Goal: Task Accomplishment & Management: Manage account settings

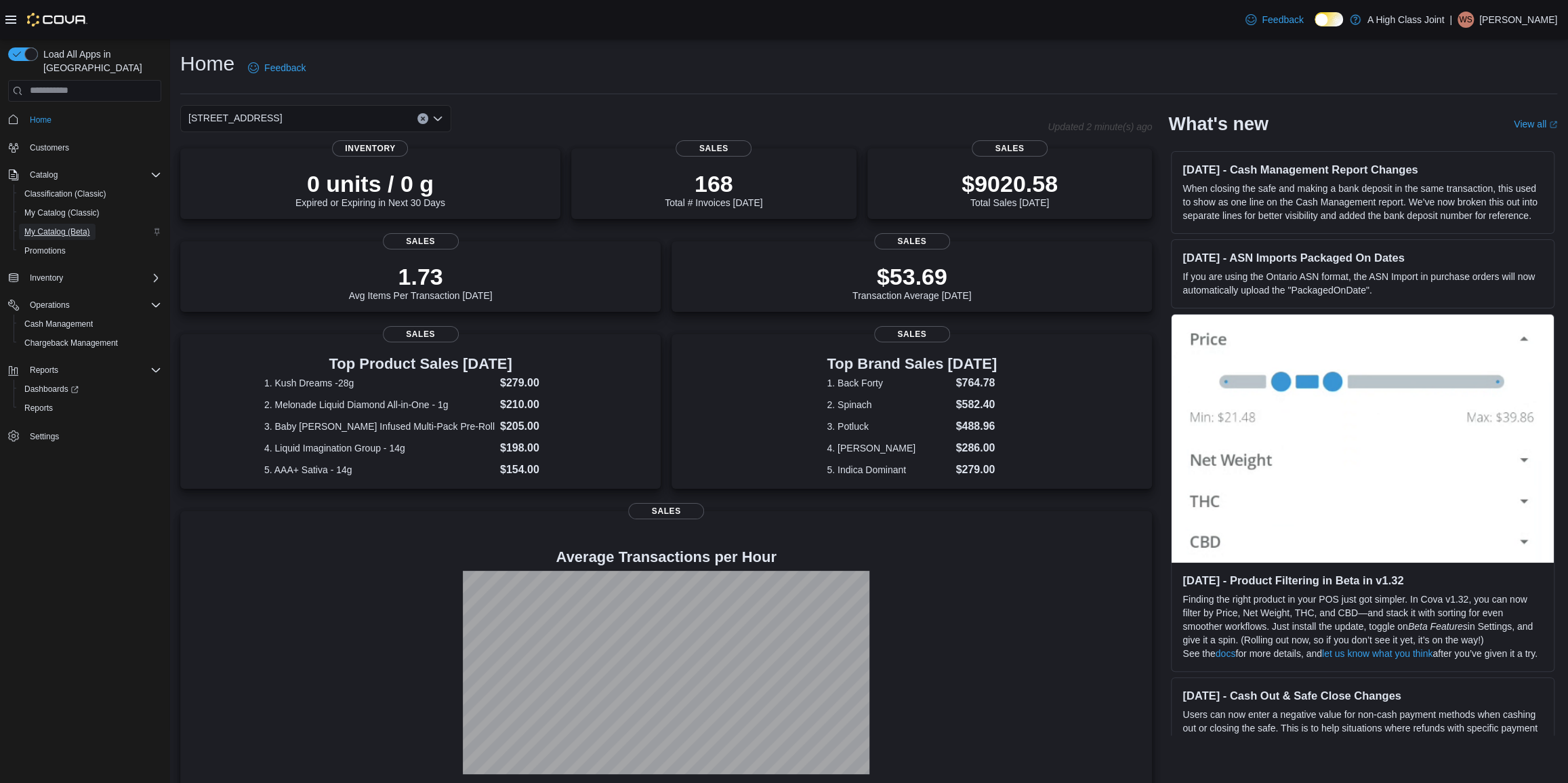
click at [73, 226] on span "My Catalog (Beta)" at bounding box center [57, 232] width 66 height 11
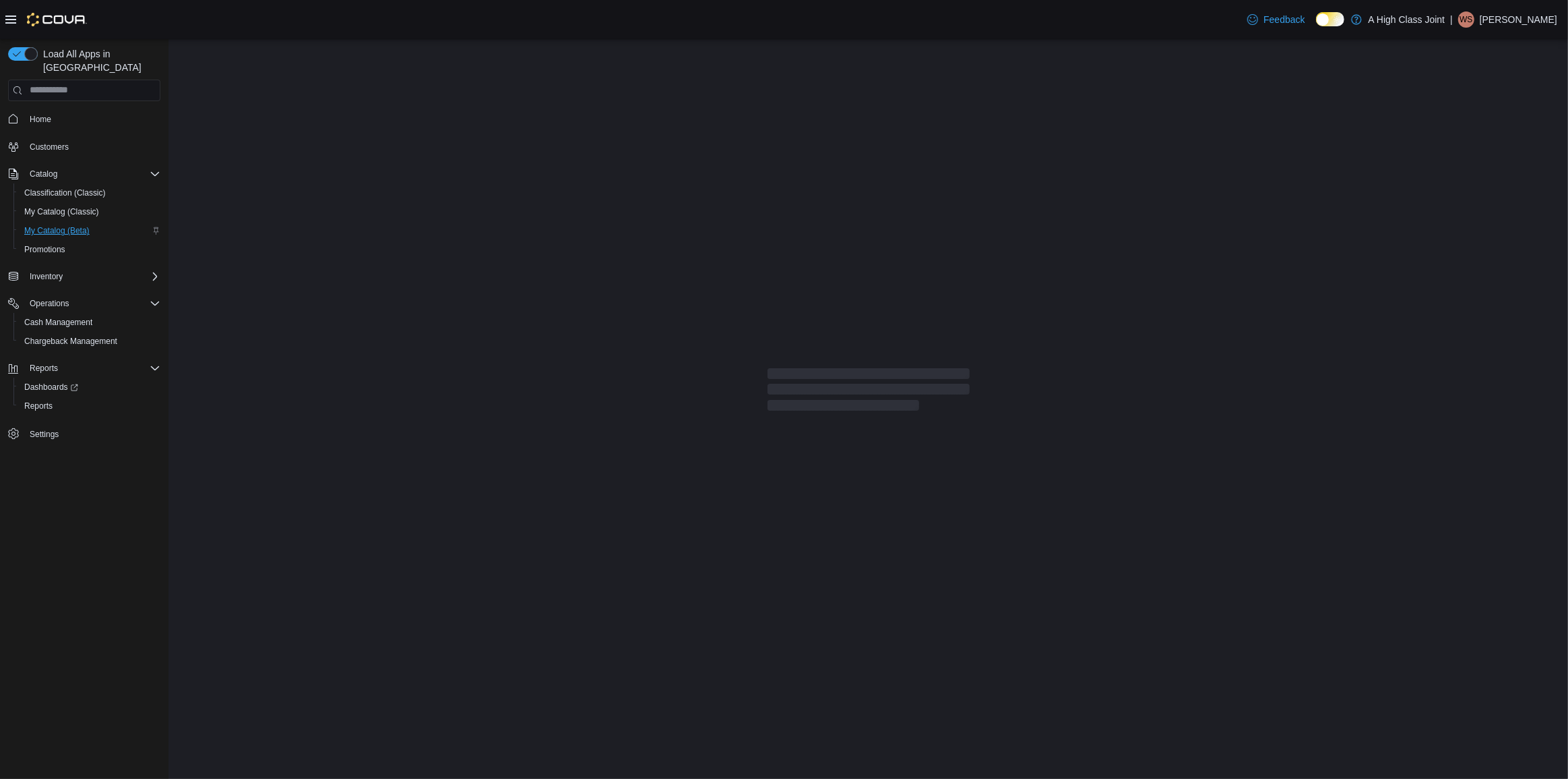
select select "**********"
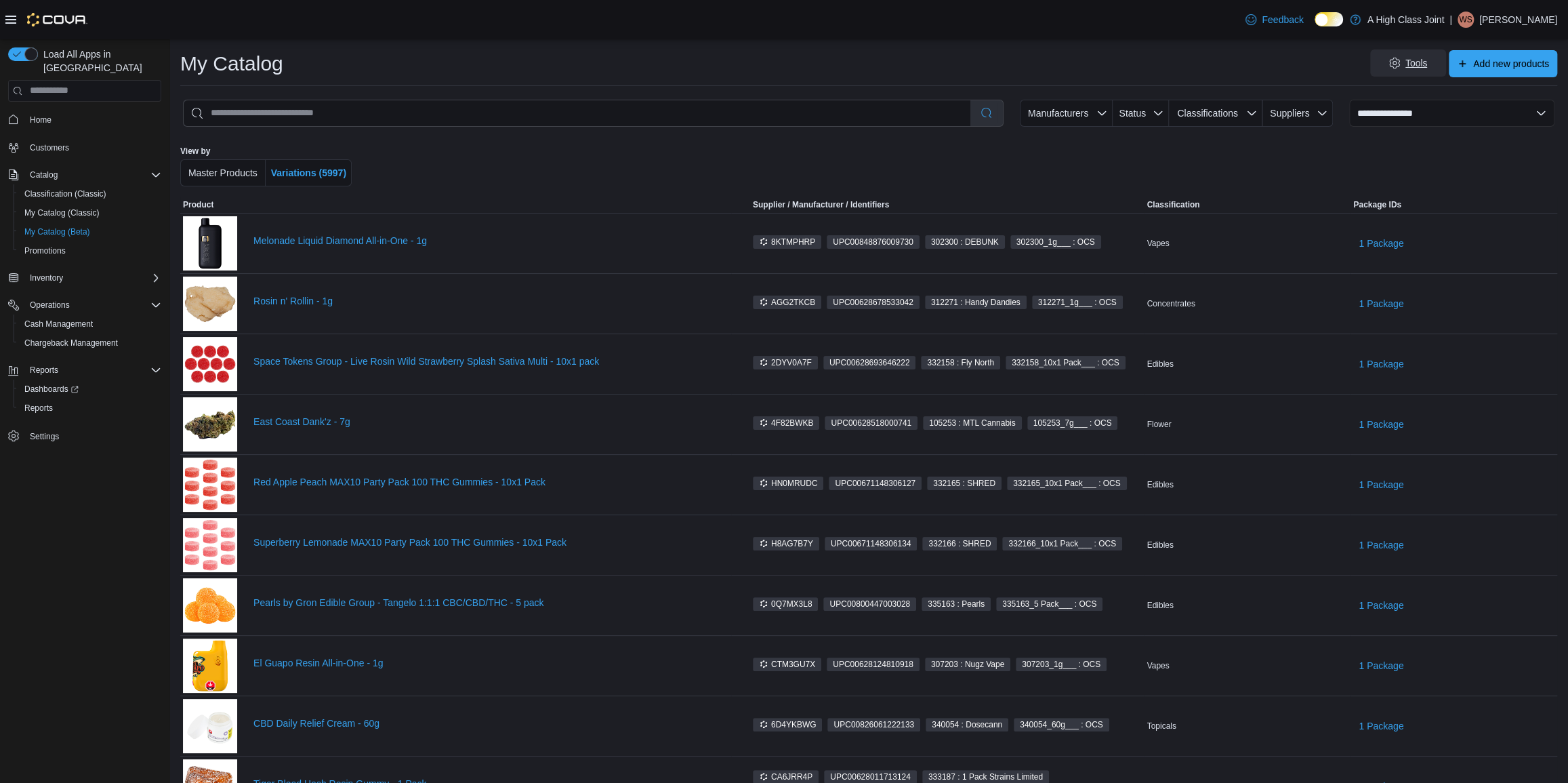
click at [1404, 72] on span "Tools" at bounding box center [1408, 63] width 60 height 27
click at [1262, 70] on div "Tools Add new products" at bounding box center [926, 63] width 1263 height 27
click at [1154, 115] on span "Status" at bounding box center [1140, 112] width 45 height 27
click at [1112, 180] on span "Active . To check this option, press Enter." at bounding box center [1141, 180] width 137 height 16
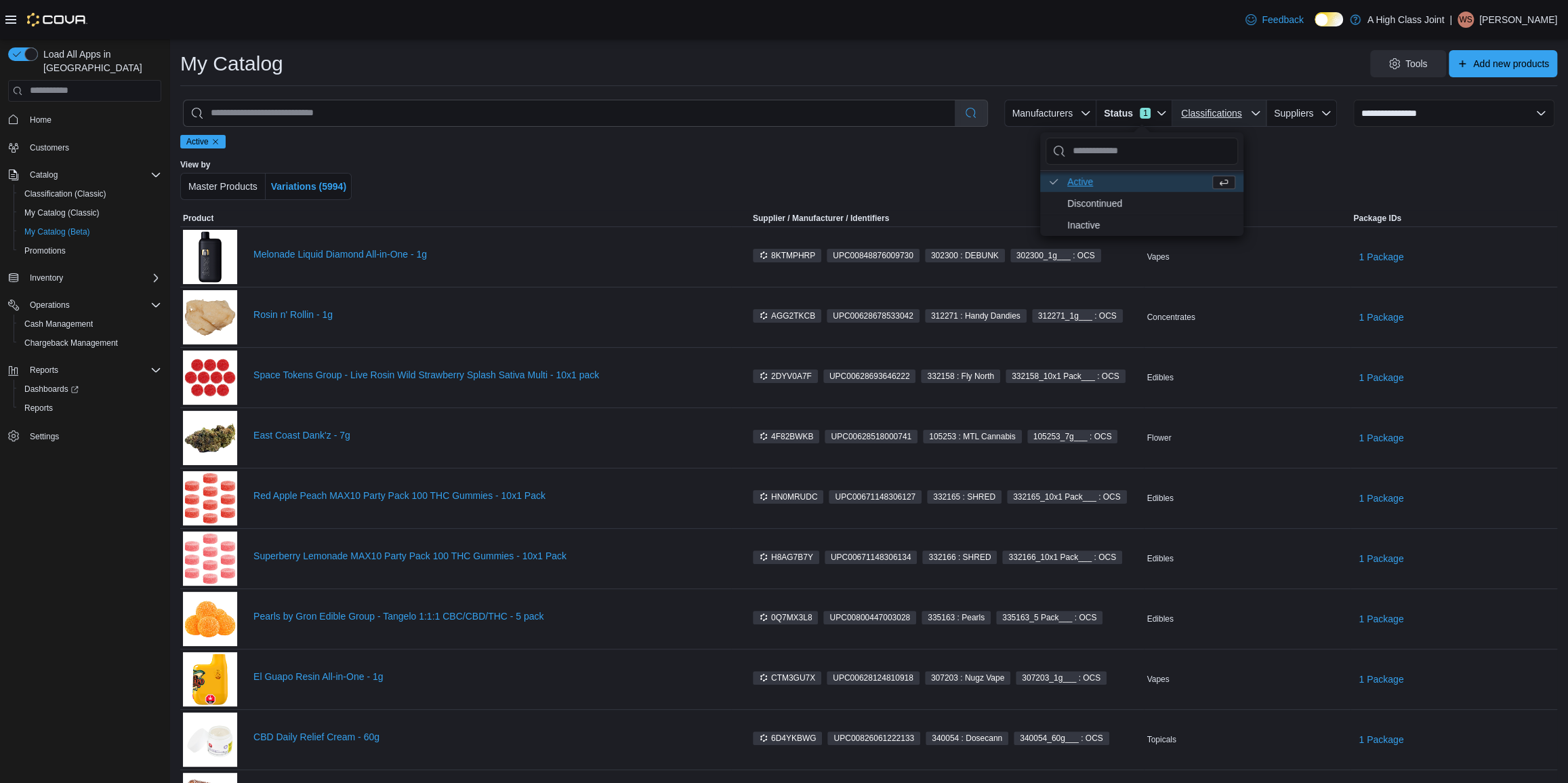
click at [1202, 115] on span "Classifications" at bounding box center [1211, 113] width 60 height 11
drag, startPoint x: 1029, startPoint y: 193, endPoint x: 1279, endPoint y: 185, distance: 250.1
click at [1037, 193] on div at bounding box center [868, 179] width 807 height 41
click at [1391, 116] on select "**********" at bounding box center [1453, 112] width 201 height 27
click at [1294, 148] on div "Active View by Master Products Variations (5994)" at bounding box center [868, 172] width 1377 height 76
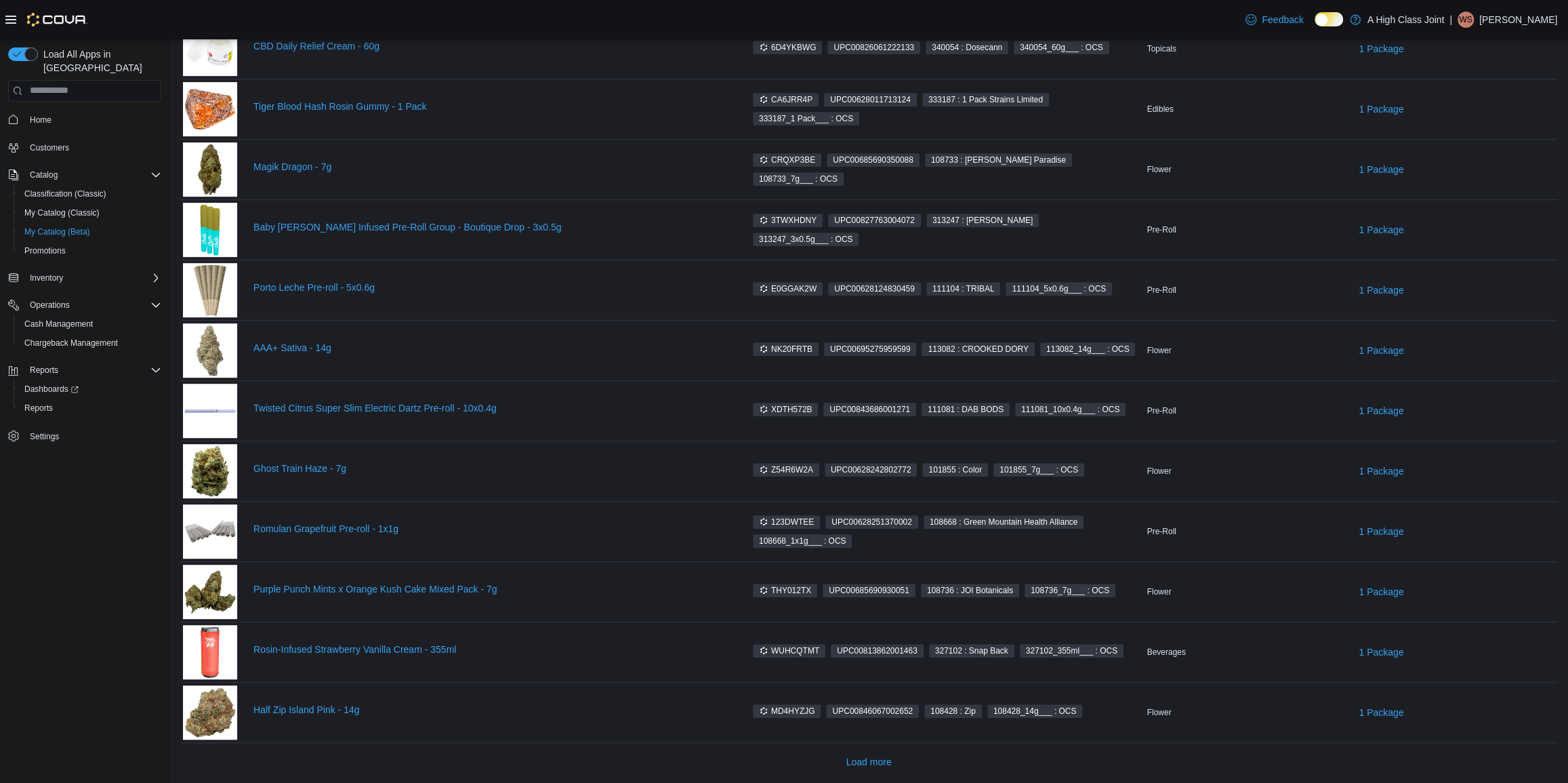
scroll to position [691, 0]
click at [33, 384] on span "Dashboards" at bounding box center [51, 389] width 54 height 11
click at [36, 402] on span "Reports" at bounding box center [38, 408] width 28 height 11
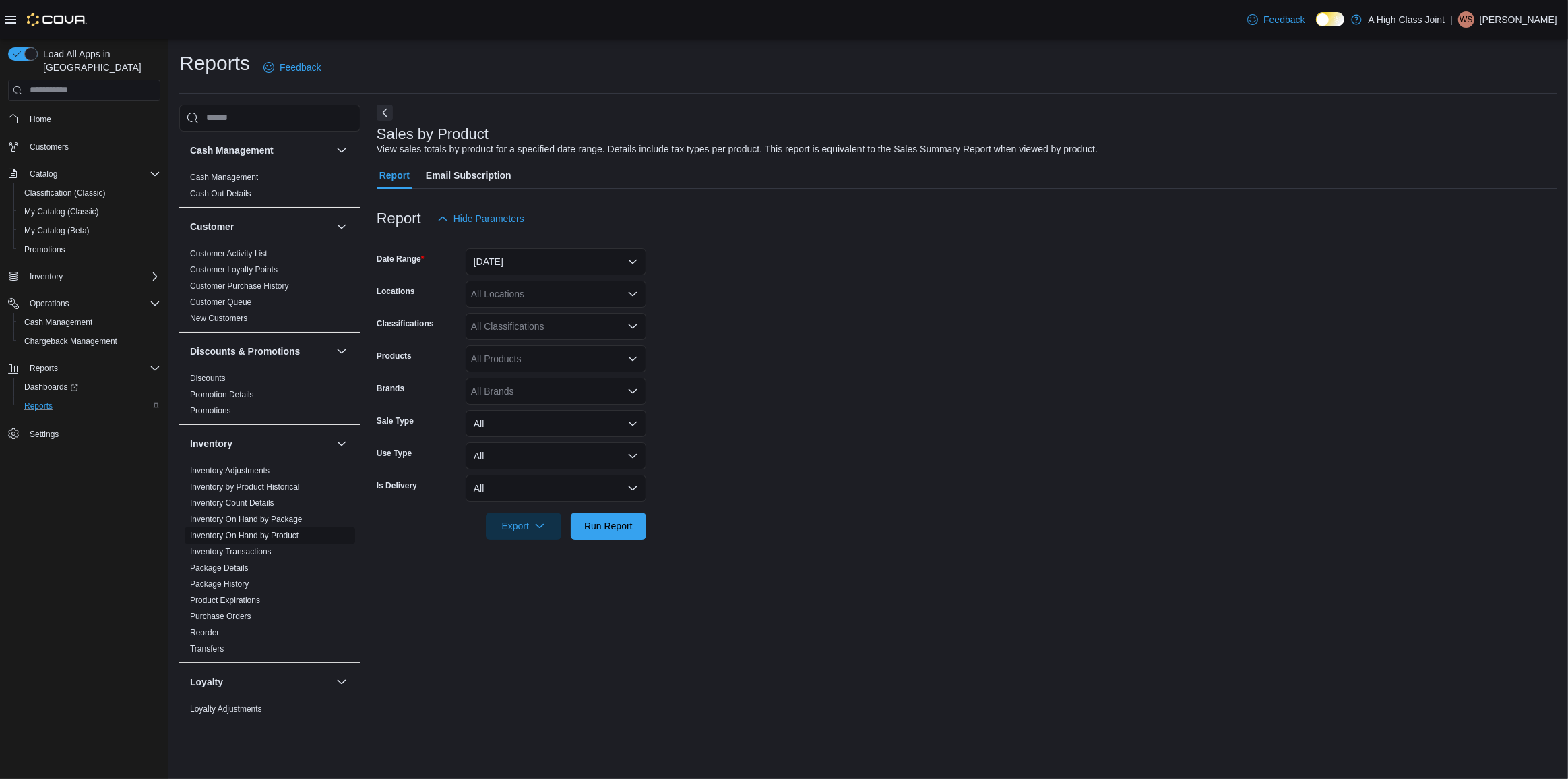
click at [229, 533] on link "Inventory On Hand by Product" at bounding box center [244, 535] width 109 height 9
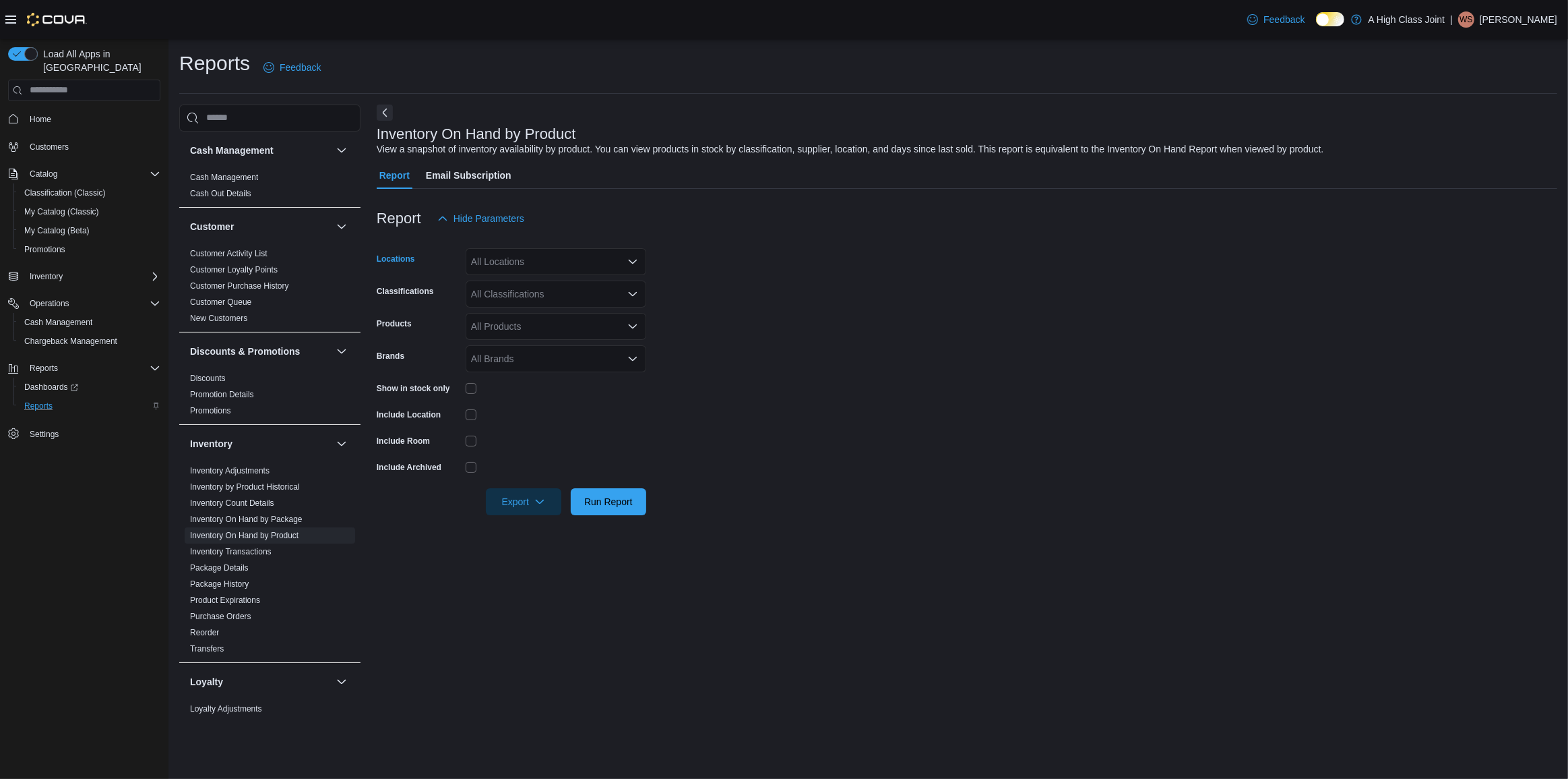
click at [512, 264] on div "All Locations" at bounding box center [556, 261] width 181 height 27
click at [560, 321] on span "[STREET_ADDRESS]" at bounding box center [541, 324] width 93 height 14
click at [759, 428] on form "Locations 910 O'Brien Road Combo box. Selected. 910 O'Brien Road. Press Backspa…" at bounding box center [967, 374] width 1181 height 283
click at [608, 501] on span "Run Report" at bounding box center [608, 501] width 49 height 14
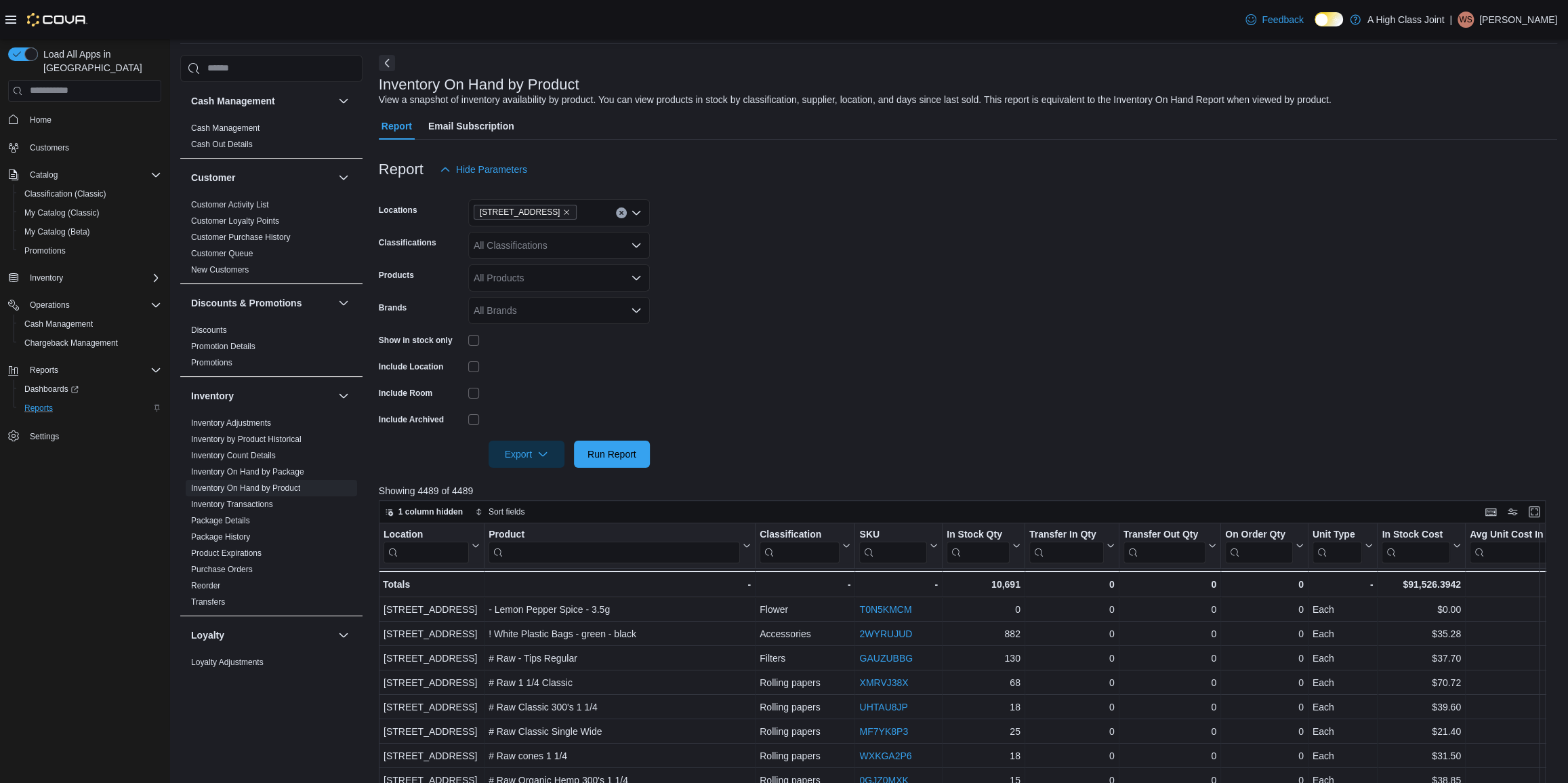
scroll to position [61, 0]
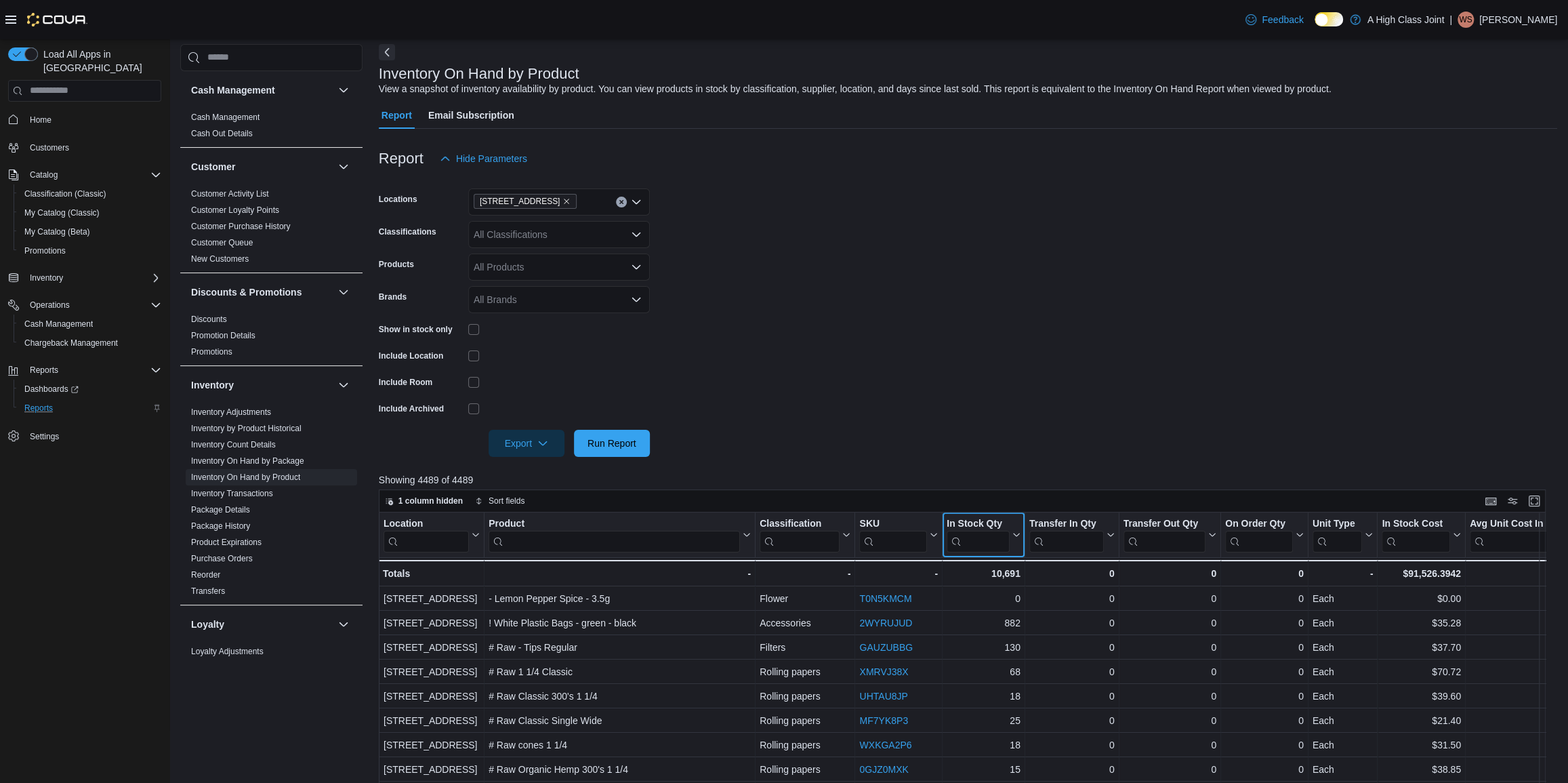
click at [971, 535] on input "search" at bounding box center [978, 541] width 63 height 21
click at [824, 539] on input "search" at bounding box center [799, 541] width 80 height 21
click at [849, 536] on icon at bounding box center [845, 534] width 11 height 8
drag, startPoint x: 767, startPoint y: 443, endPoint x: 772, endPoint y: 454, distance: 12.1
click at [767, 444] on form "Locations 910 O'Brien Road Classifications All Classifications Products All Pro…" at bounding box center [967, 314] width 1178 height 284
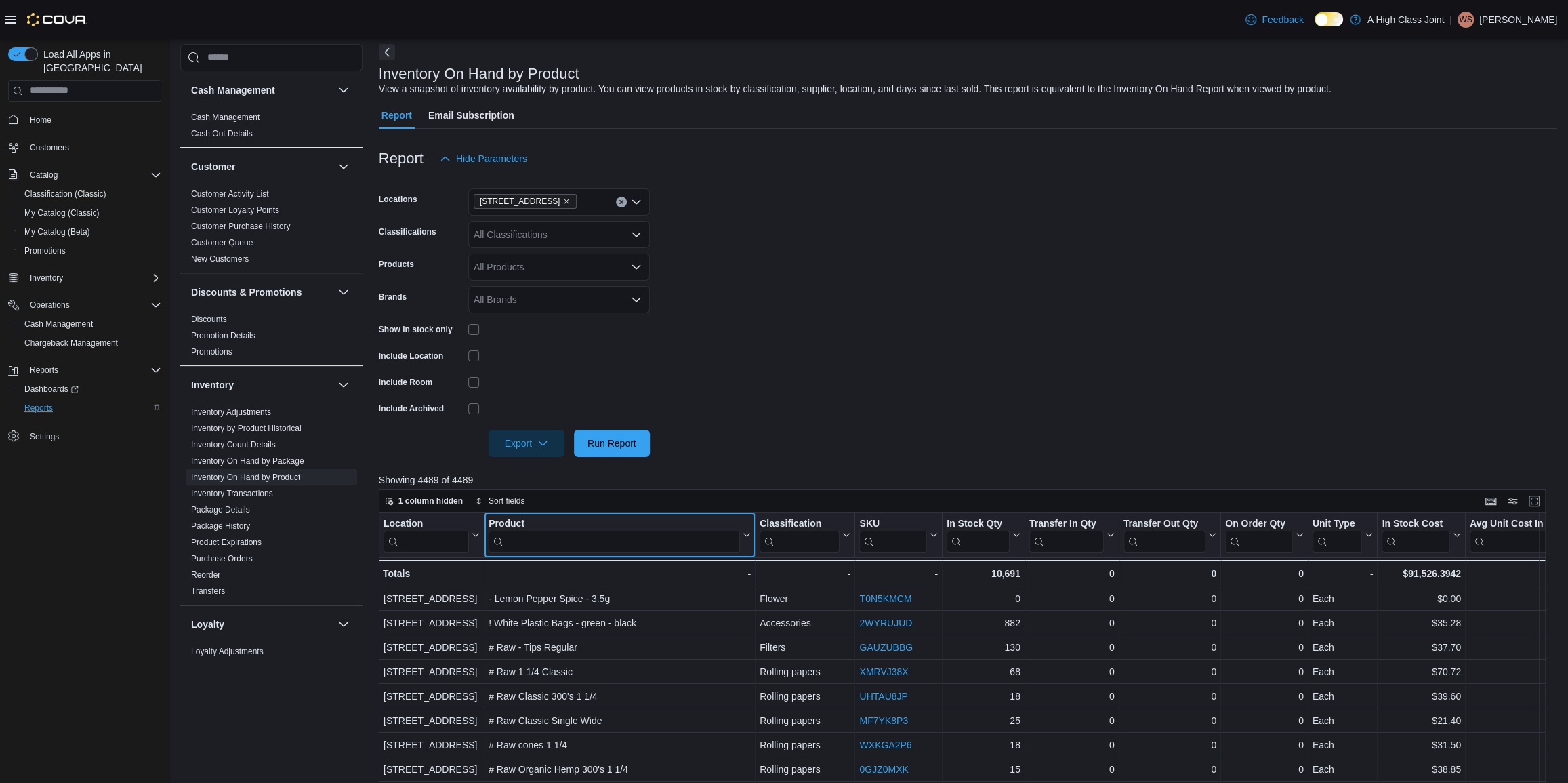
click at [665, 545] on input "search" at bounding box center [614, 541] width 252 height 21
click at [793, 539] on input "search" at bounding box center [799, 541] width 80 height 21
click at [551, 242] on div "All Classifications" at bounding box center [559, 234] width 182 height 27
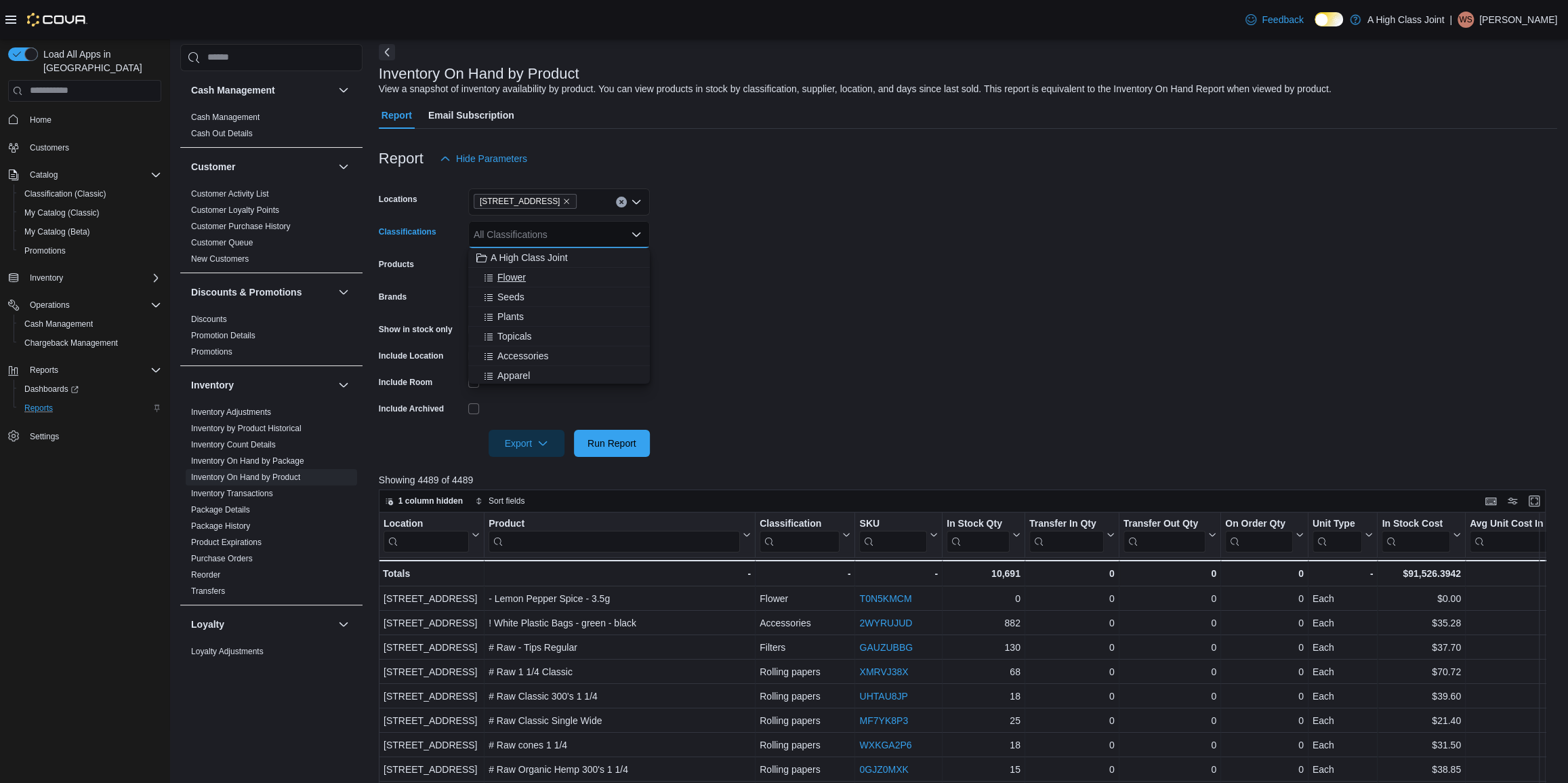
click at [514, 278] on span "Flower" at bounding box center [511, 278] width 28 height 14
click at [608, 443] on span "Run Report" at bounding box center [612, 443] width 49 height 14
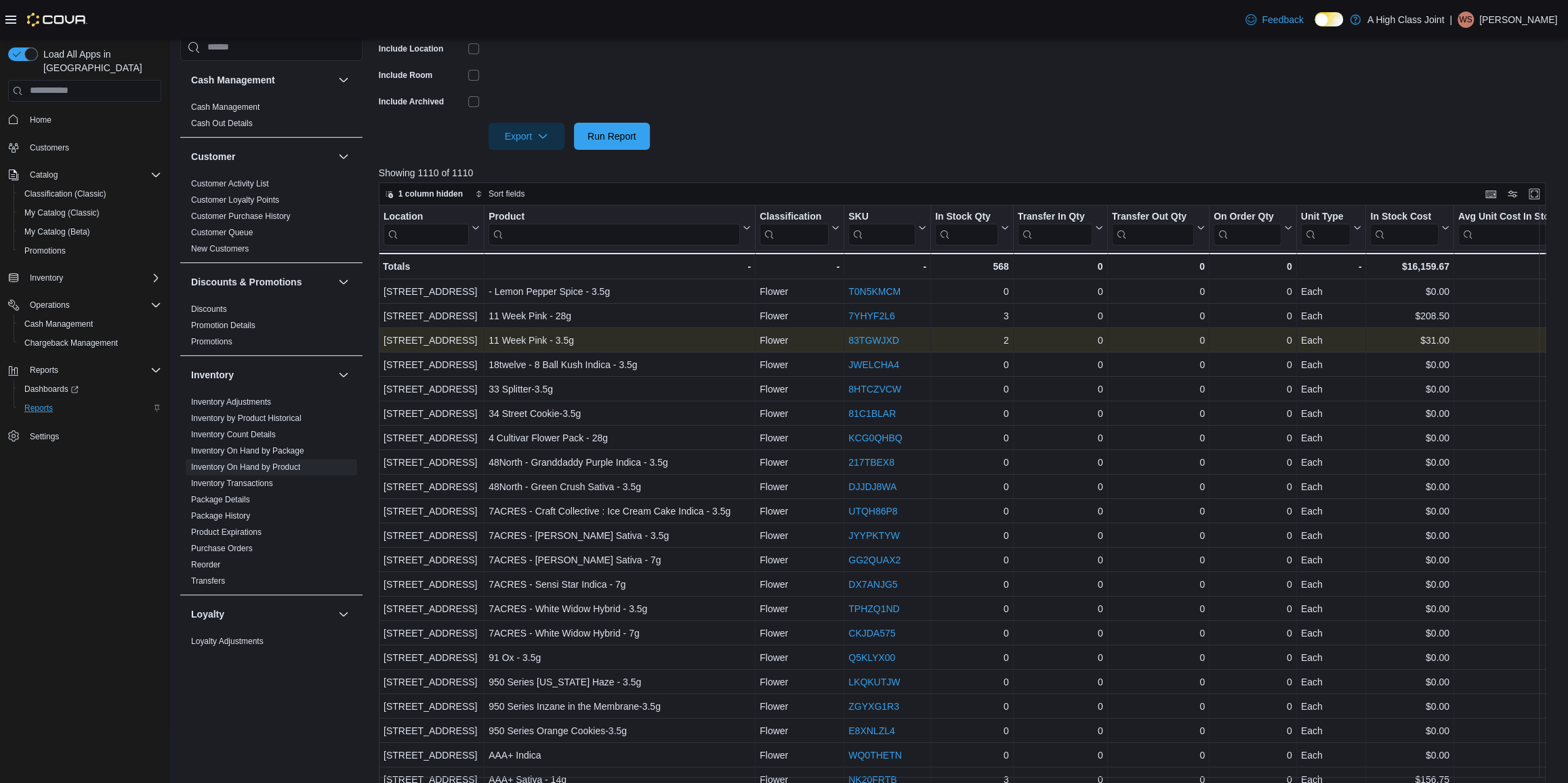
scroll to position [369, 0]
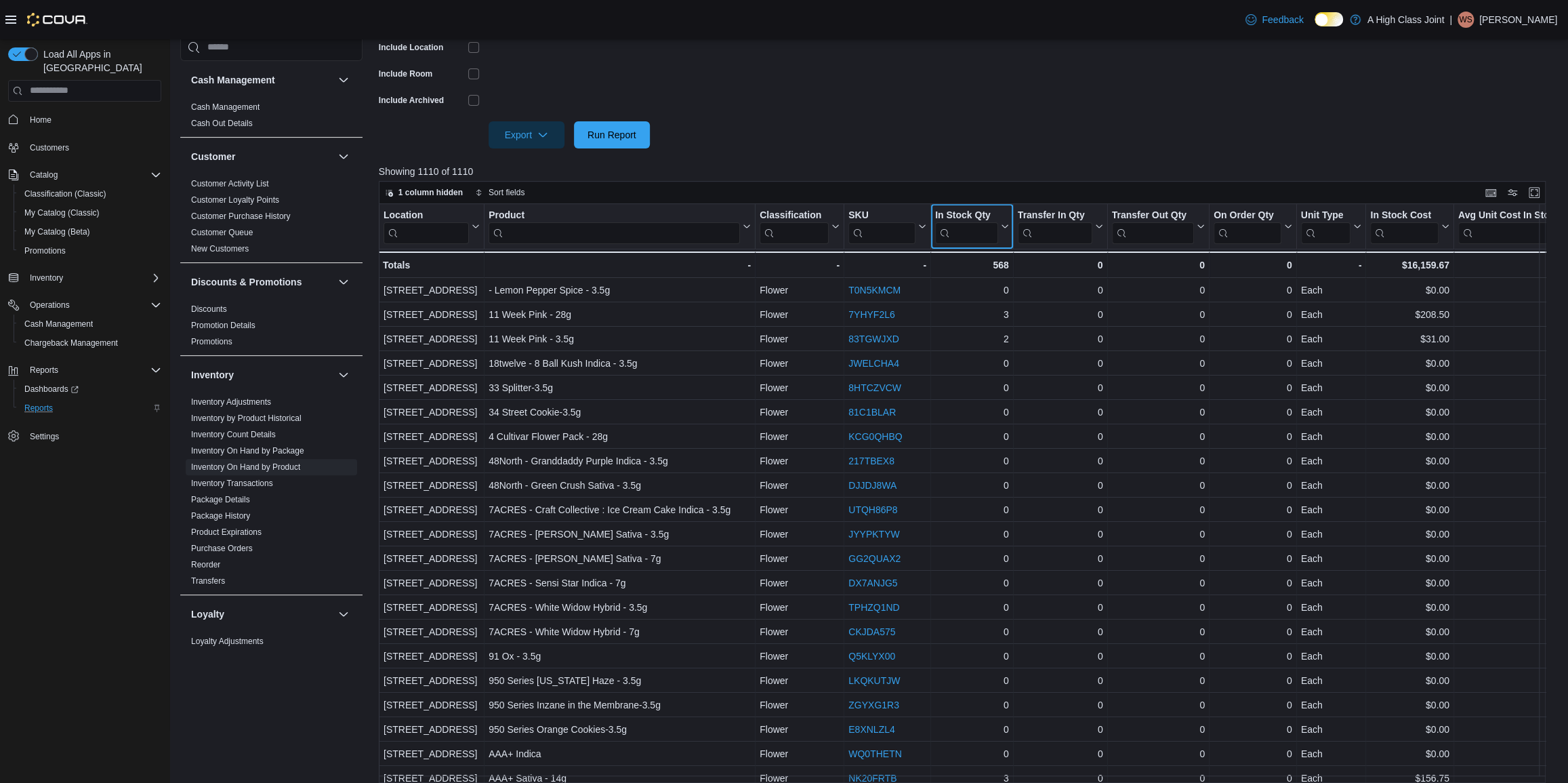
click at [989, 210] on div "In Stock Qty" at bounding box center [966, 215] width 63 height 13
click at [993, 297] on span "Sort High-Low" at bounding box center [981, 294] width 51 height 11
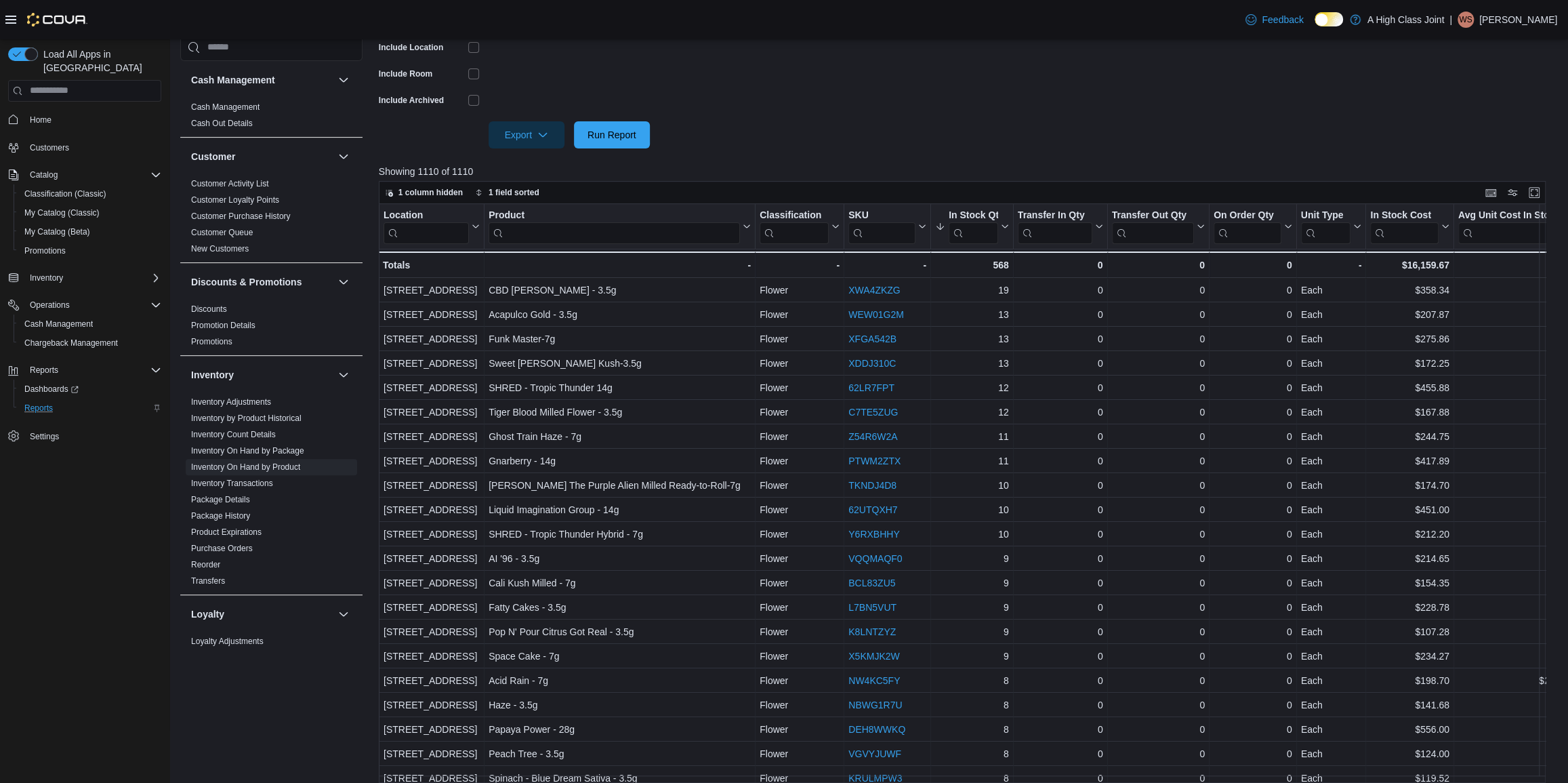
click at [929, 144] on form "Locations 910 O'Brien Road Classifications Flower Products All Products Brands …" at bounding box center [967, 6] width 1178 height 284
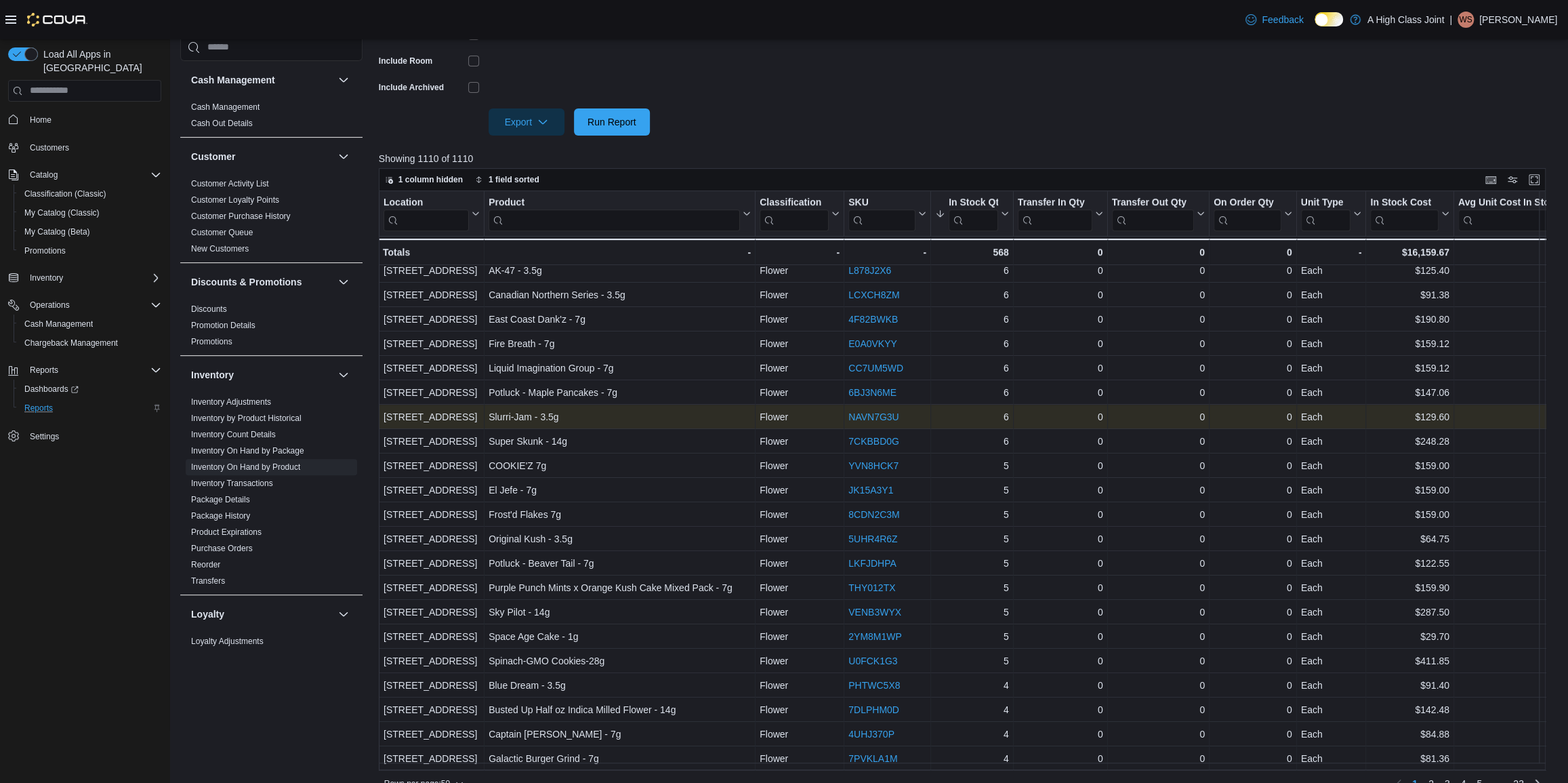
scroll to position [404, 0]
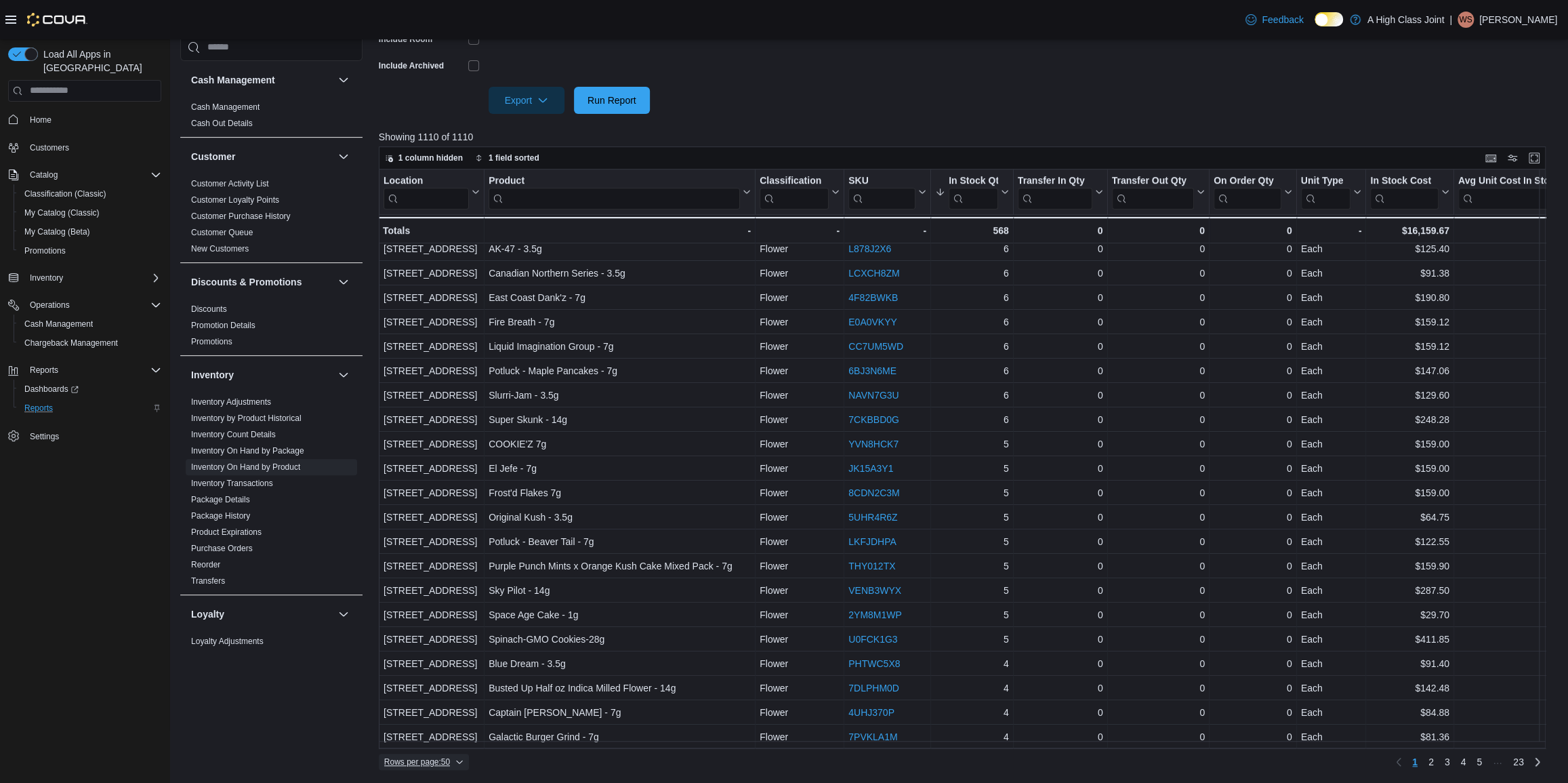
click at [463, 759] on icon "button" at bounding box center [459, 762] width 8 height 8
click at [459, 742] on button "100 rows" at bounding box center [433, 733] width 76 height 27
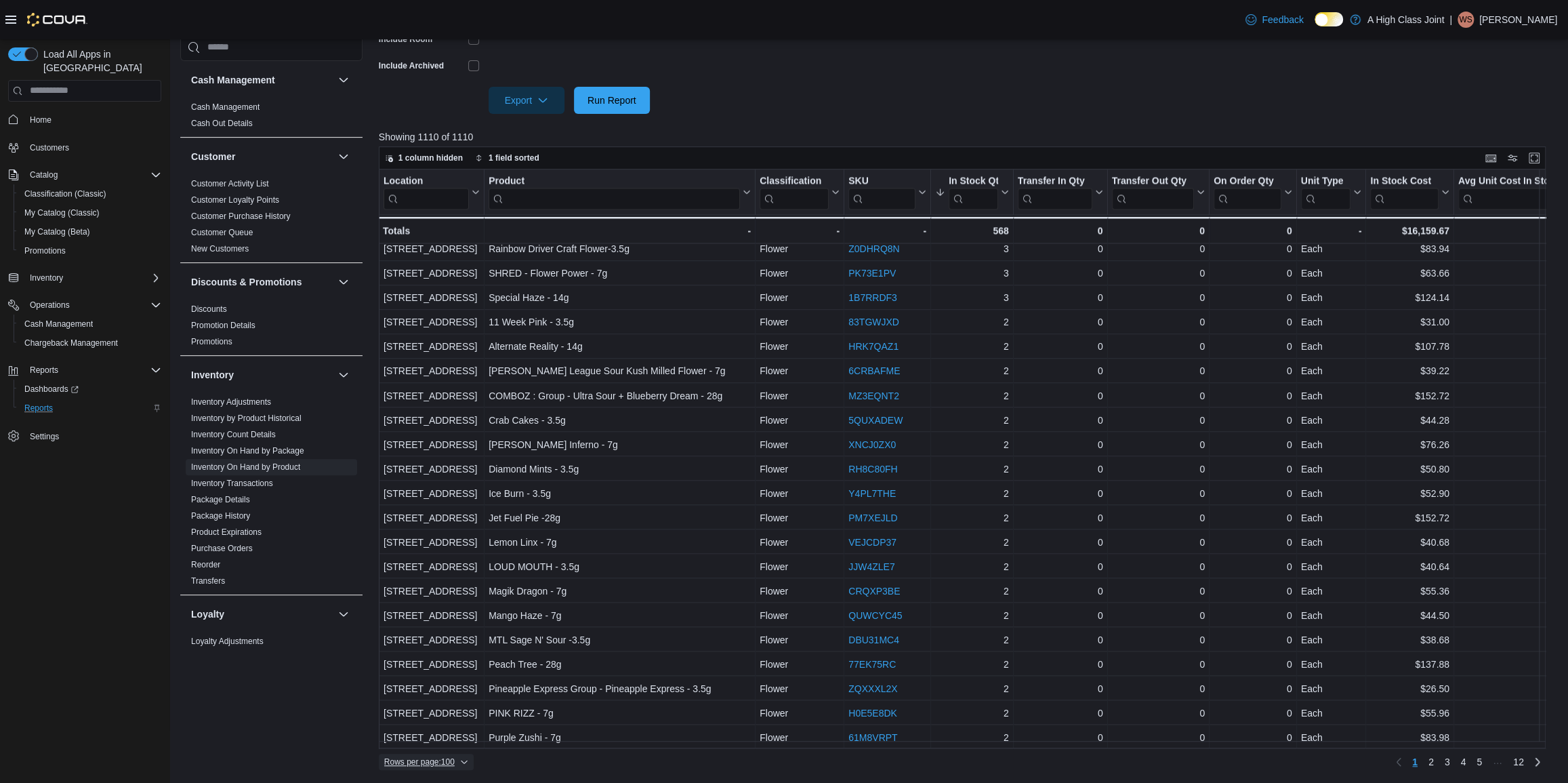
scroll to position [1940, 0]
click at [1433, 758] on span "2" at bounding box center [1430, 762] width 5 height 14
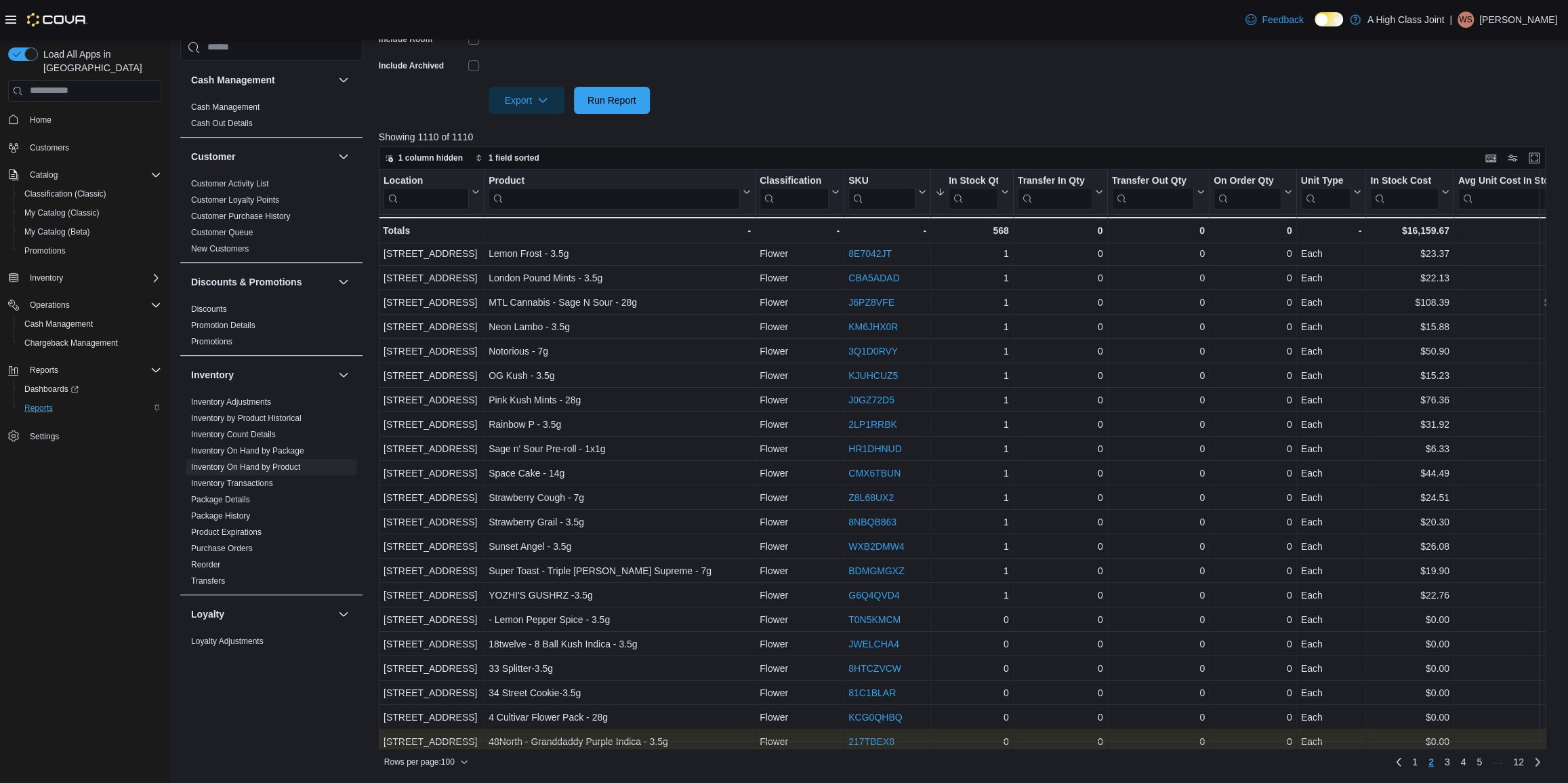
scroll to position [246, 0]
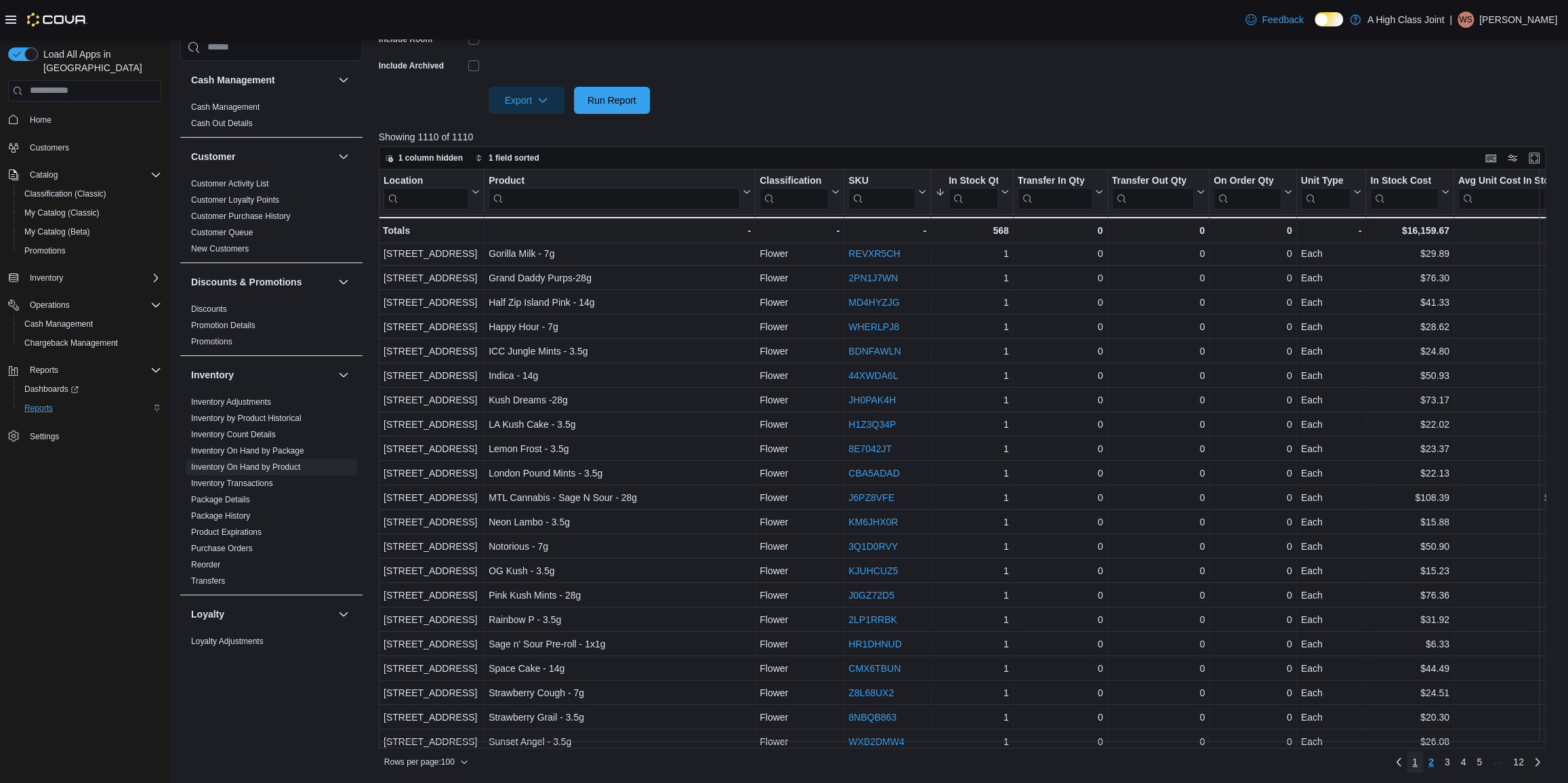
click at [1417, 761] on span "1" at bounding box center [1414, 762] width 5 height 14
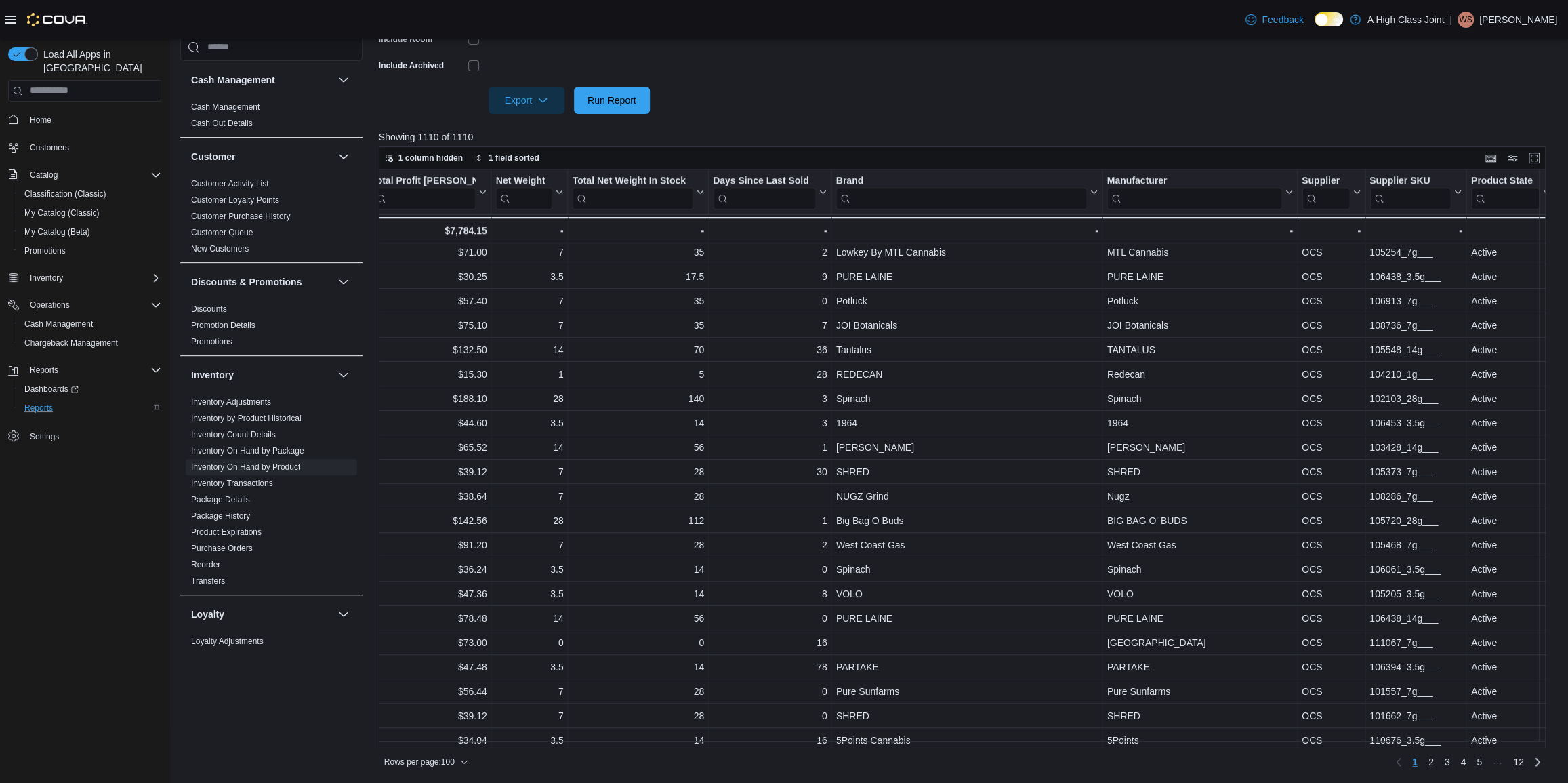
scroll to position [955, 1904]
click at [505, 176] on div "Net Weight" at bounding box center [523, 180] width 57 height 13
click at [521, 274] on span "Move left" at bounding box center [521, 276] width 33 height 11
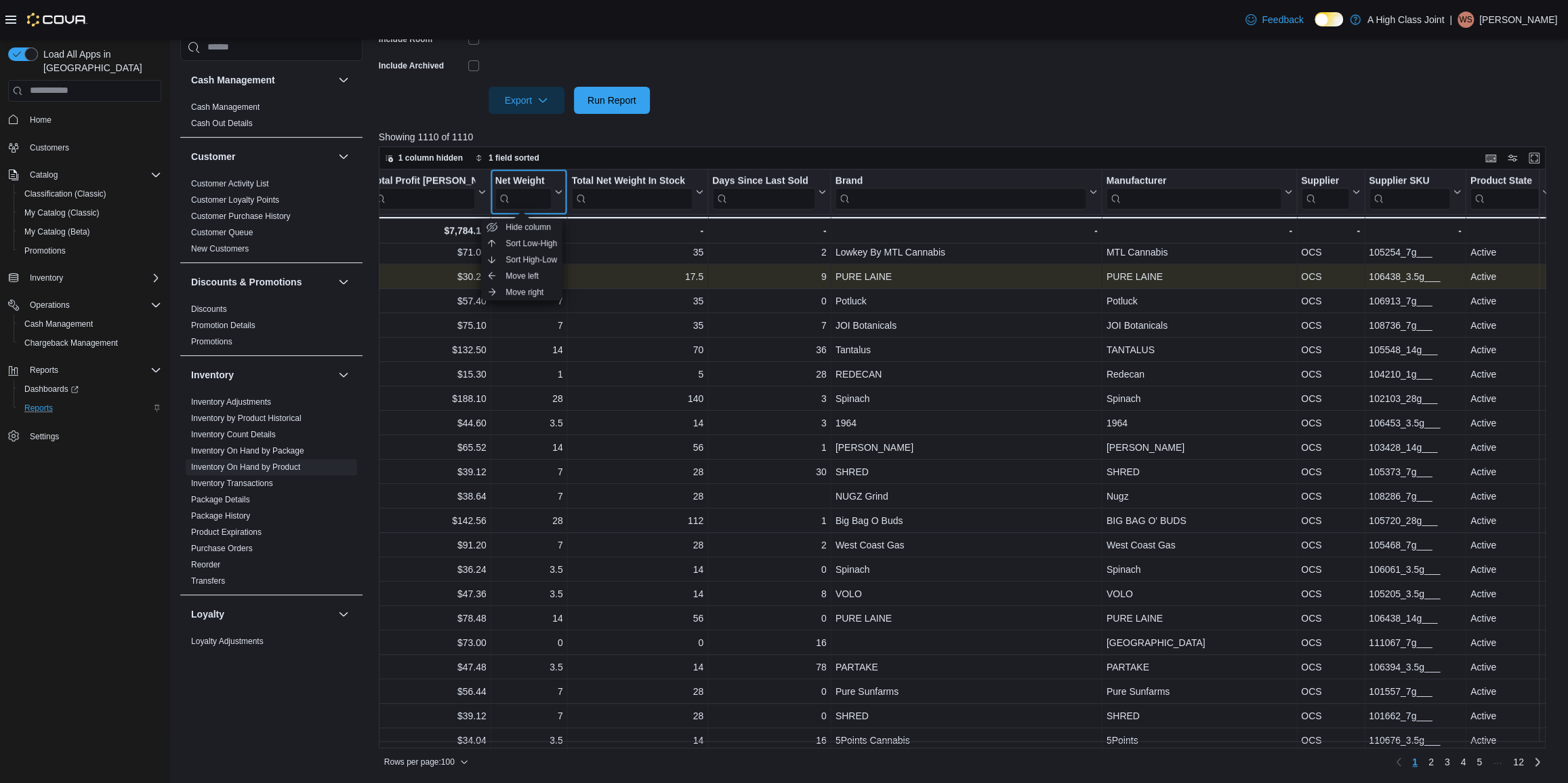
scroll to position [955, 1885]
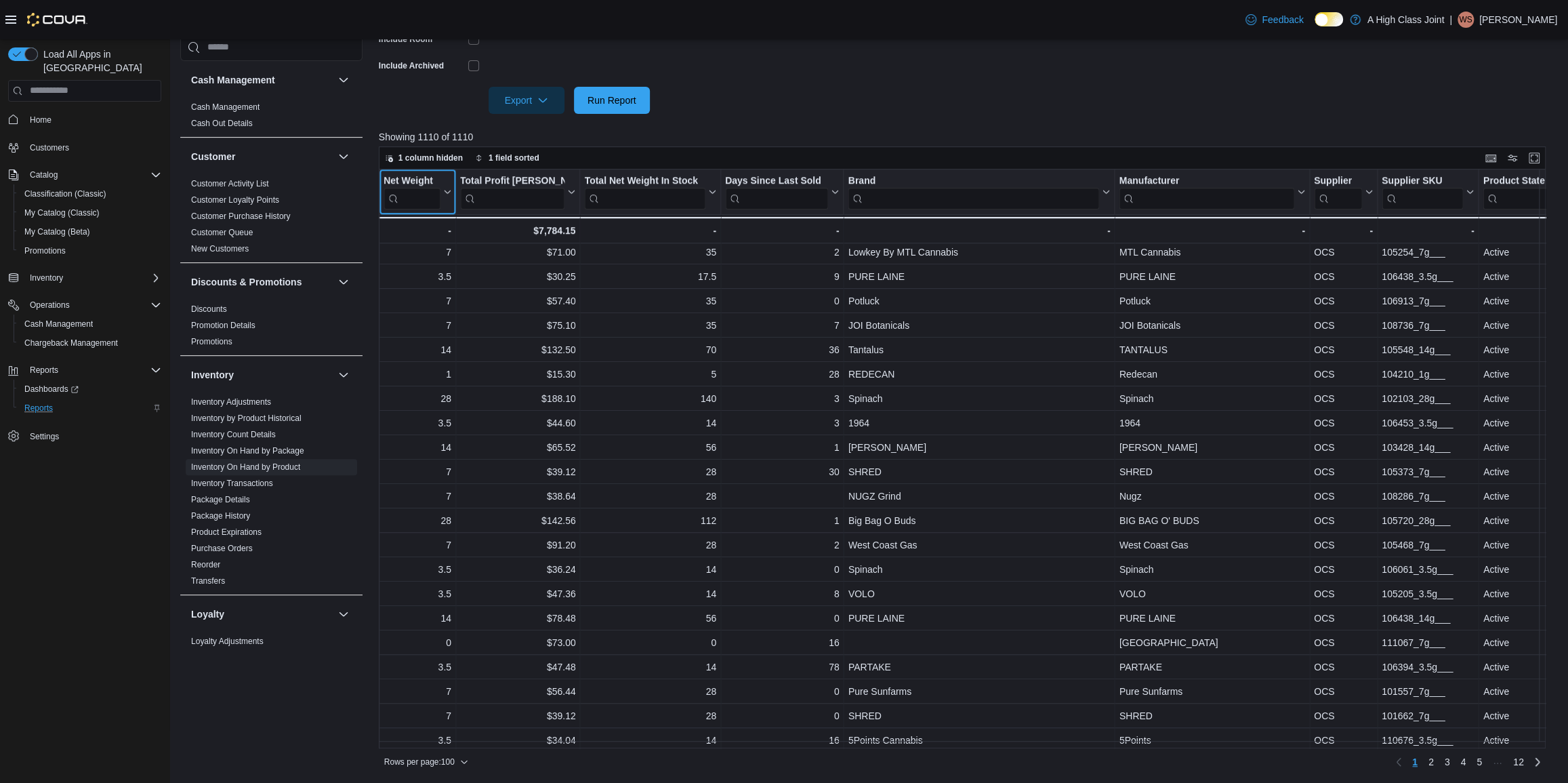
click at [428, 175] on div "Net Weight" at bounding box center [411, 180] width 57 height 13
click at [420, 273] on span "Move left" at bounding box center [417, 276] width 33 height 11
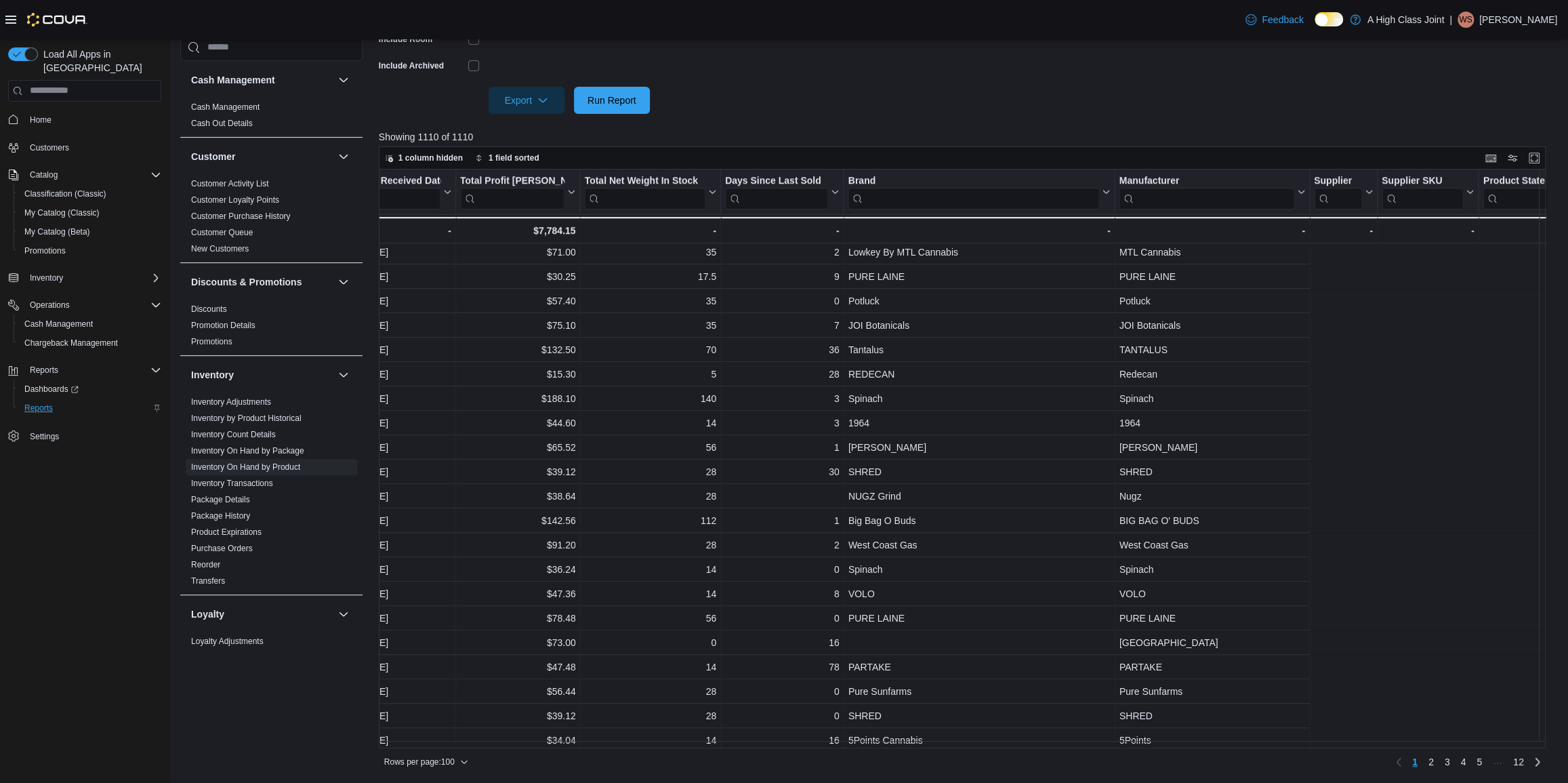
scroll to position [955, 1238]
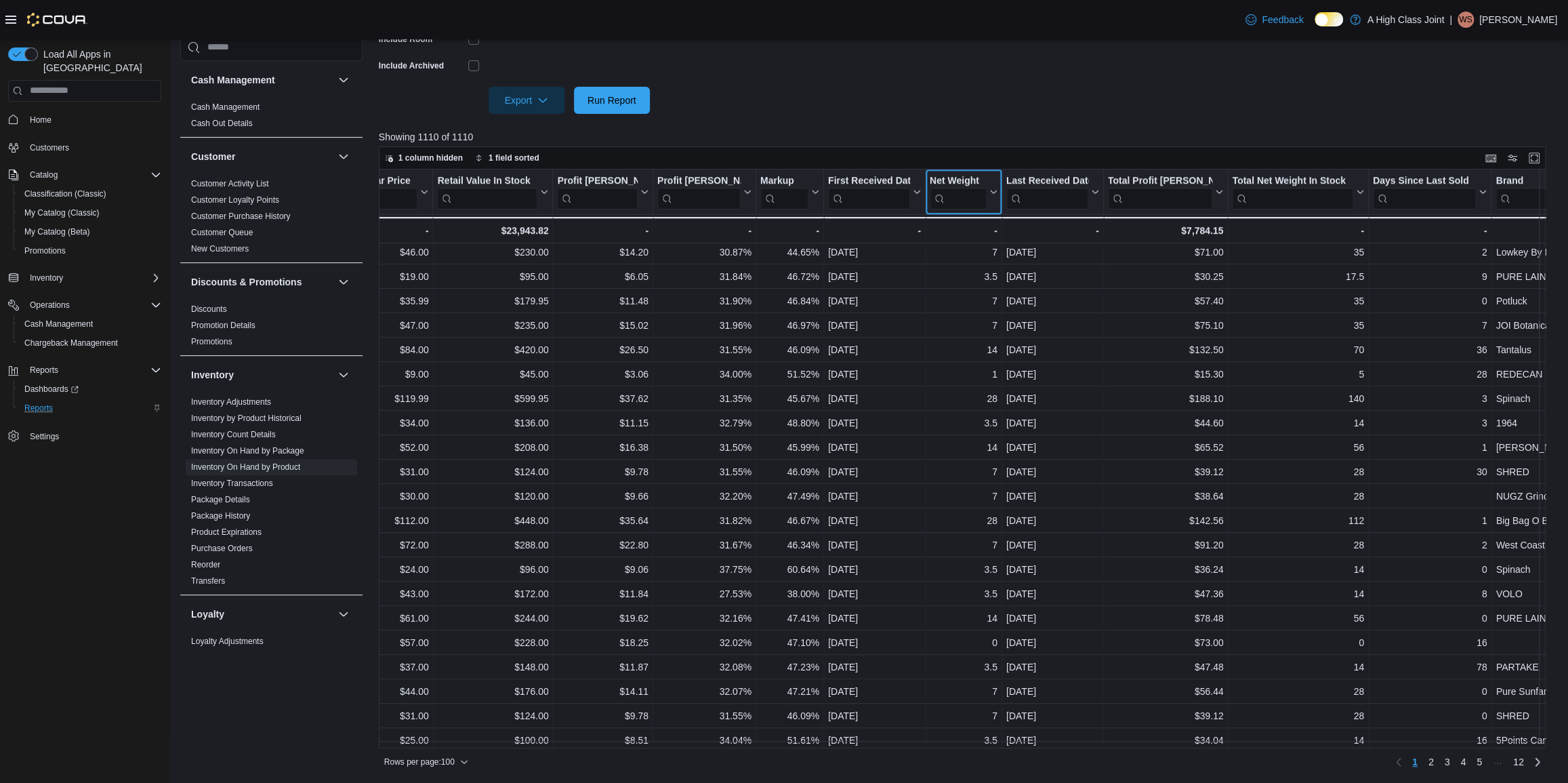
click at [967, 175] on div "Net Weight" at bounding box center [957, 180] width 57 height 13
click at [959, 272] on span "Move left" at bounding box center [963, 276] width 33 height 11
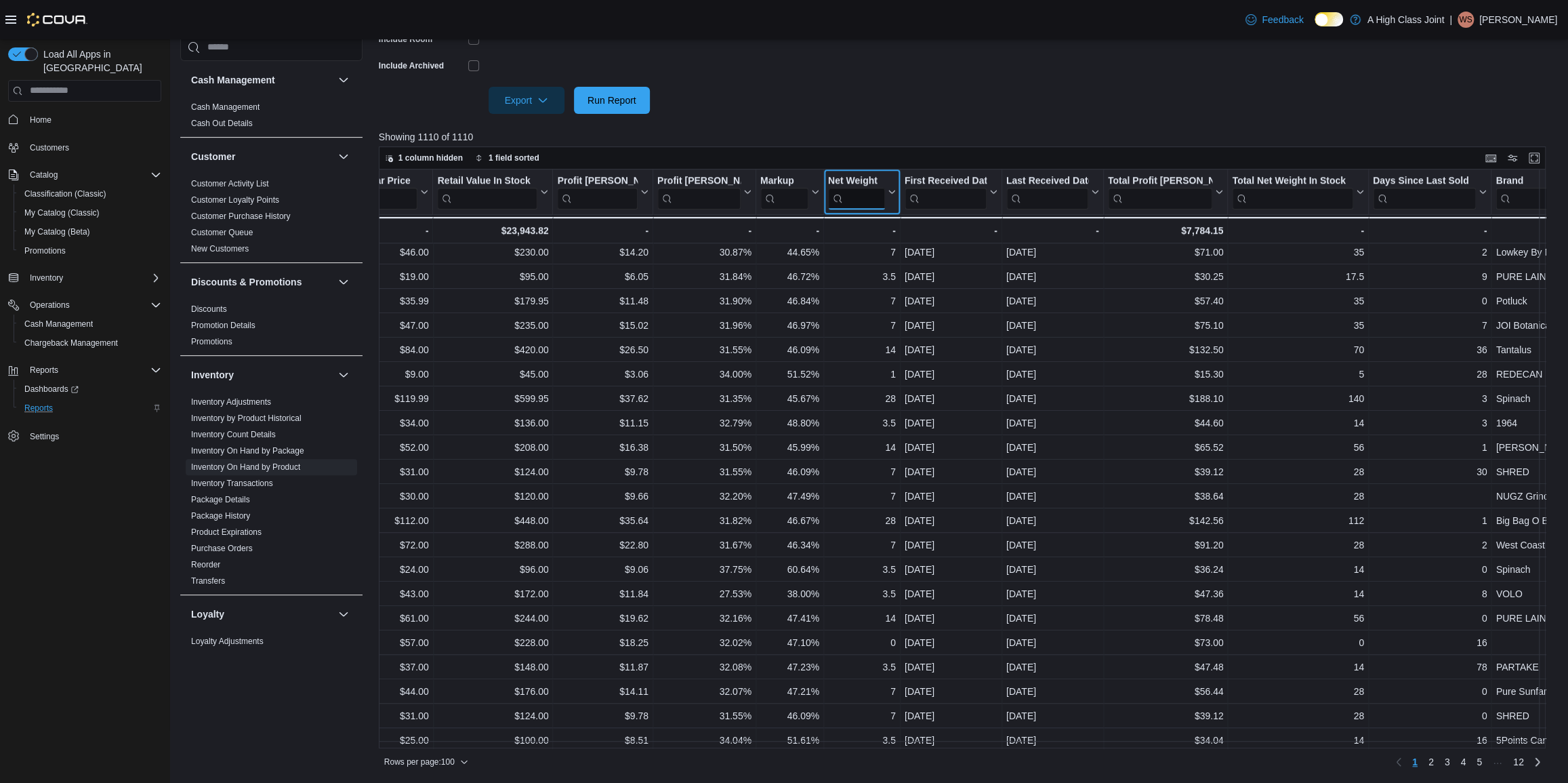
click at [852, 187] on input "search" at bounding box center [855, 198] width 57 height 21
click at [862, 174] on div "Net Weight" at bounding box center [855, 180] width 57 height 13
click at [875, 271] on span "Move left" at bounding box center [861, 276] width 33 height 11
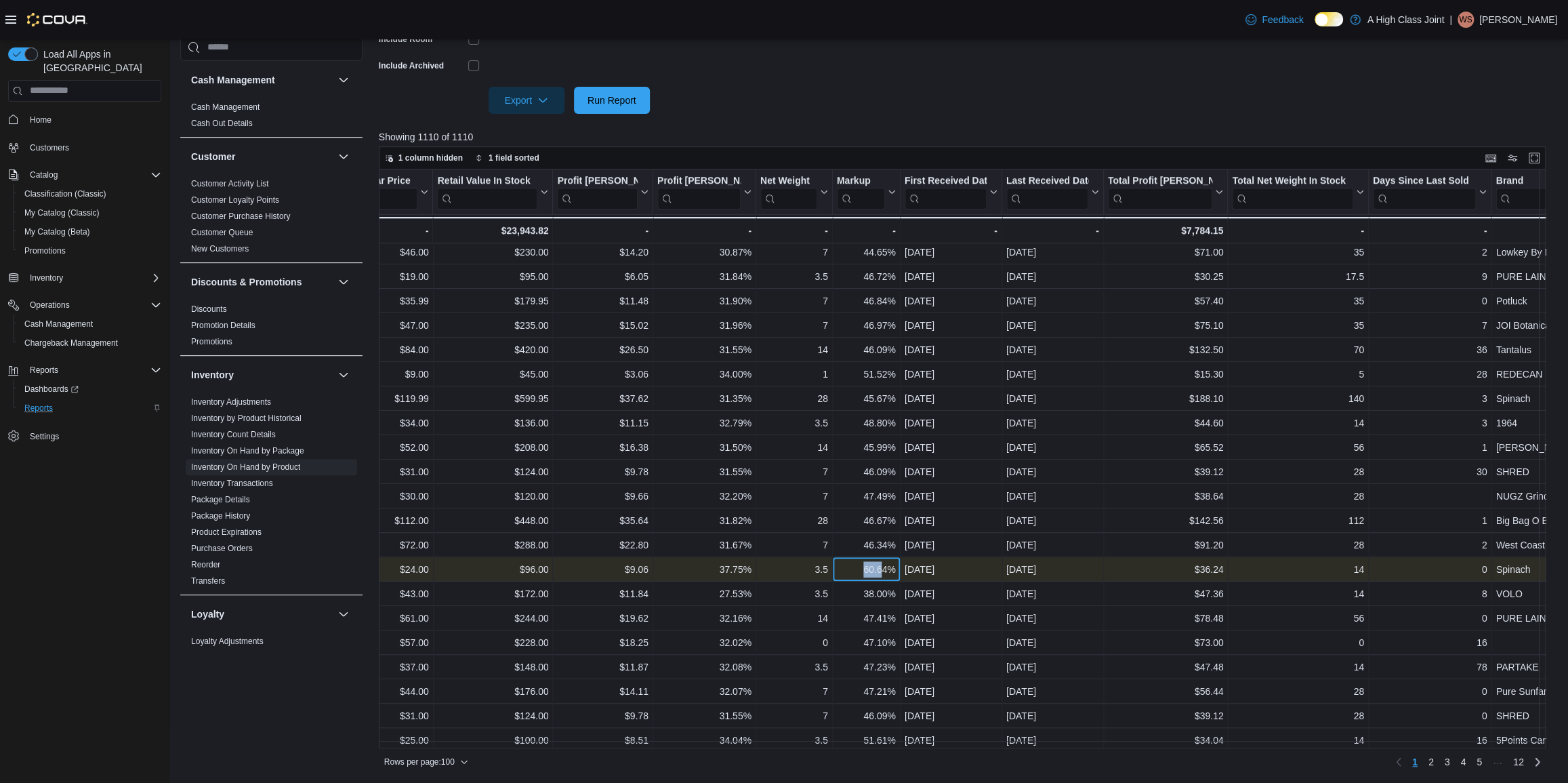
drag, startPoint x: 859, startPoint y: 568, endPoint x: 881, endPoint y: 569, distance: 22.0
click at [881, 569] on div "60.64%" at bounding box center [865, 569] width 59 height 16
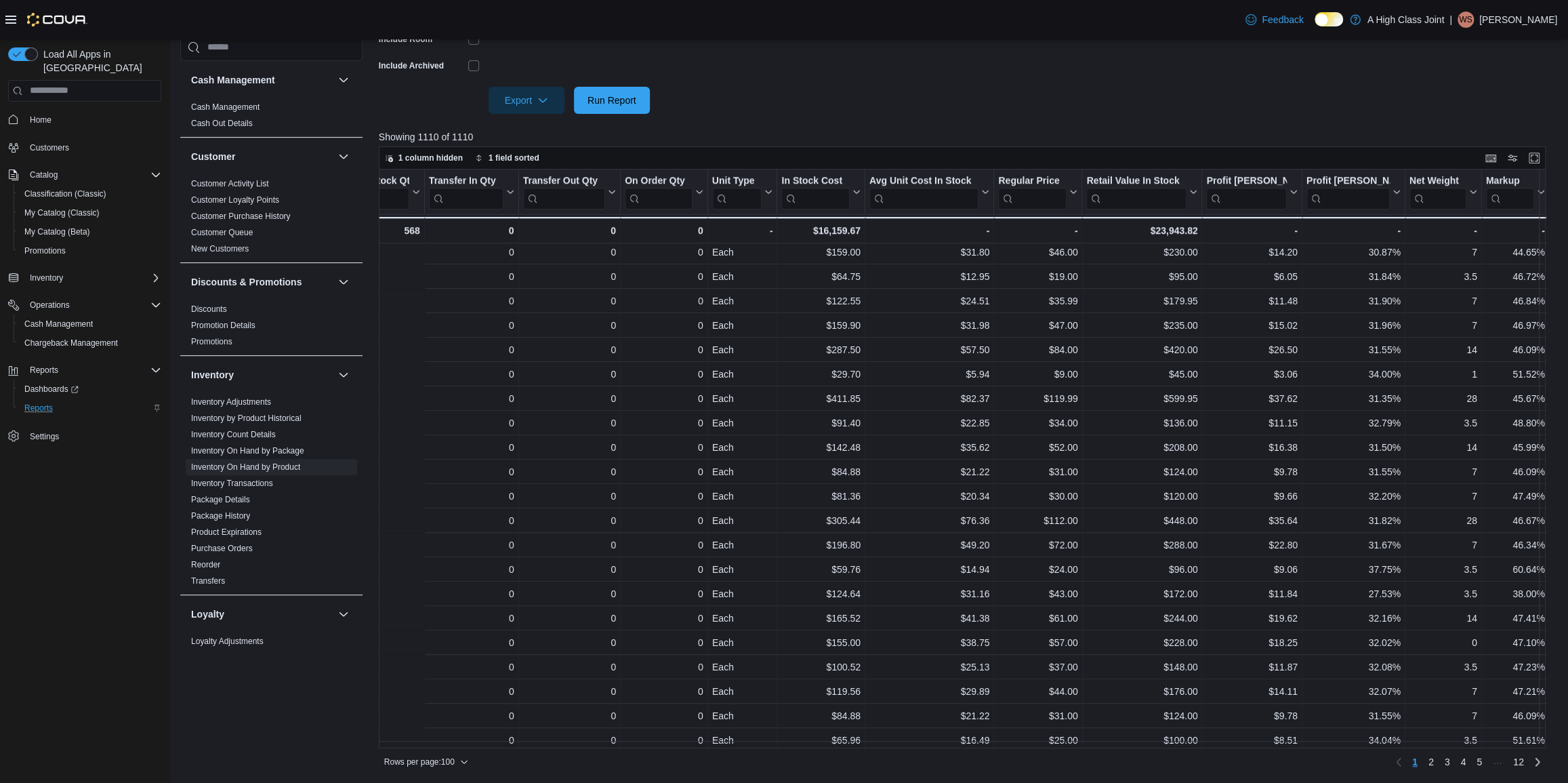
scroll to position [955, 998]
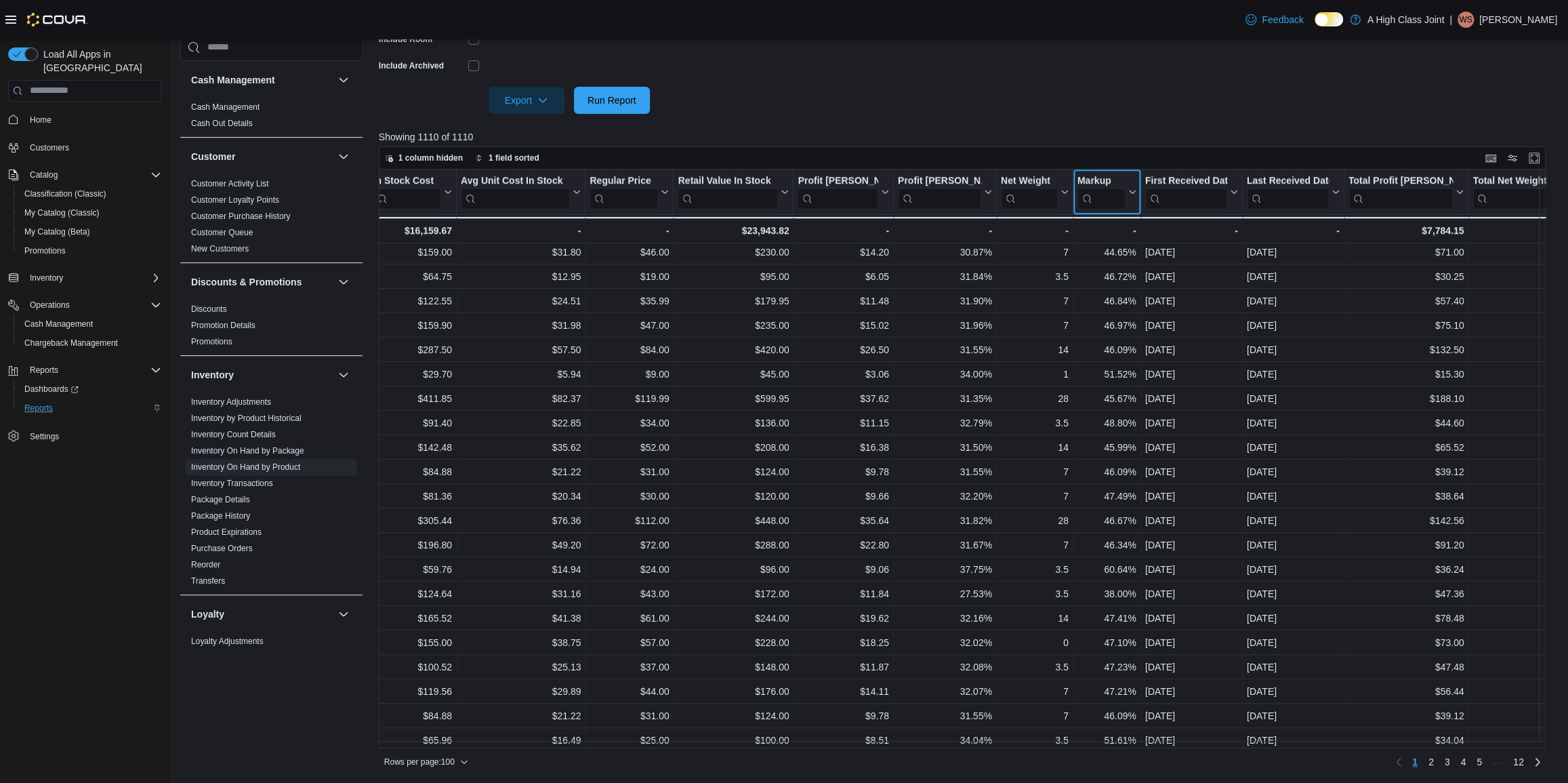
click at [1127, 197] on button "Markup" at bounding box center [1105, 191] width 59 height 34
click at [1132, 247] on span "Sort Low-High" at bounding box center [1115, 243] width 51 height 11
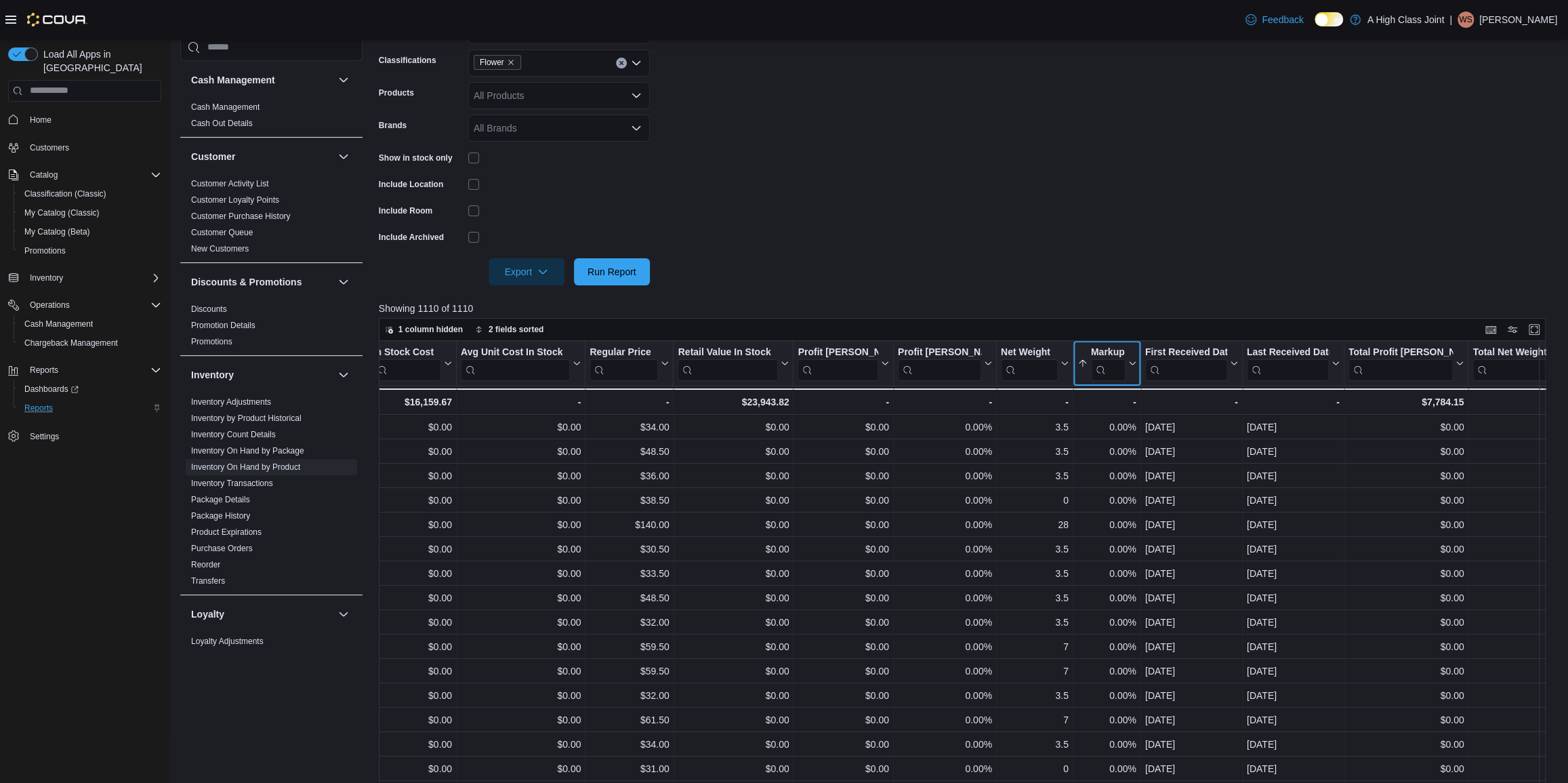
scroll to position [246, 0]
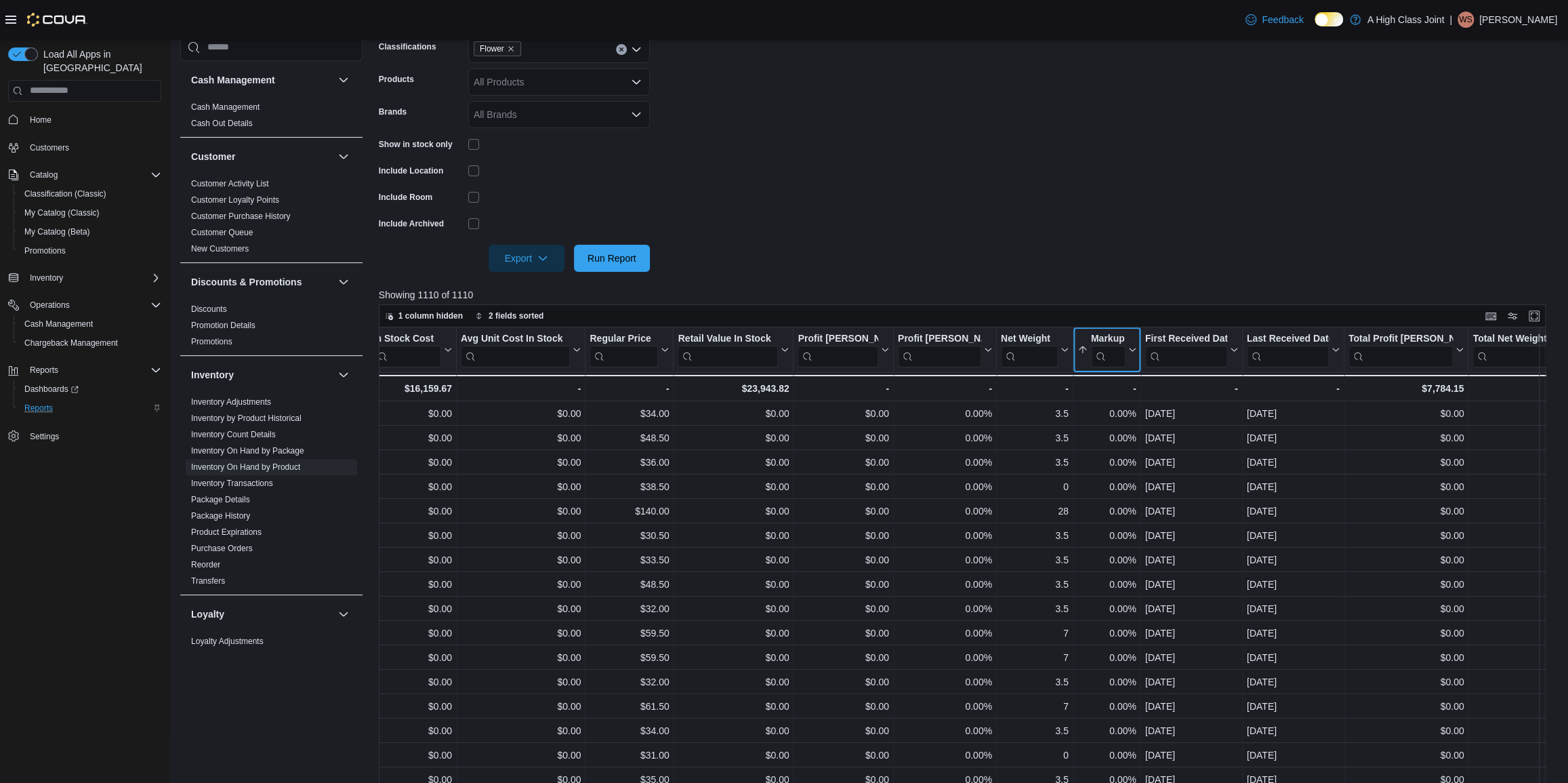
click at [1131, 347] on icon at bounding box center [1130, 349] width 11 height 8
click at [1126, 417] on span "Sort High-Low" at bounding box center [1115, 417] width 51 height 11
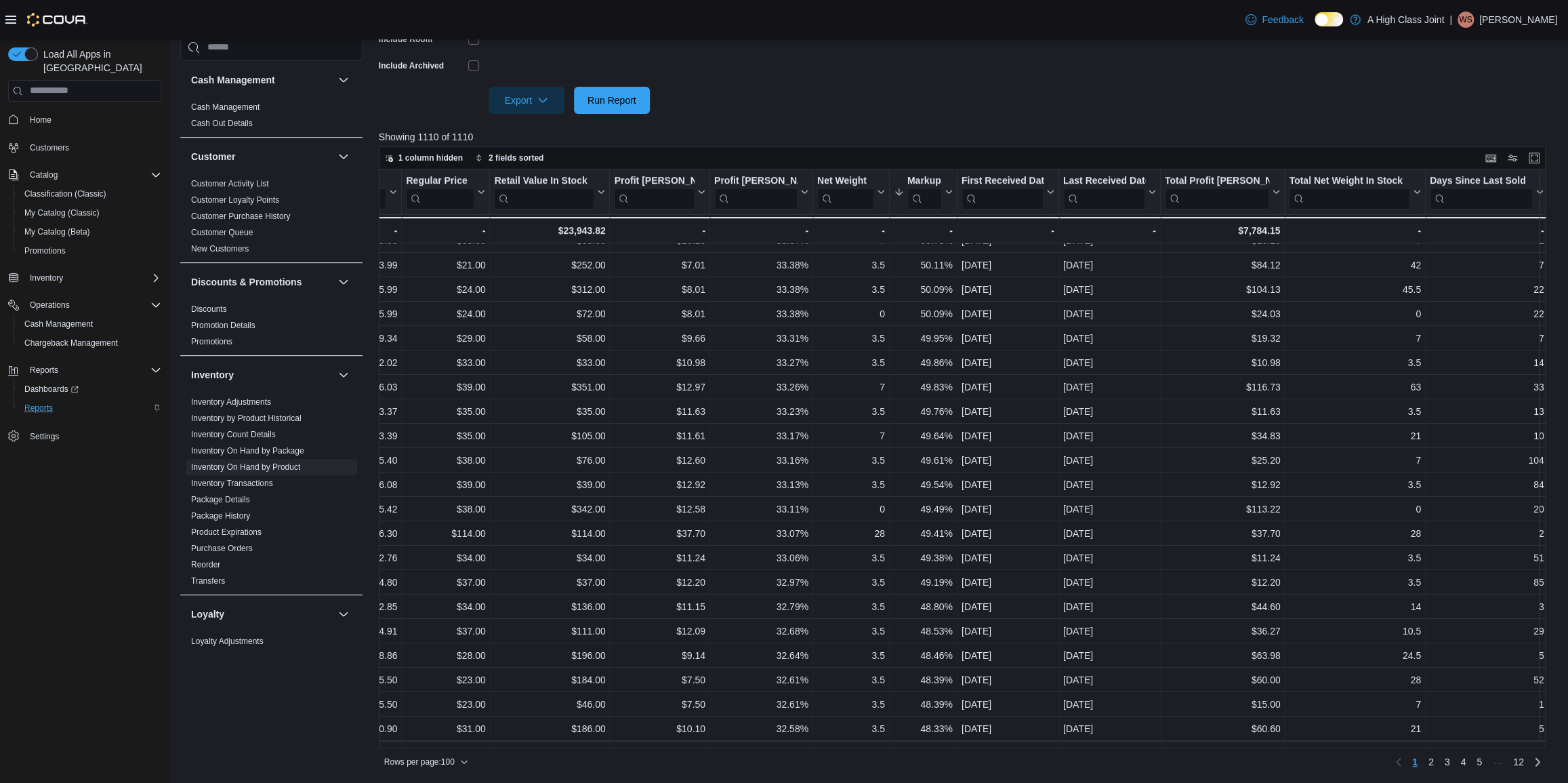
scroll to position [576, 1451]
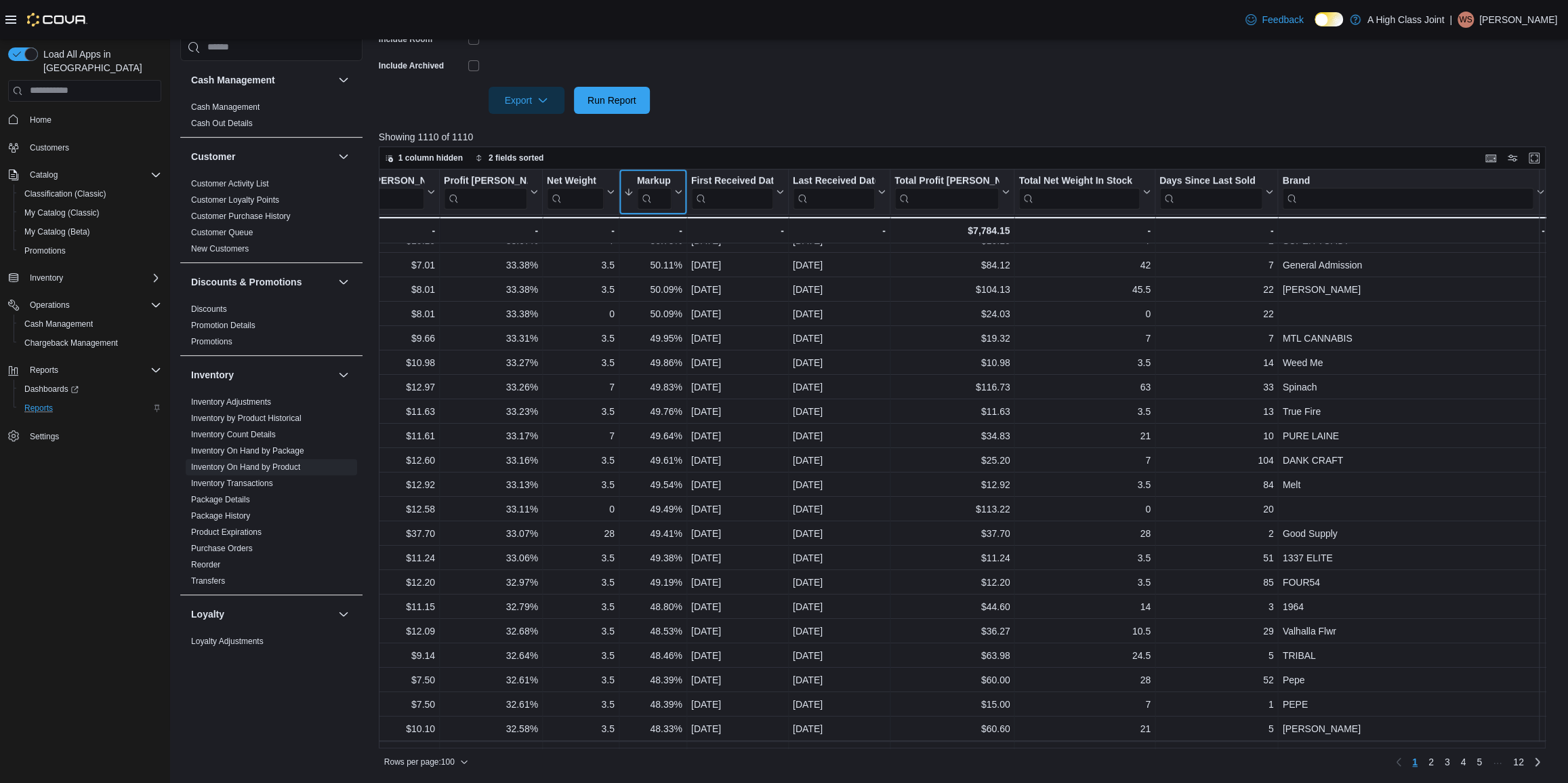
click at [676, 195] on icon at bounding box center [676, 191] width 11 height 8
click at [668, 277] on span "Move left" at bounding box center [651, 276] width 33 height 11
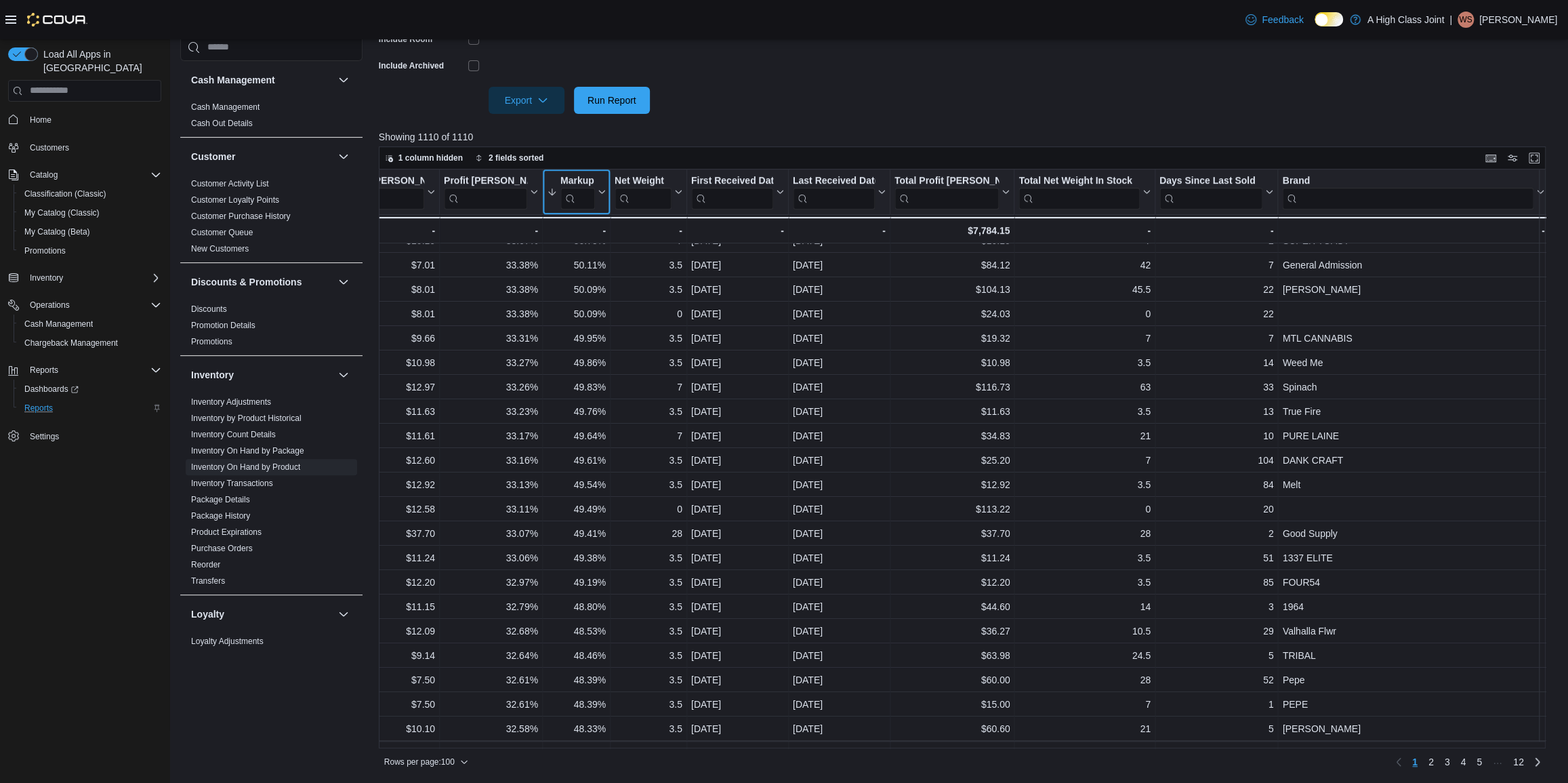
click at [598, 187] on icon at bounding box center [599, 191] width 11 height 8
click at [602, 271] on button "Move left" at bounding box center [575, 275] width 81 height 16
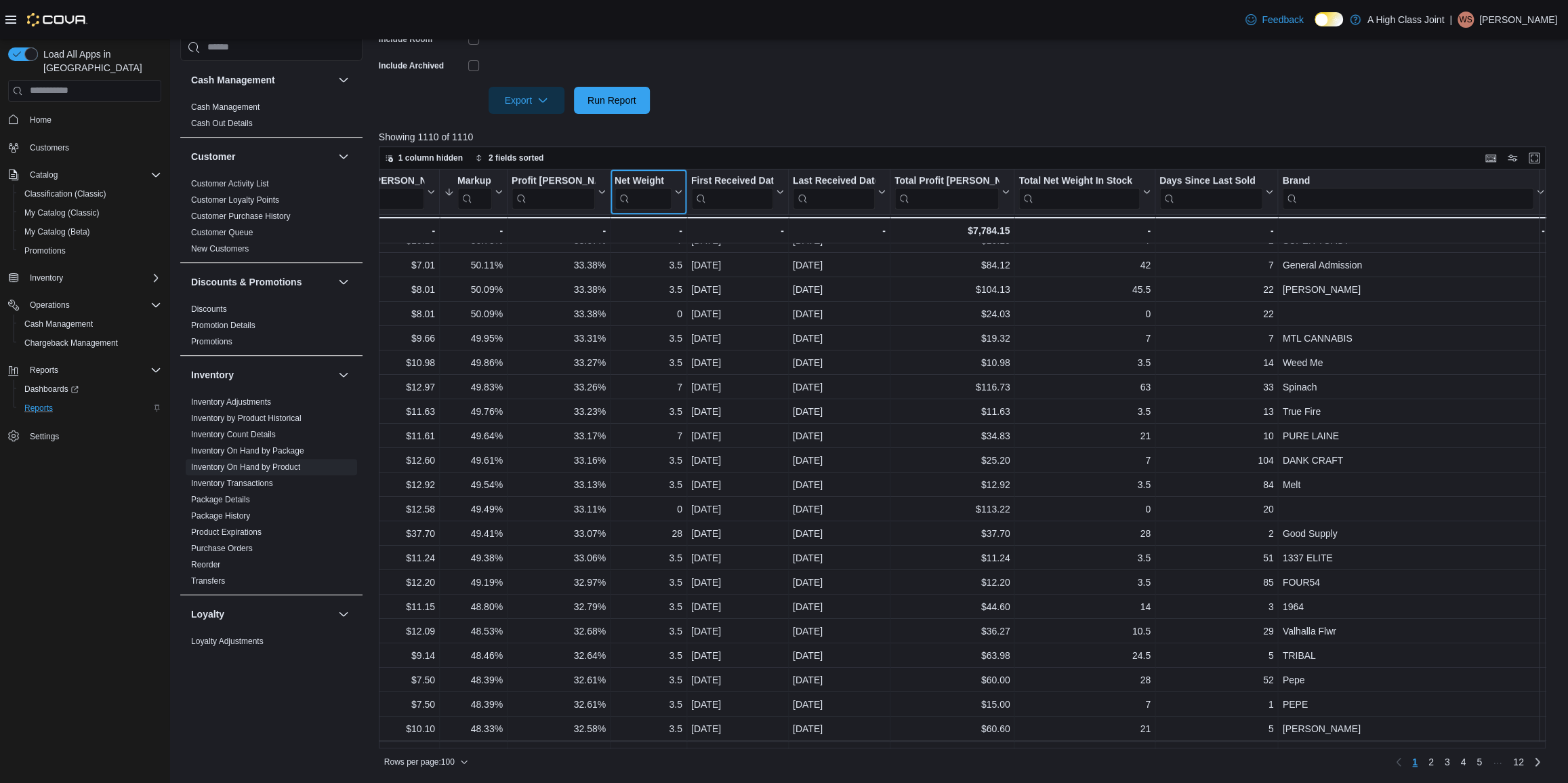
click at [674, 195] on icon at bounding box center [676, 191] width 11 height 8
click at [643, 273] on span "Move left" at bounding box center [648, 276] width 33 height 11
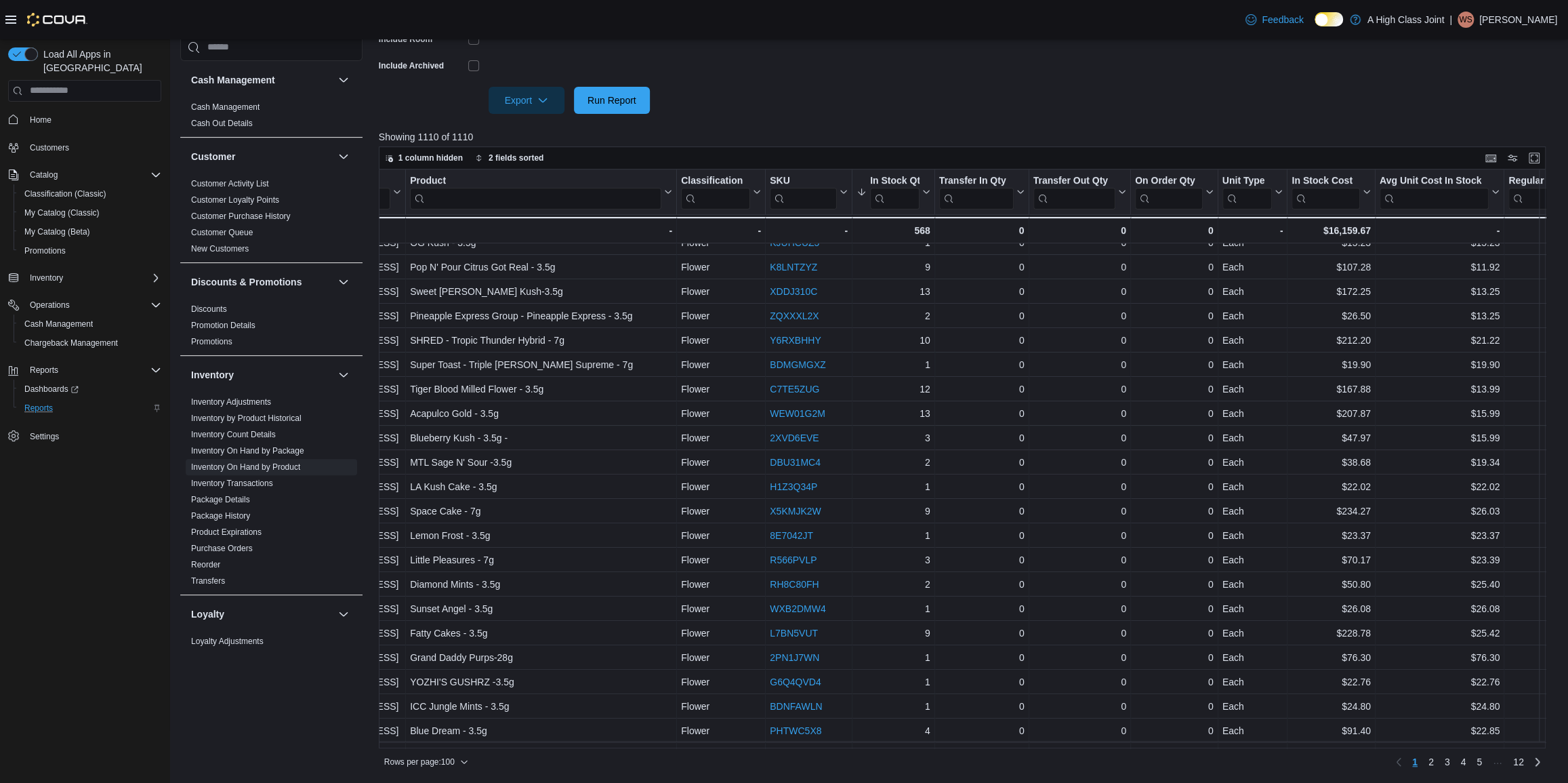
scroll to position [452, 0]
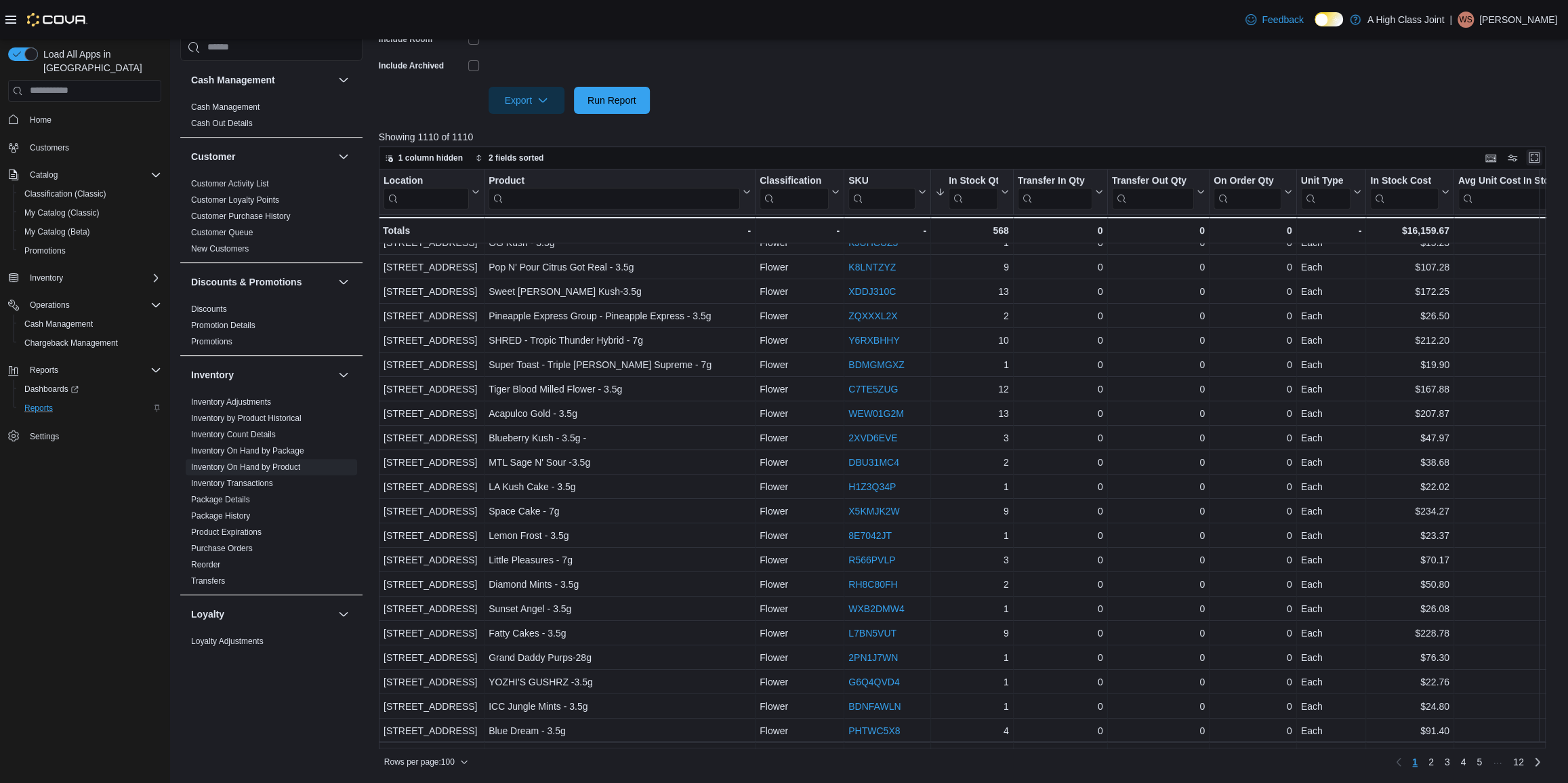
click at [1542, 158] on button "Enter fullscreen" at bounding box center [1534, 157] width 16 height 16
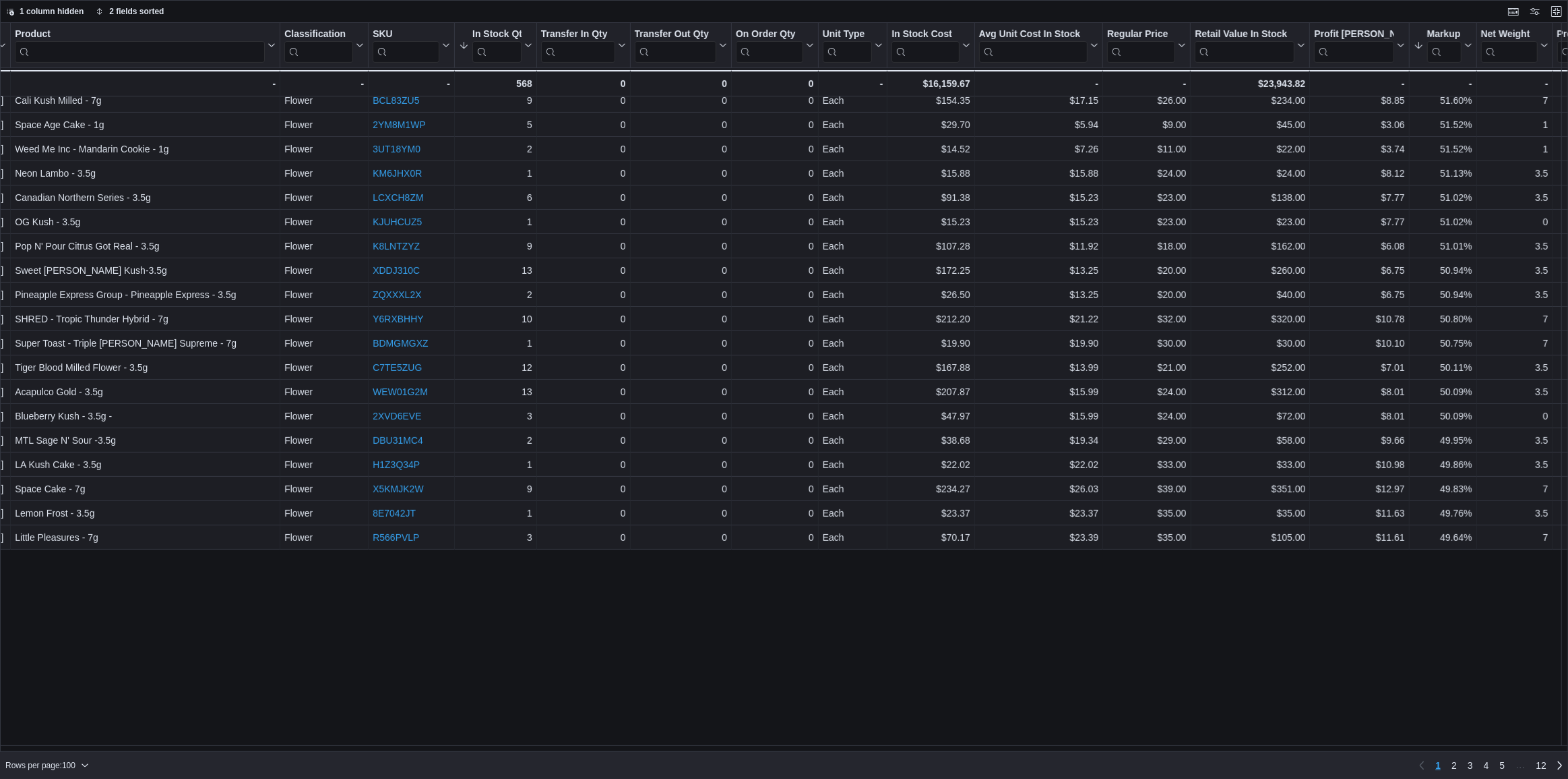
scroll to position [0, 94]
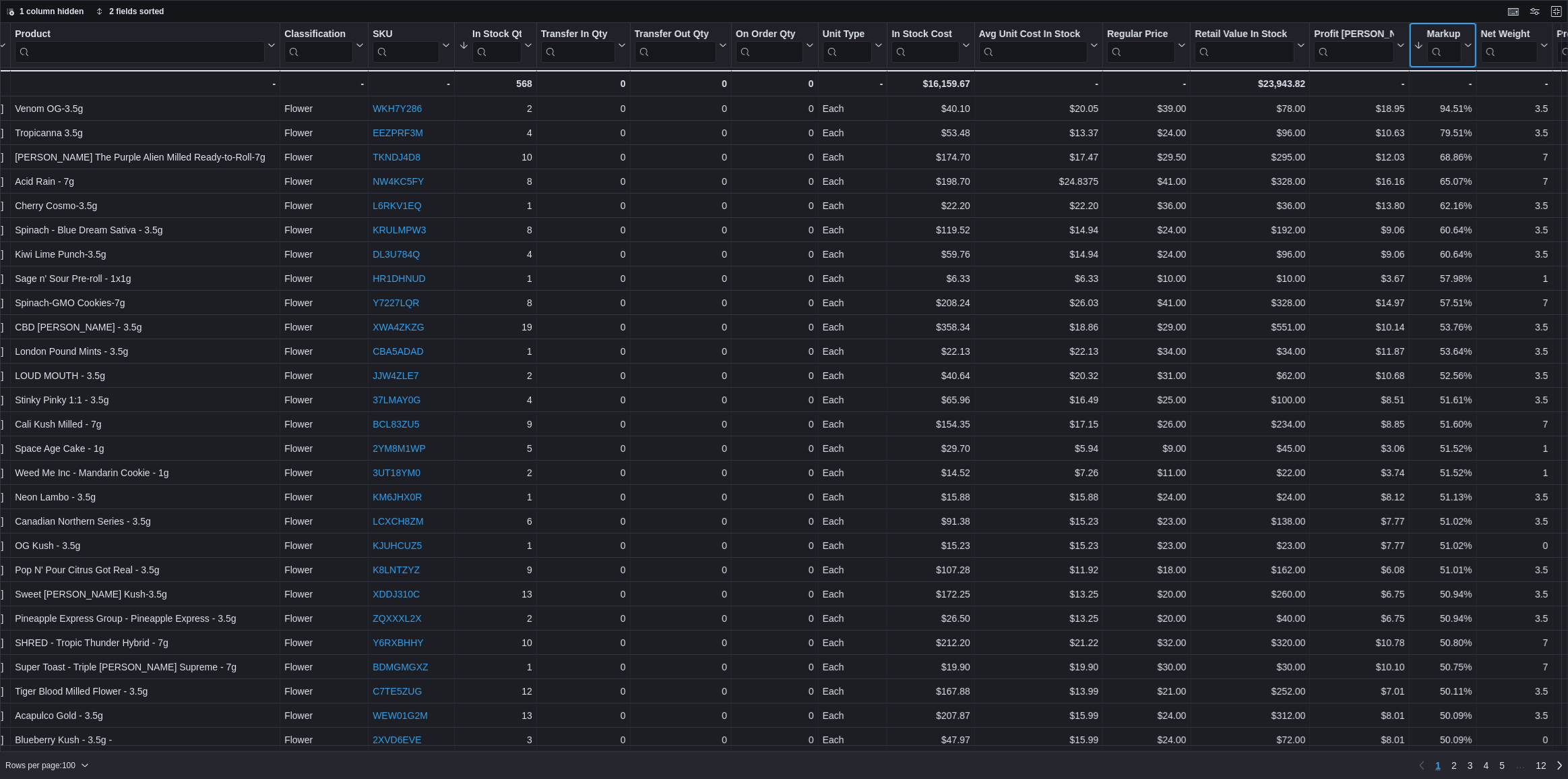
click at [1467, 44] on icon at bounding box center [1467, 45] width 11 height 8
click at [1429, 9] on div "1 column hidden 2 fields sorted" at bounding box center [784, 11] width 1568 height 23
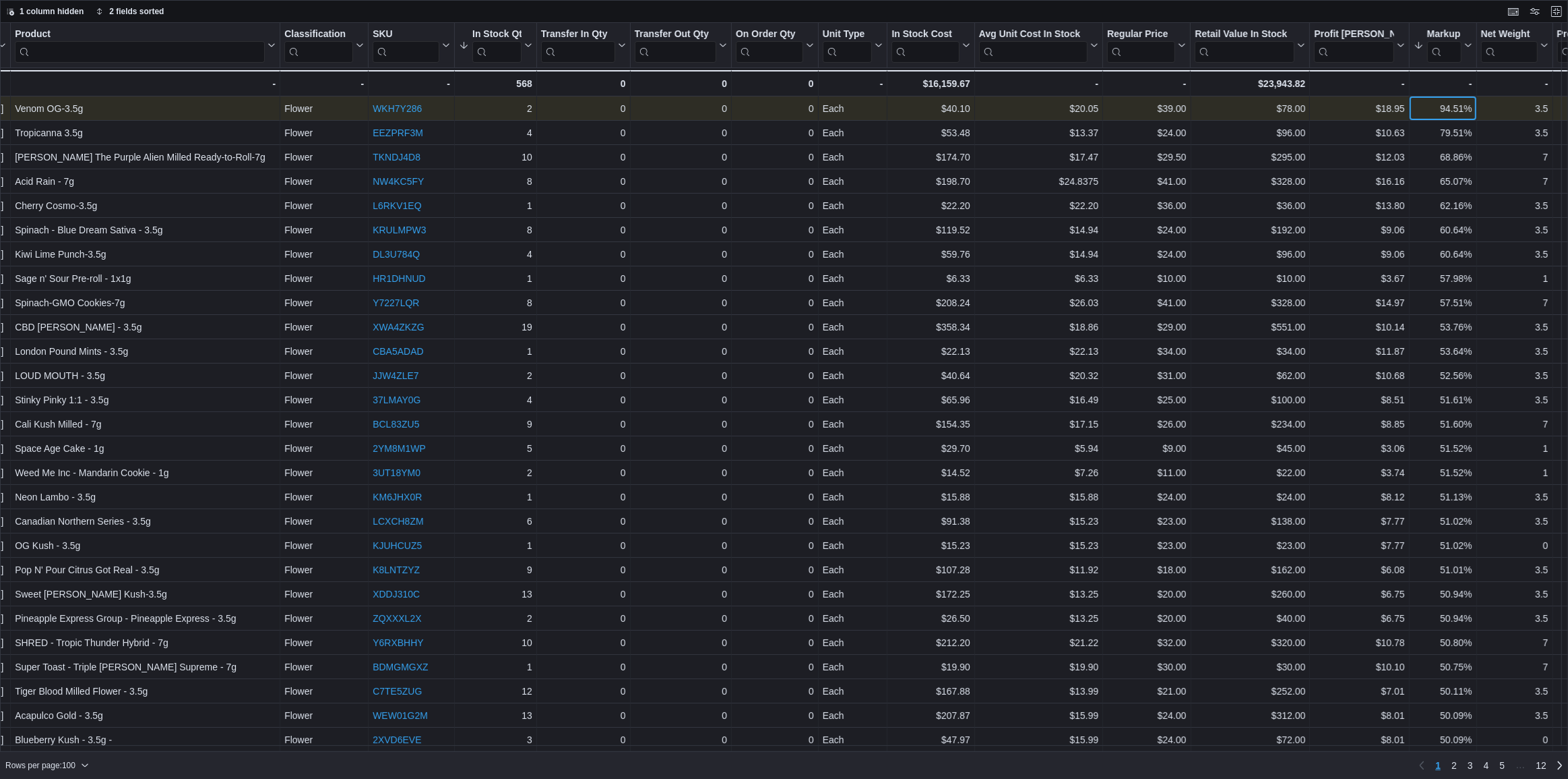
click at [1455, 103] on div "94.51%" at bounding box center [1443, 108] width 59 height 16
click at [418, 111] on link "WKH7Y286" at bounding box center [397, 109] width 49 height 11
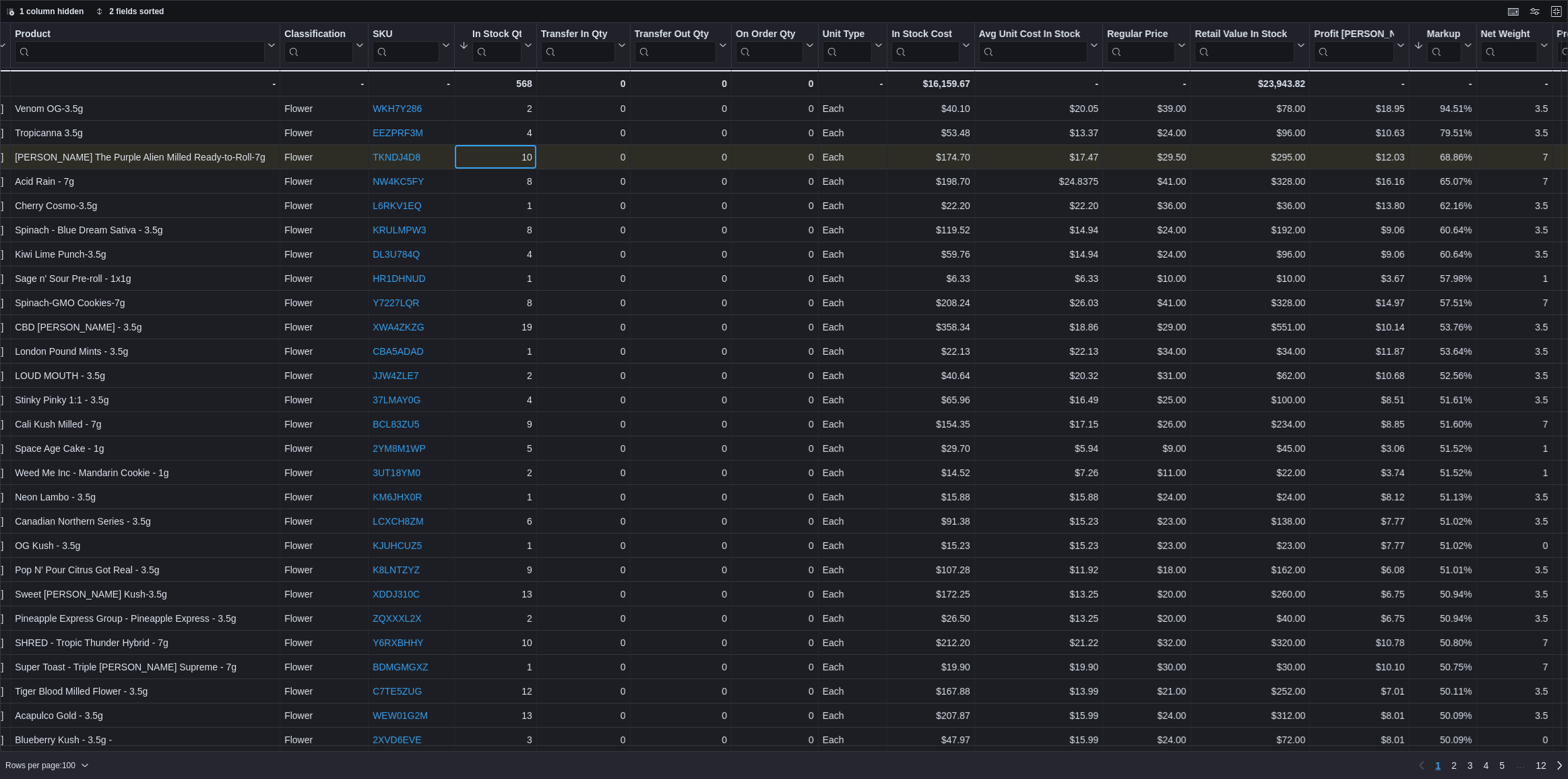
click at [483, 152] on div "10" at bounding box center [496, 157] width 74 height 16
click at [1175, 163] on div "$29.50" at bounding box center [1147, 157] width 79 height 16
click at [1080, 157] on div "$17.47" at bounding box center [1039, 157] width 119 height 16
drag, startPoint x: 1063, startPoint y: 161, endPoint x: 1111, endPoint y: 164, distance: 48.1
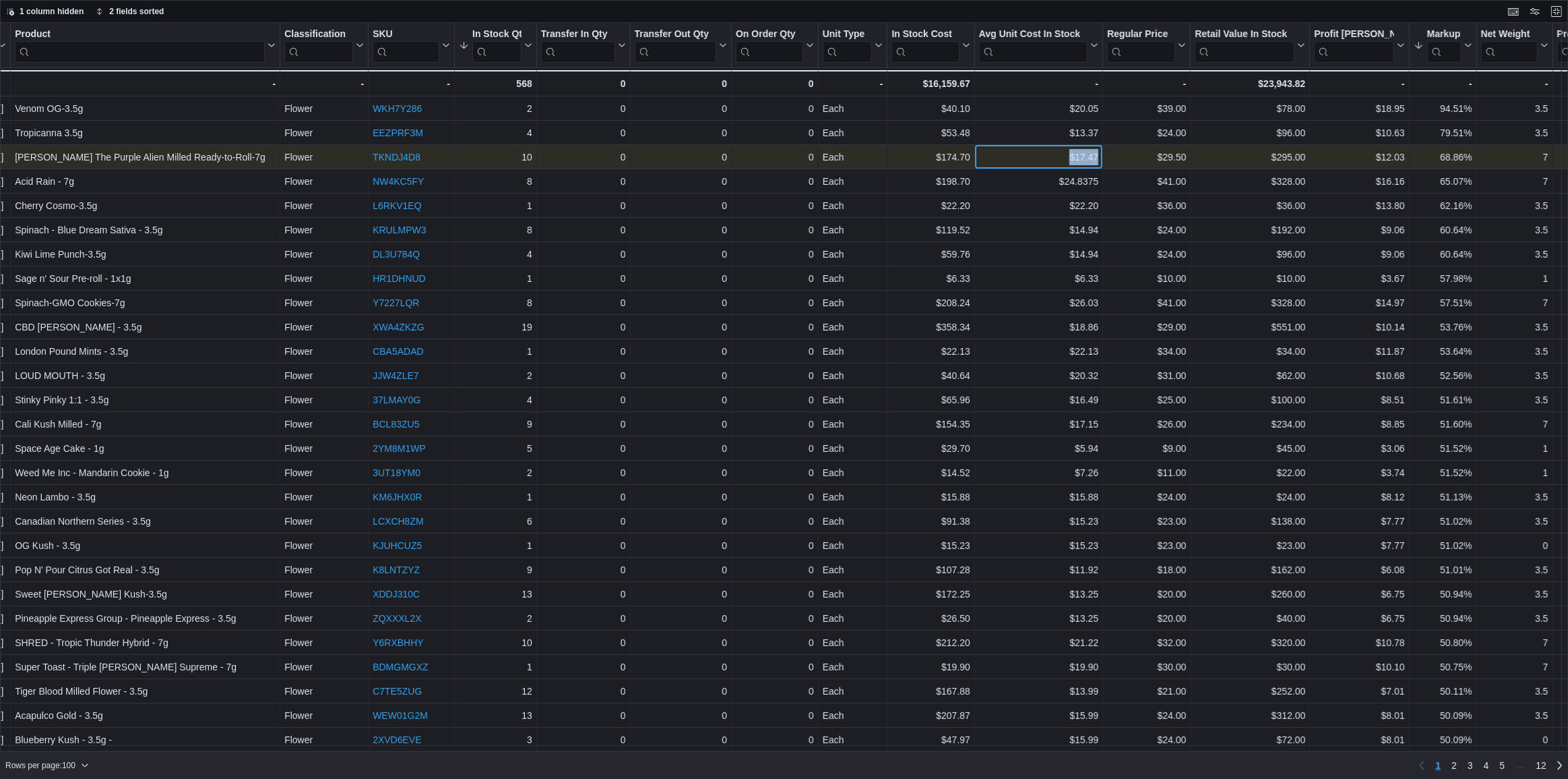
click at [1111, 164] on div "910 O'Brien Road - Location, column 1, row 3 Larry The Purple Alien Milled Read…" at bounding box center [1434, 157] width 3058 height 24
drag, startPoint x: 1259, startPoint y: 153, endPoint x: 1326, endPoint y: 161, distance: 67.5
click at [1325, 161] on div "910 O'Brien Road - Location, column 1, row 3 Larry The Purple Alien Milled Read…" at bounding box center [1434, 157] width 3058 height 24
click at [400, 157] on link "TKNDJ4D8" at bounding box center [396, 157] width 48 height 11
click at [389, 156] on link "TKNDJ4D8" at bounding box center [396, 157] width 48 height 11
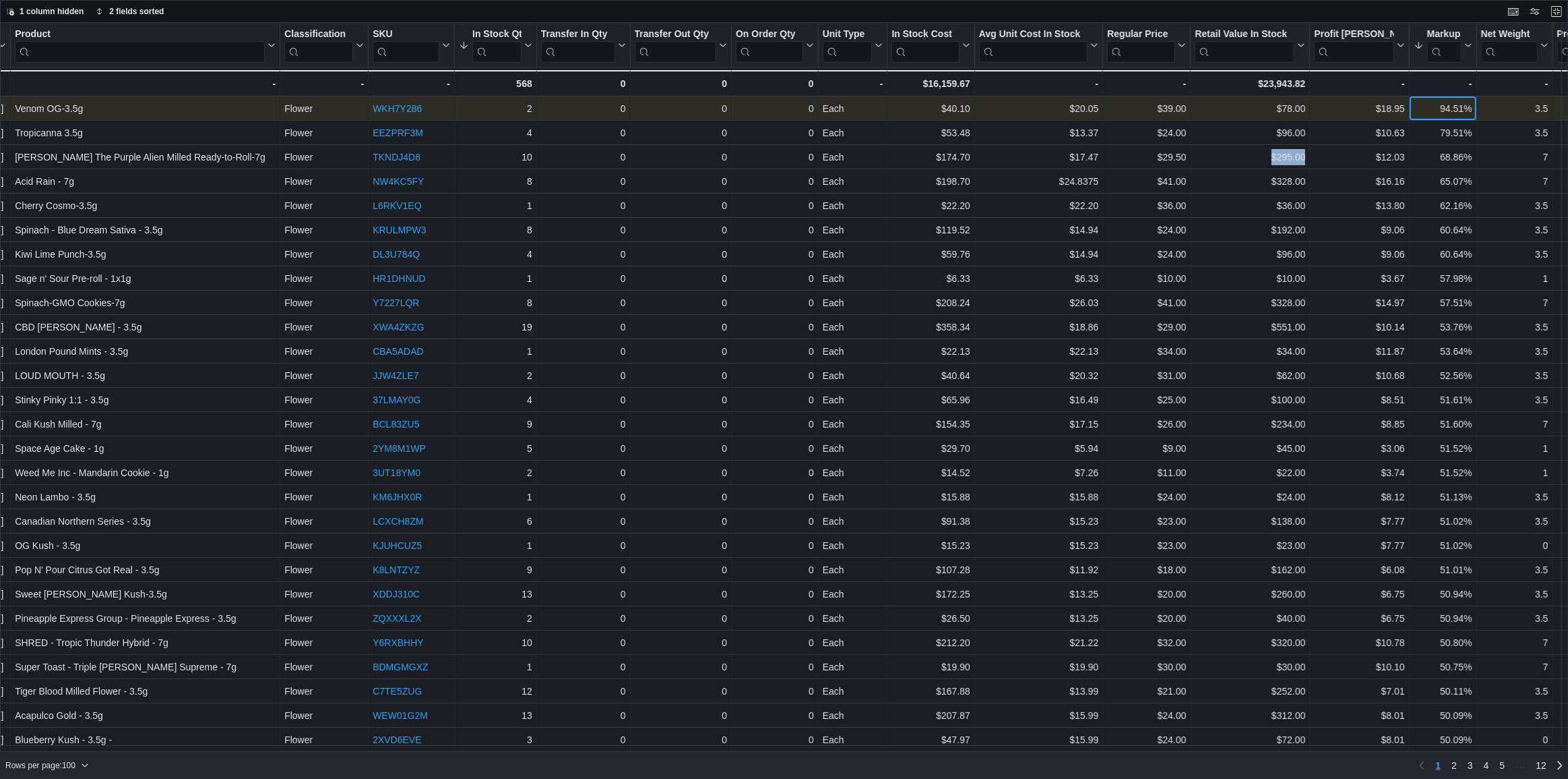
click at [1452, 108] on div "94.51%" at bounding box center [1443, 108] width 59 height 16
click at [1143, 105] on div "$39.00" at bounding box center [1147, 108] width 79 height 16
click at [1077, 108] on div "$20.05" at bounding box center [1039, 108] width 119 height 16
click at [1169, 111] on div "$39.00" at bounding box center [1147, 108] width 79 height 16
click at [398, 110] on link "WKH7Y286" at bounding box center [397, 109] width 49 height 11
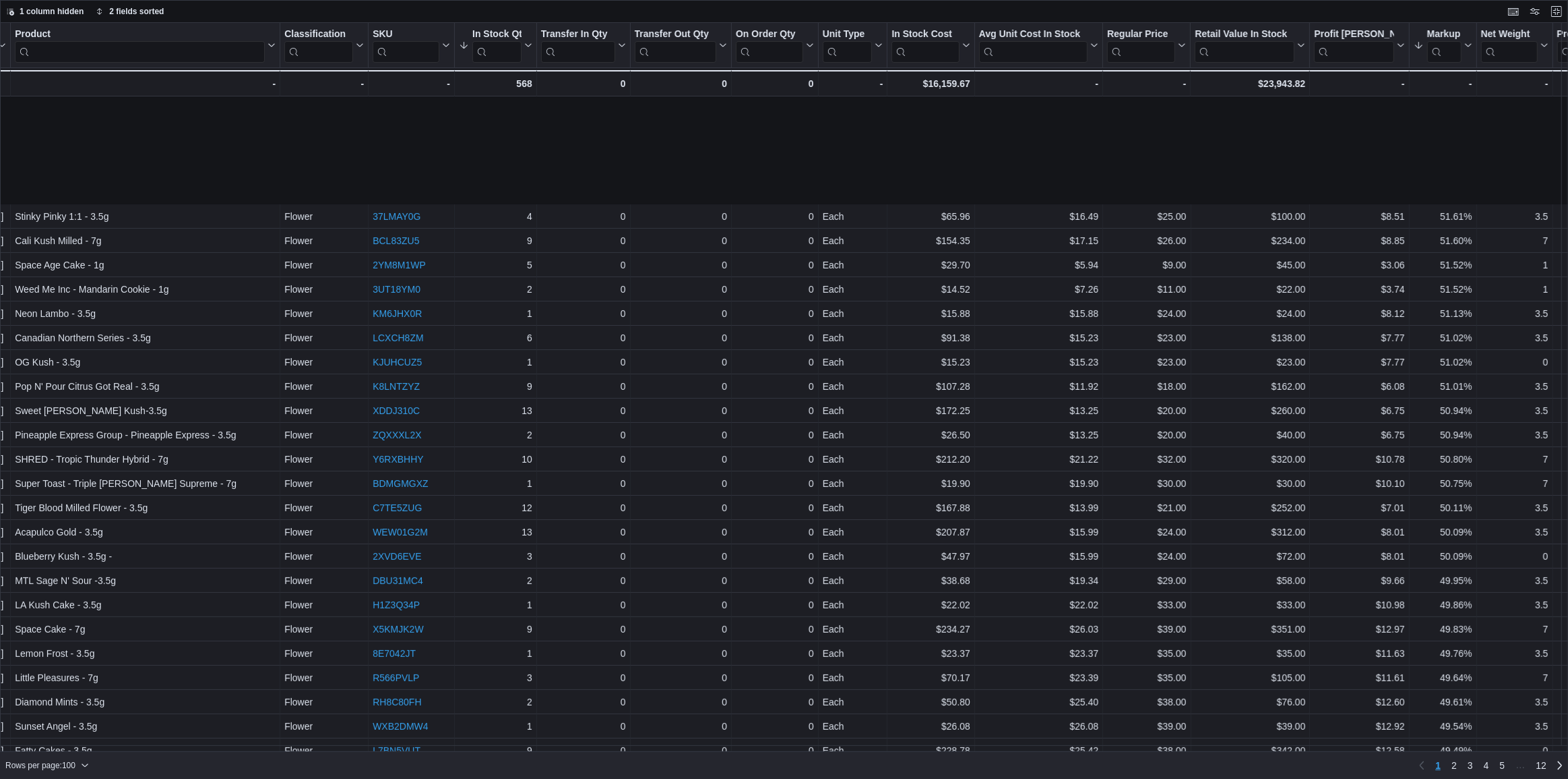
scroll to position [552, 94]
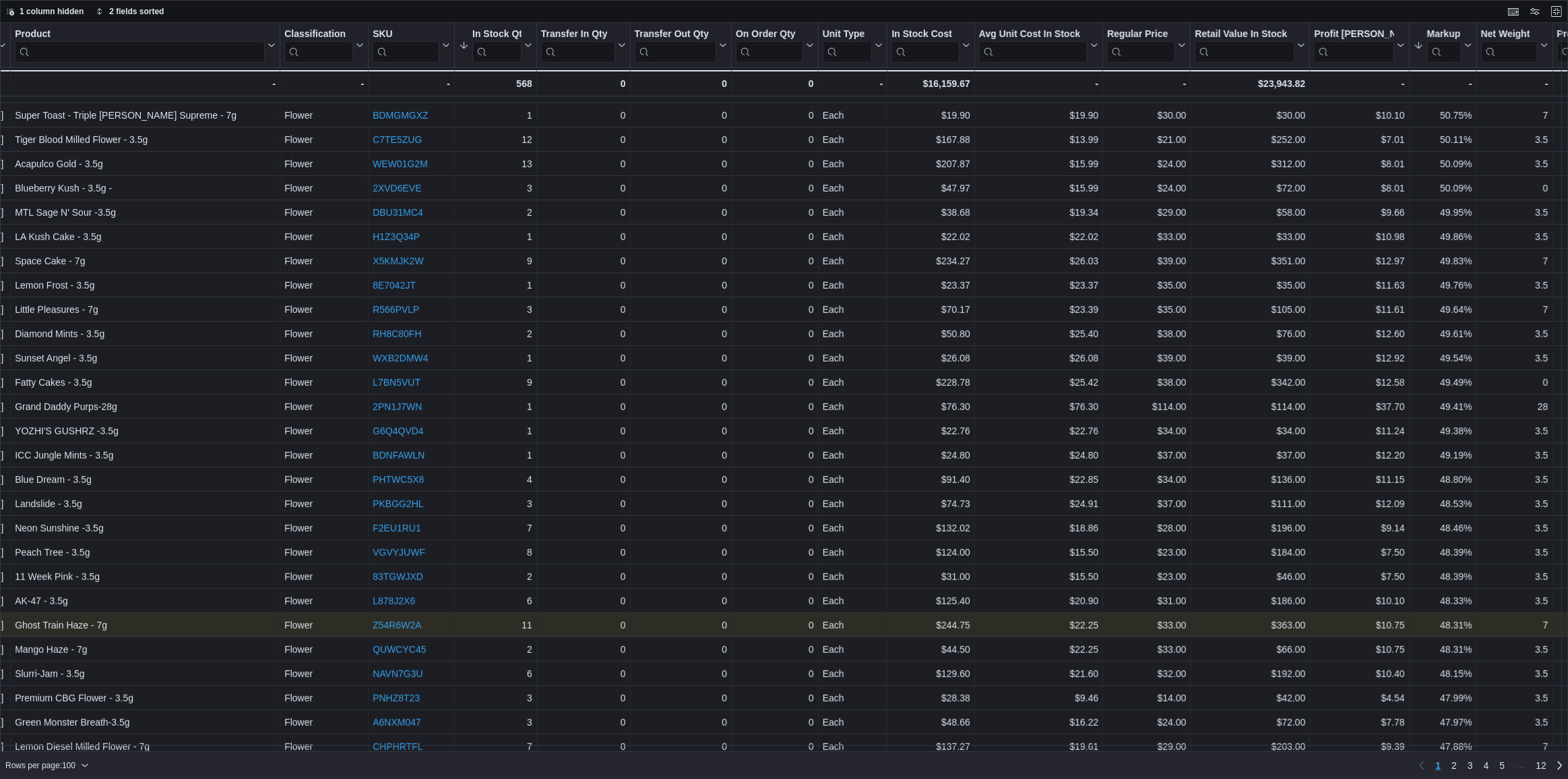
click at [398, 623] on link "Z54R6W2A" at bounding box center [397, 625] width 49 height 11
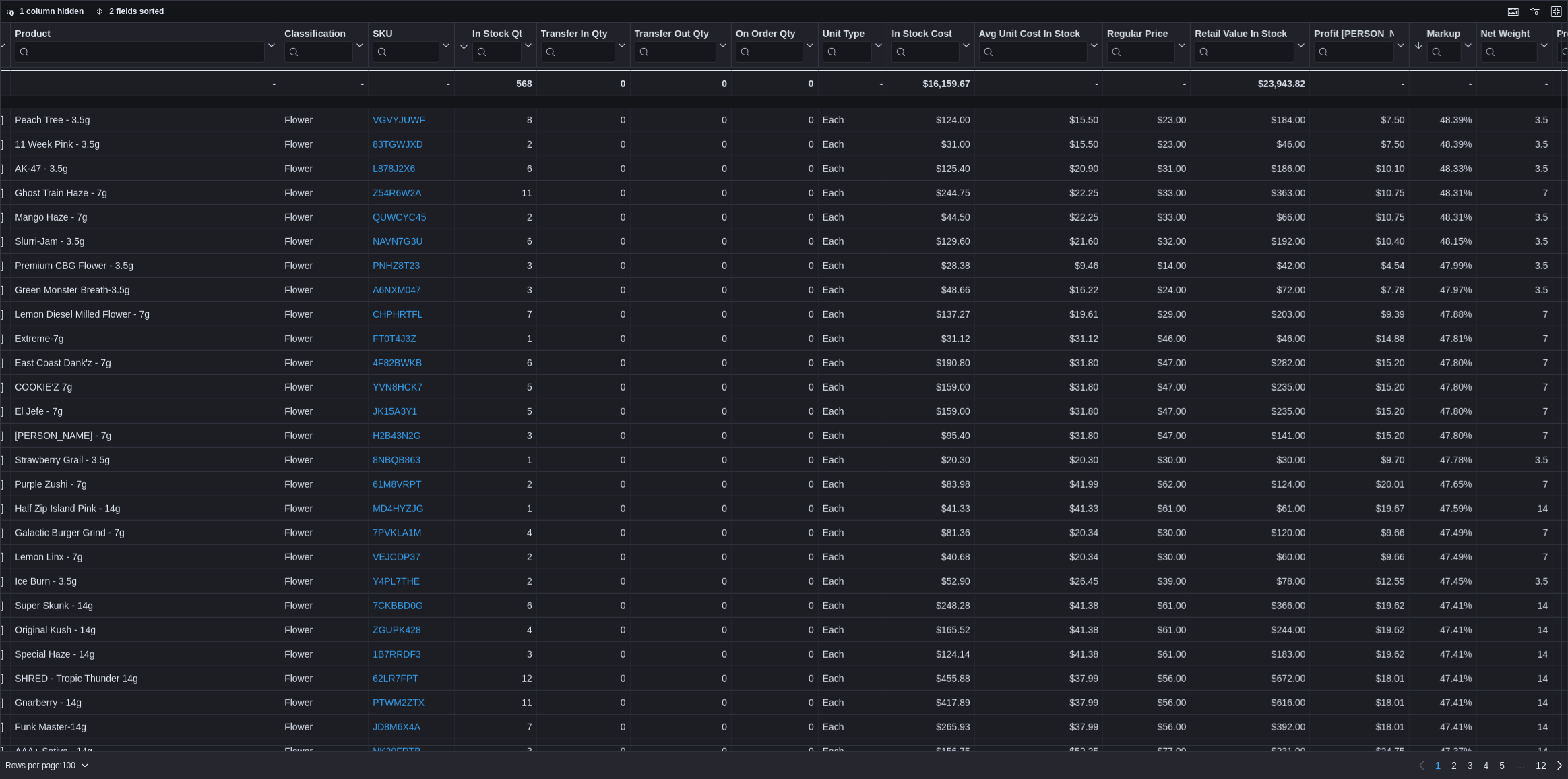
scroll to position [1041, 94]
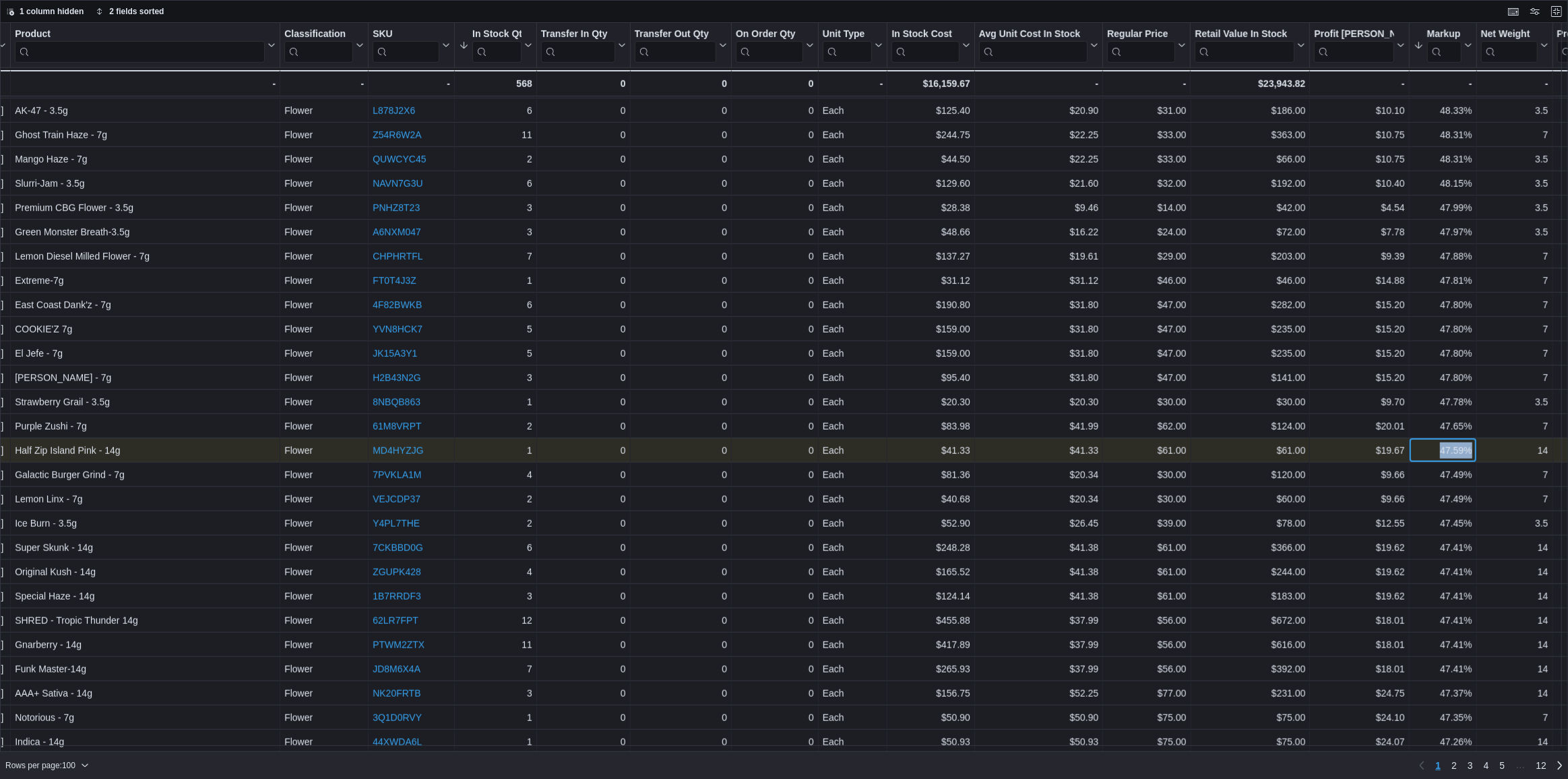
drag, startPoint x: 1441, startPoint y: 448, endPoint x: 1491, endPoint y: 453, distance: 50.2
click at [1491, 453] on div "910 O'Brien Road - Location, column 1, row 58 Half Zip Island Pink - 14g - Prod…" at bounding box center [1434, 450] width 3058 height 24
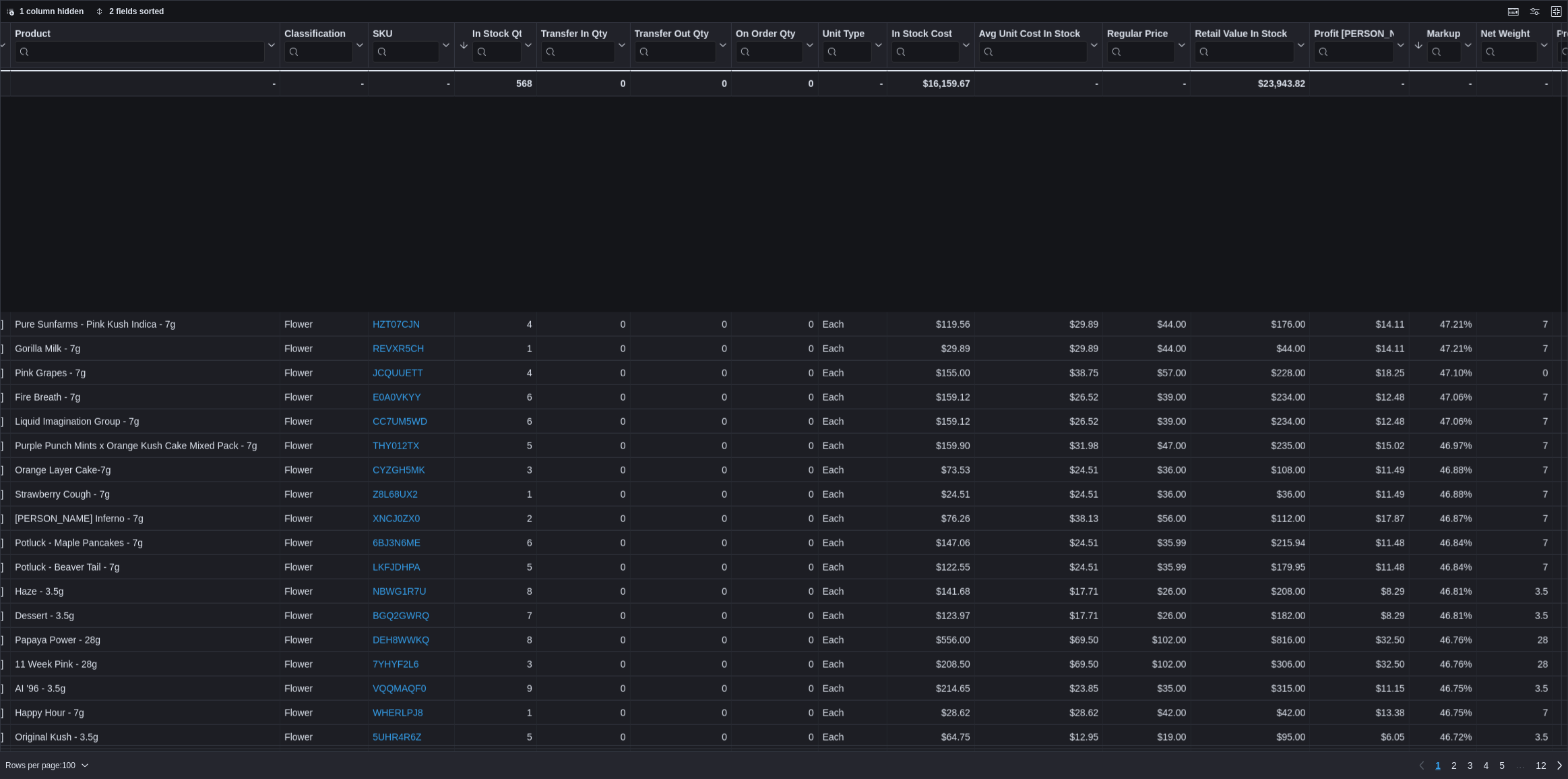
scroll to position [1777, 94]
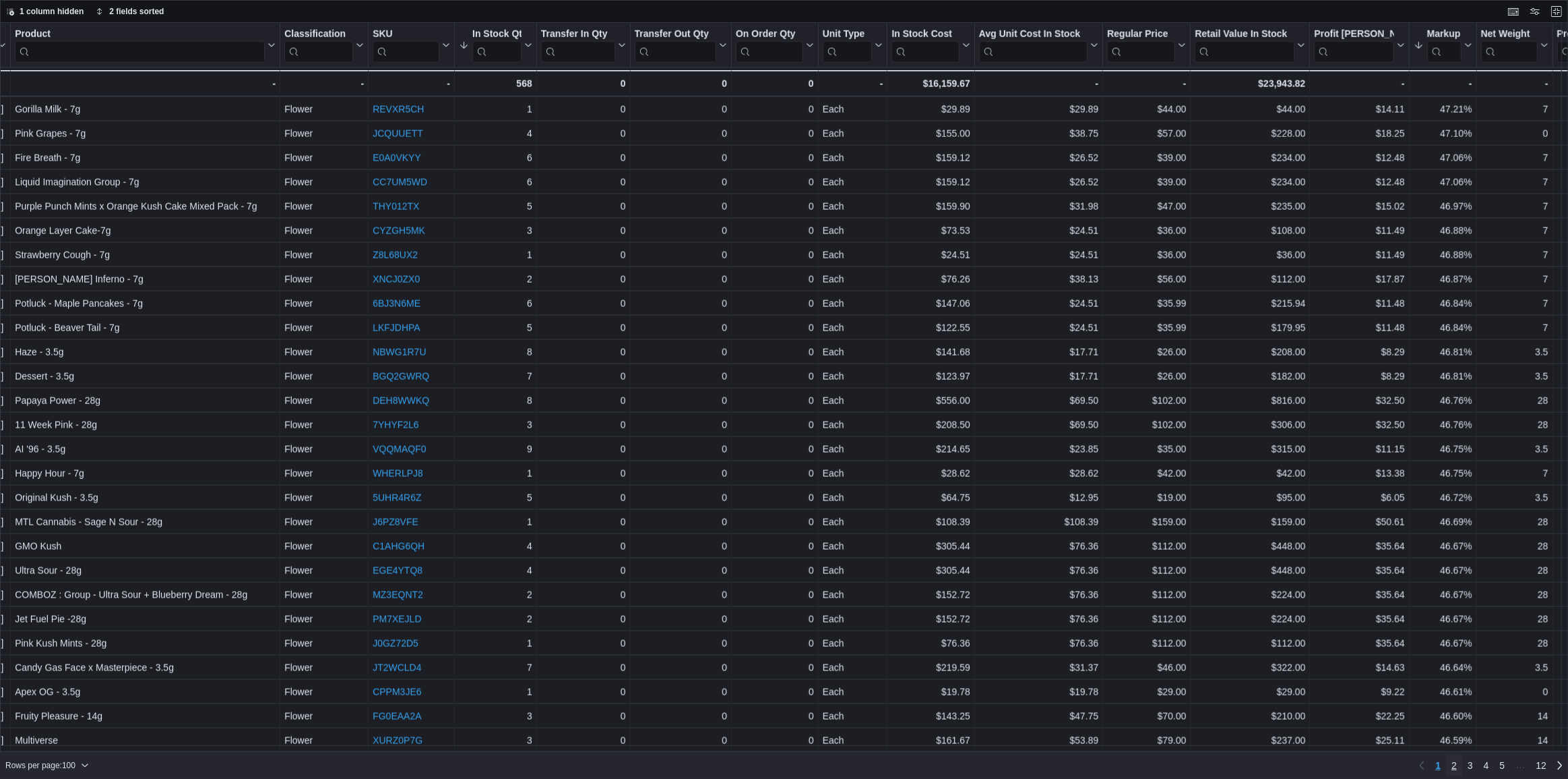
click at [1455, 762] on span "2" at bounding box center [1454, 765] width 5 height 14
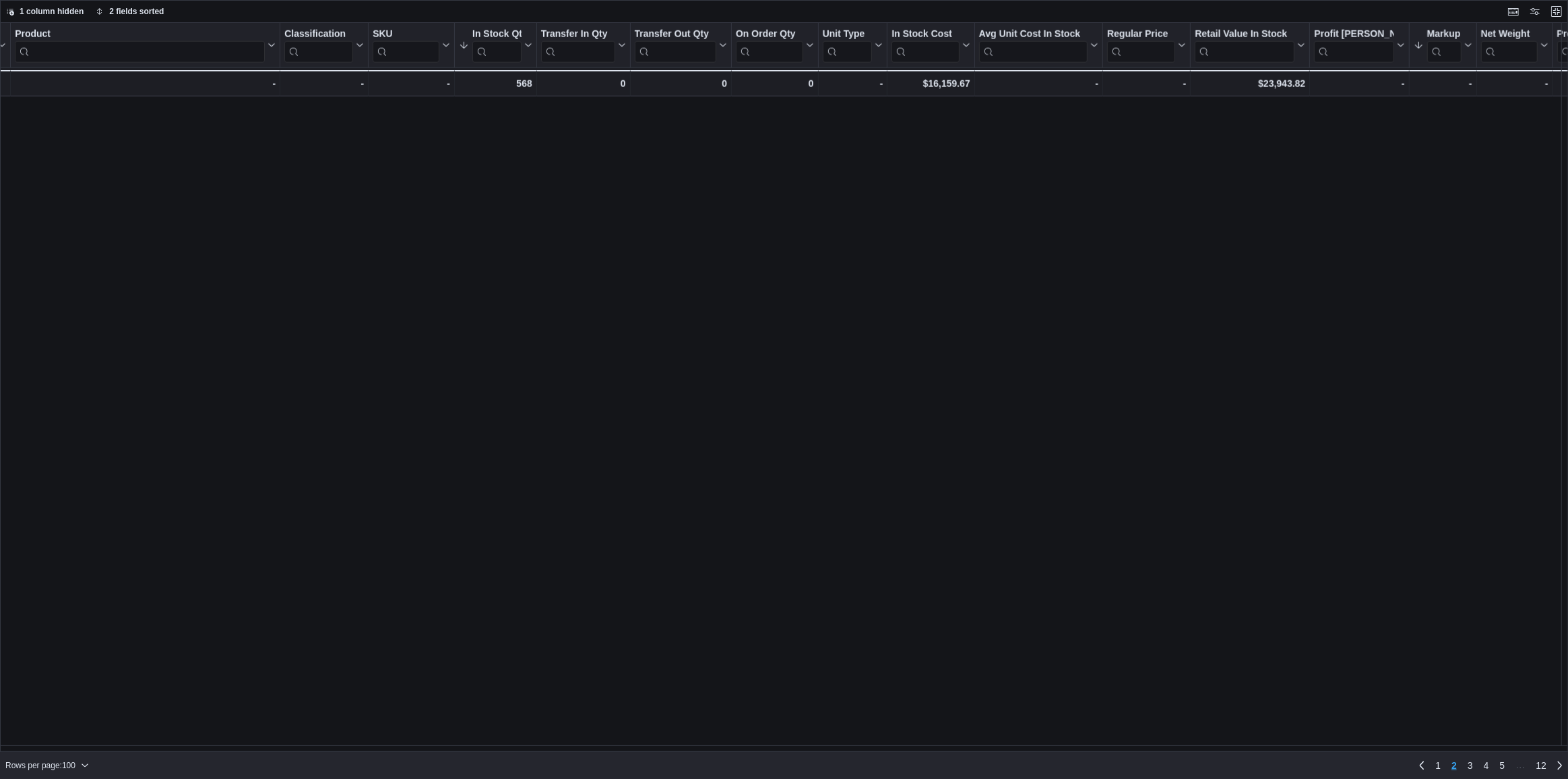
scroll to position [0, 0]
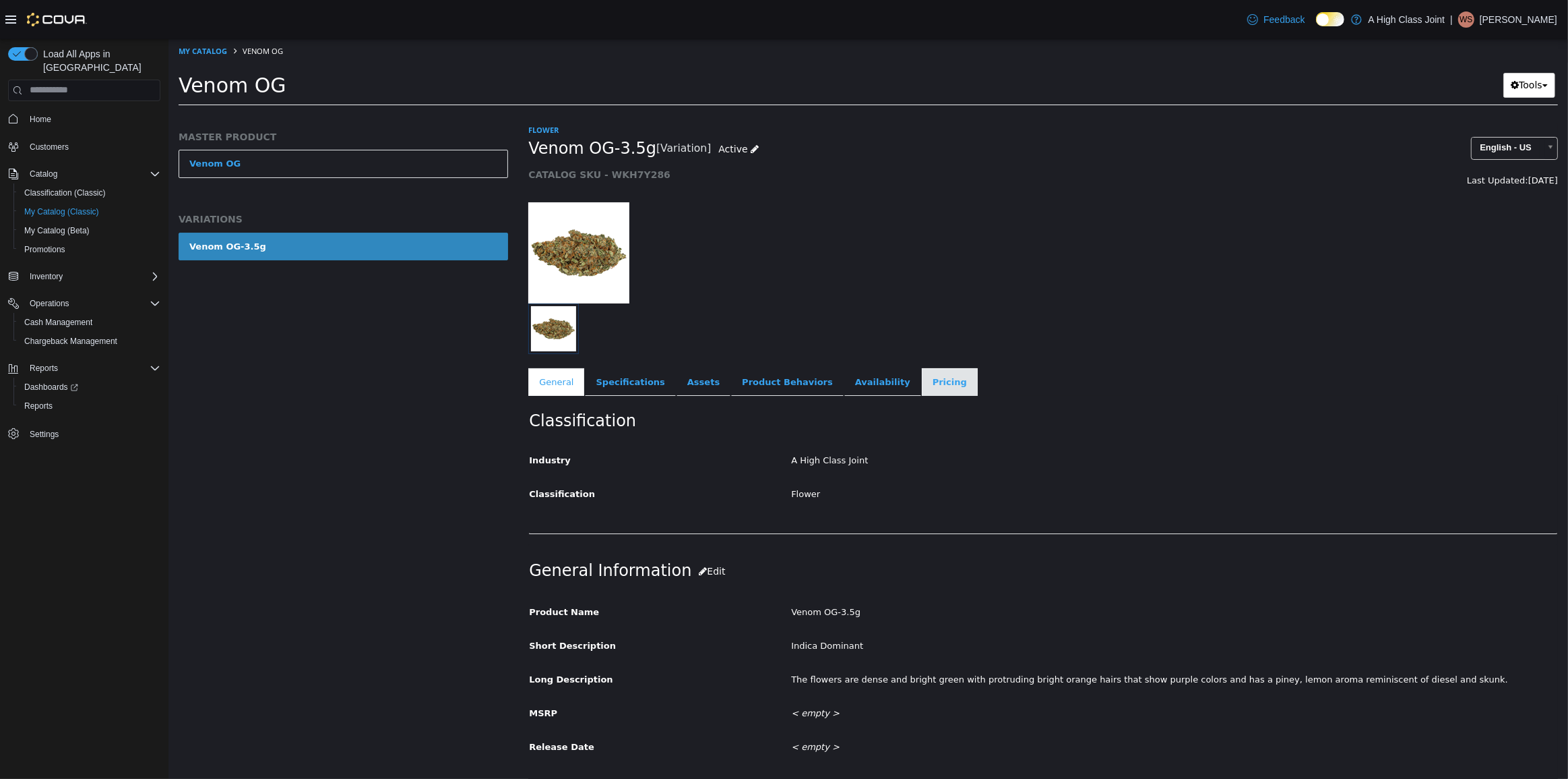
click at [921, 386] on link "Pricing" at bounding box center [949, 381] width 56 height 28
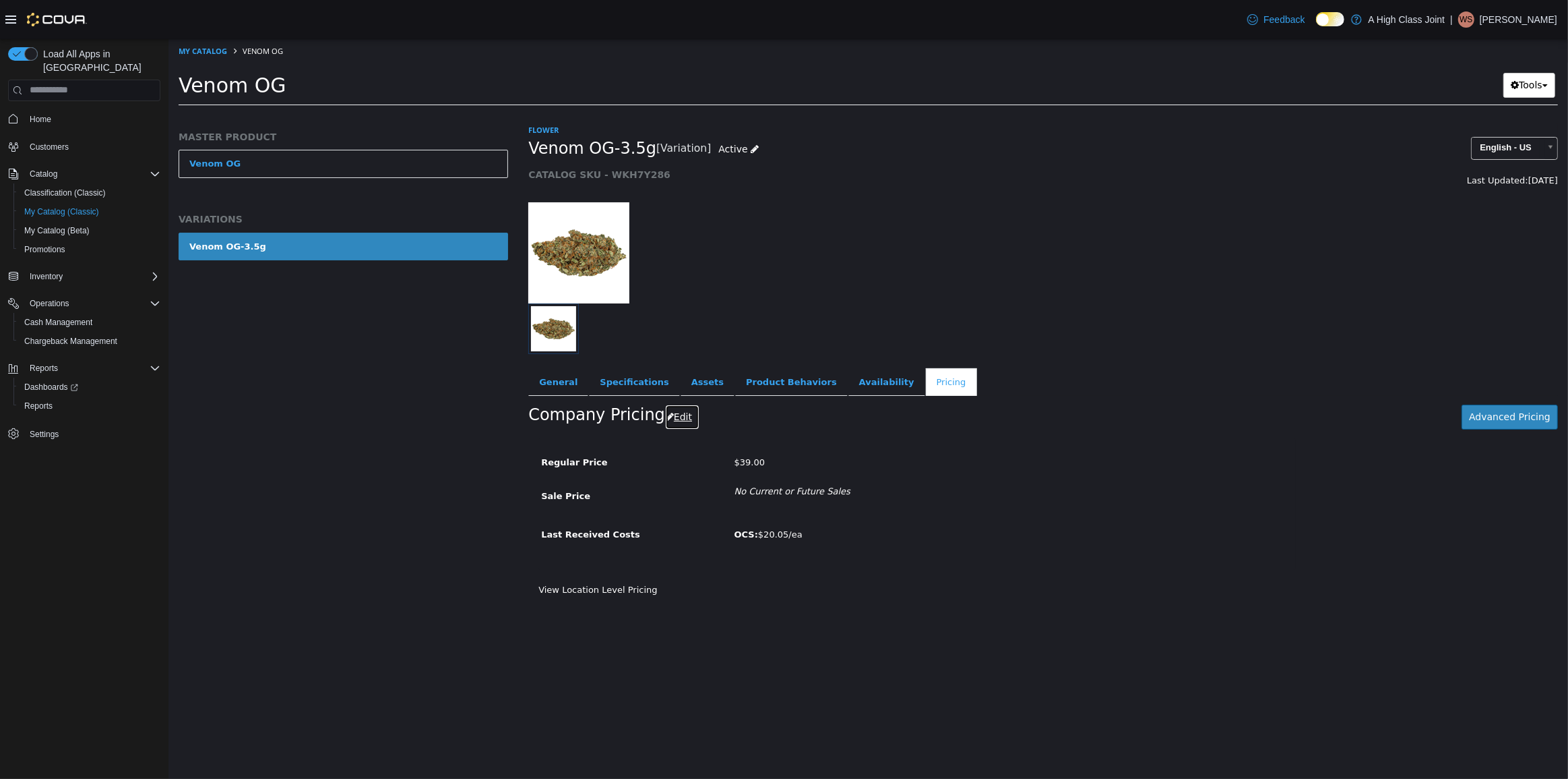
click at [674, 416] on button "Edit" at bounding box center [681, 416] width 34 height 25
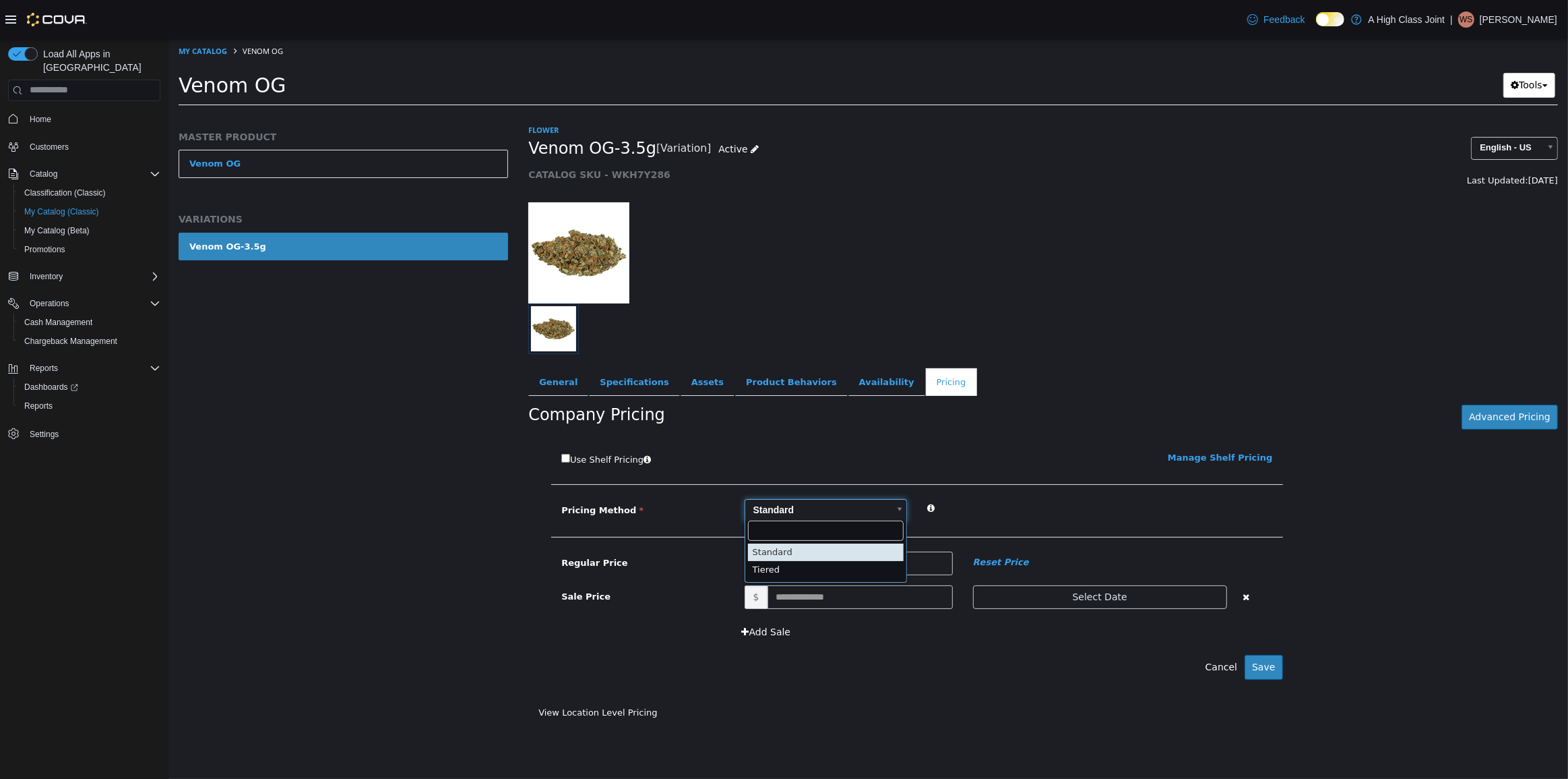
click at [840, 113] on body "Saving Bulk Changes... × My Catalog Venom OG Venom OG Tools Move Variations Pri…" at bounding box center [868, 76] width 1400 height 75
click at [979, 113] on body "Saving Bulk Changes... × My Catalog Venom OG Venom OG Tools Move Variations Pri…" at bounding box center [868, 76] width 1400 height 75
click at [883, 566] on input "*****" at bounding box center [860, 562] width 186 height 24
drag, startPoint x: 850, startPoint y: 566, endPoint x: 598, endPoint y: 564, distance: 252.0
click at [599, 554] on div "Regular Price $ ***** Reset Price" at bounding box center [916, 562] width 732 height 24
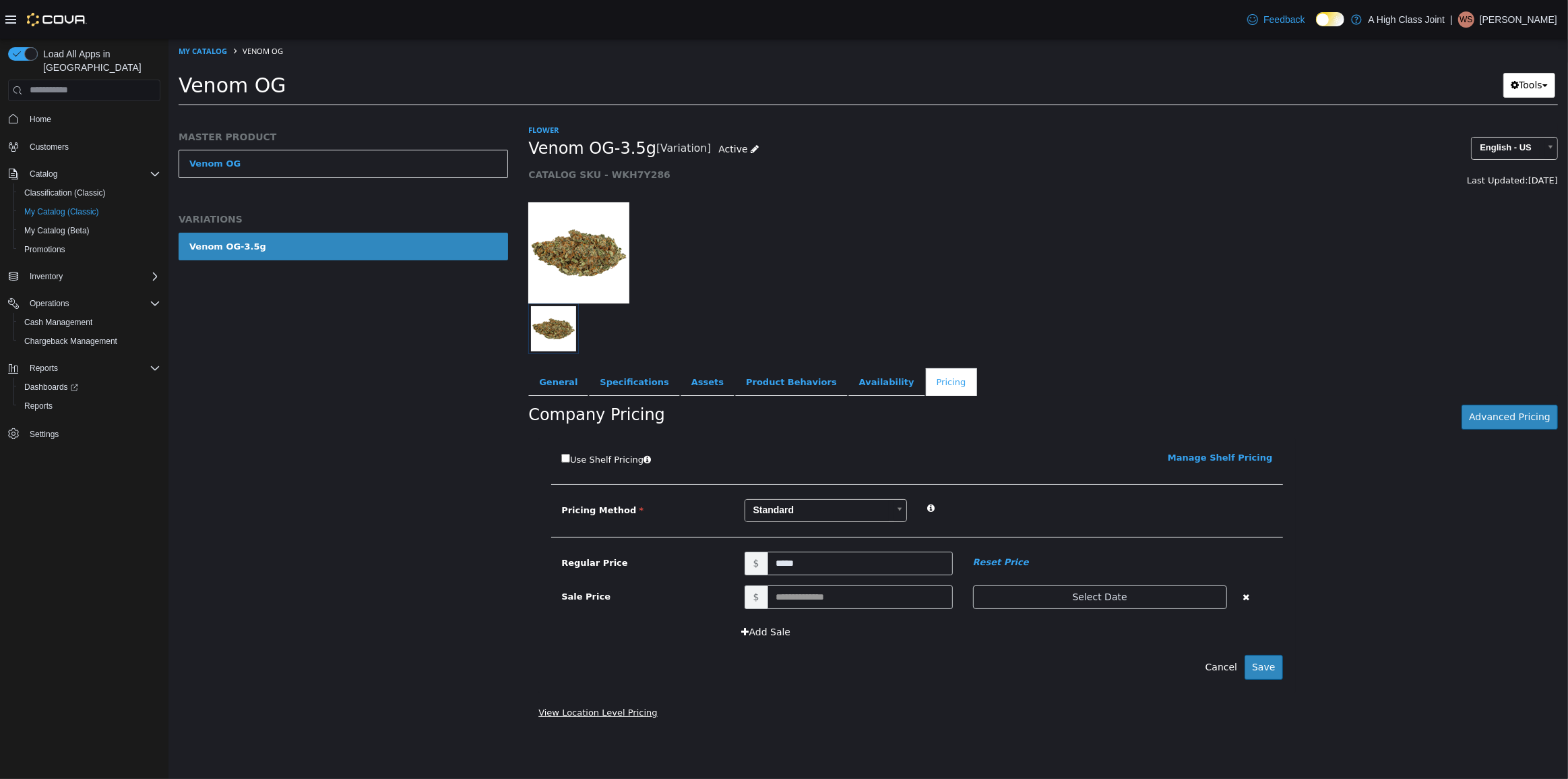
click at [614, 708] on link "View Location Level Pricing" at bounding box center [597, 711] width 119 height 10
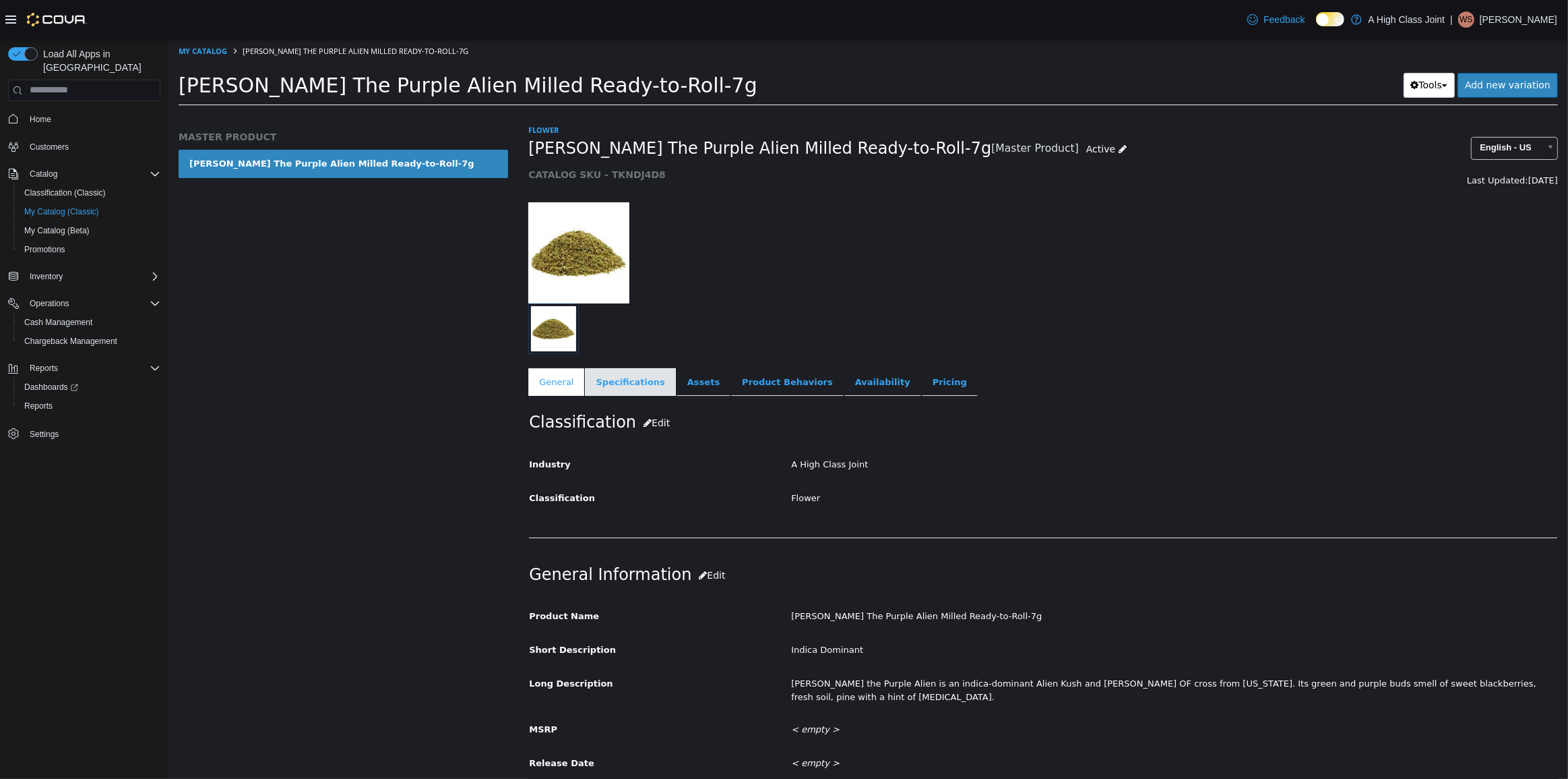
click at [606, 385] on link "Specifications" at bounding box center [629, 381] width 90 height 28
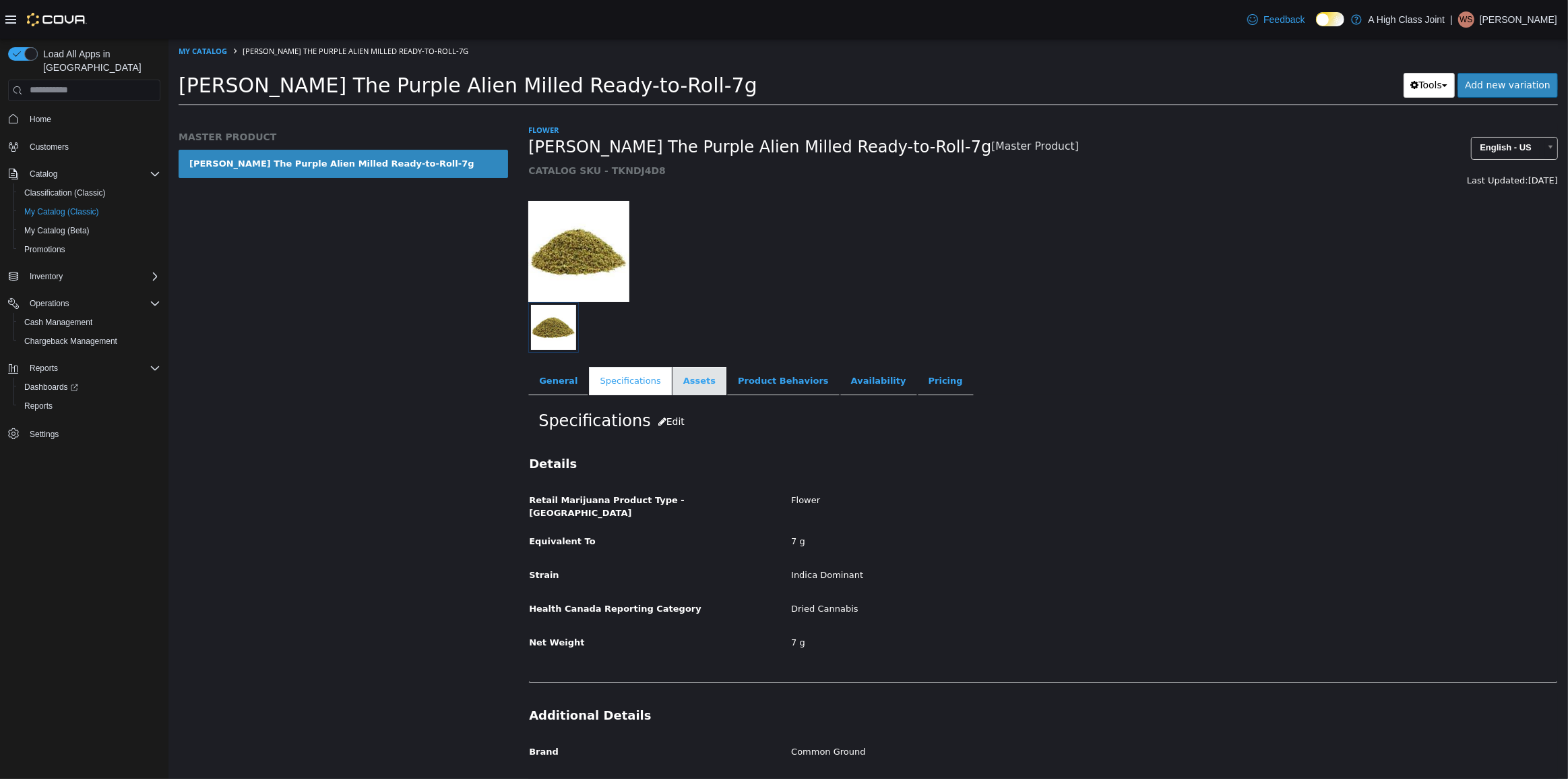
click at [682, 370] on link "Assets" at bounding box center [699, 380] width 54 height 28
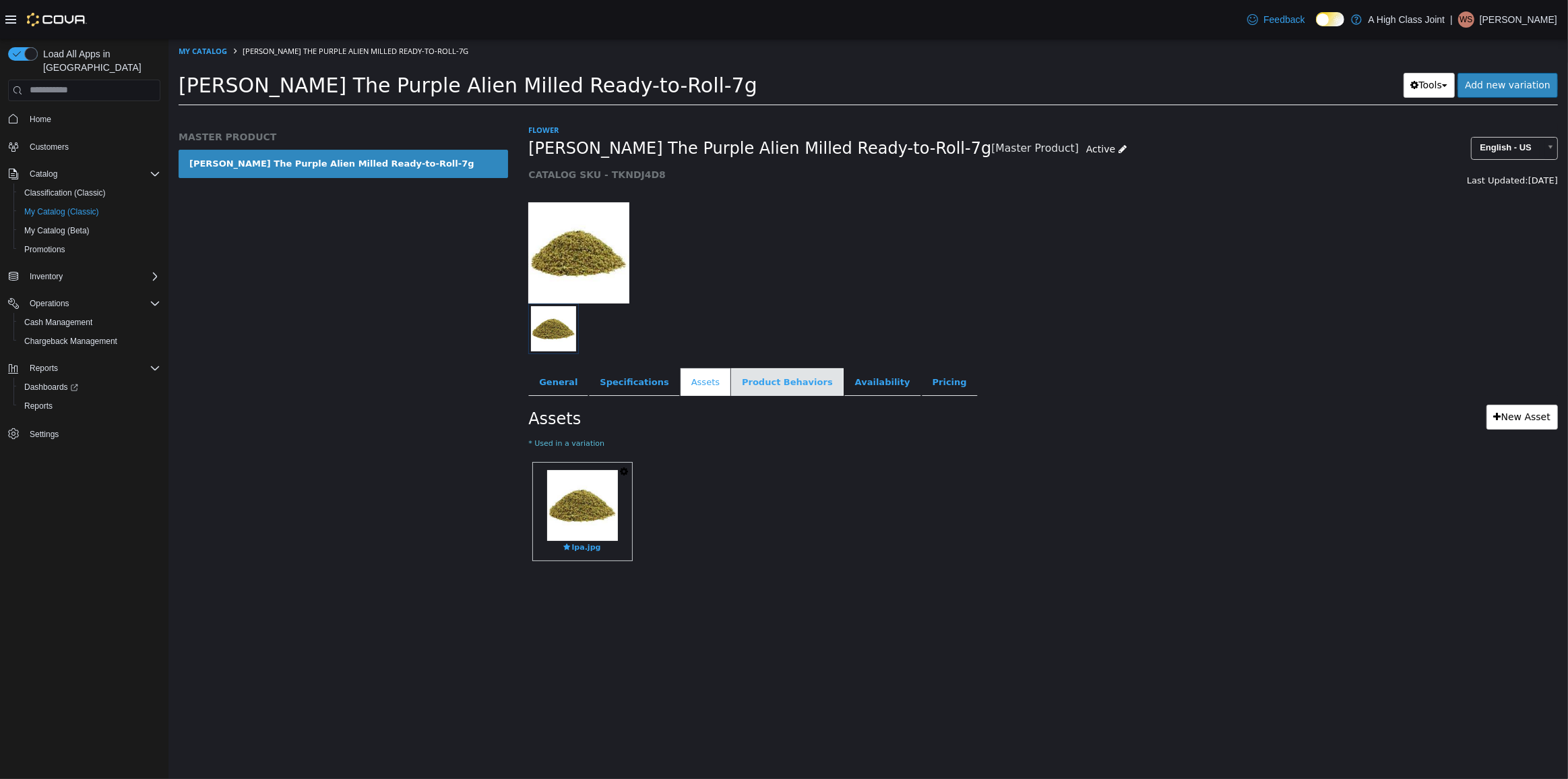
click at [774, 377] on link "Product Behaviors" at bounding box center [787, 381] width 113 height 28
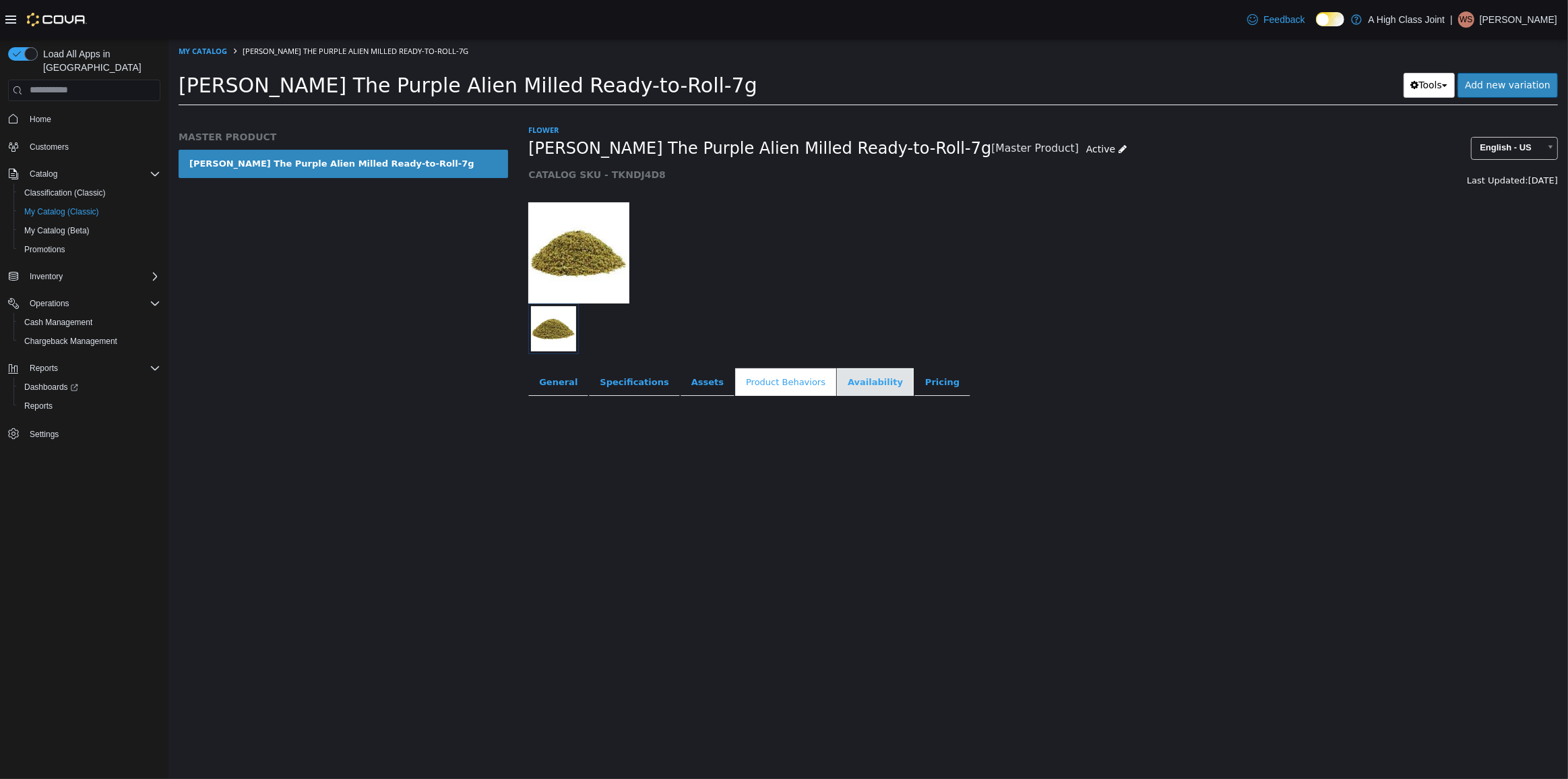
click at [855, 383] on link "Availability" at bounding box center [874, 381] width 77 height 28
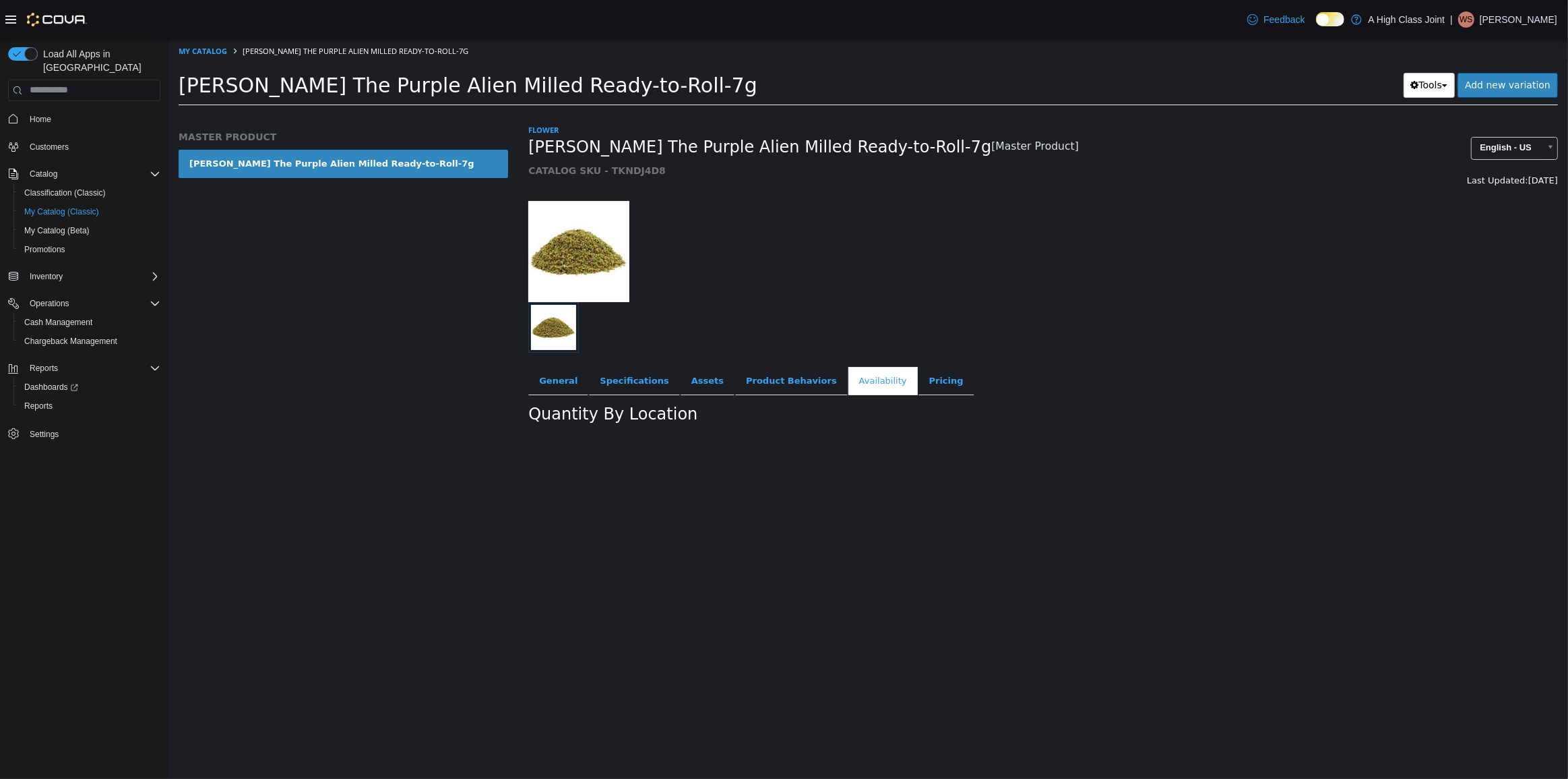
click at [918, 372] on link "Pricing" at bounding box center [946, 380] width 56 height 28
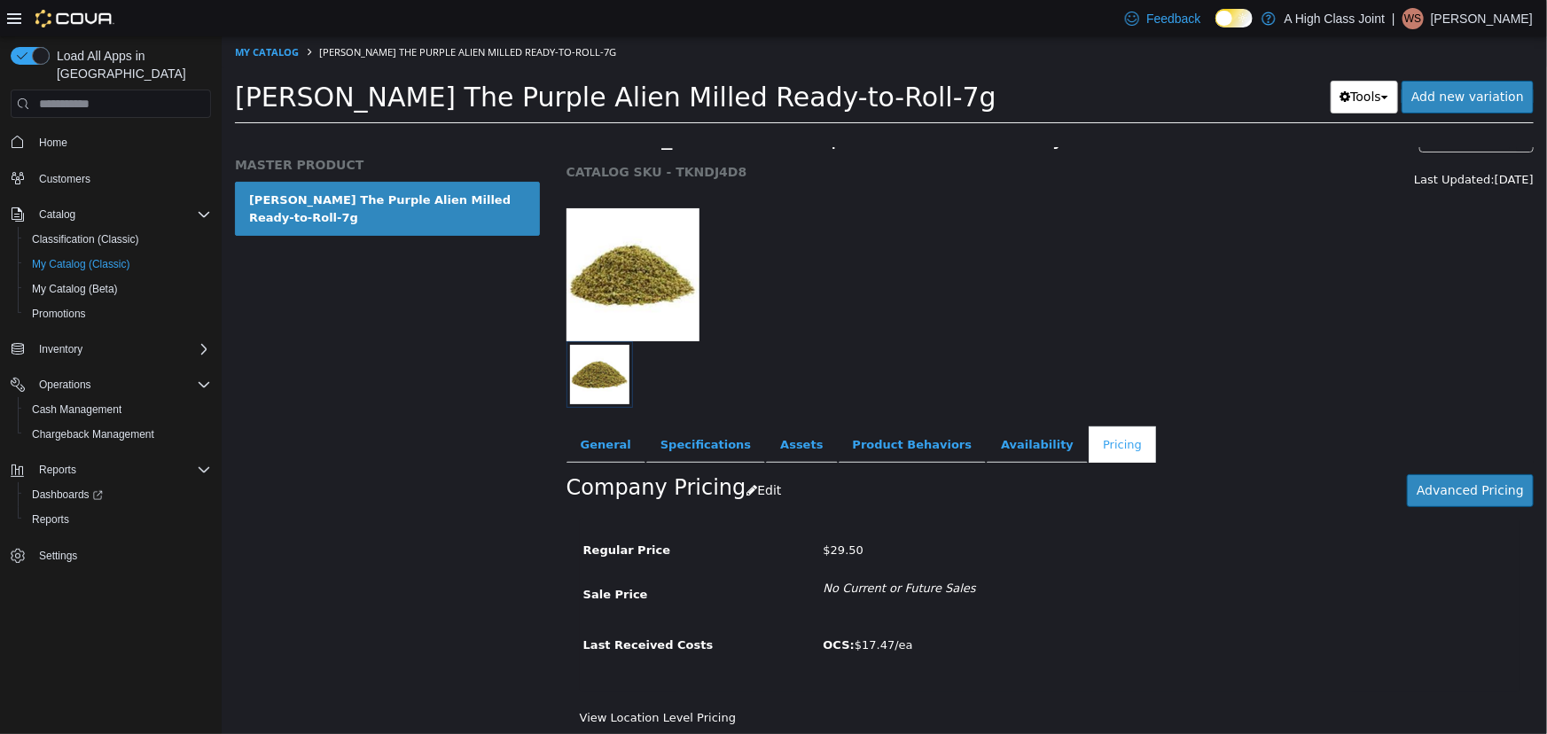
scroll to position [47, 0]
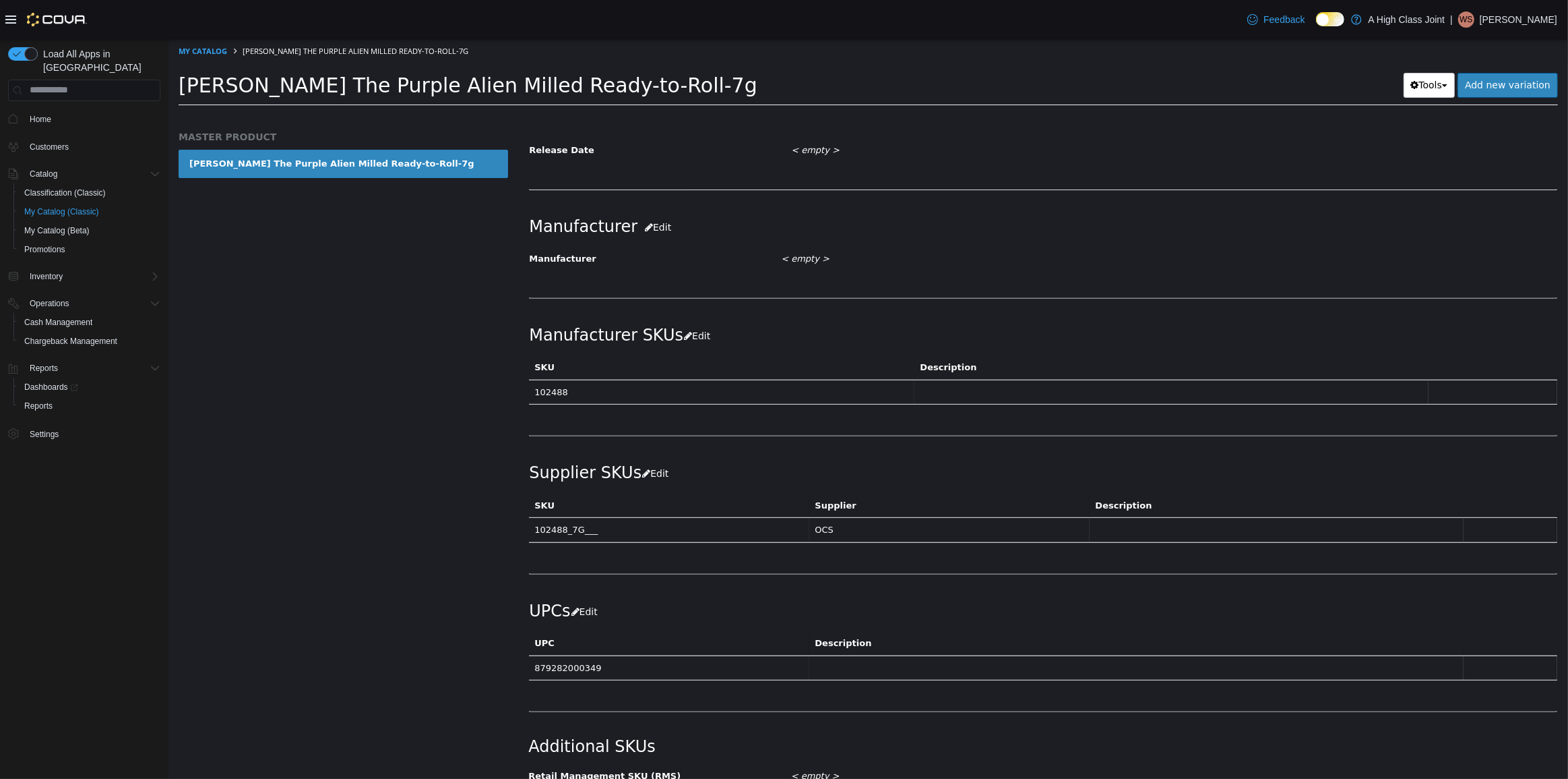
scroll to position [61, 0]
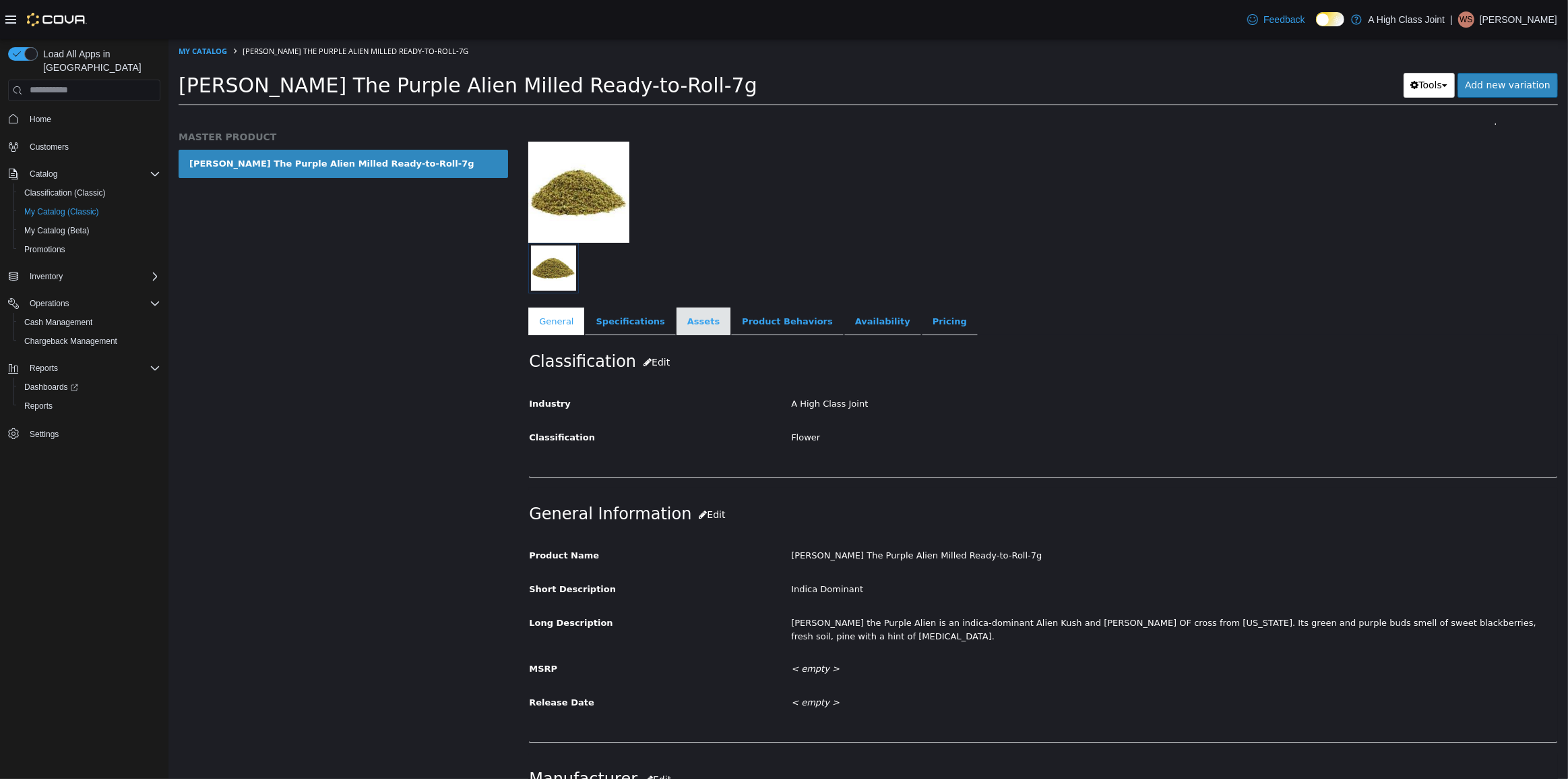
click at [678, 316] on link "Assets" at bounding box center [703, 320] width 54 height 28
click at [844, 318] on link "Availability" at bounding box center [882, 320] width 77 height 28
click at [918, 324] on link "Pricing" at bounding box center [946, 320] width 56 height 28
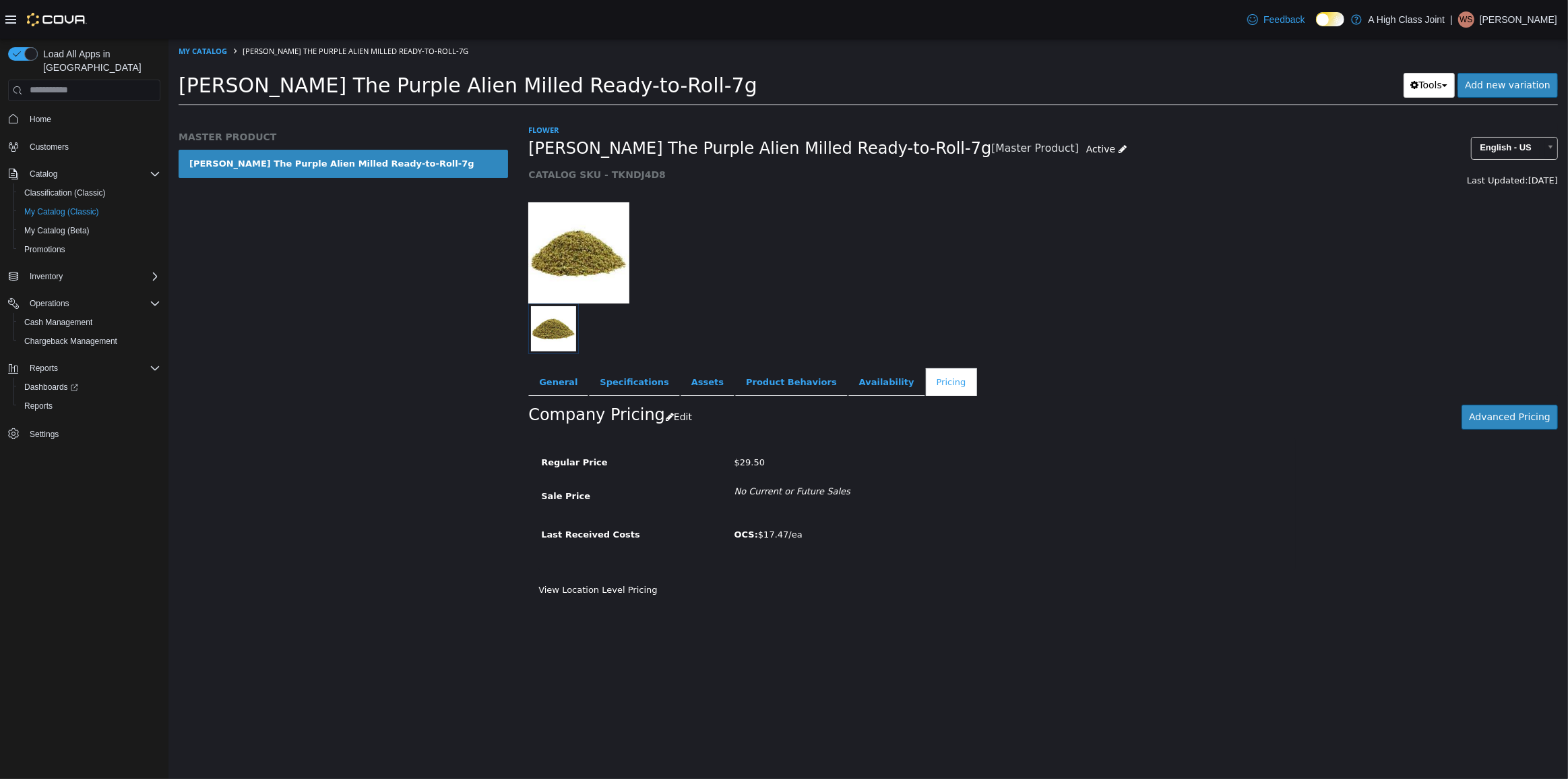
click at [558, 453] on label "Regular Price" at bounding box center [626, 459] width 192 height 18
click at [665, 418] on icon "button" at bounding box center [669, 416] width 8 height 9
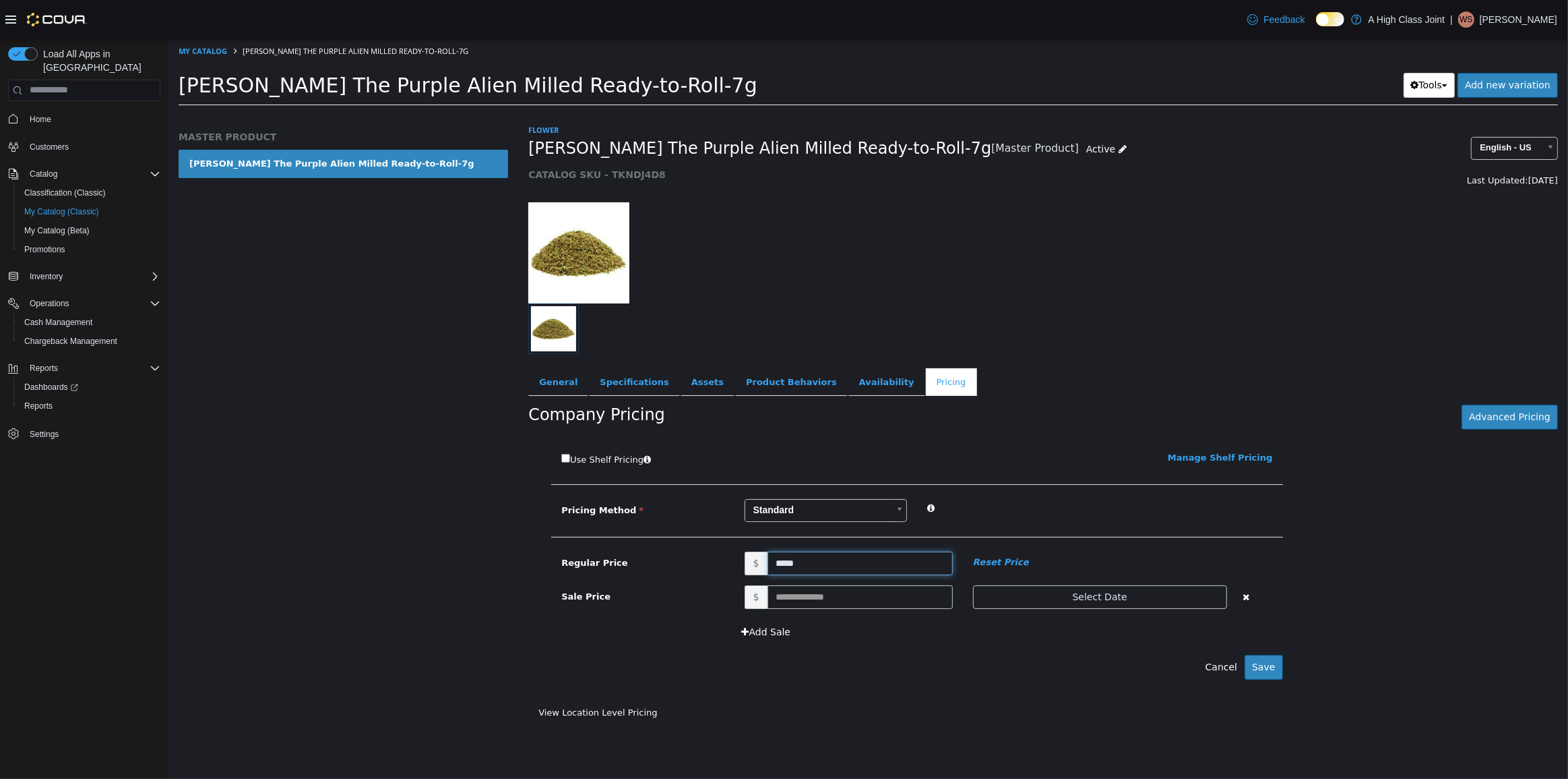
drag, startPoint x: 783, startPoint y: 561, endPoint x: 635, endPoint y: 536, distance: 150.1
click at [645, 543] on div "Use Shelf Pricing    Manage Shelf Pricing Shelf Price Select a Shelf Price Shel…" at bounding box center [916, 564] width 757 height 253
type input "***"
click at [544, 383] on link "General" at bounding box center [557, 381] width 60 height 28
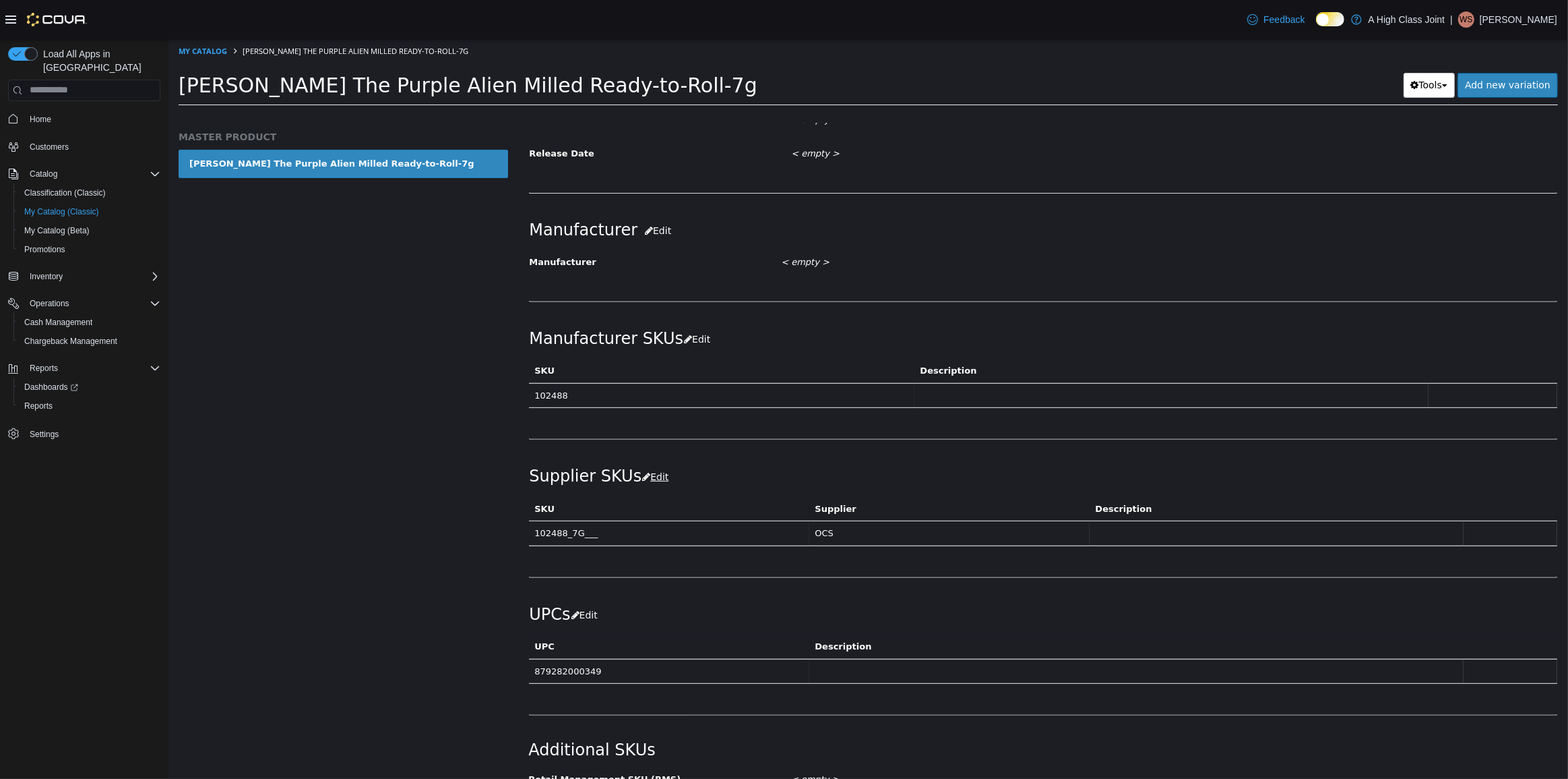
scroll to position [613, 0]
click at [1141, 493] on th "Description" at bounding box center [1276, 505] width 374 height 24
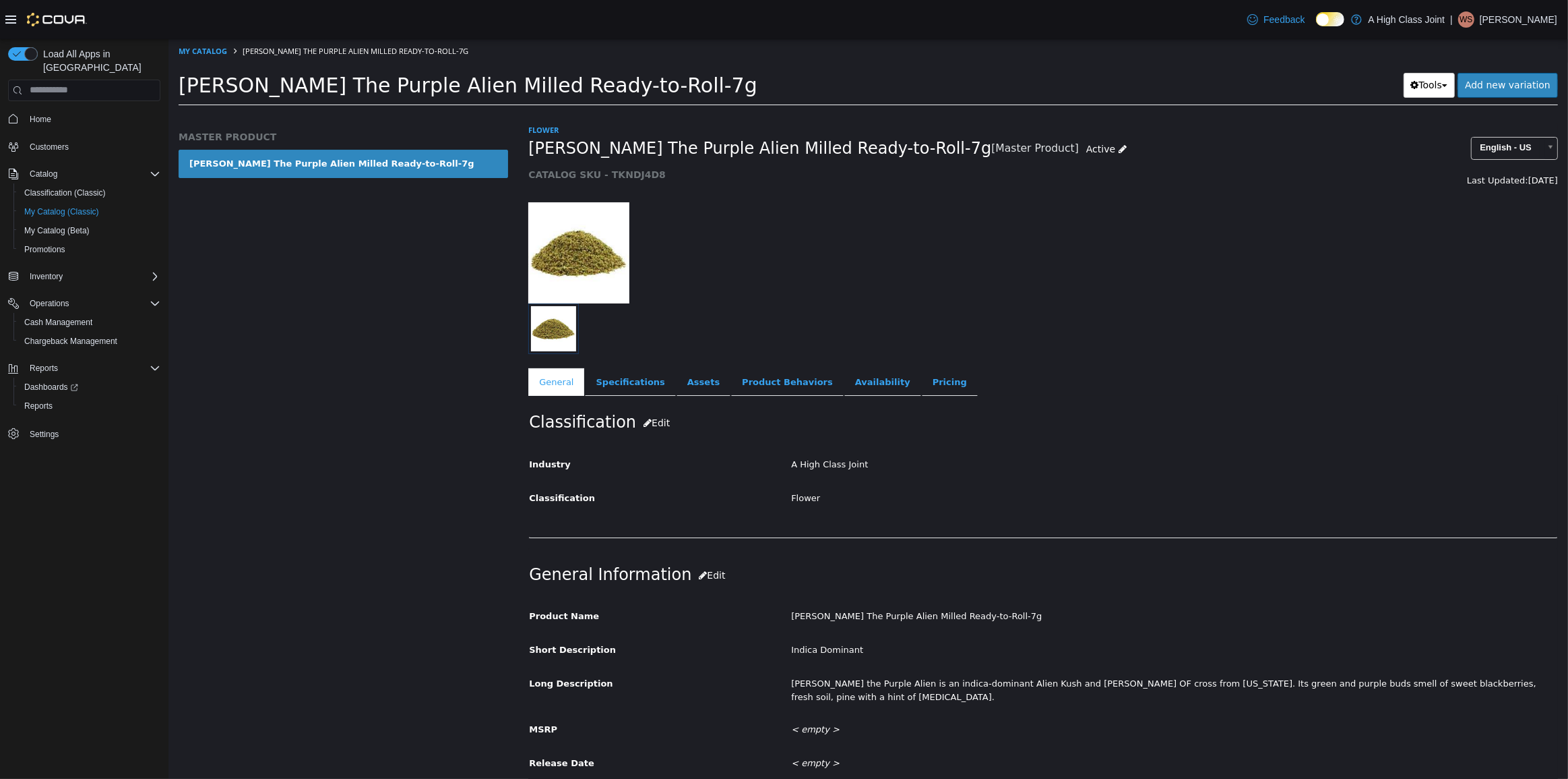
scroll to position [0, 0]
click at [921, 388] on link "Pricing" at bounding box center [949, 381] width 56 height 28
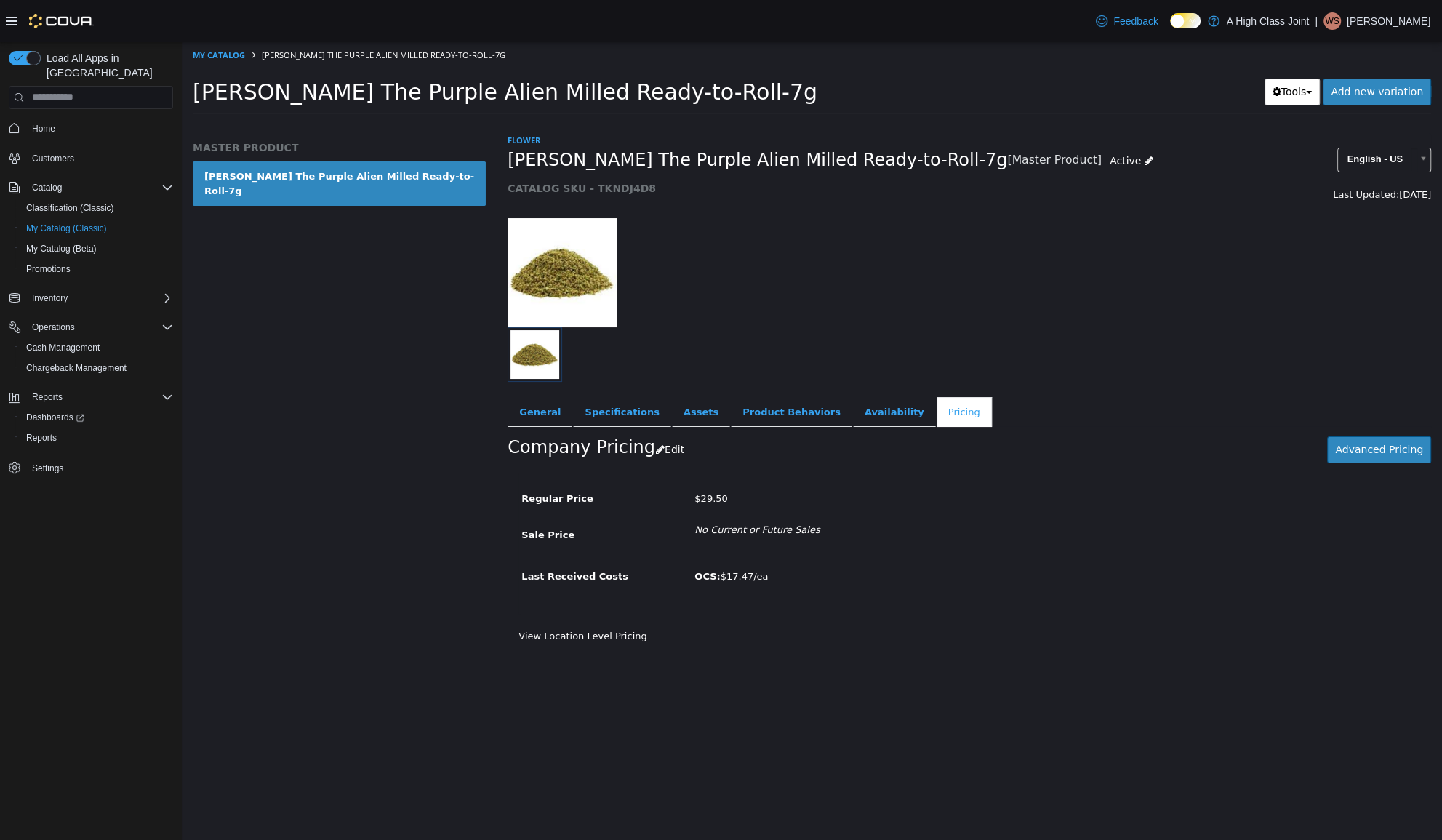
click at [1008, 679] on div "Flower Larry The Purple Alien Milled Ready-to-Roll-7g [Master Product] Active C…" at bounding box center [969, 485] width 945 height 706
click at [854, 409] on link "Availability" at bounding box center [895, 411] width 83 height 30
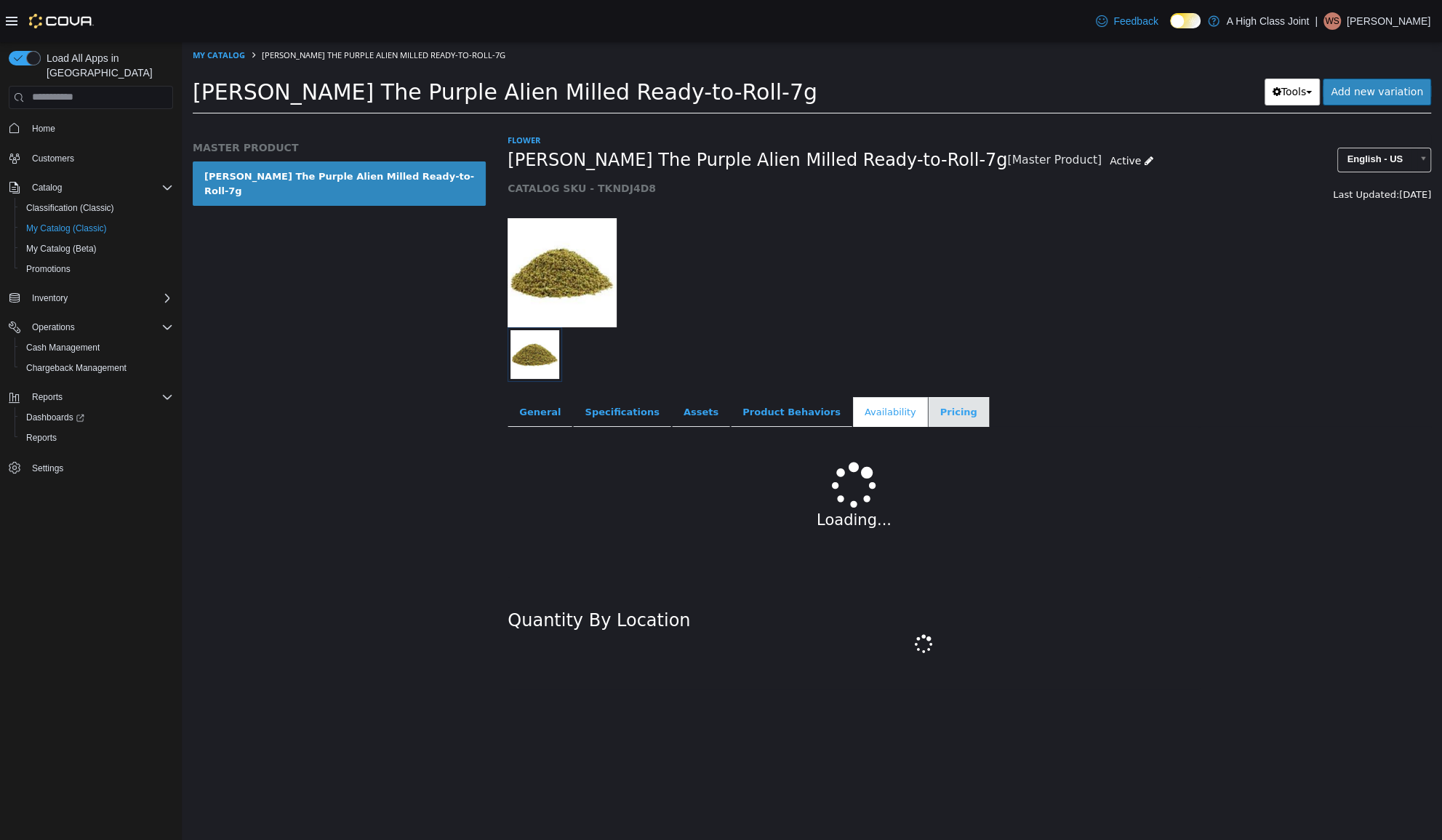
click at [929, 417] on link "Pricing" at bounding box center [959, 411] width 61 height 30
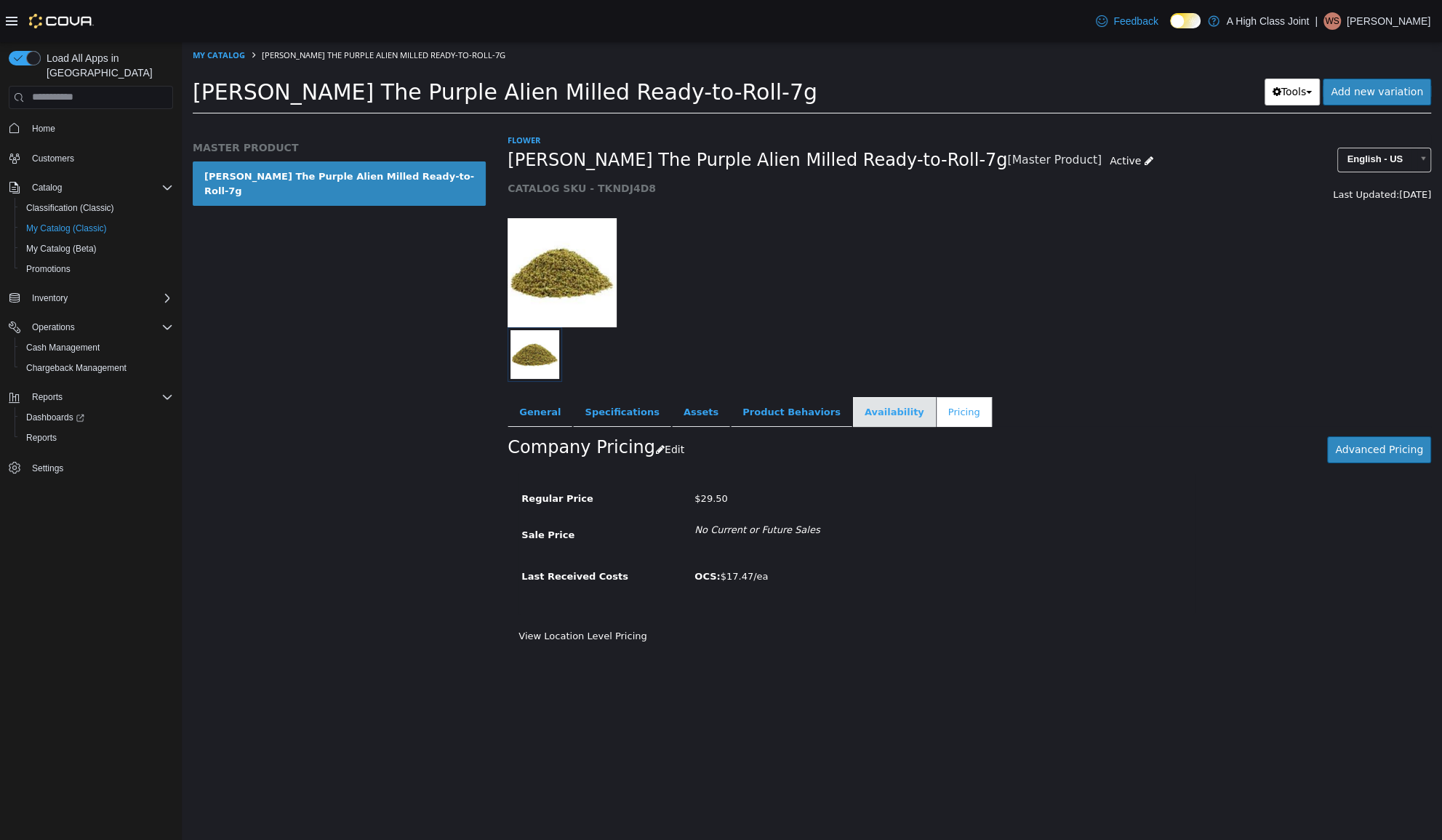
click at [877, 409] on link "Availability" at bounding box center [895, 411] width 83 height 30
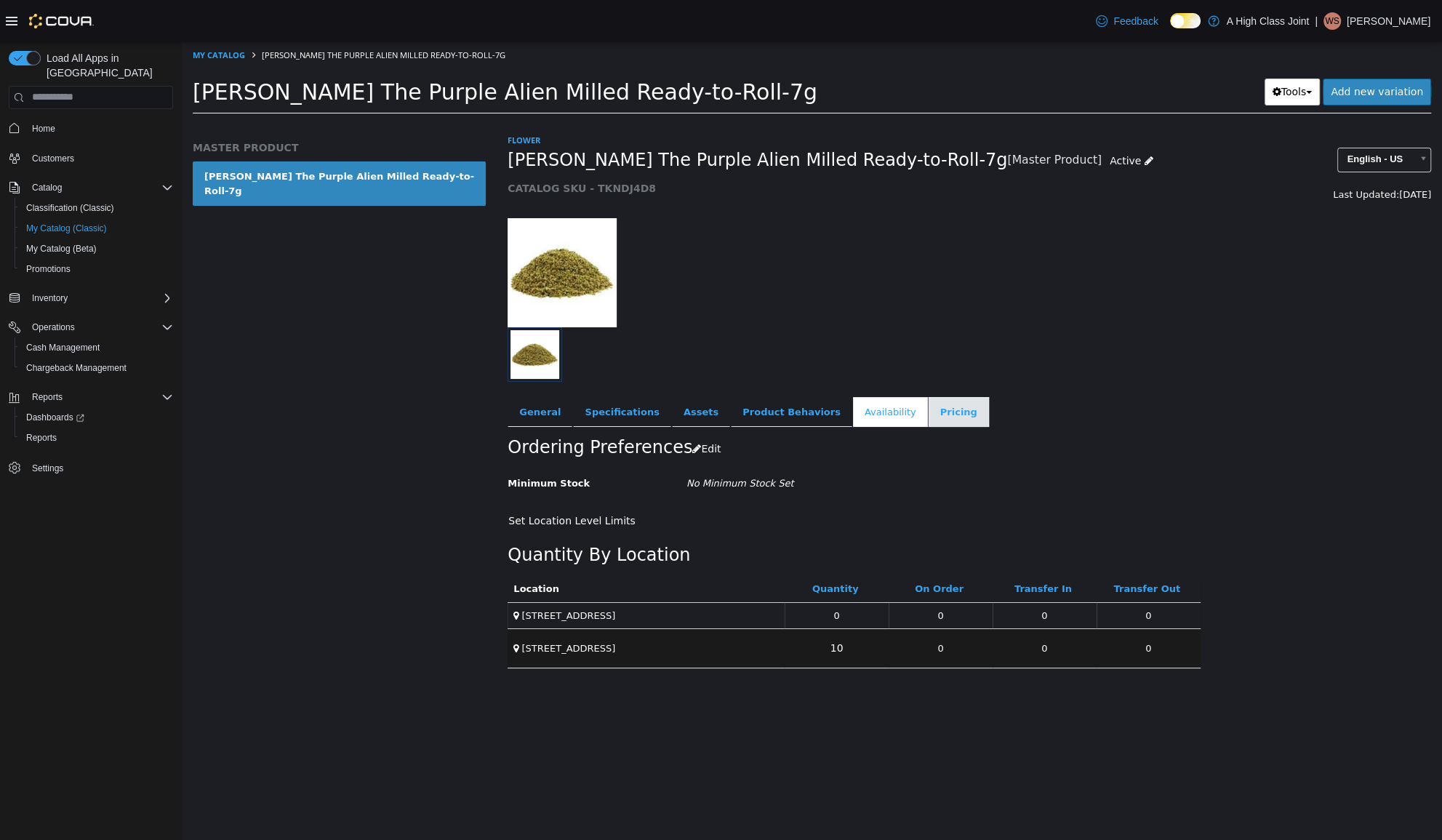
click at [929, 404] on link "Pricing" at bounding box center [959, 411] width 61 height 30
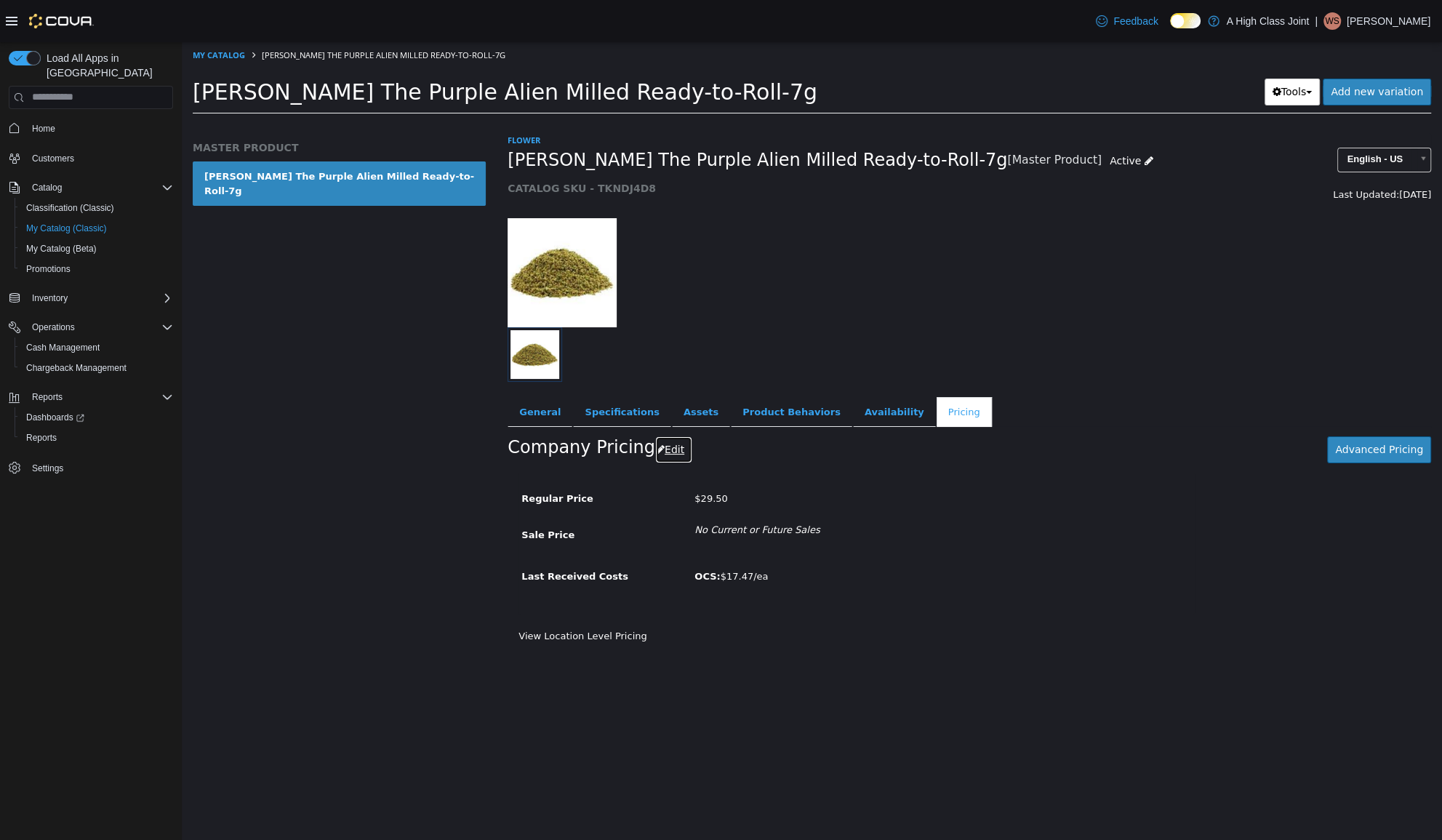
click at [656, 446] on icon "button" at bounding box center [660, 449] width 9 height 10
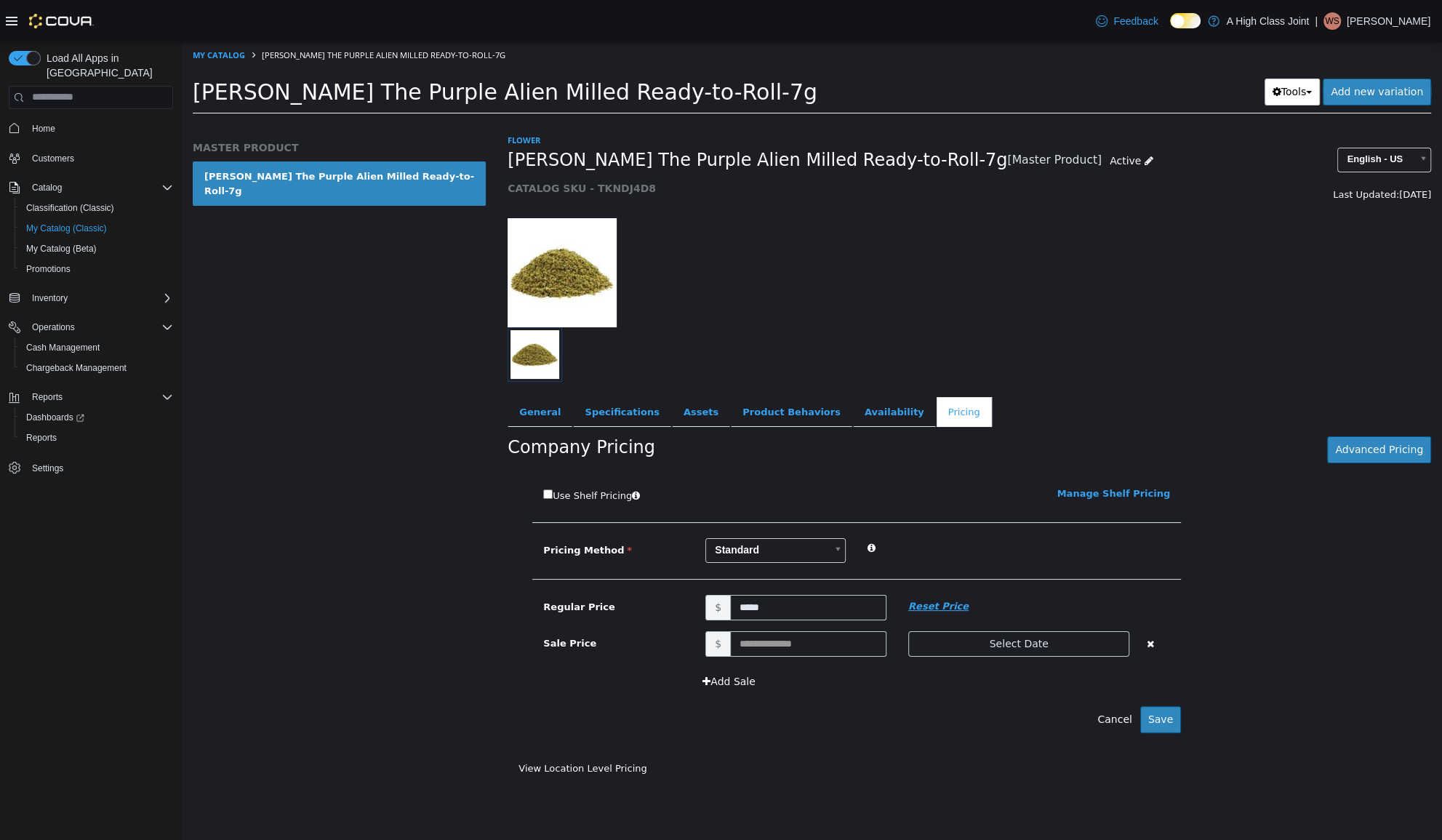
click at [931, 602] on em "Reset Price" at bounding box center [939, 605] width 61 height 11
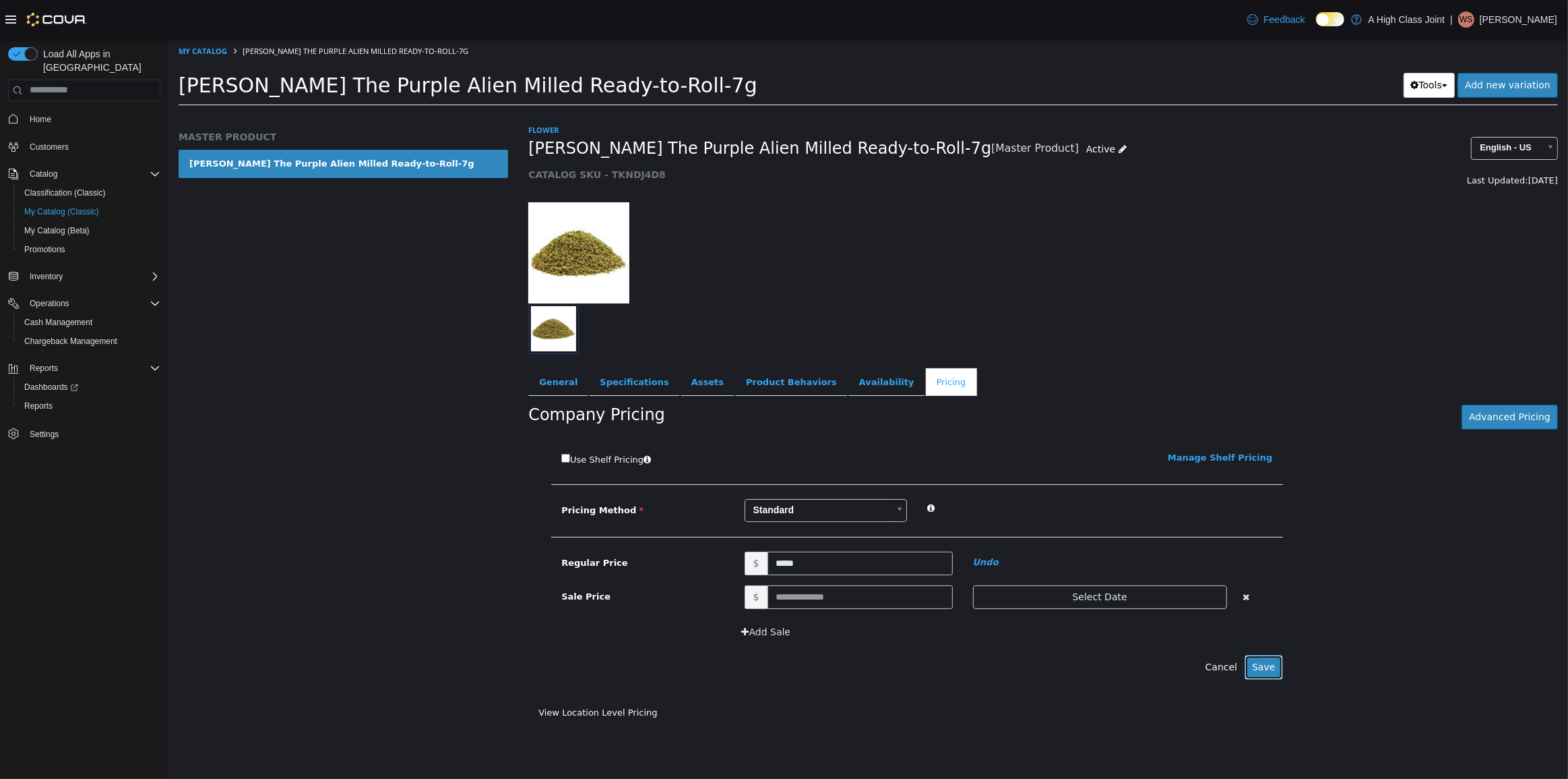
click at [1262, 661] on button "Save" at bounding box center [1263, 666] width 38 height 25
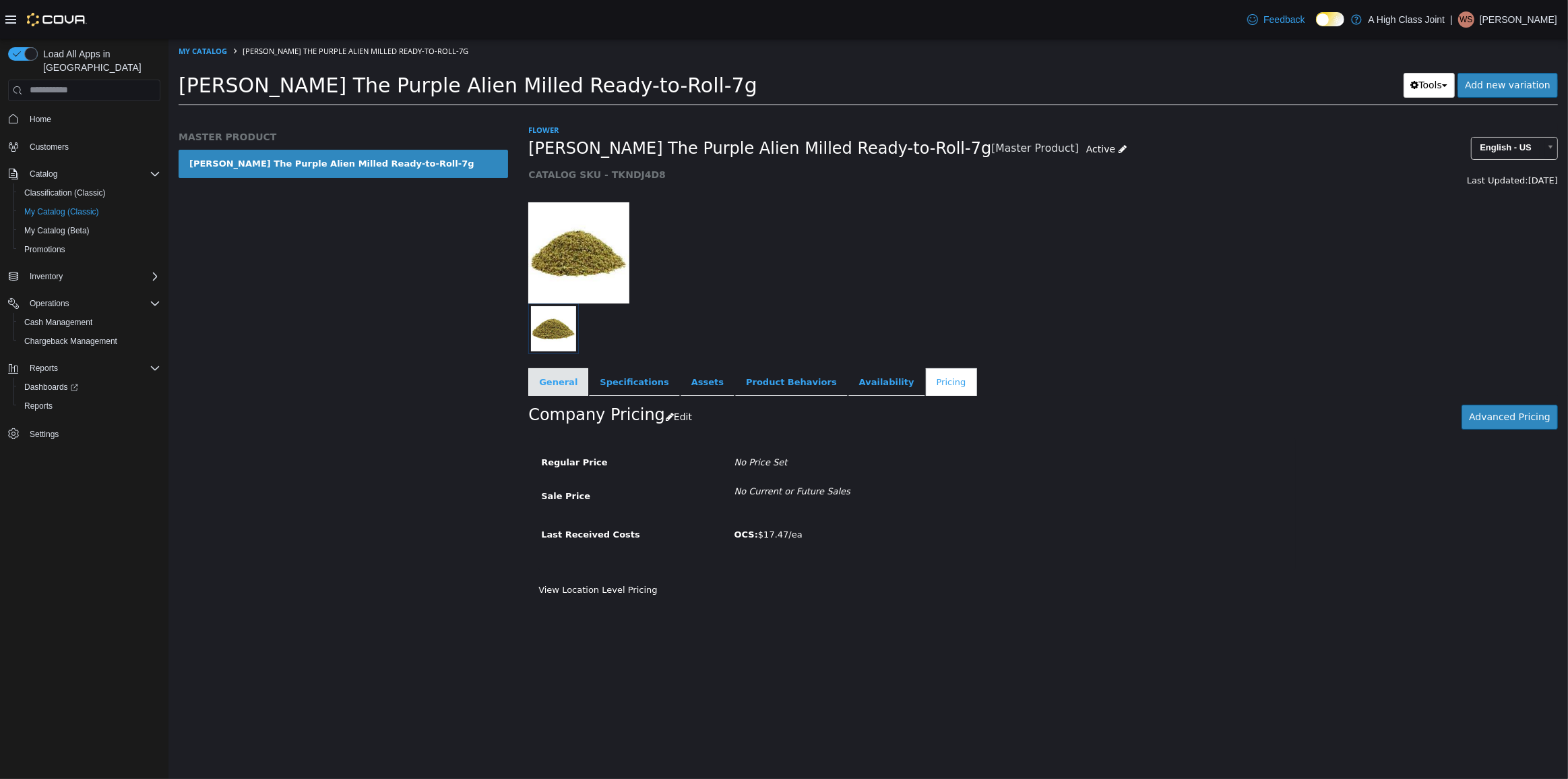
click at [566, 386] on link "General" at bounding box center [557, 381] width 60 height 28
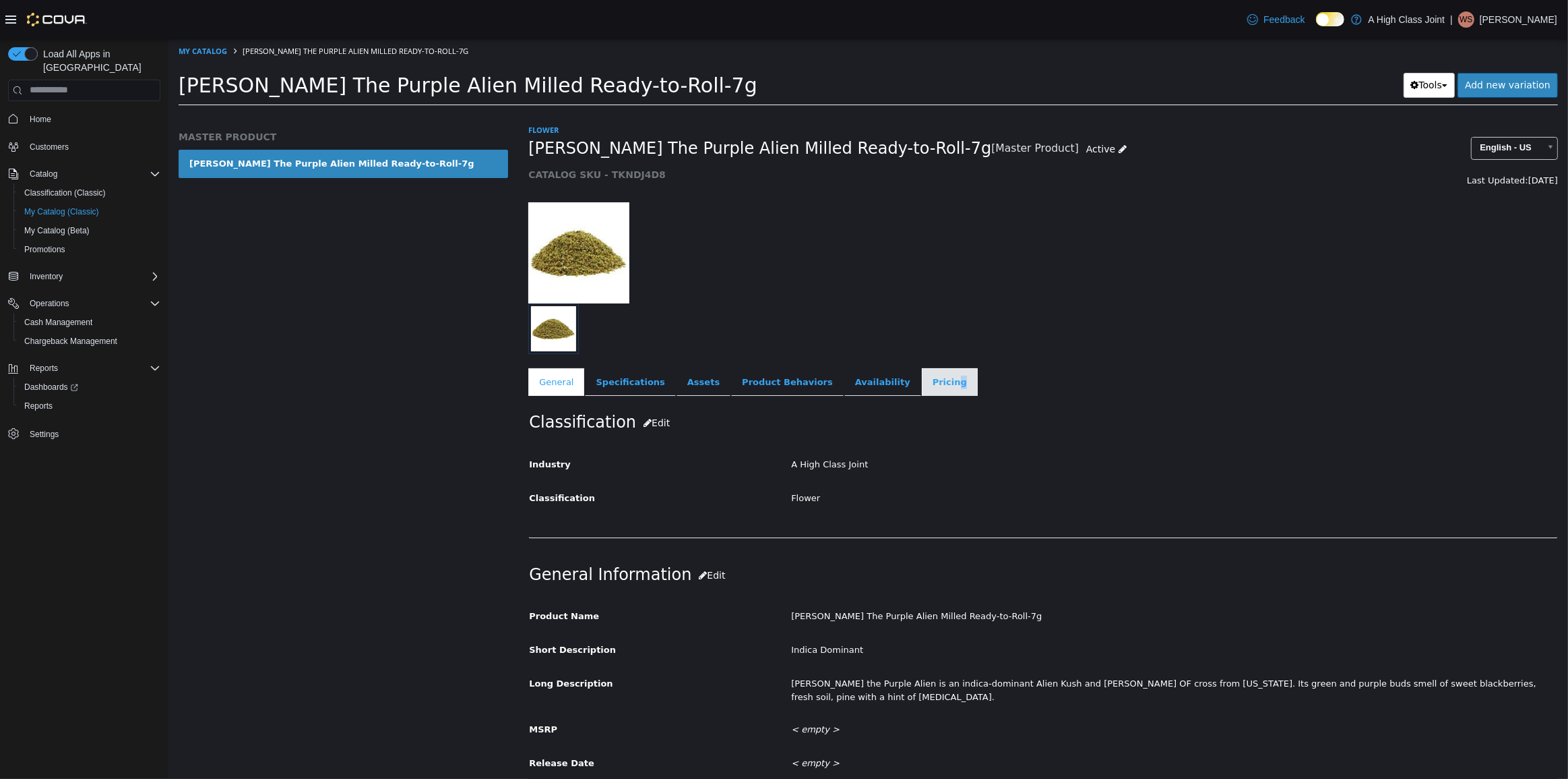
click at [921, 380] on link "Pricing" at bounding box center [949, 381] width 56 height 28
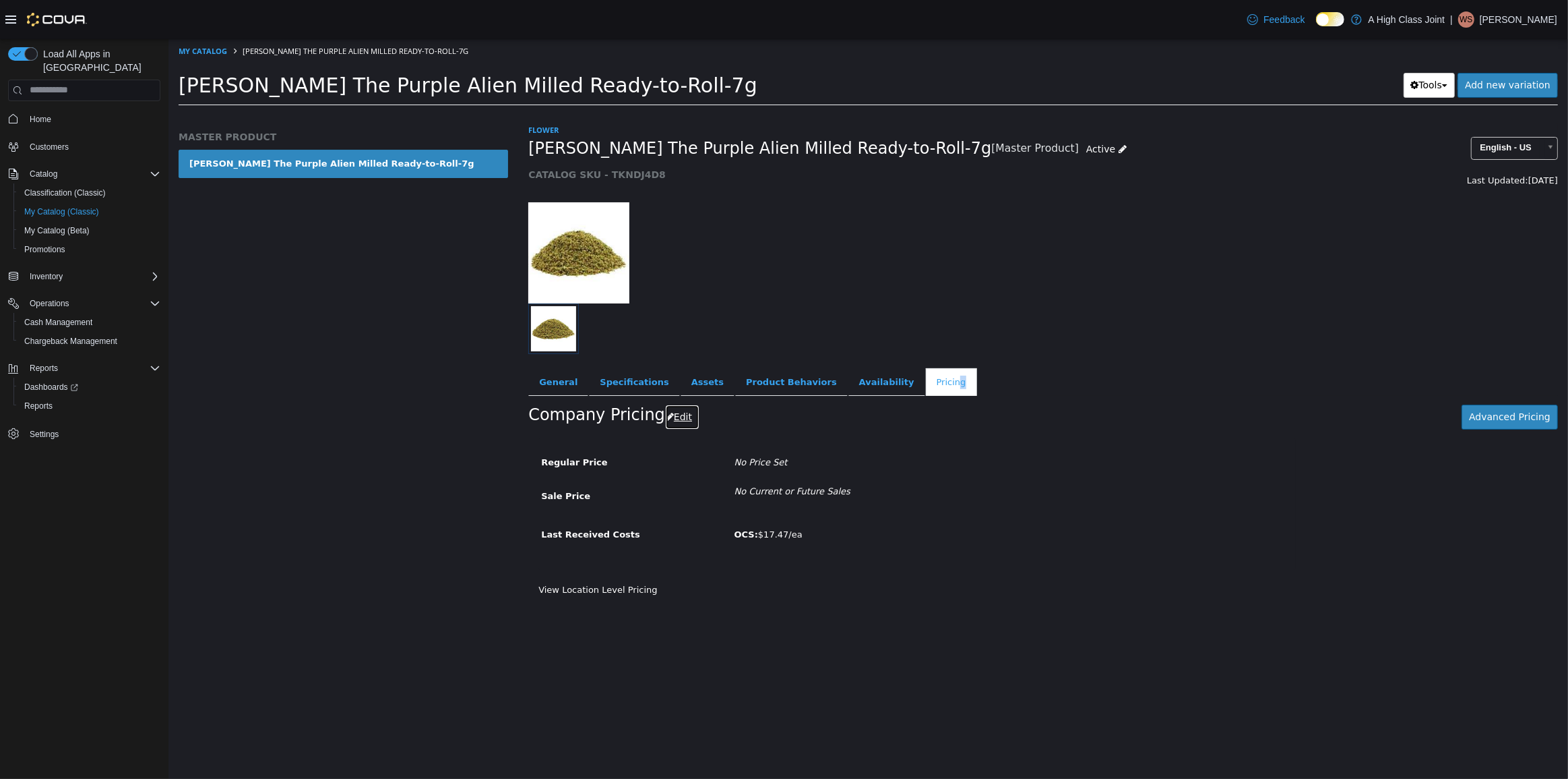
click at [674, 412] on button "Edit" at bounding box center [681, 416] width 34 height 25
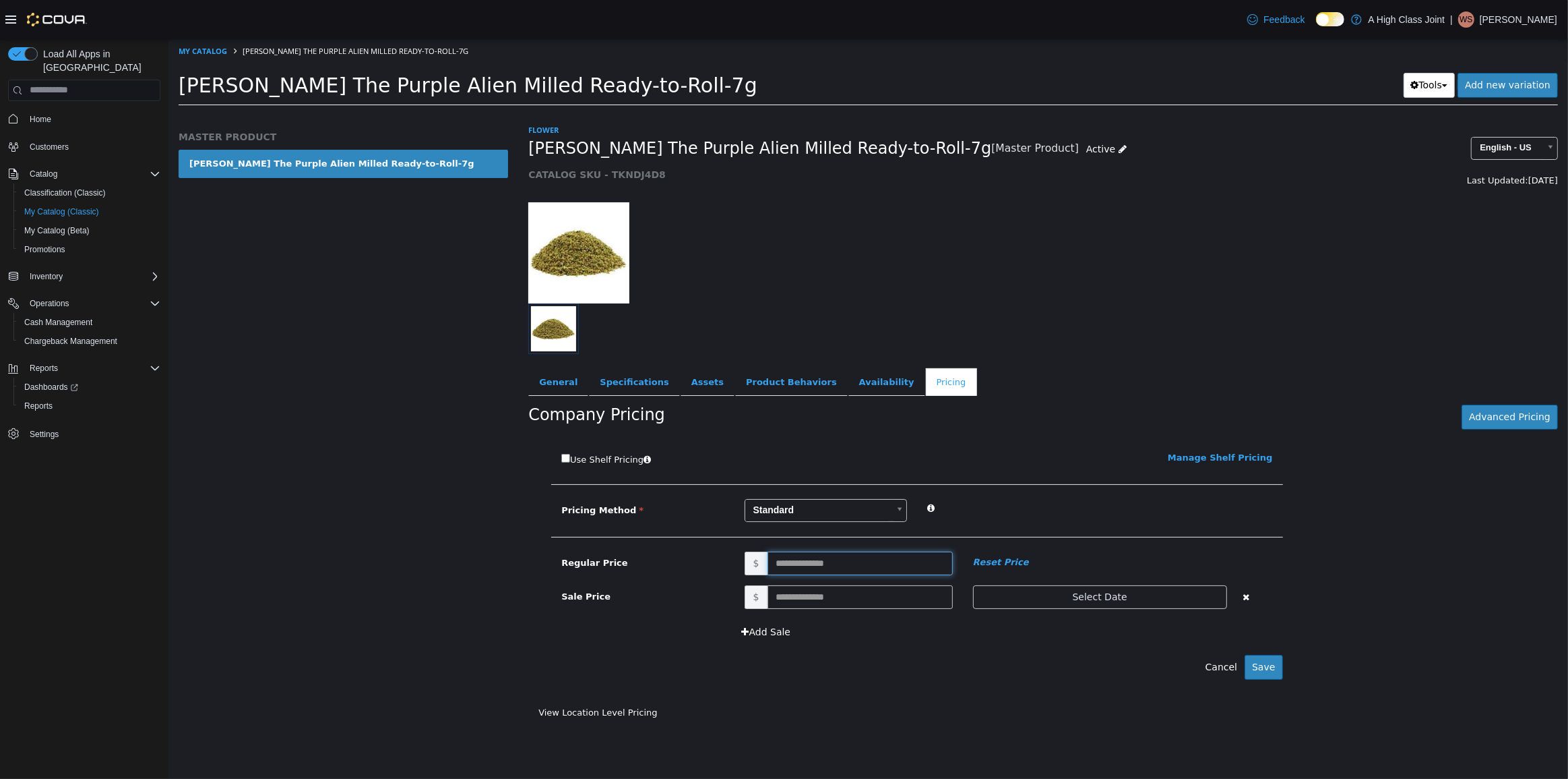
click at [827, 555] on input "text" at bounding box center [860, 562] width 186 height 24
type input "*****"
click at [1269, 669] on button "Save" at bounding box center [1263, 666] width 38 height 25
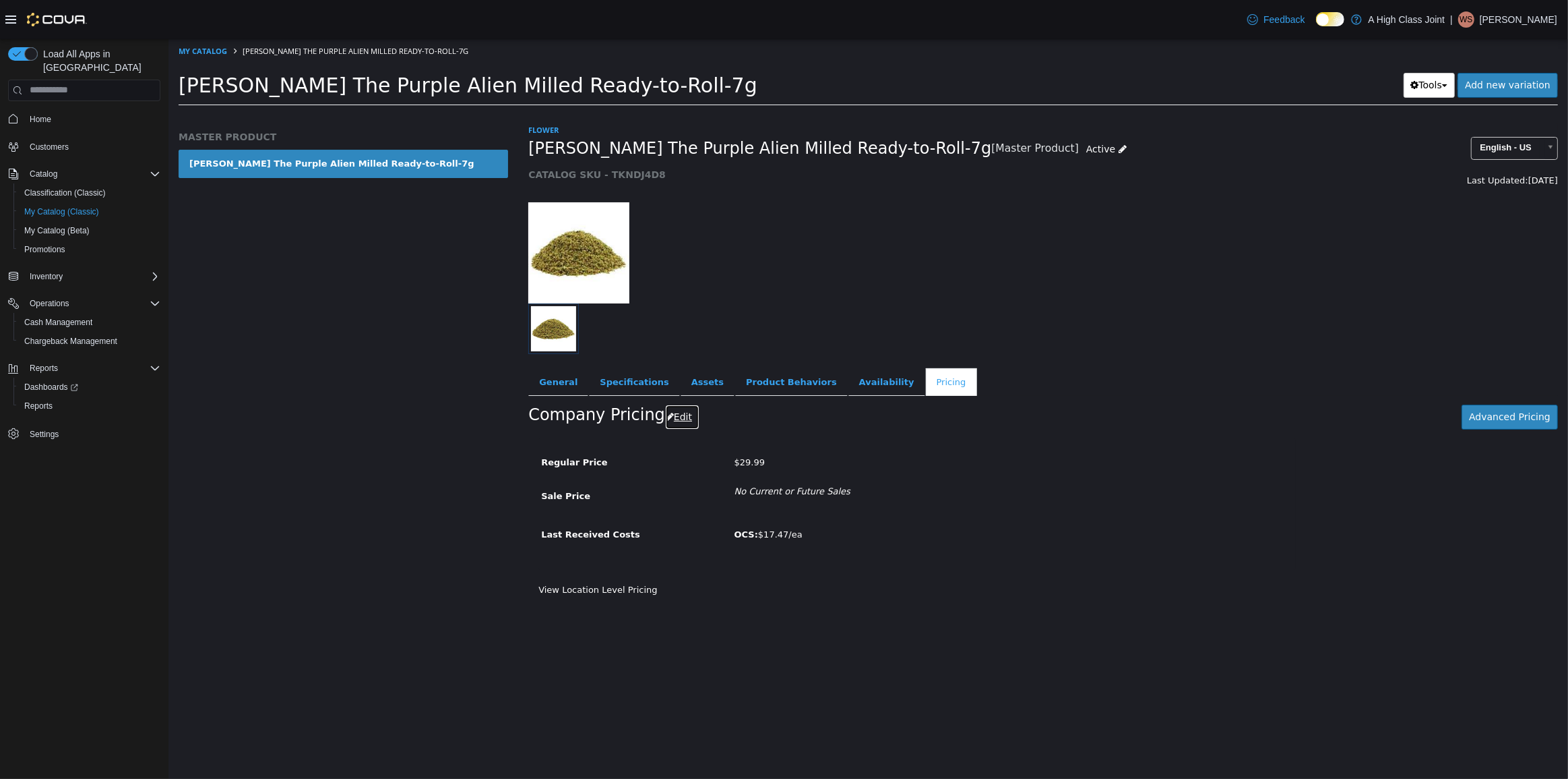
click at [671, 412] on button "Edit" at bounding box center [681, 416] width 34 height 25
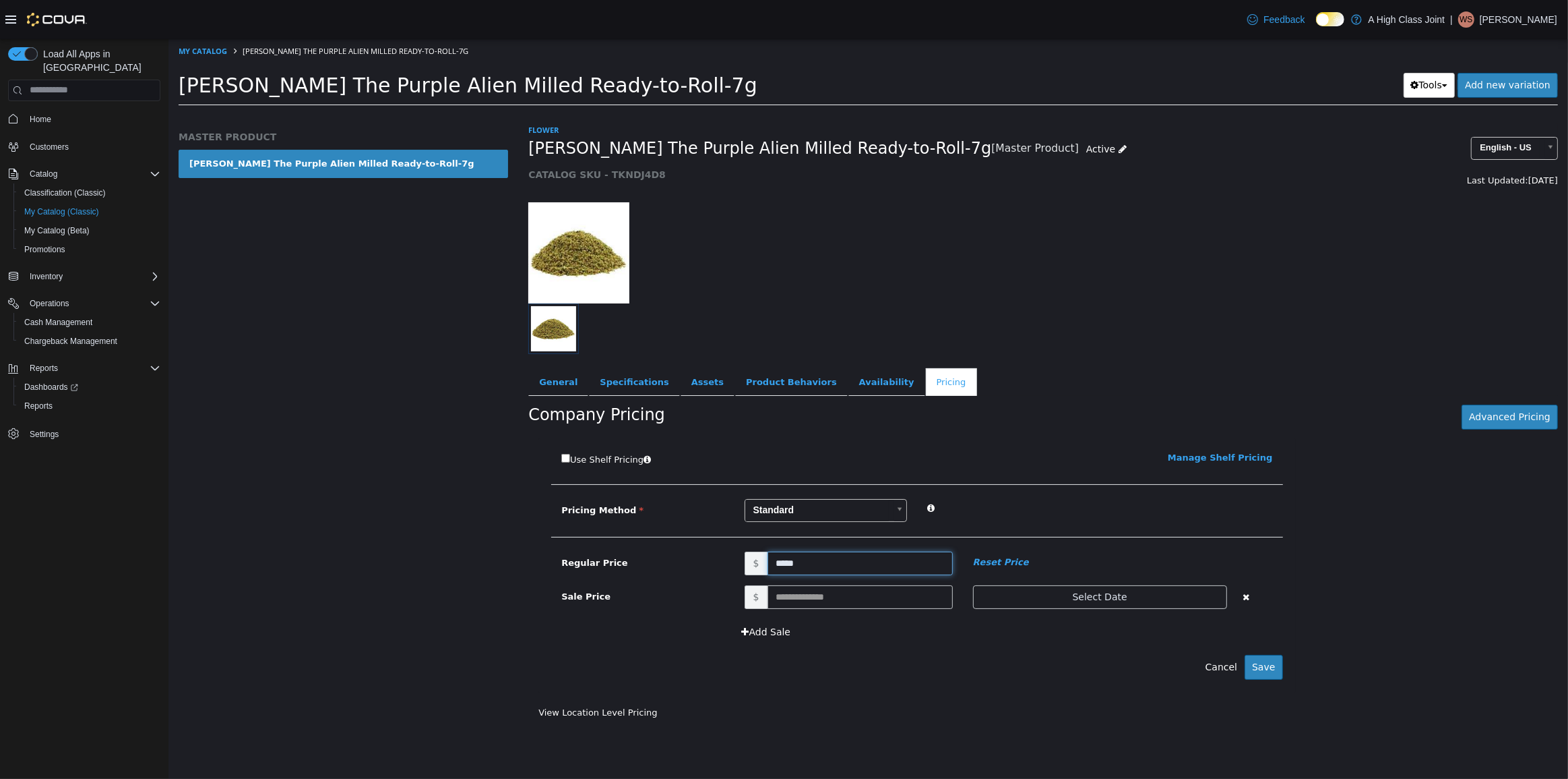
click at [806, 560] on input "*****" at bounding box center [860, 562] width 186 height 24
type input "*****"
click at [1259, 666] on button "Save" at bounding box center [1263, 666] width 38 height 25
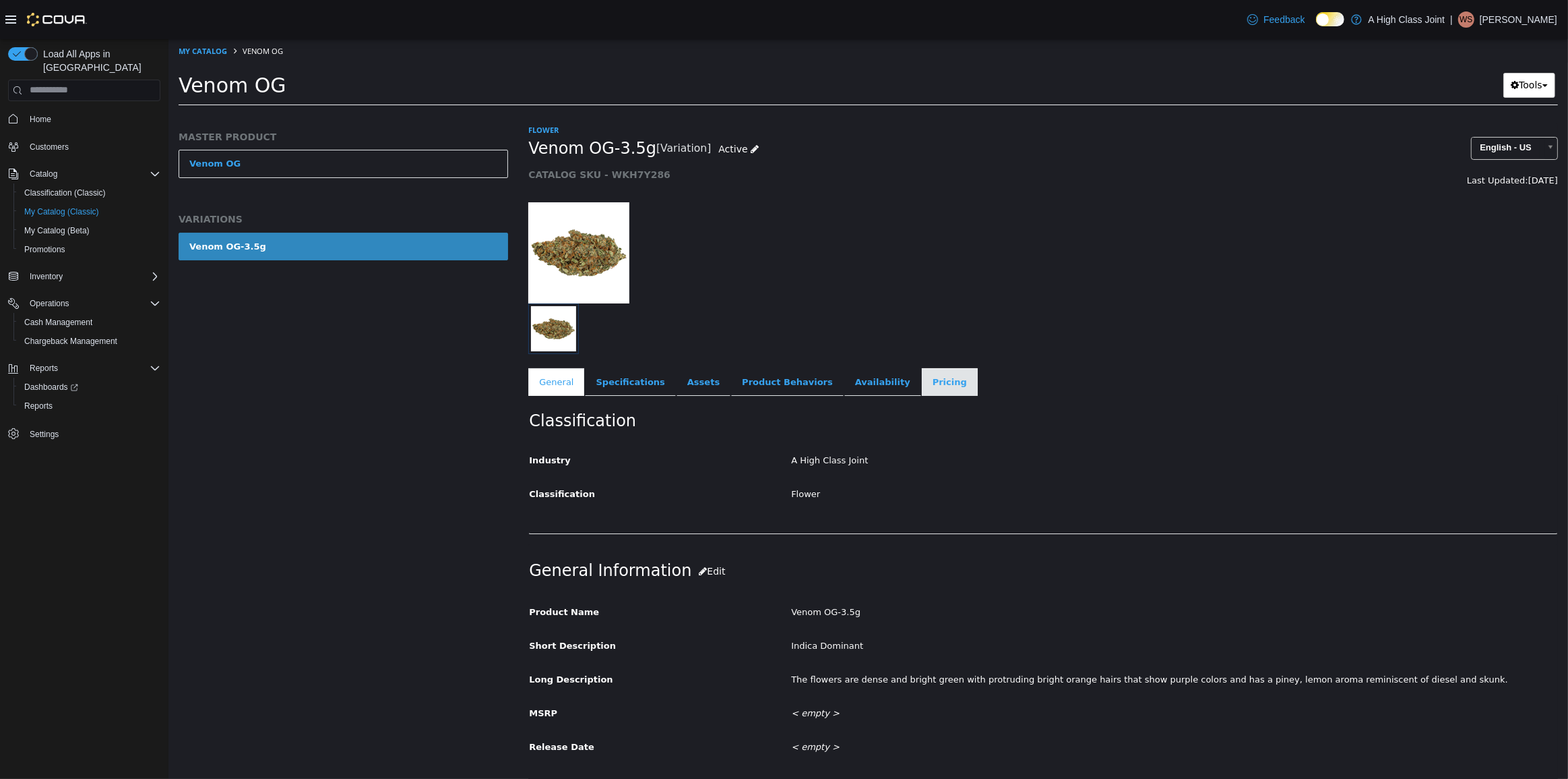
click at [921, 377] on link "Pricing" at bounding box center [949, 381] width 56 height 28
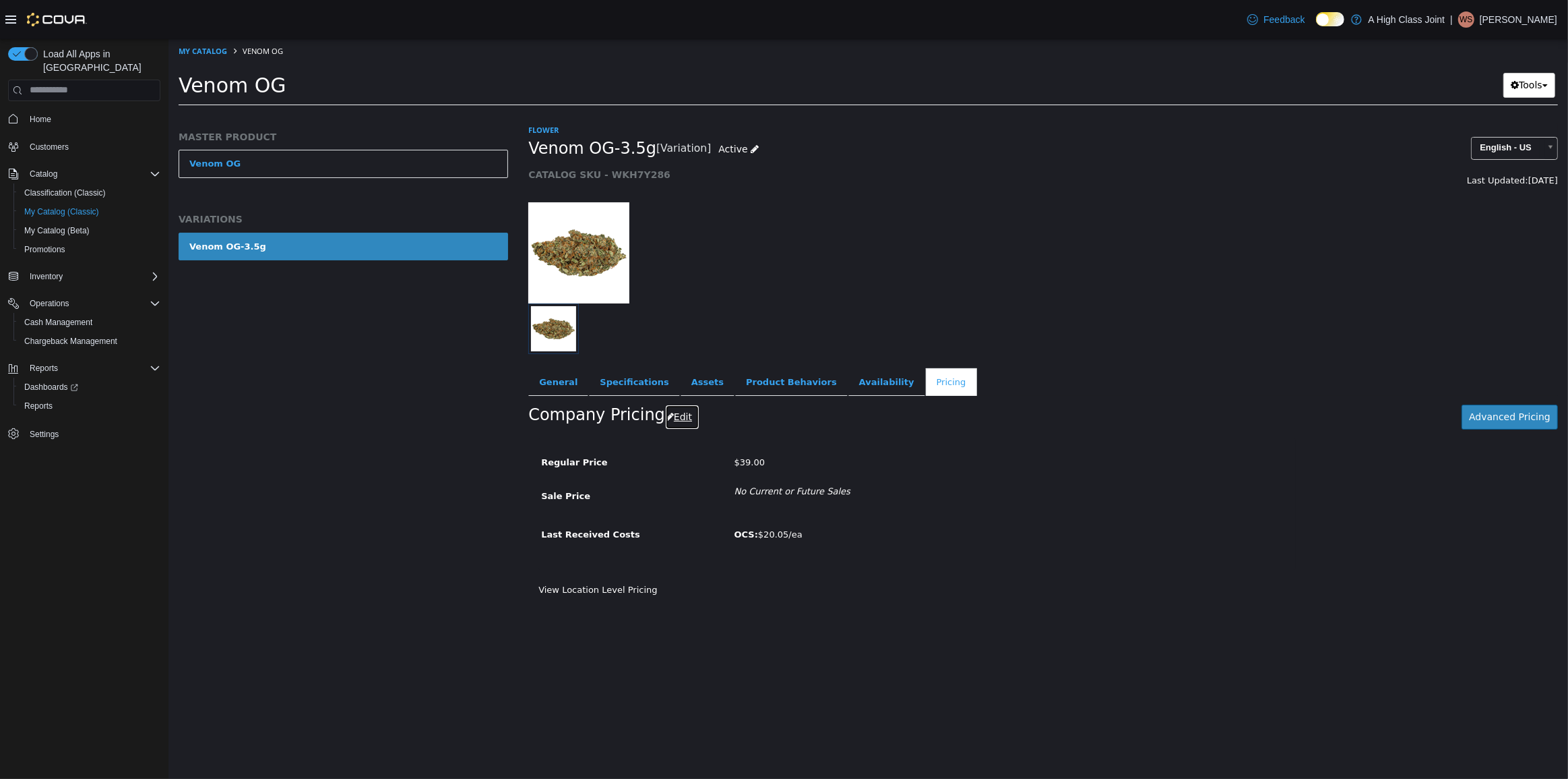
click at [670, 415] on button "Edit" at bounding box center [681, 416] width 34 height 25
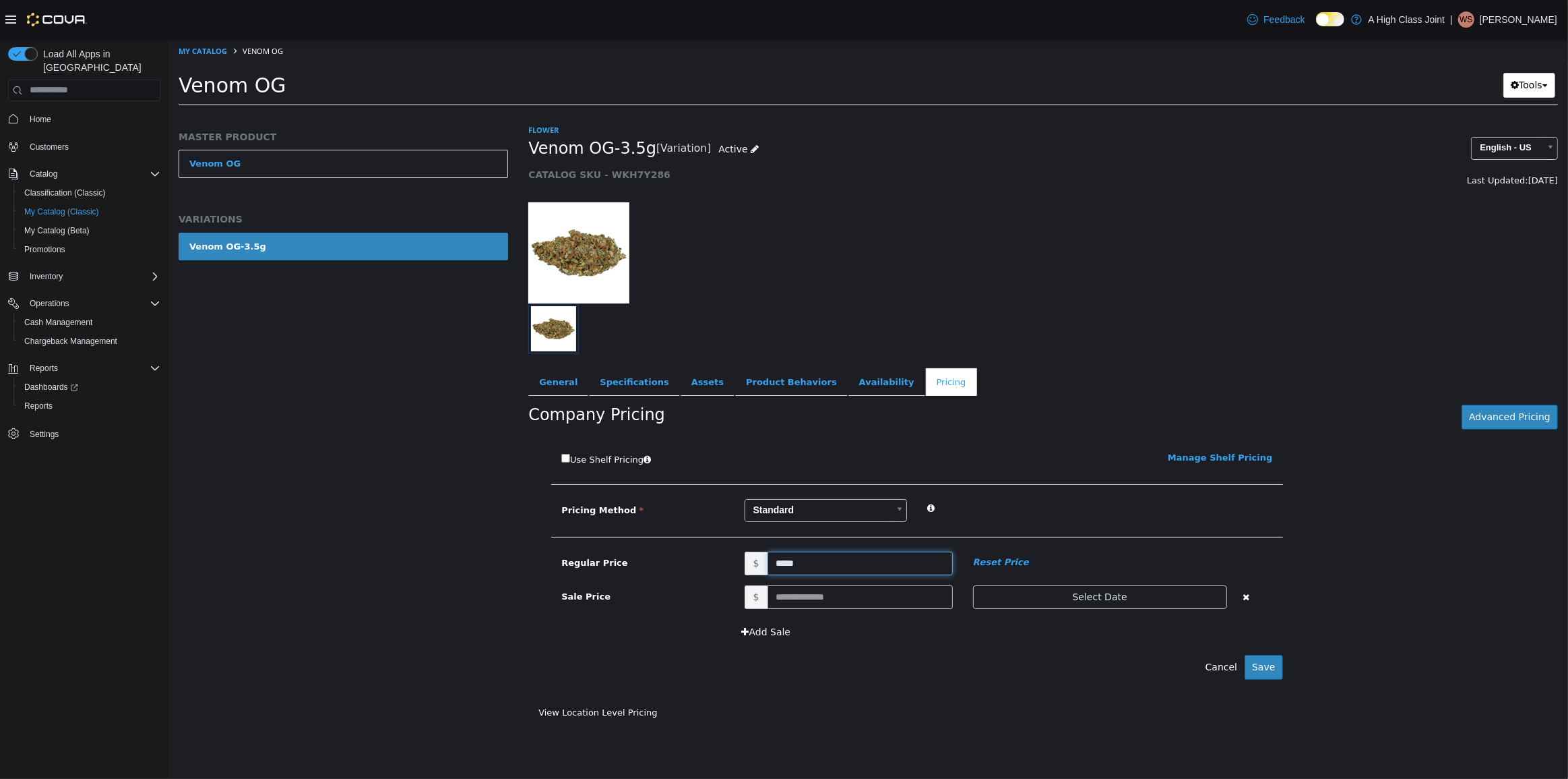
drag, startPoint x: 813, startPoint y: 570, endPoint x: 420, endPoint y: 495, distance: 400.1
click at [456, 113] on div "MASTER PRODUCT Venom OG VARIATIONS Venom OG-3.5g Flower Venom OG-3.5g [Variatio…" at bounding box center [868, 113] width 1400 height 0
click at [795, 599] on input "text" at bounding box center [860, 596] width 186 height 24
drag, startPoint x: 870, startPoint y: 563, endPoint x: 175, endPoint y: 441, distance: 705.6
click at [209, 113] on div "MASTER PRODUCT Venom OG VARIATIONS Venom OG-3.5g Flower Venom OG-3.5g [Variatio…" at bounding box center [868, 113] width 1400 height 0
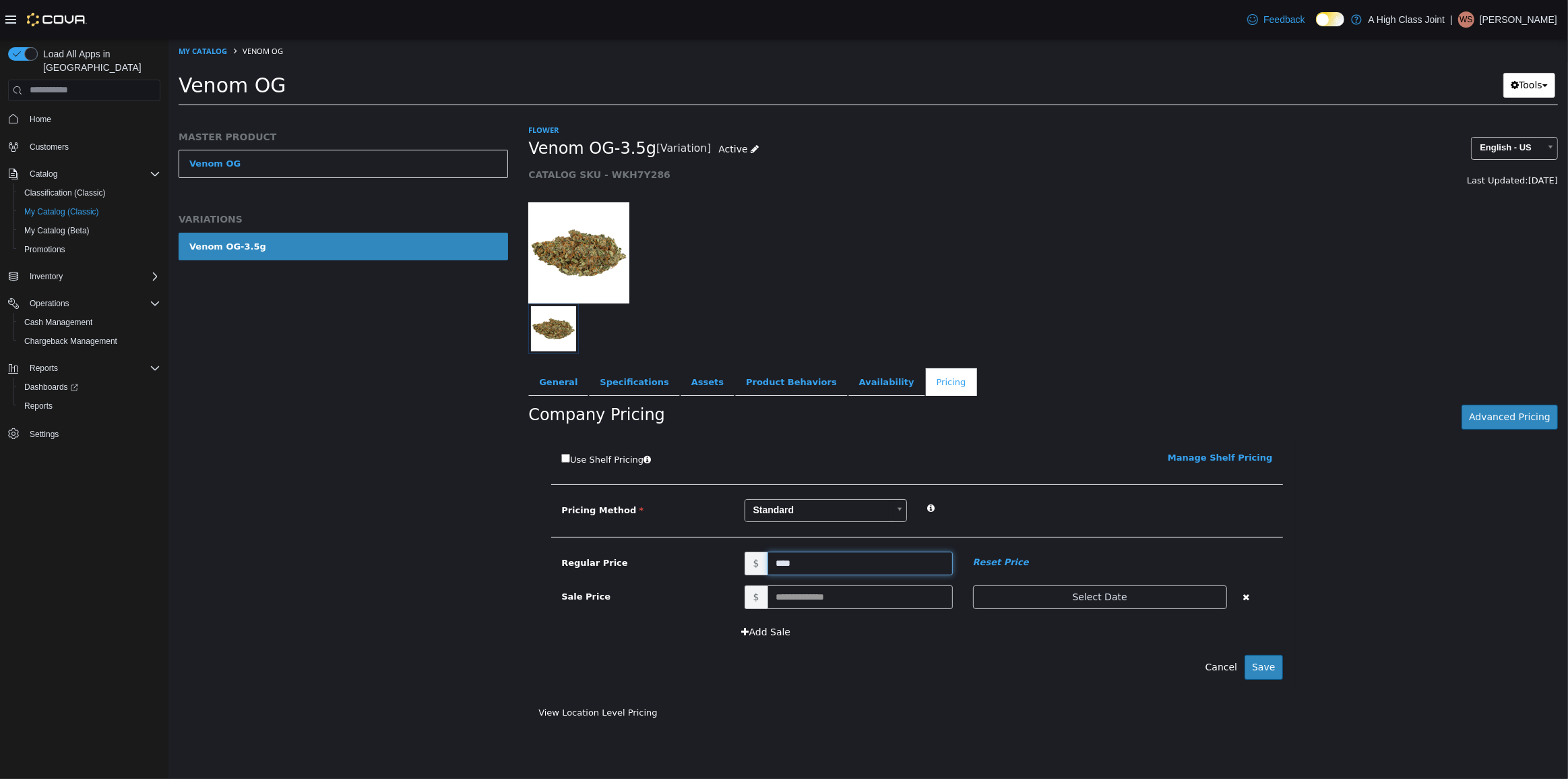
type input "*****"
click at [830, 562] on input "*****" at bounding box center [860, 562] width 186 height 24
click at [421, 526] on div "MASTER PRODUCT Venom OG VARIATIONS Venom OG-3.5g" at bounding box center [343, 450] width 350 height 655
click at [1265, 661] on button "Save" at bounding box center [1263, 666] width 38 height 25
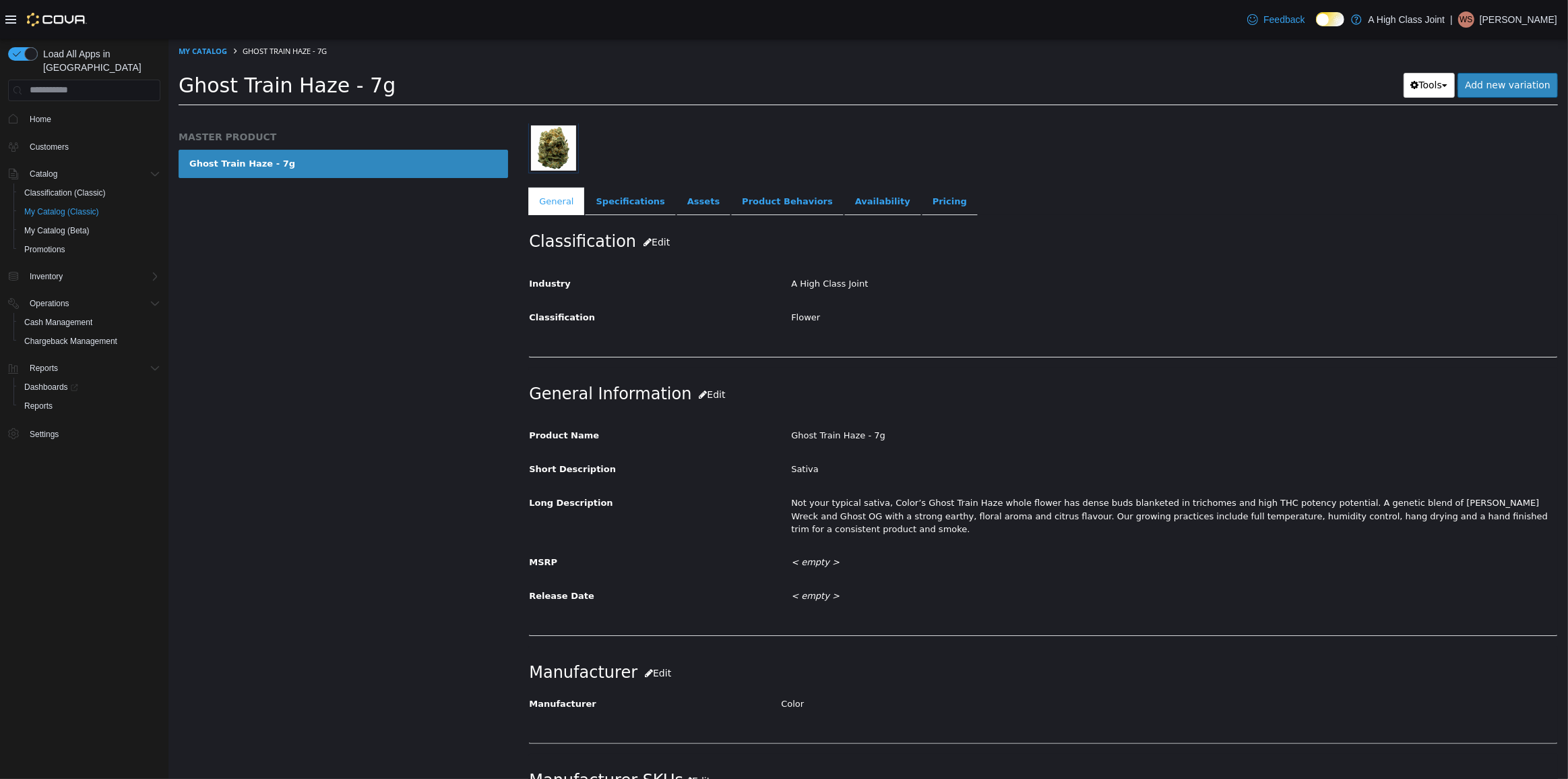
scroll to position [79, 0]
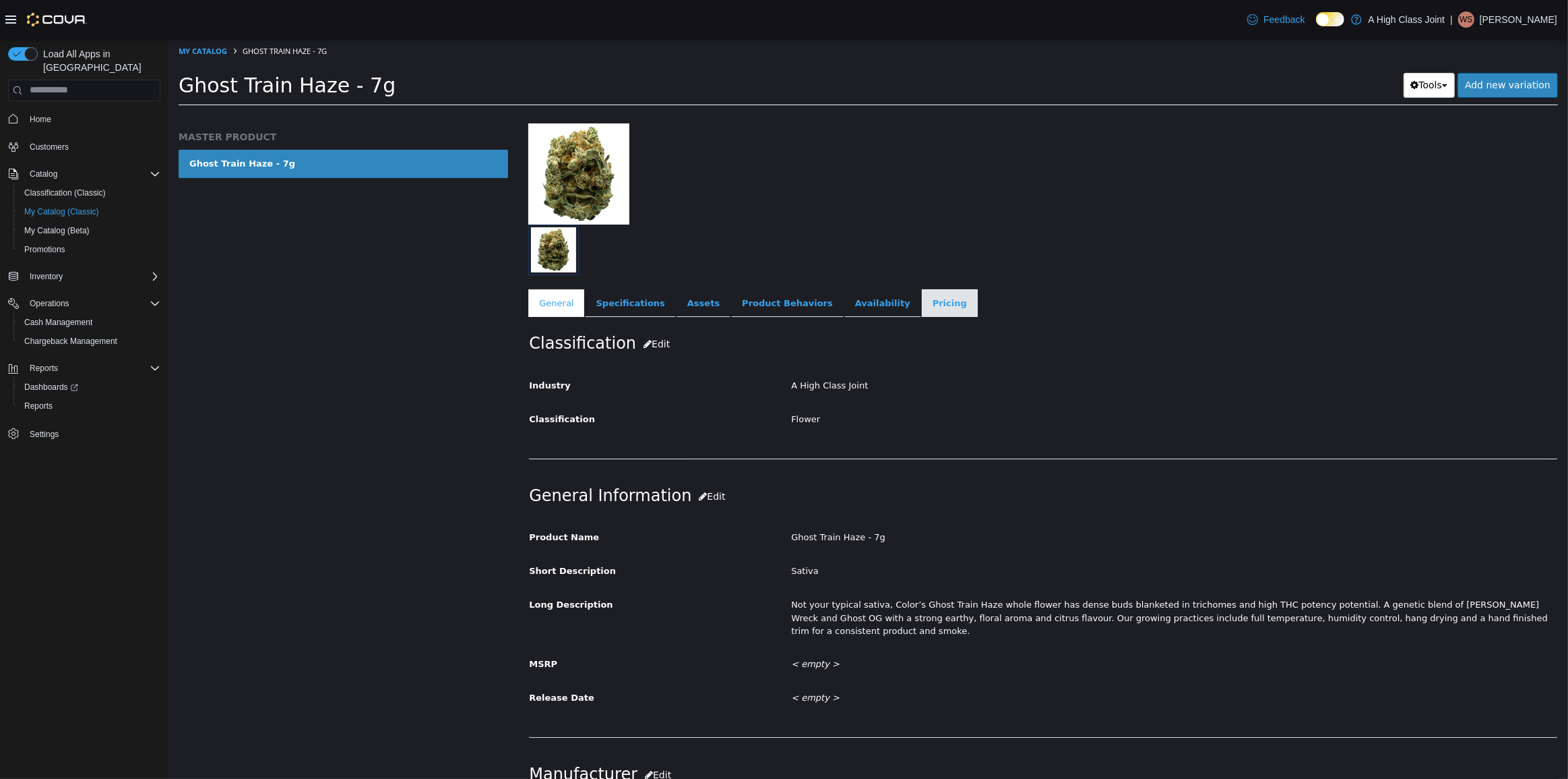
click at [921, 307] on link "Pricing" at bounding box center [949, 302] width 56 height 28
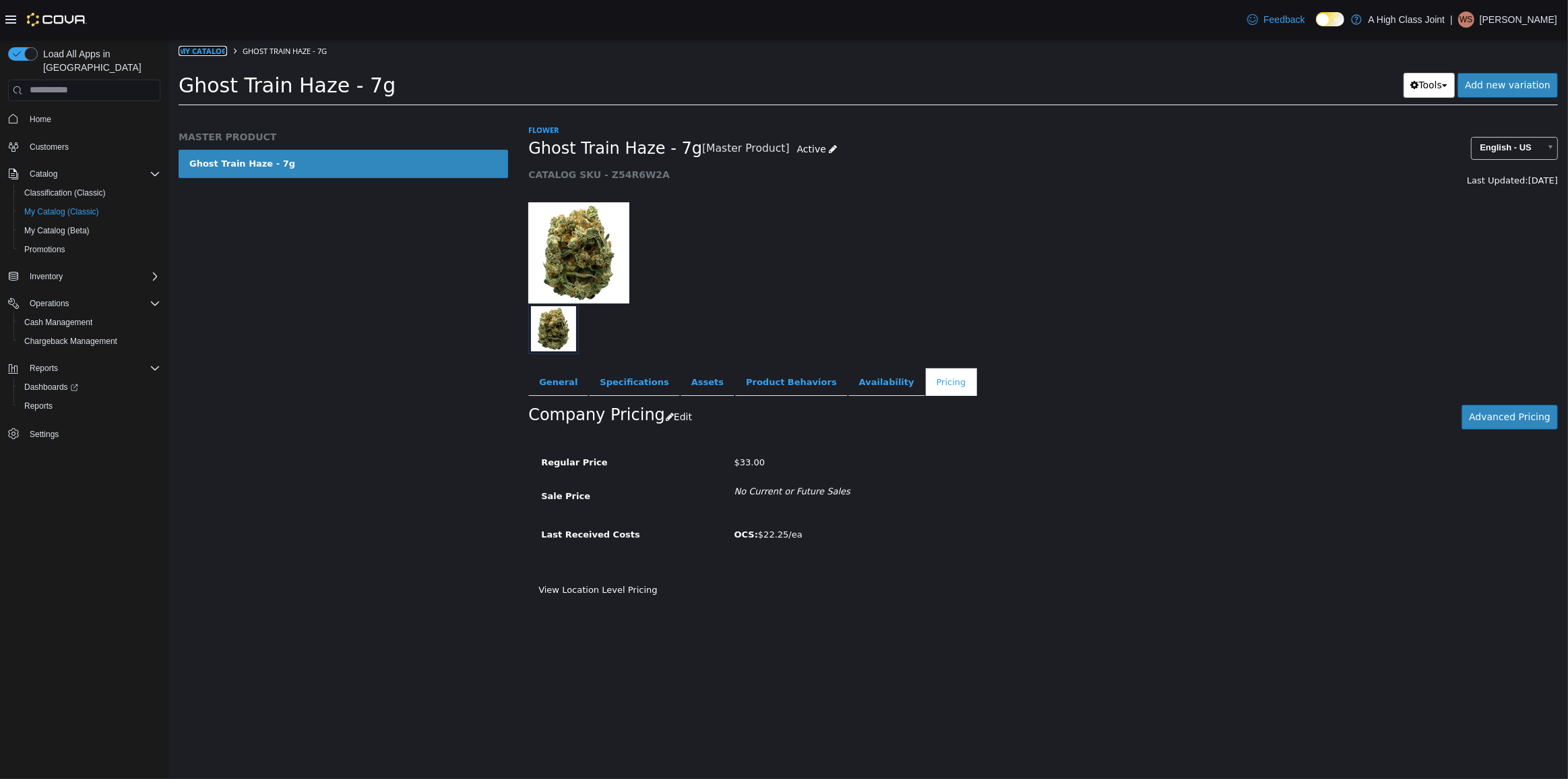
click at [215, 50] on link "My Catalog" at bounding box center [202, 49] width 49 height 10
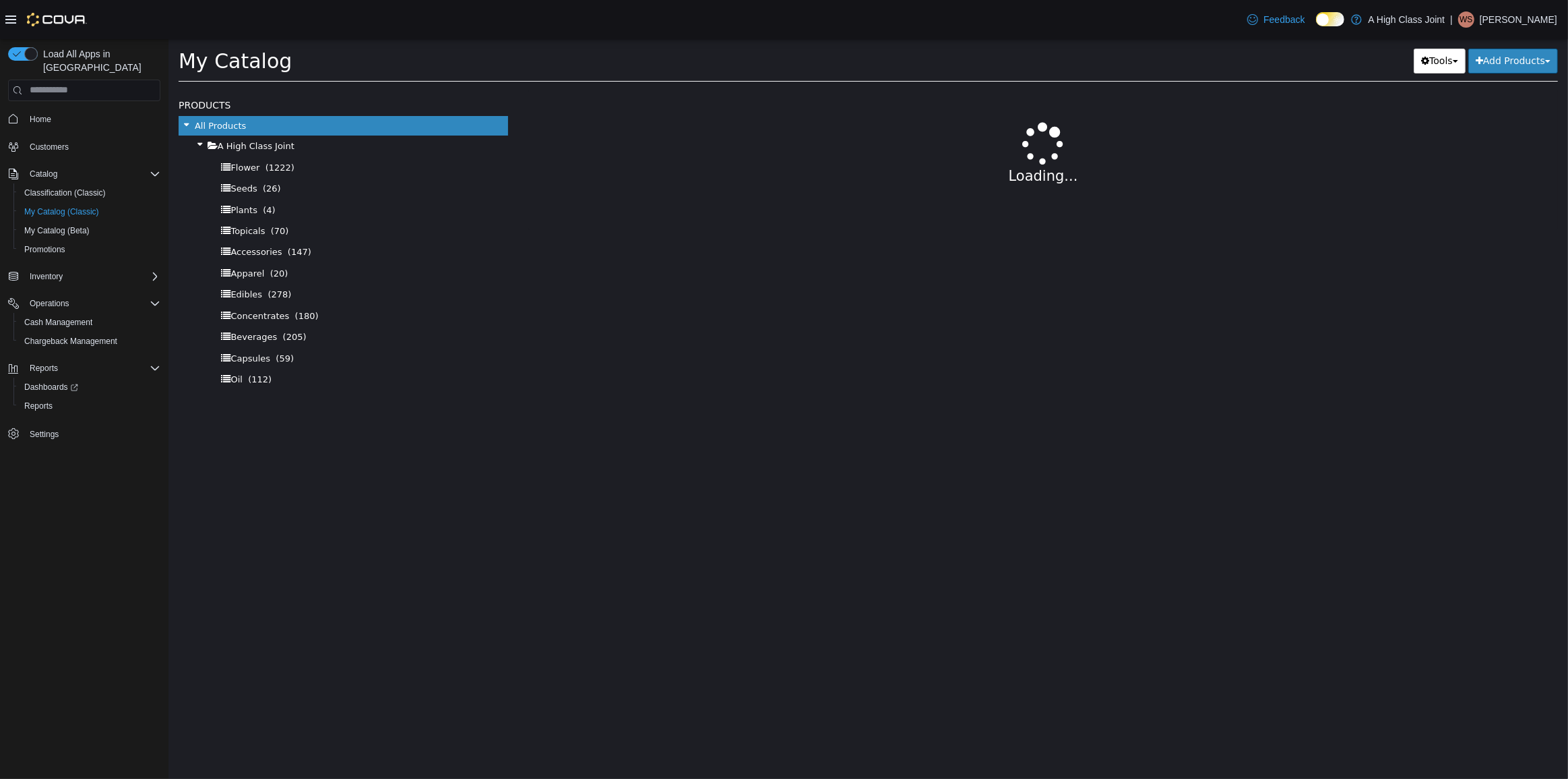
select select "**********"
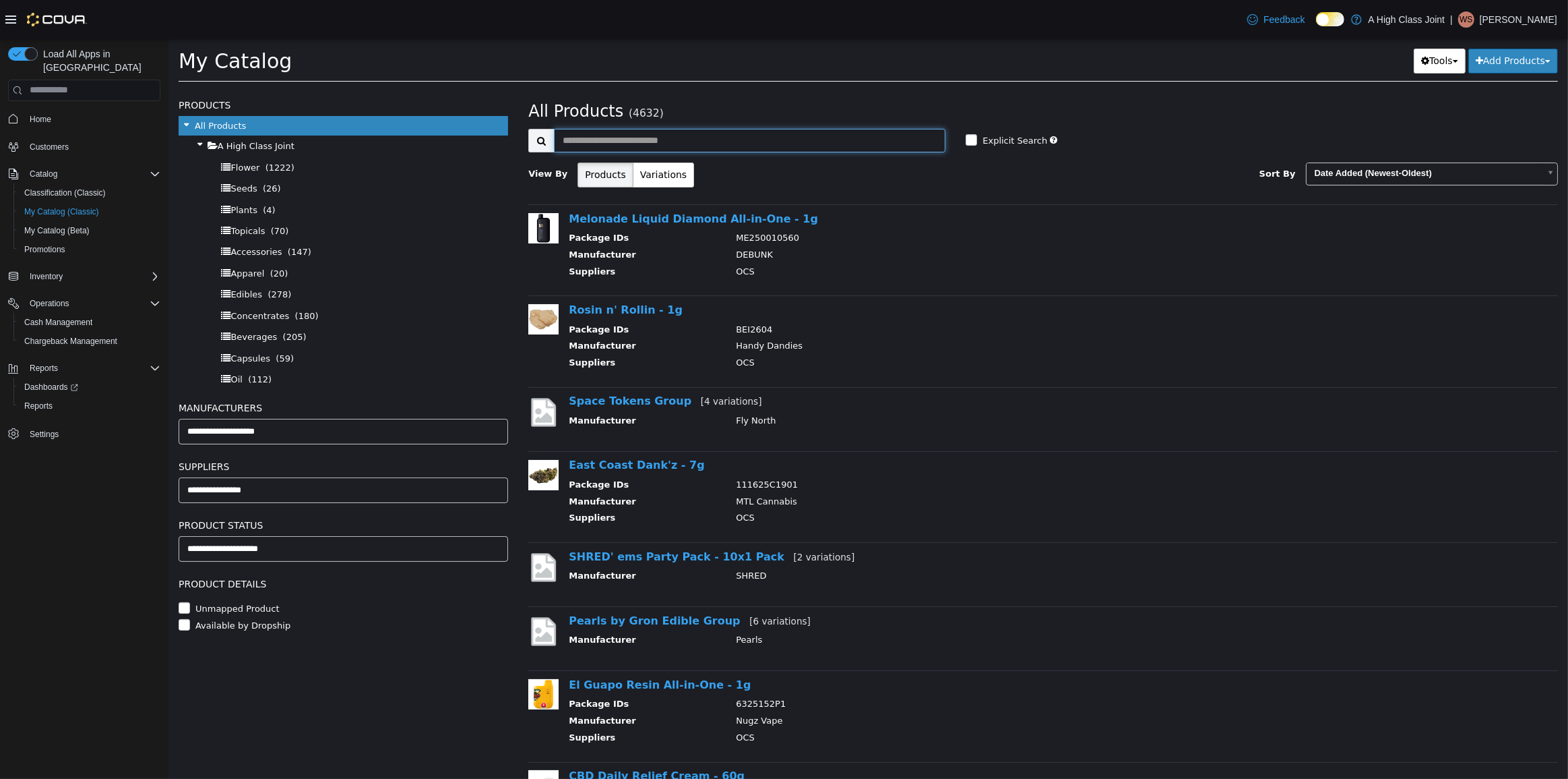
click at [666, 138] on input "text" at bounding box center [749, 139] width 392 height 24
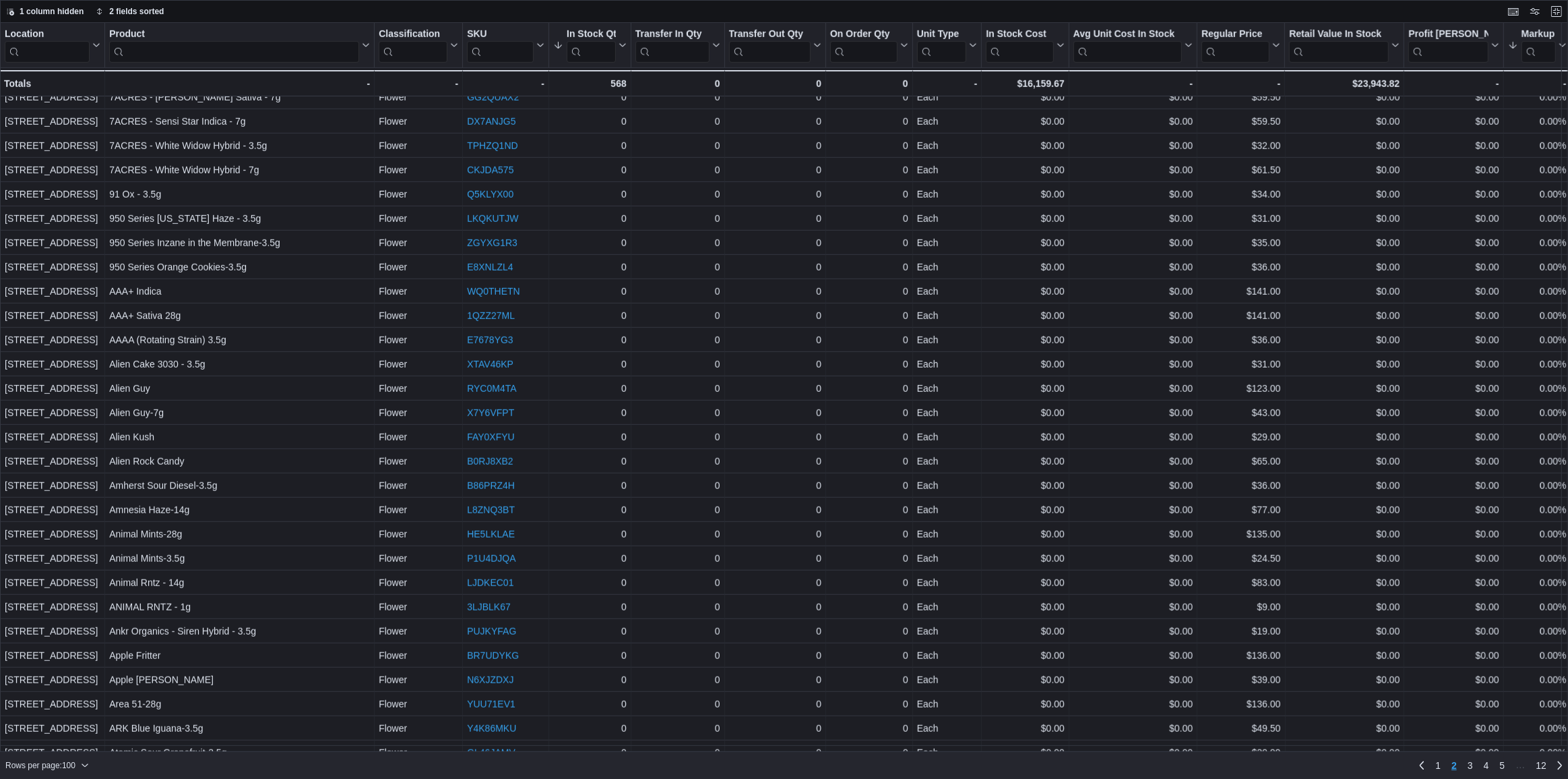
scroll to position [981, 0]
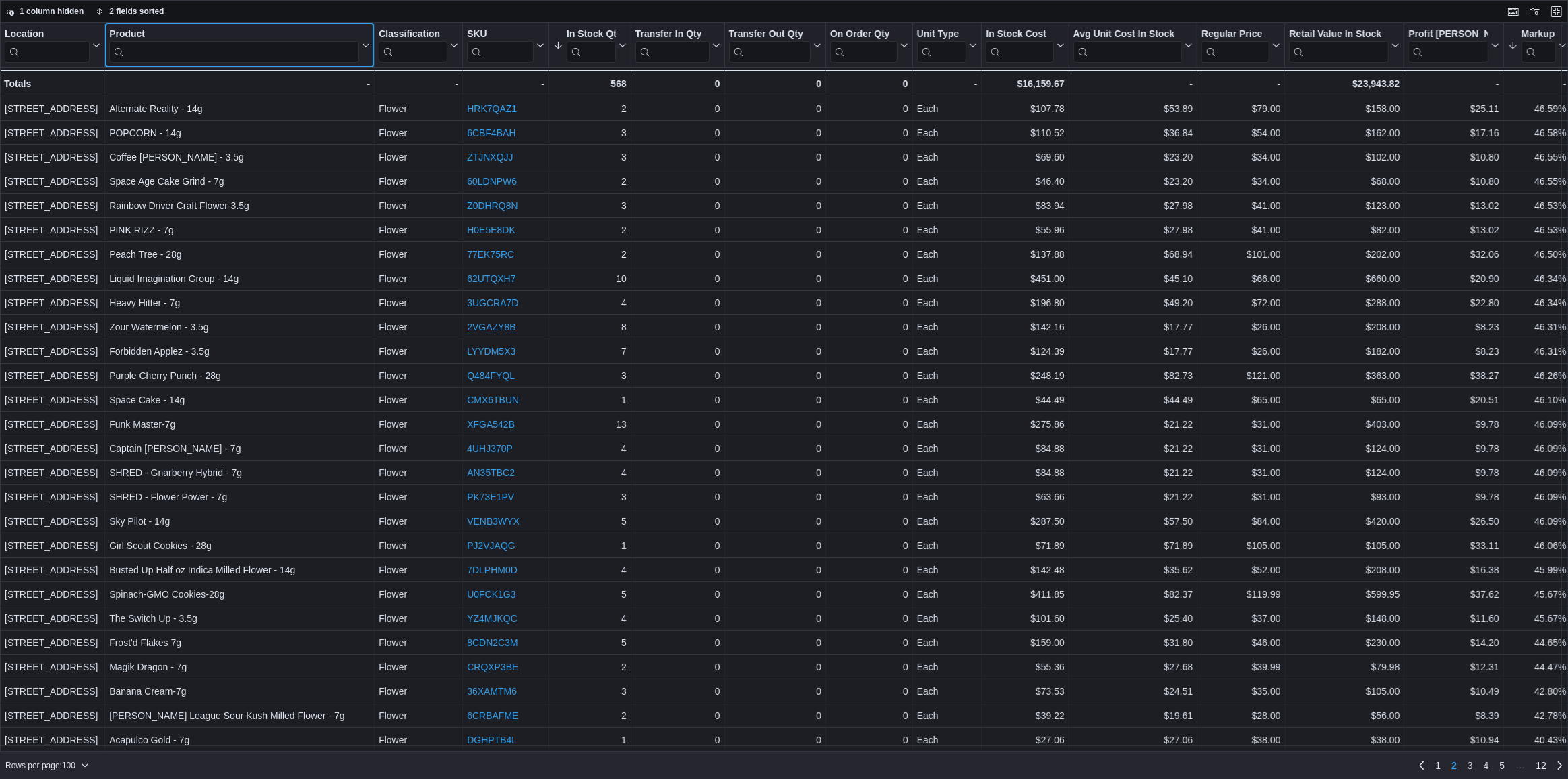
click at [142, 50] on input "search" at bounding box center [234, 52] width 250 height 21
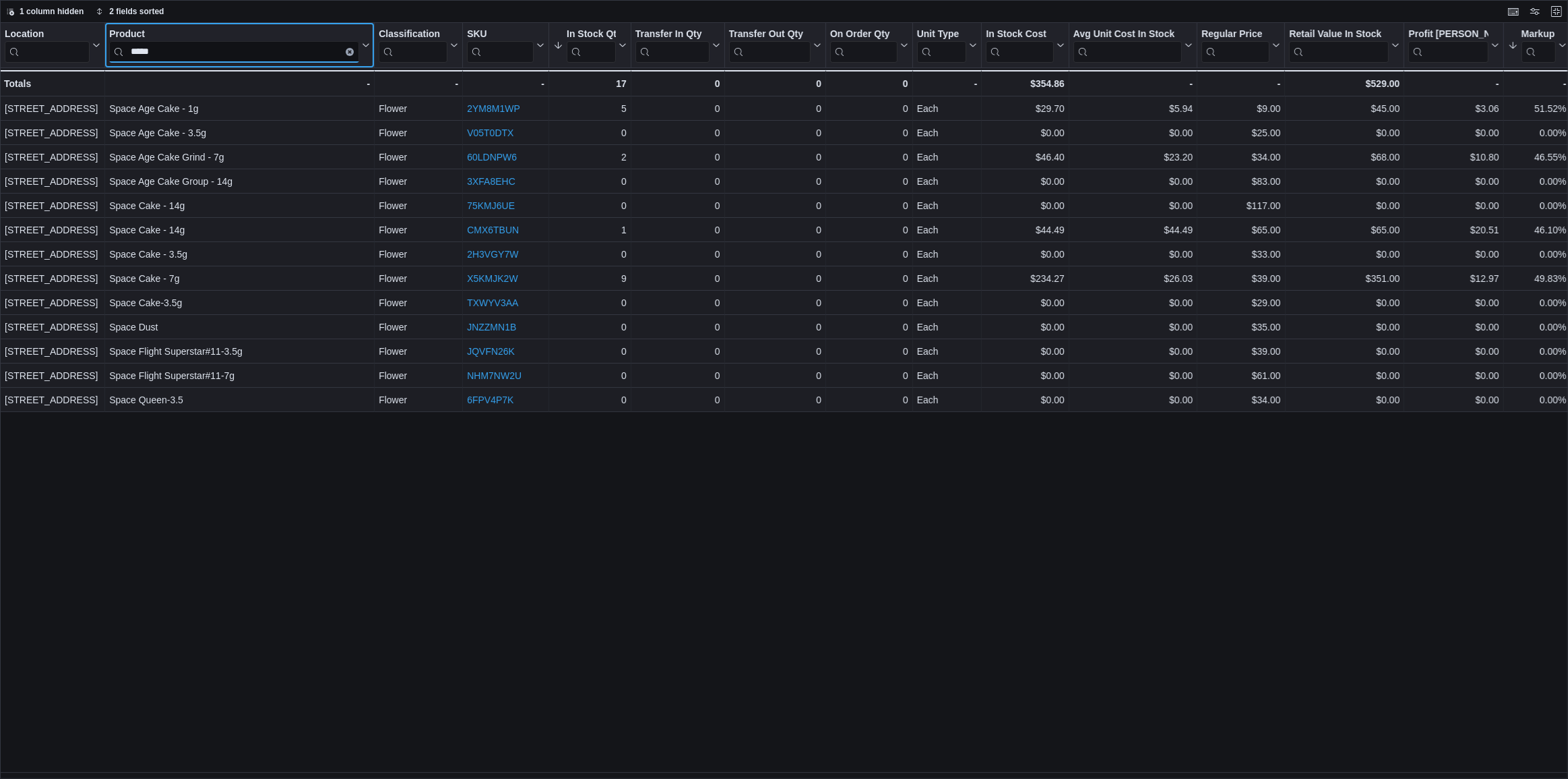
type input "*****"
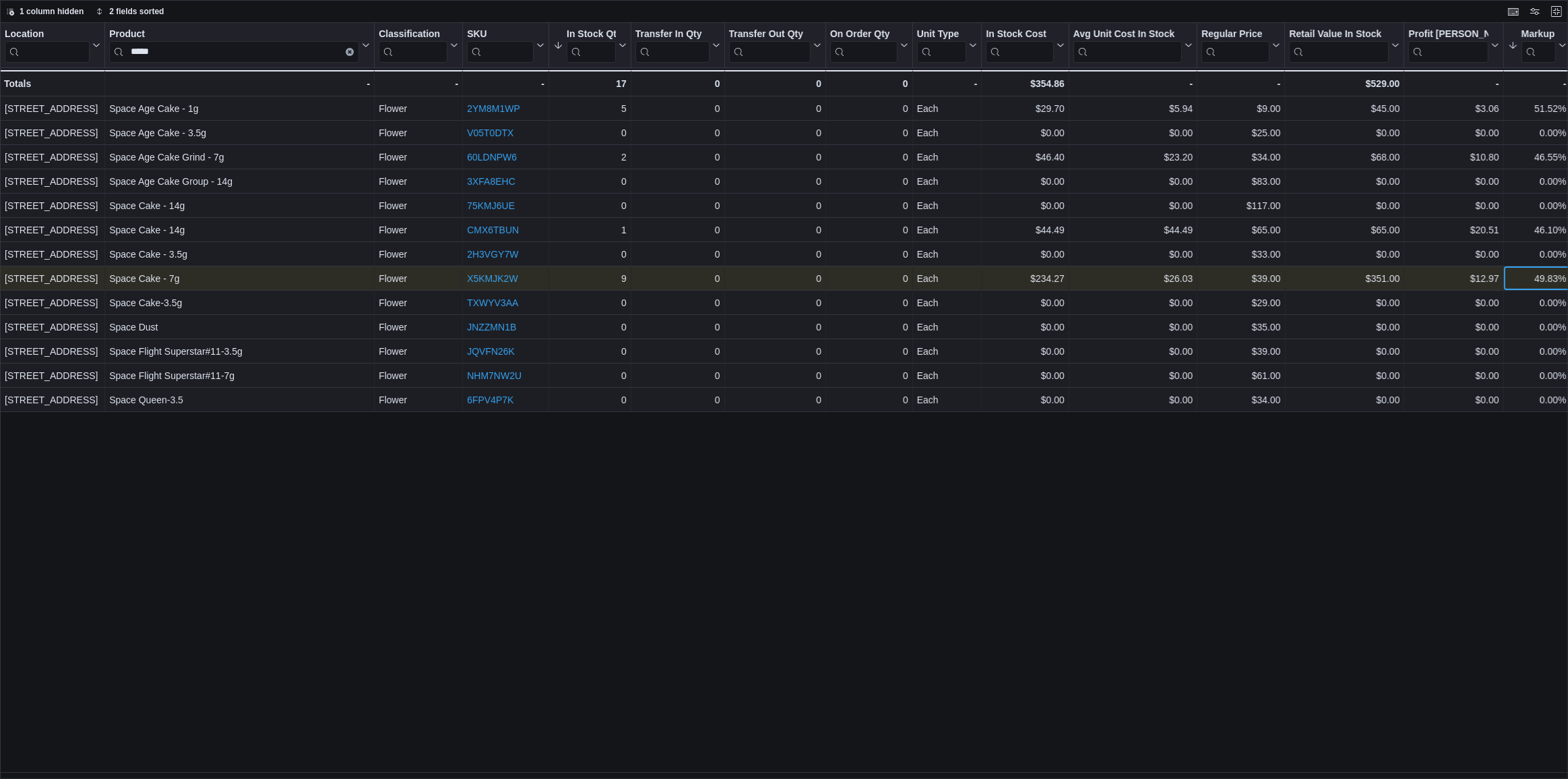
scroll to position [0, 3]
drag, startPoint x: 1535, startPoint y: 277, endPoint x: 1563, endPoint y: 276, distance: 28.0
click at [1563, 276] on div "49.83% - Markup, column 15, row 8" at bounding box center [1535, 278] width 68 height 24
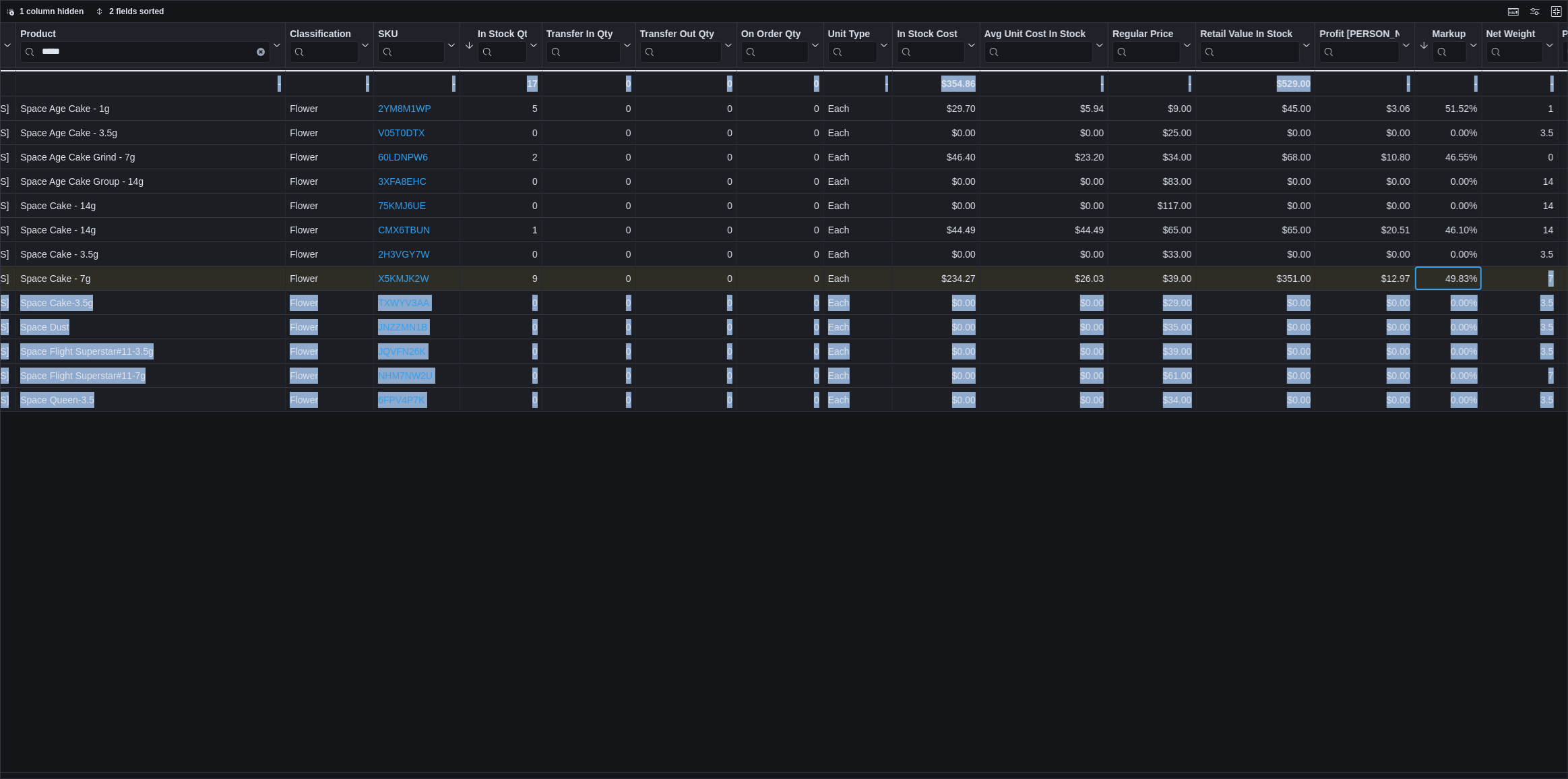
scroll to position [0, 171]
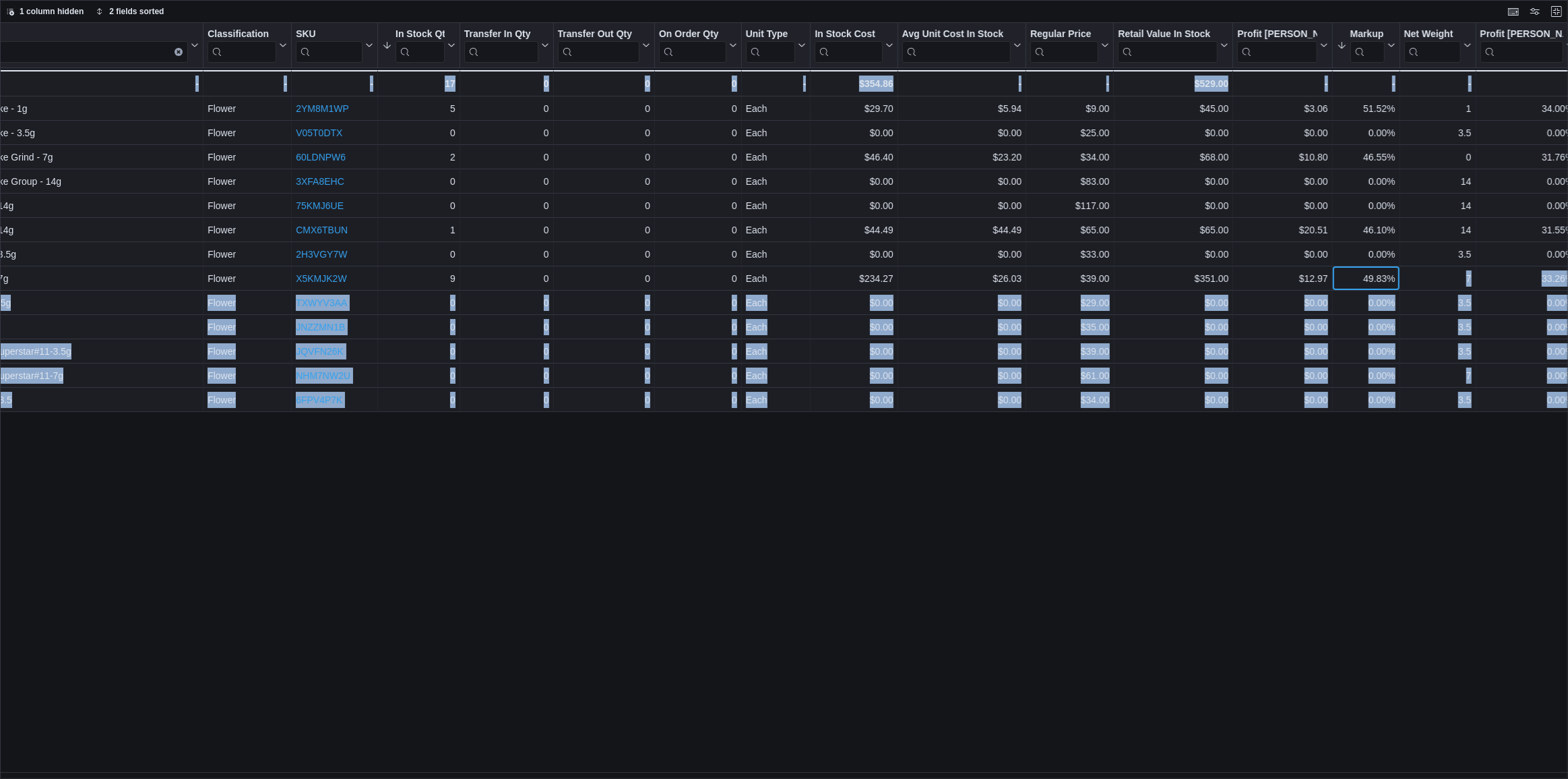
drag, startPoint x: 1561, startPoint y: 277, endPoint x: 1506, endPoint y: 275, distance: 55.0
click at [1506, 275] on div "Location Click to view column header actions Product ***** Click to view column…" at bounding box center [784, 401] width 1568 height 756
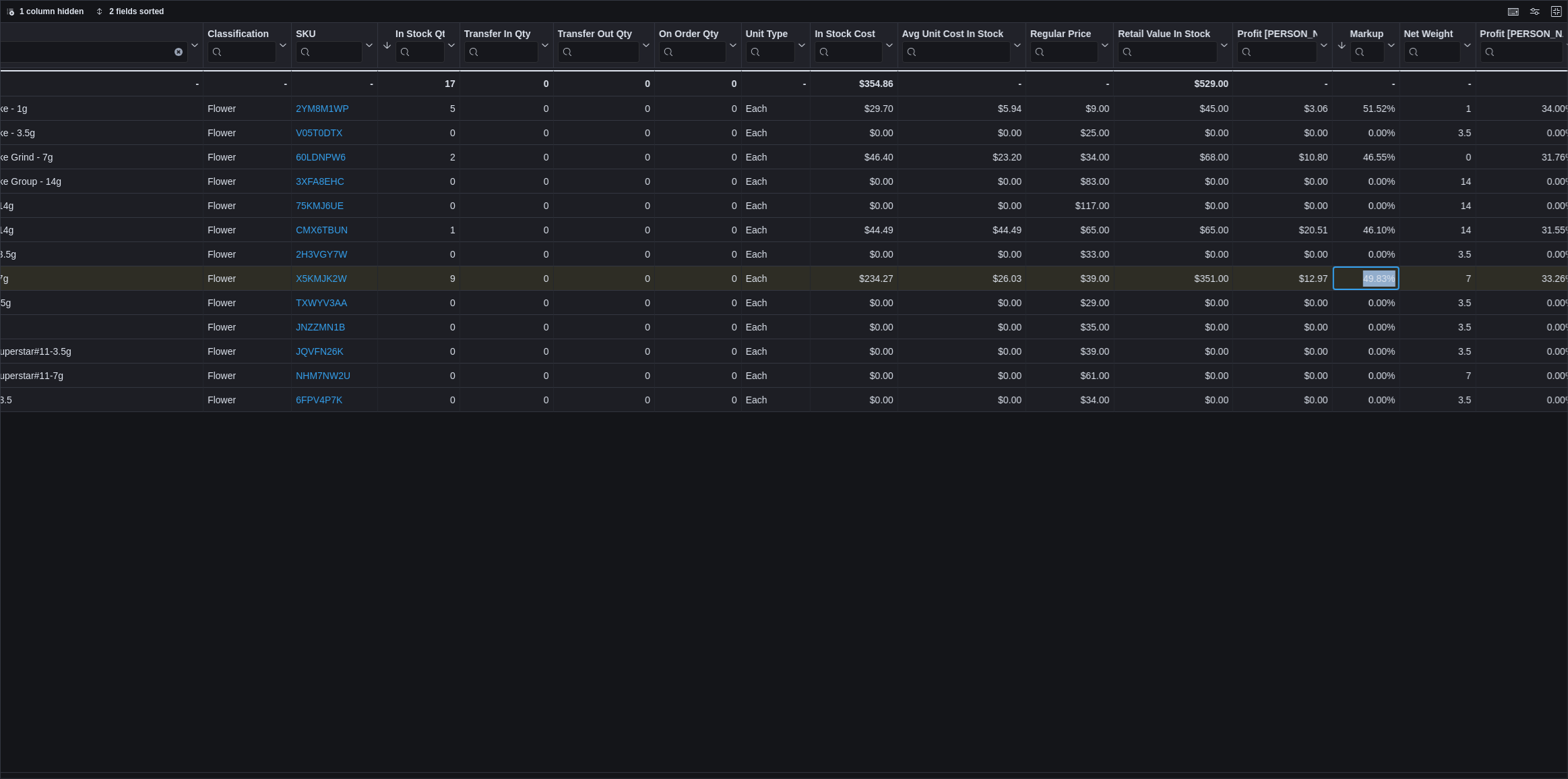
drag, startPoint x: 1360, startPoint y: 277, endPoint x: 1400, endPoint y: 281, distance: 40.2
click at [1400, 281] on div "910 O'Brien Road - Location, column 1, row 8 Space Cake - 7g - Product, column …" at bounding box center [1357, 278] width 3058 height 24
drag, startPoint x: 1303, startPoint y: 276, endPoint x: 1338, endPoint y: 269, distance: 35.7
click at [1338, 269] on div "910 O'Brien Road - Location, column 1, row 8 Space Cake - 7g - Product, column …" at bounding box center [1357, 278] width 3058 height 24
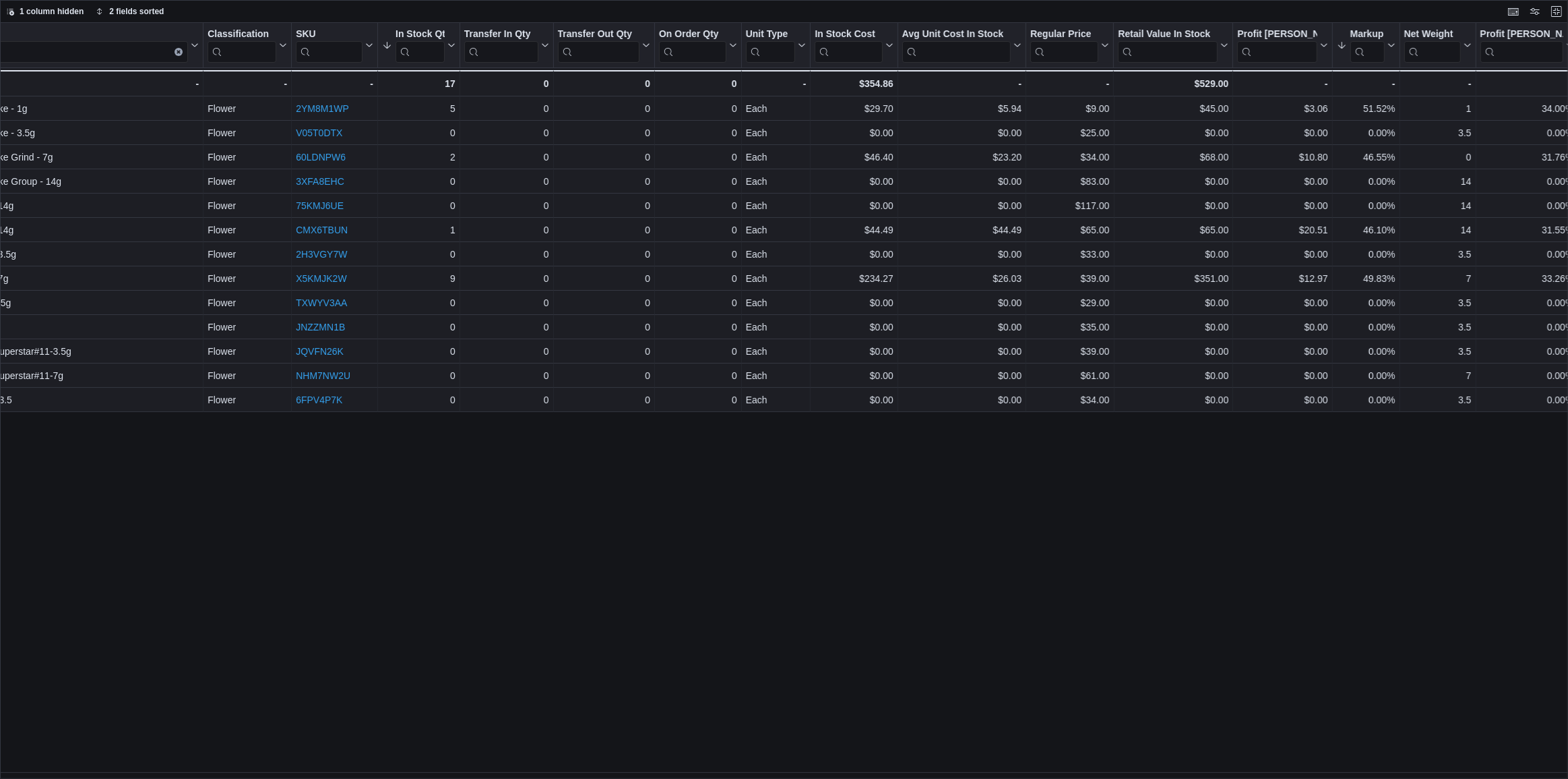
click at [723, 530] on div "Location Click to view column header actions Product ***** Click to view column…" at bounding box center [784, 401] width 1568 height 756
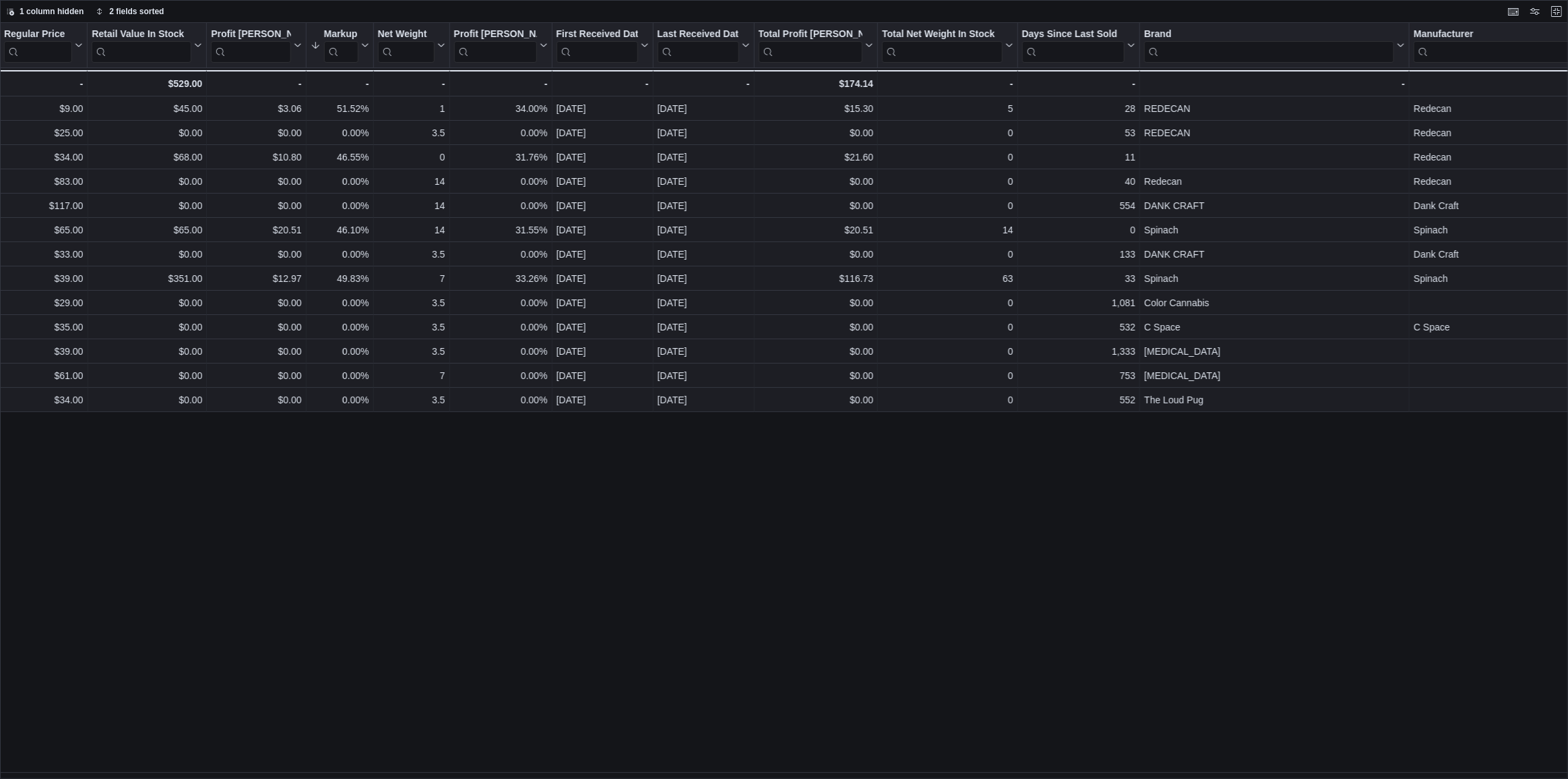
scroll to position [0, 1069]
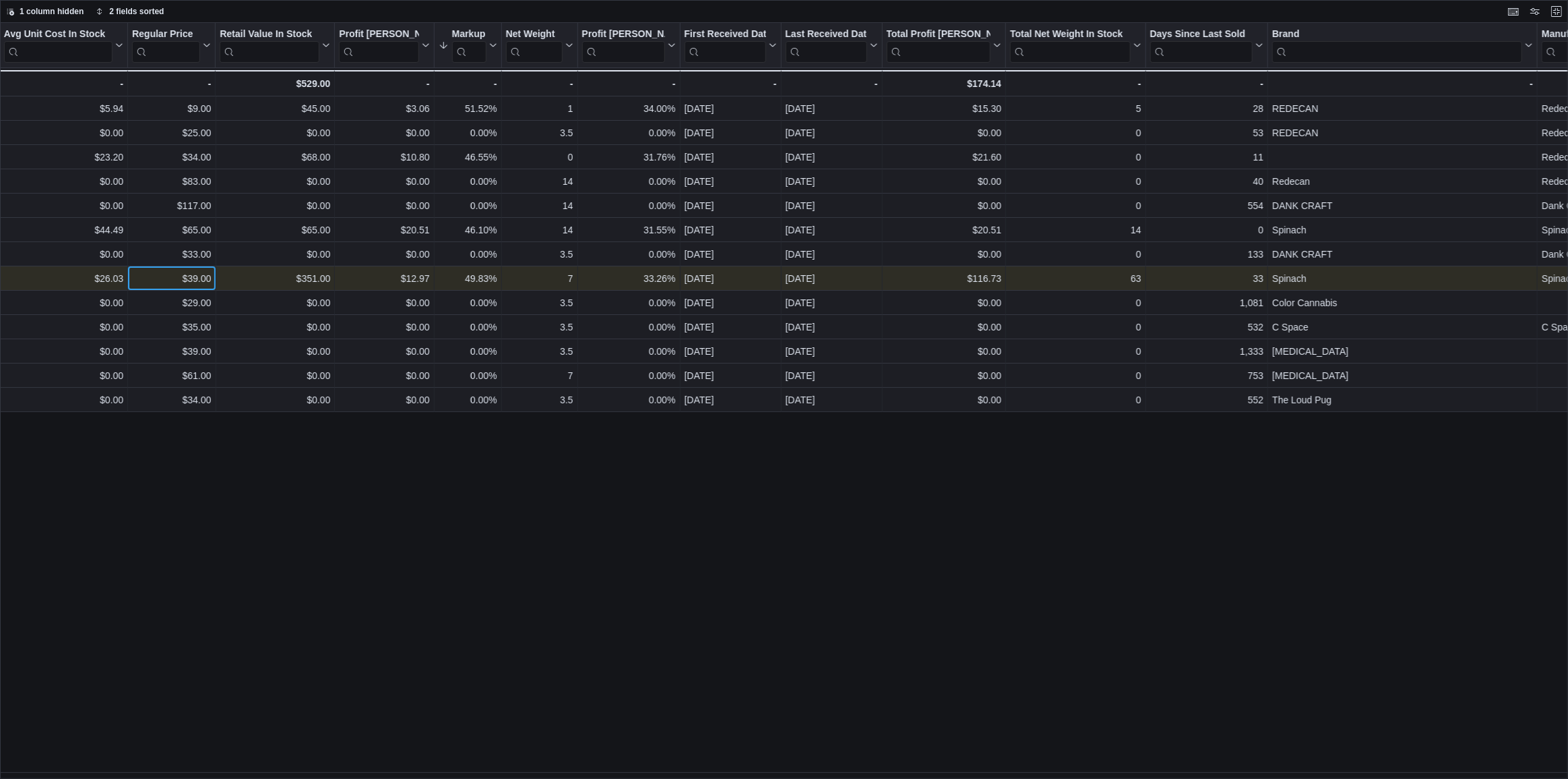
click at [188, 280] on div "$39.00" at bounding box center [172, 278] width 79 height 16
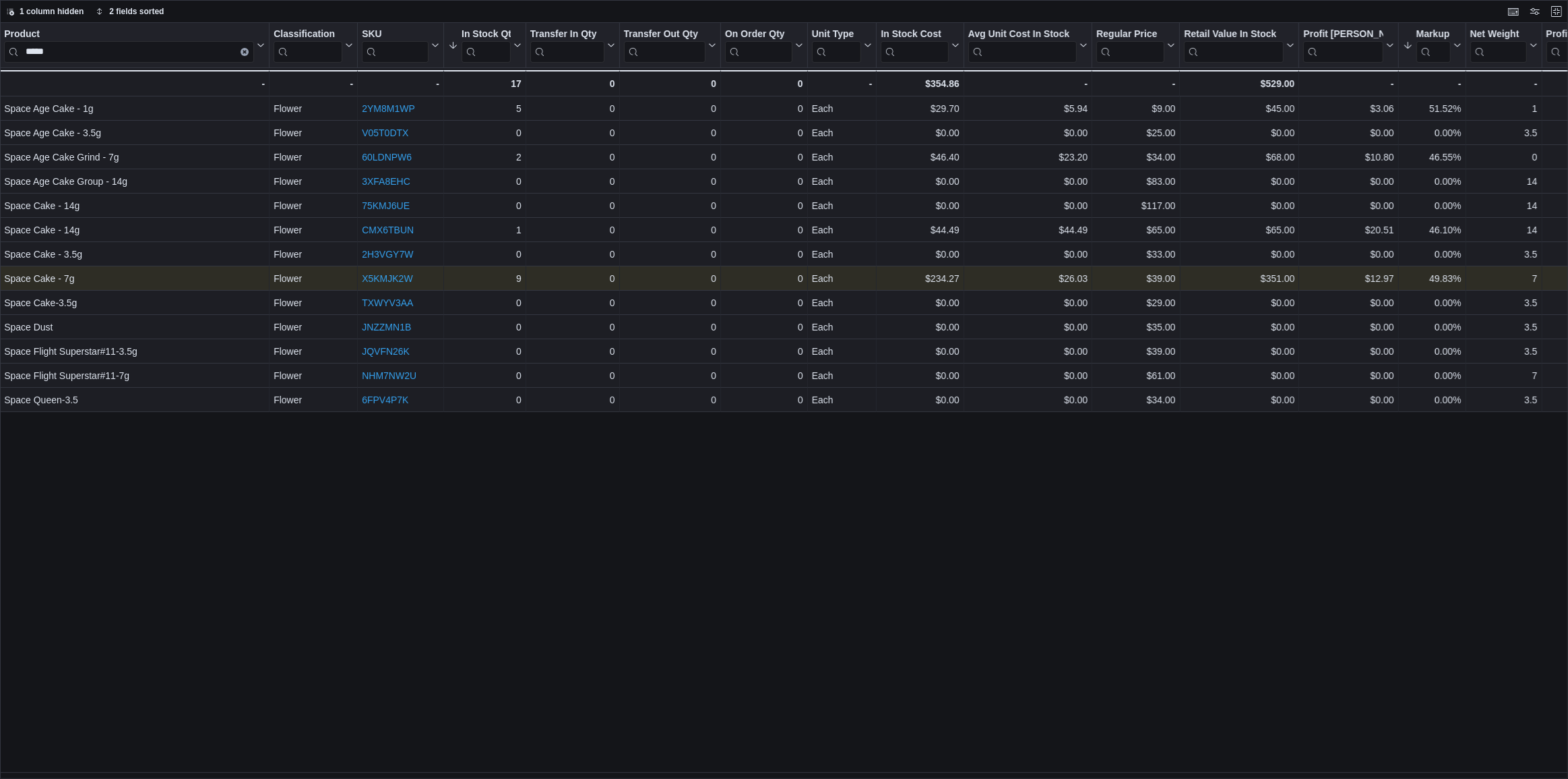
scroll to position [0, 0]
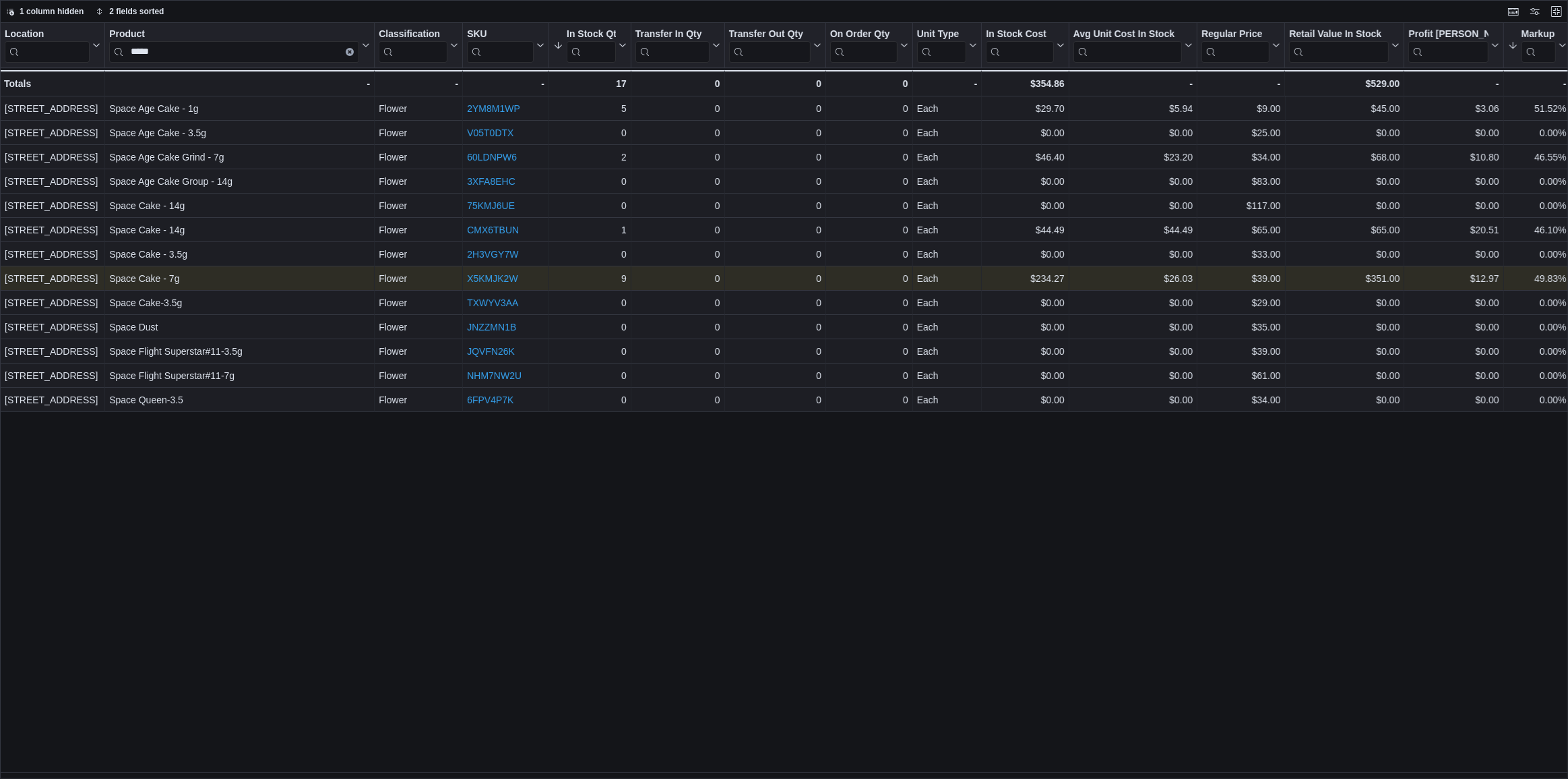
click at [500, 278] on link "X5KMJK2W" at bounding box center [492, 278] width 50 height 11
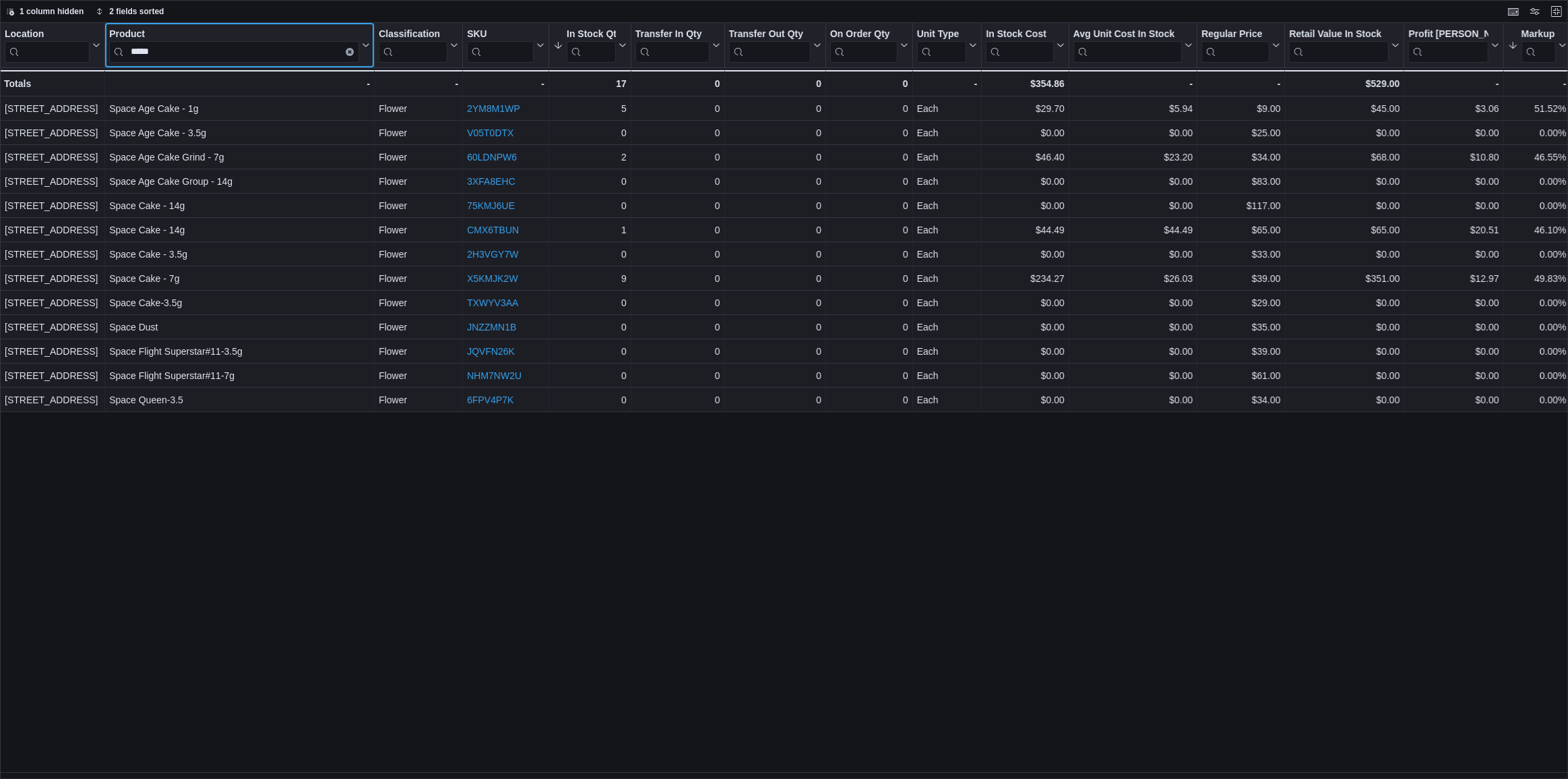
click at [351, 53] on icon "Clear input" at bounding box center [349, 52] width 4 height 4
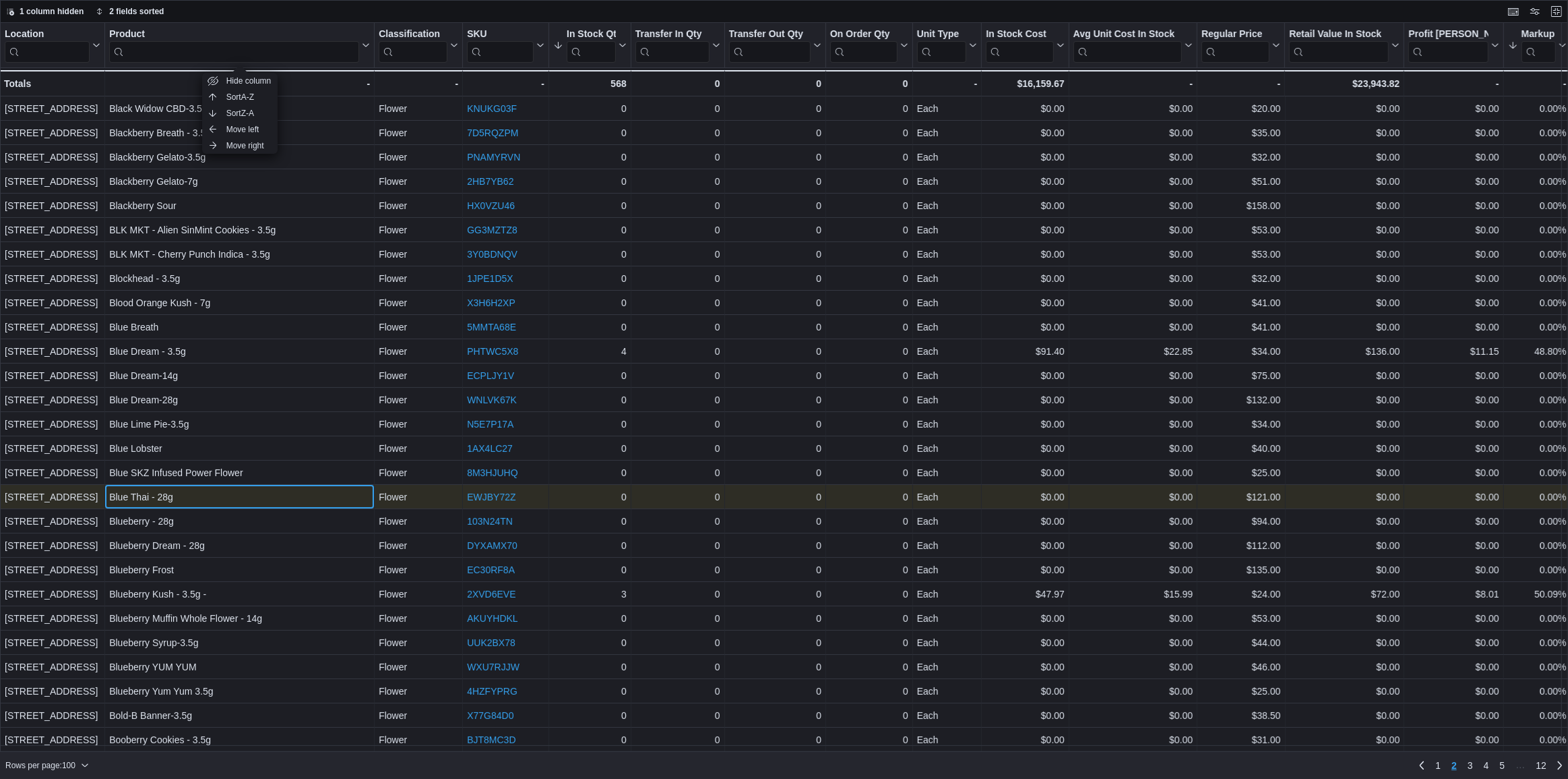
click at [208, 493] on div "Blue Thai - 28g" at bounding box center [240, 497] width 261 height 16
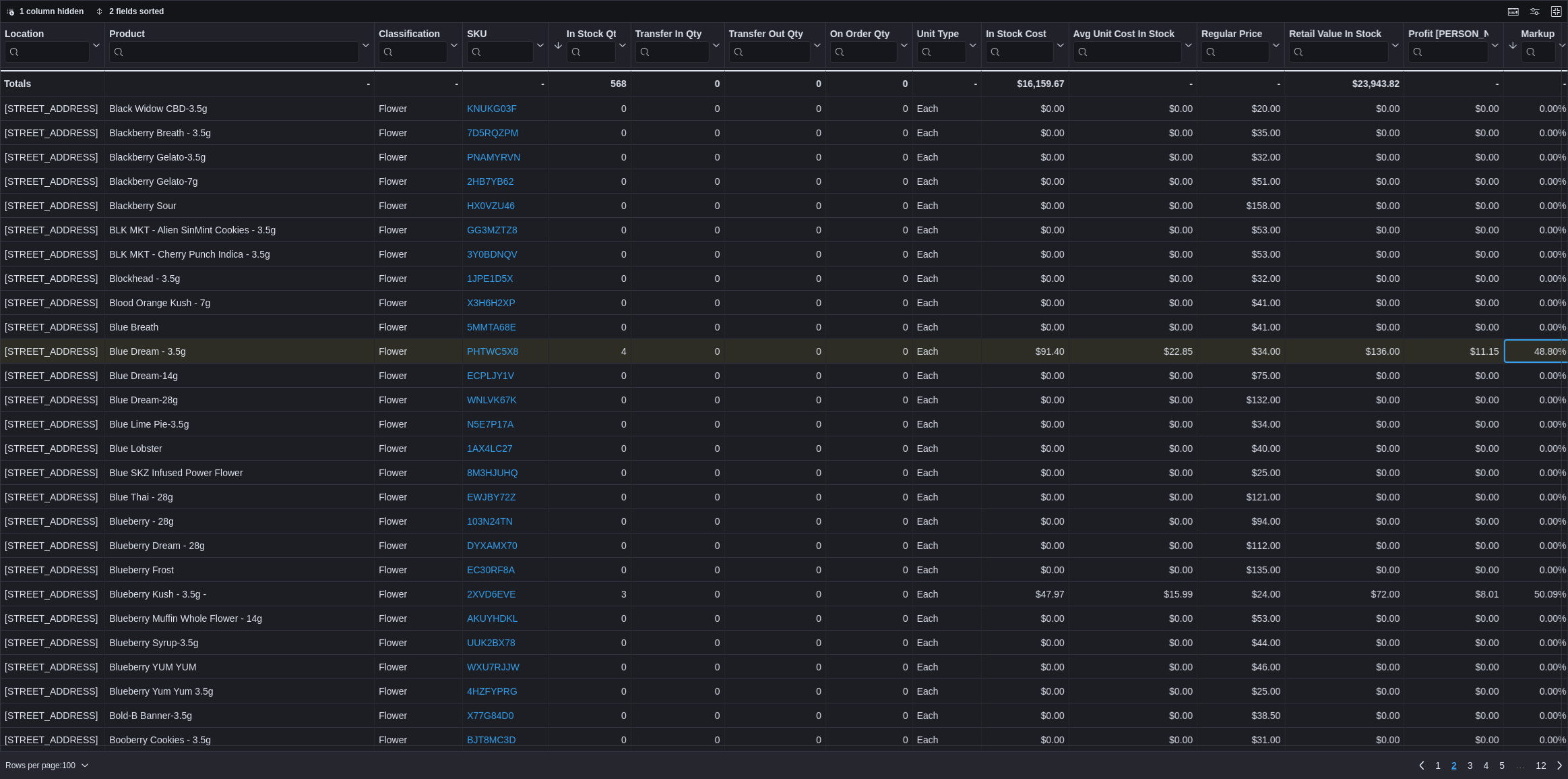
scroll to position [0, 9]
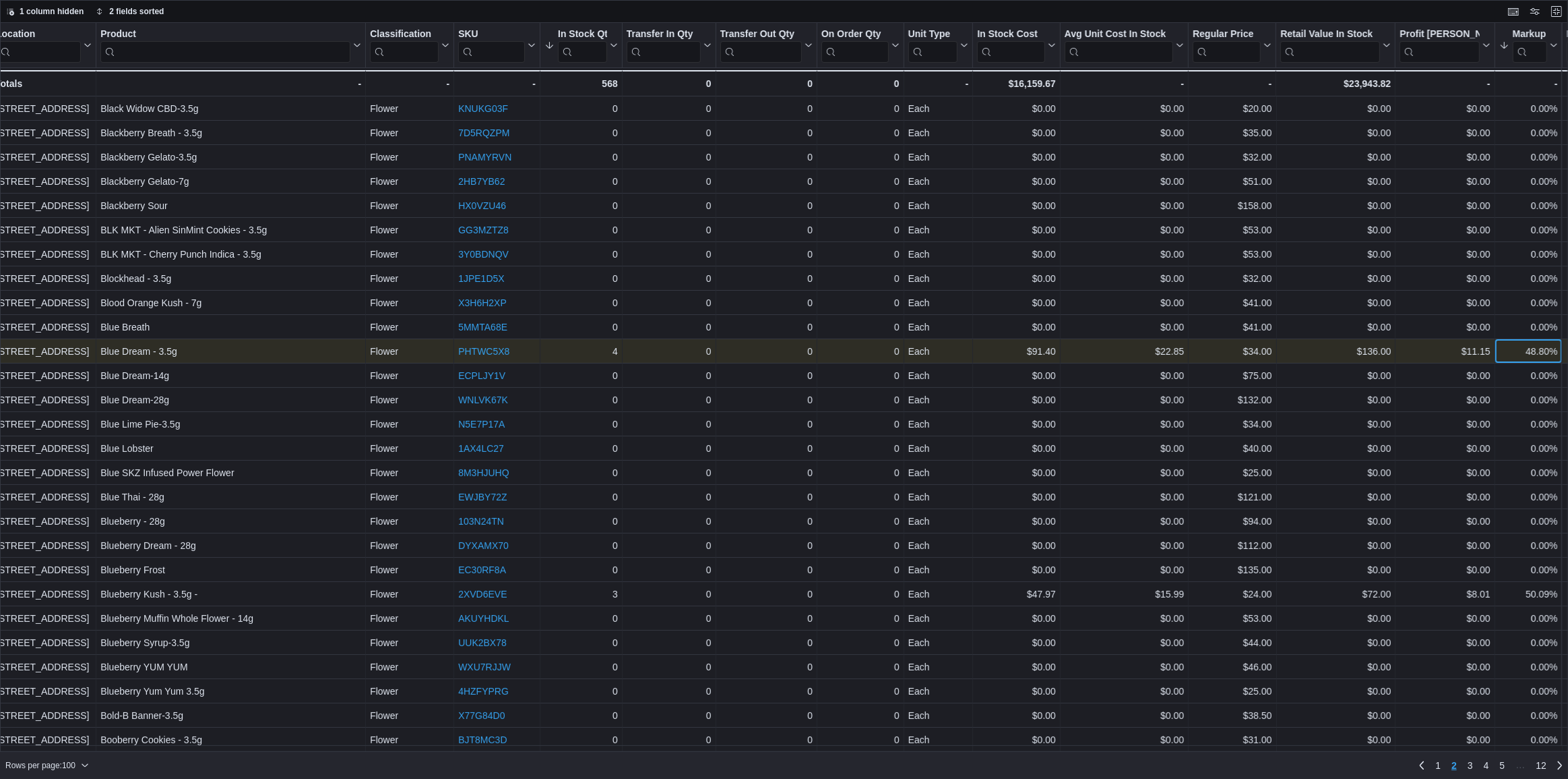
click at [1540, 353] on div "Location Click to view column header actions Product Click to view column heade…" at bounding box center [784, 387] width 1568 height 730
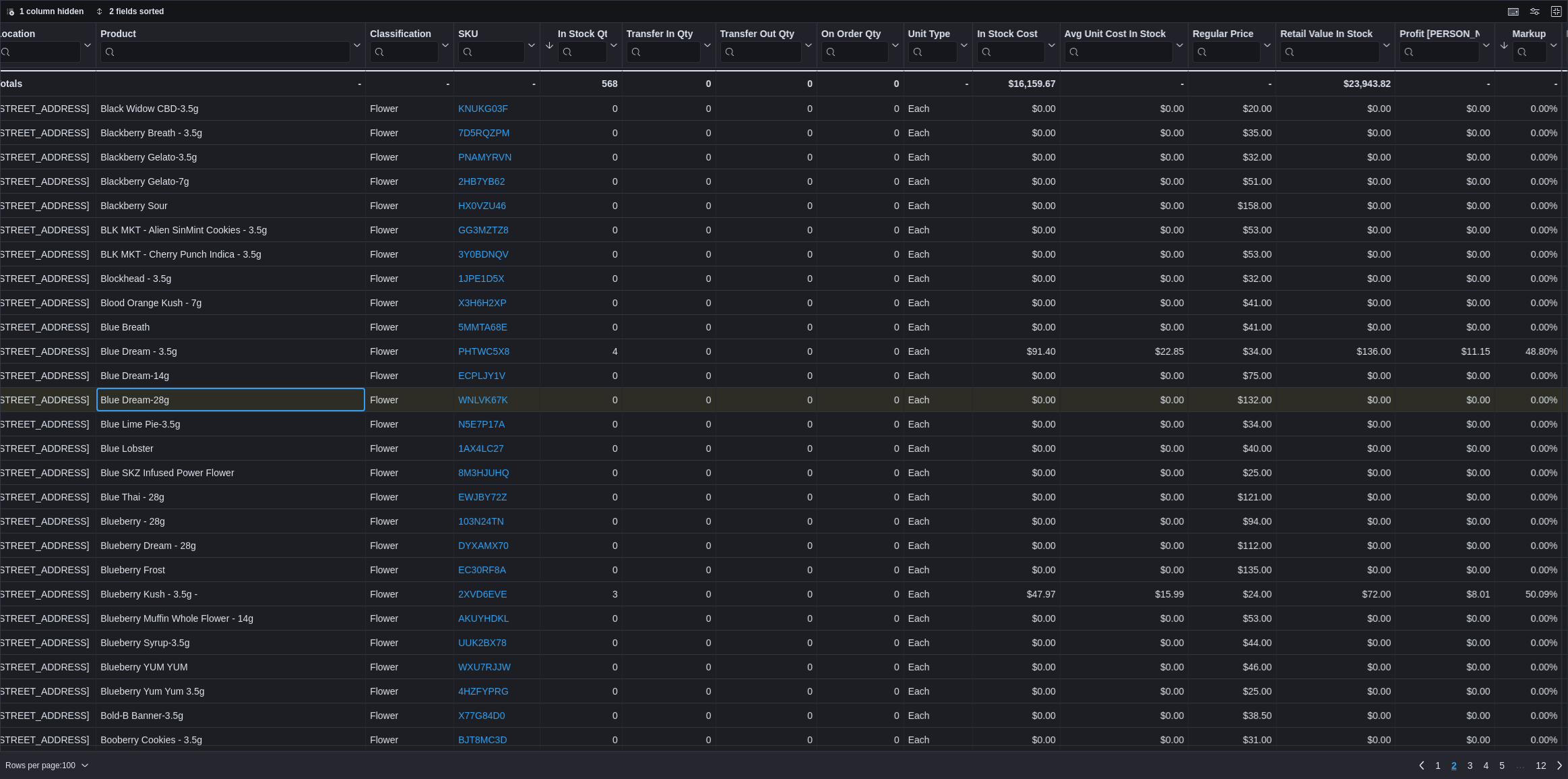
click at [205, 400] on div "Blue Dream-28g" at bounding box center [230, 399] width 261 height 16
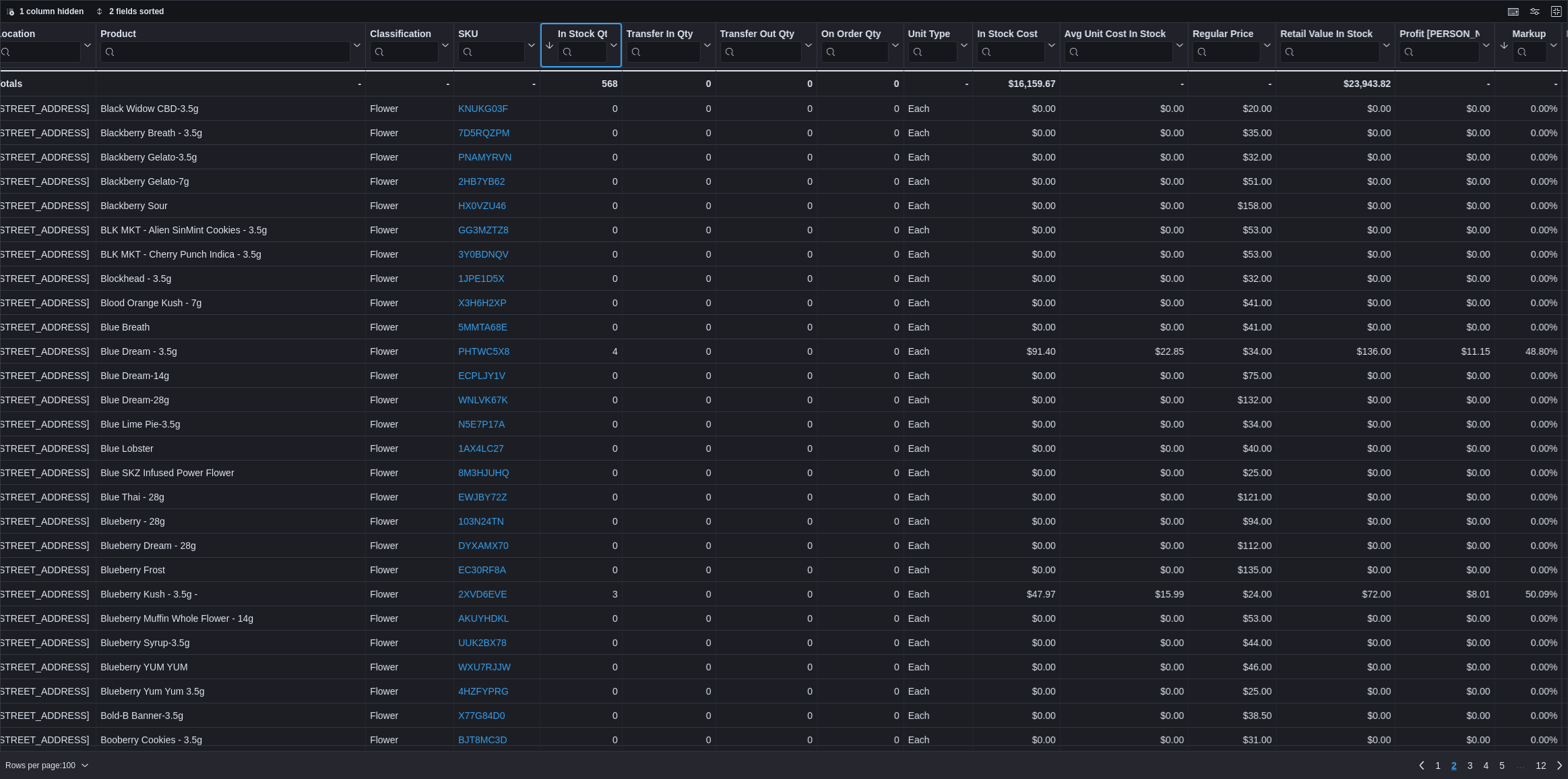
click at [612, 46] on icon at bounding box center [613, 45] width 11 height 8
click at [613, 114] on span "Sort High-Low" at bounding box center [590, 113] width 51 height 11
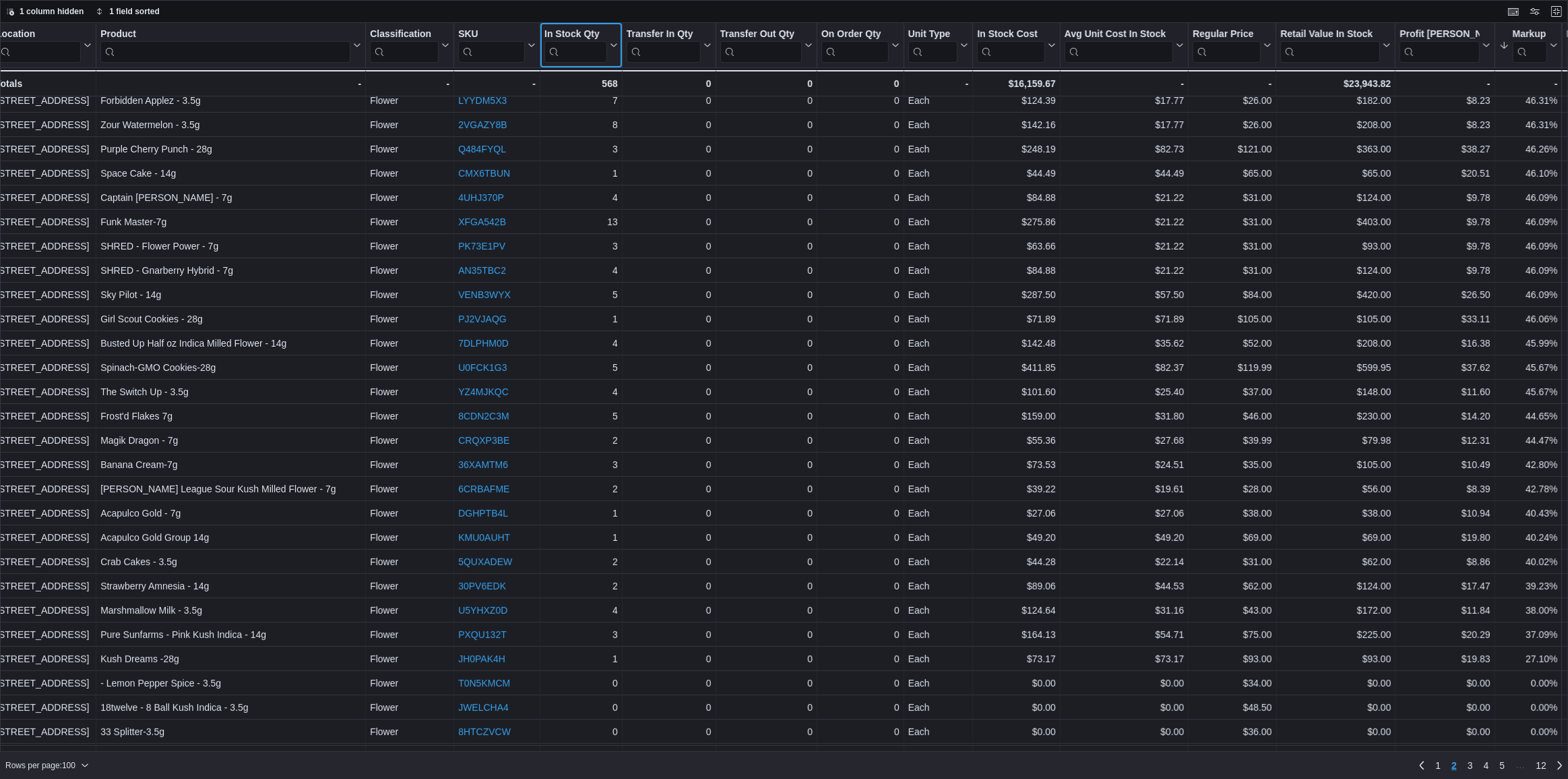
scroll to position [245, 9]
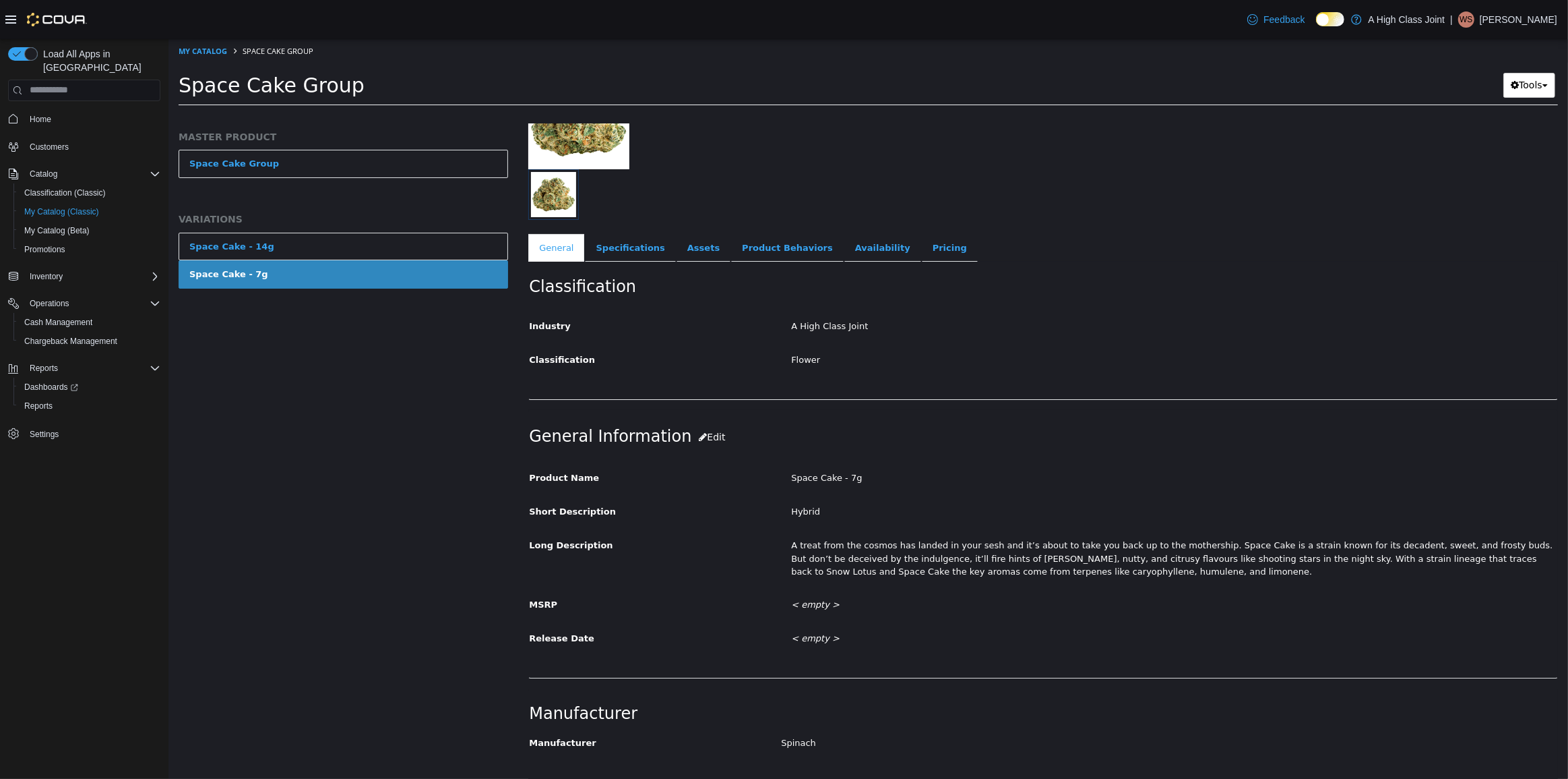
scroll to position [84, 0]
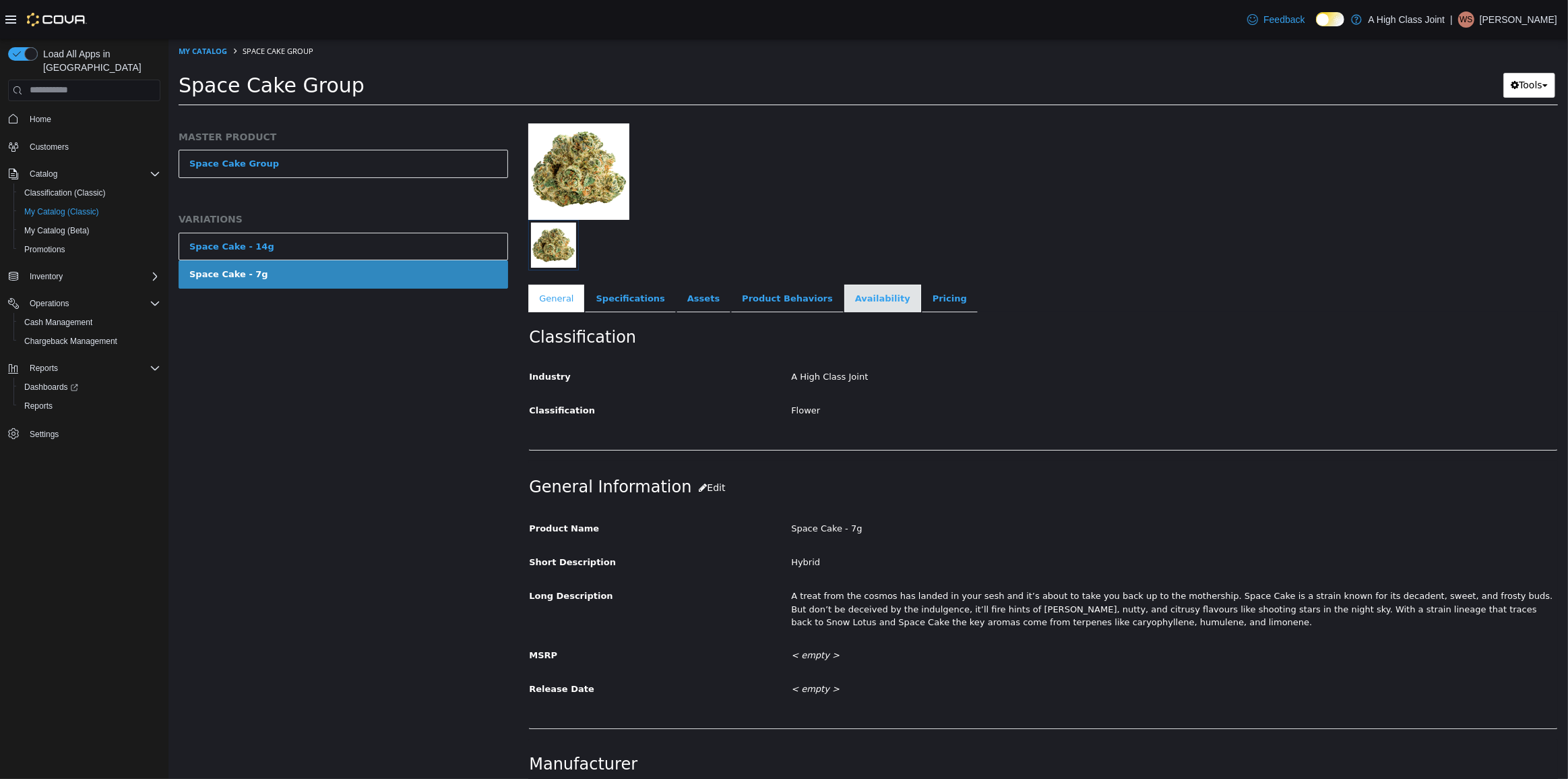
click at [855, 290] on link "Availability" at bounding box center [882, 297] width 77 height 28
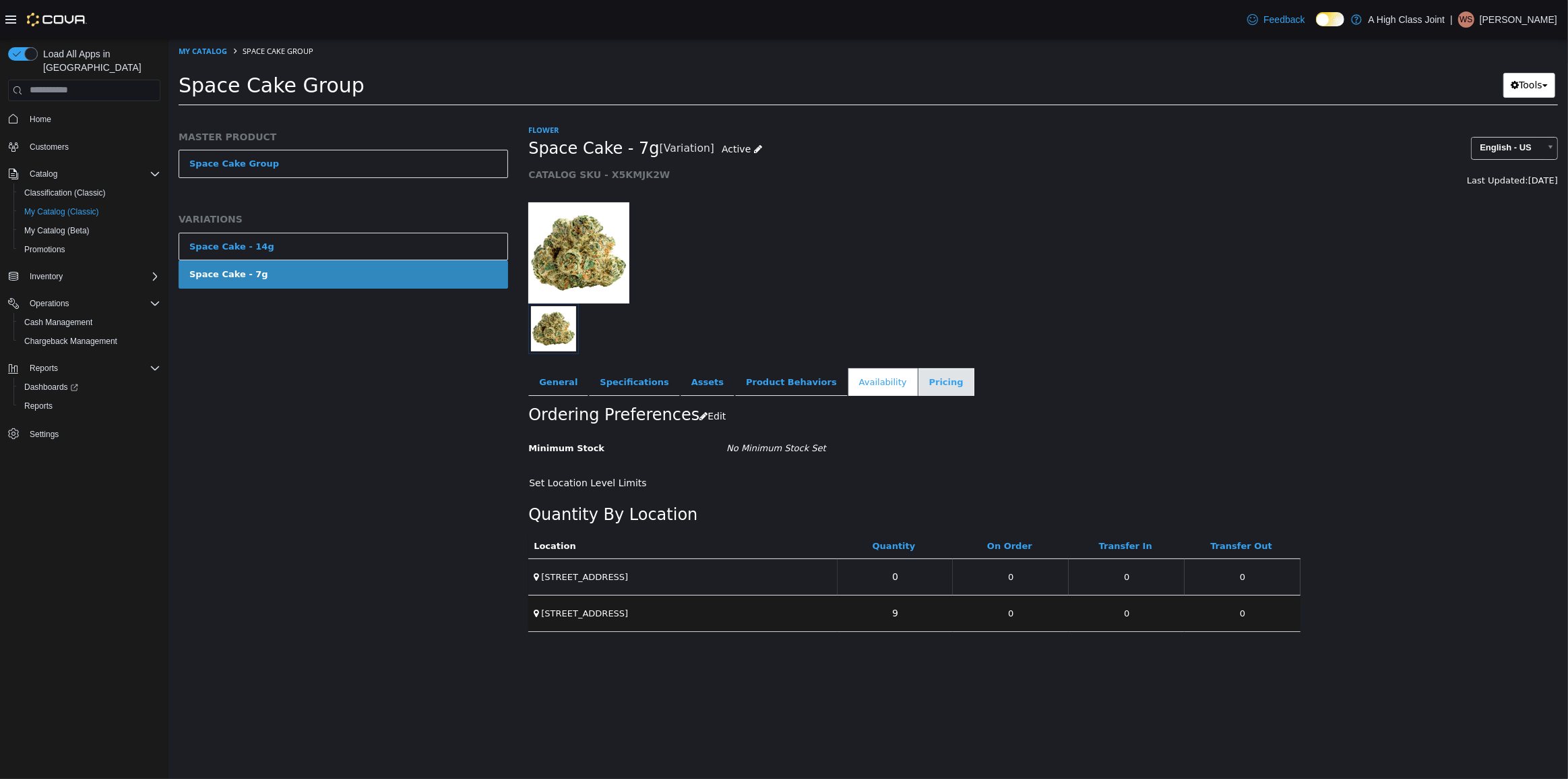
click at [918, 386] on link "Pricing" at bounding box center [946, 381] width 56 height 28
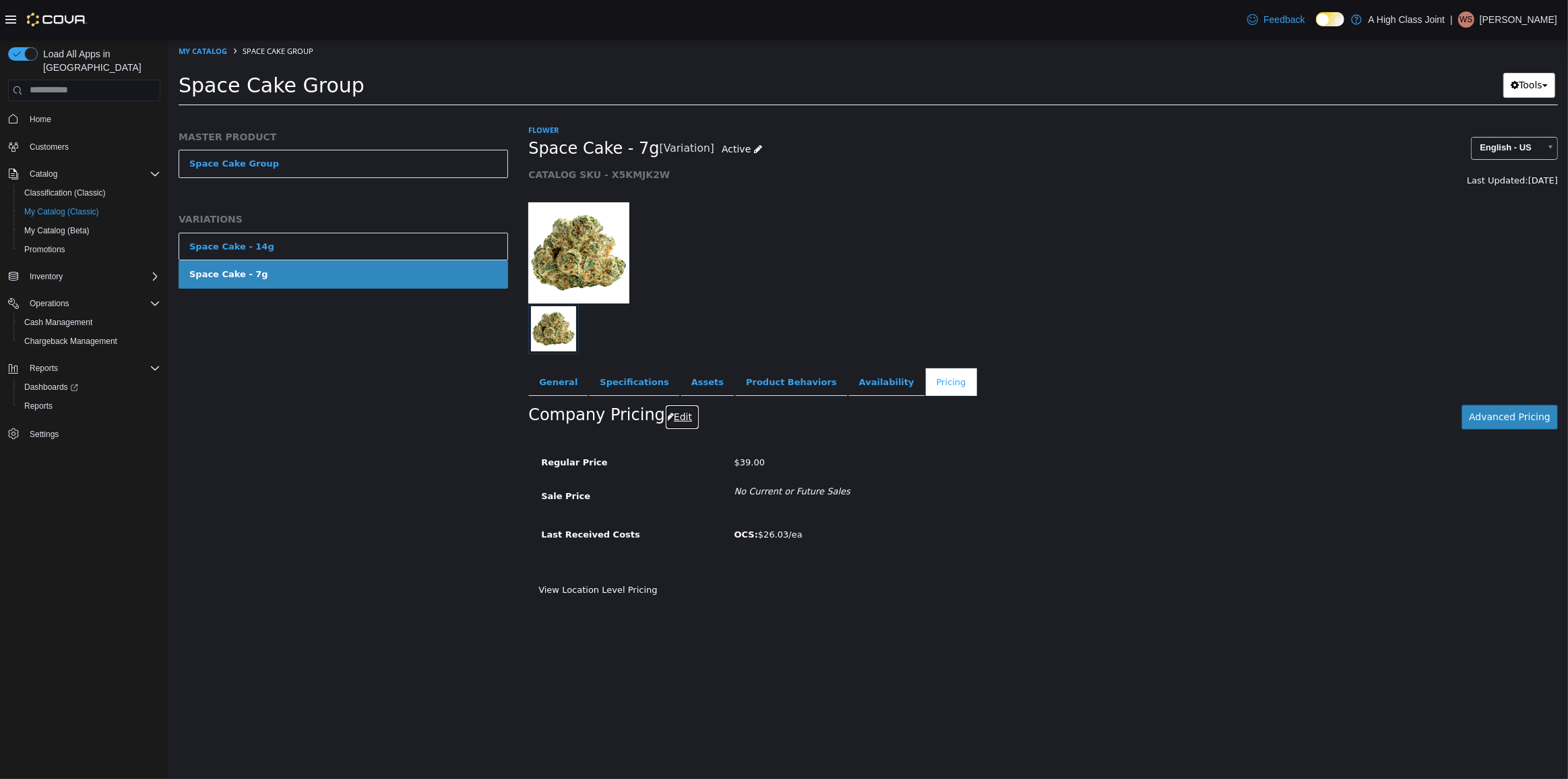
click at [672, 415] on button "Edit" at bounding box center [681, 416] width 34 height 25
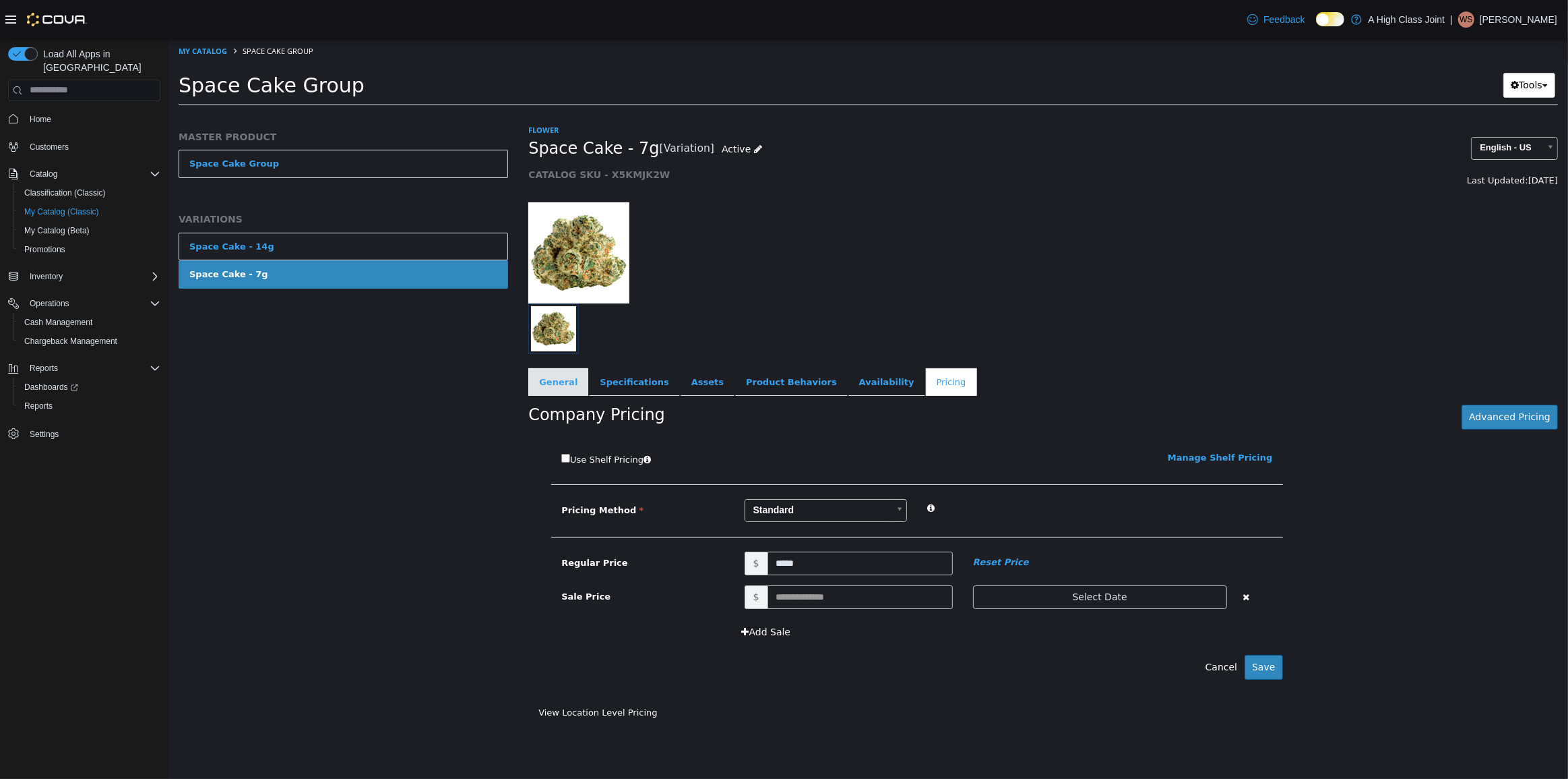
click at [578, 385] on link "General" at bounding box center [557, 381] width 60 height 28
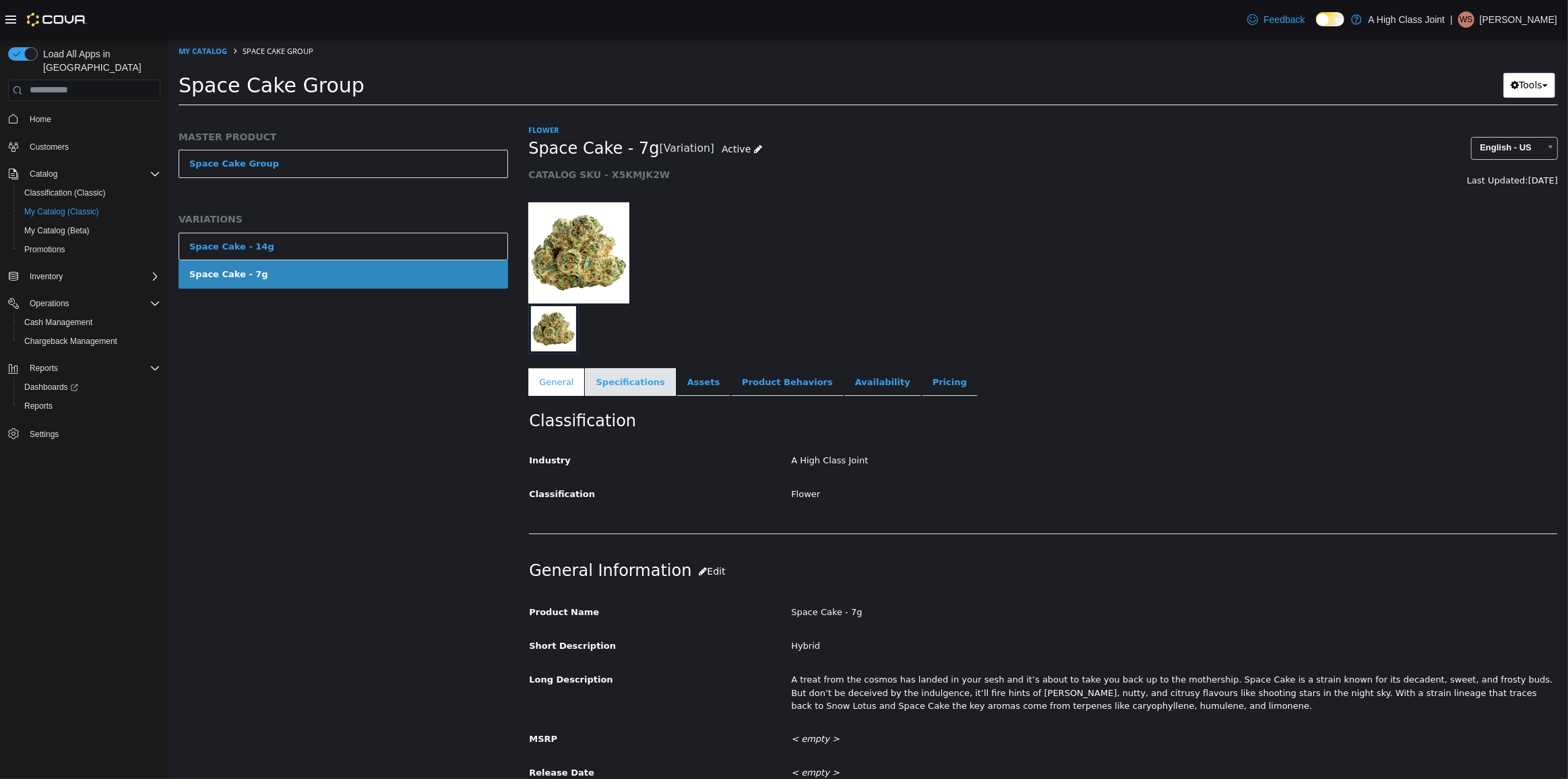
click at [622, 383] on link "Specifications" at bounding box center [629, 381] width 90 height 28
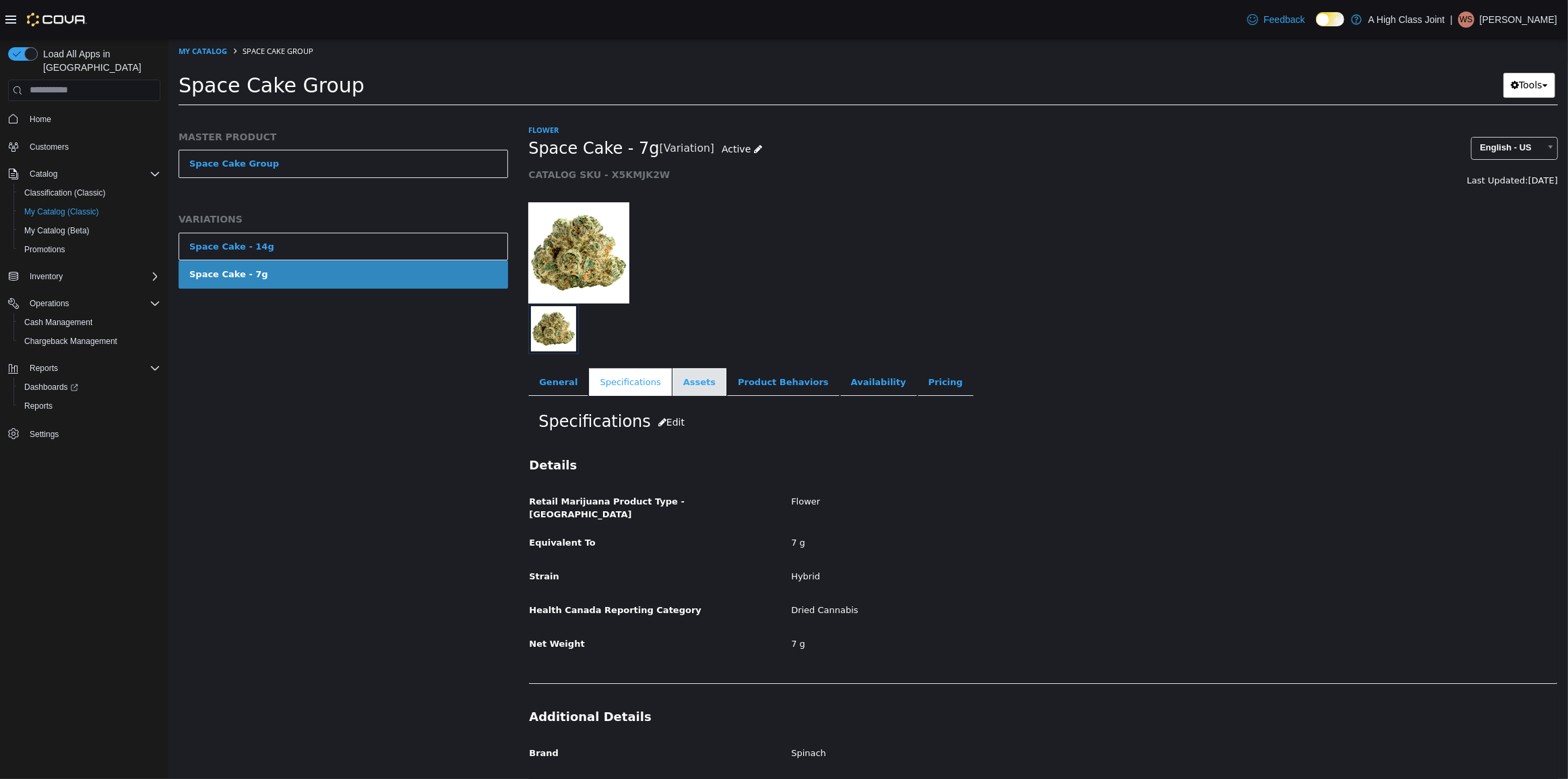
click at [685, 383] on link "Assets" at bounding box center [699, 381] width 54 height 28
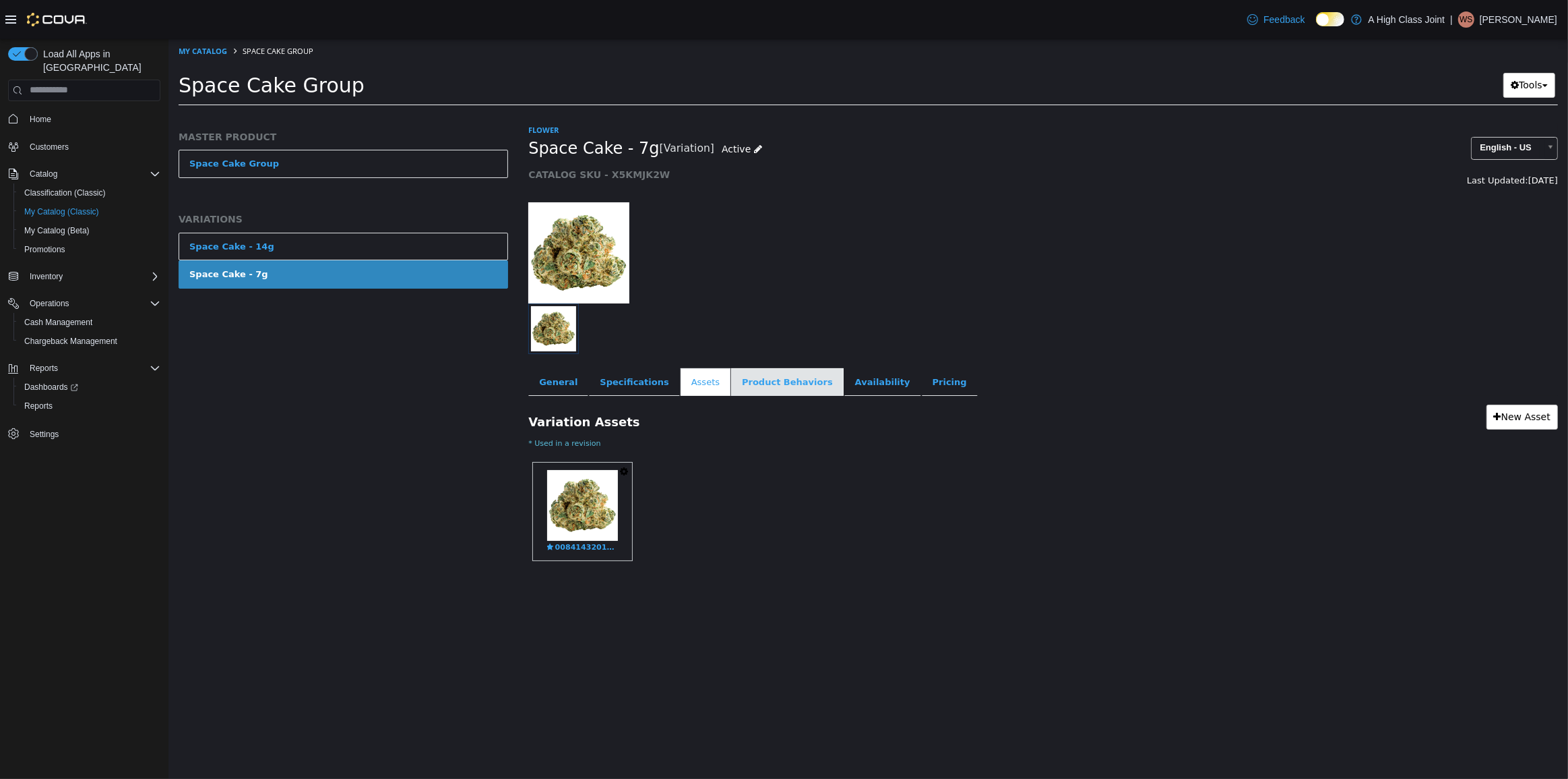
click at [754, 390] on link "Product Behaviors" at bounding box center [787, 381] width 113 height 28
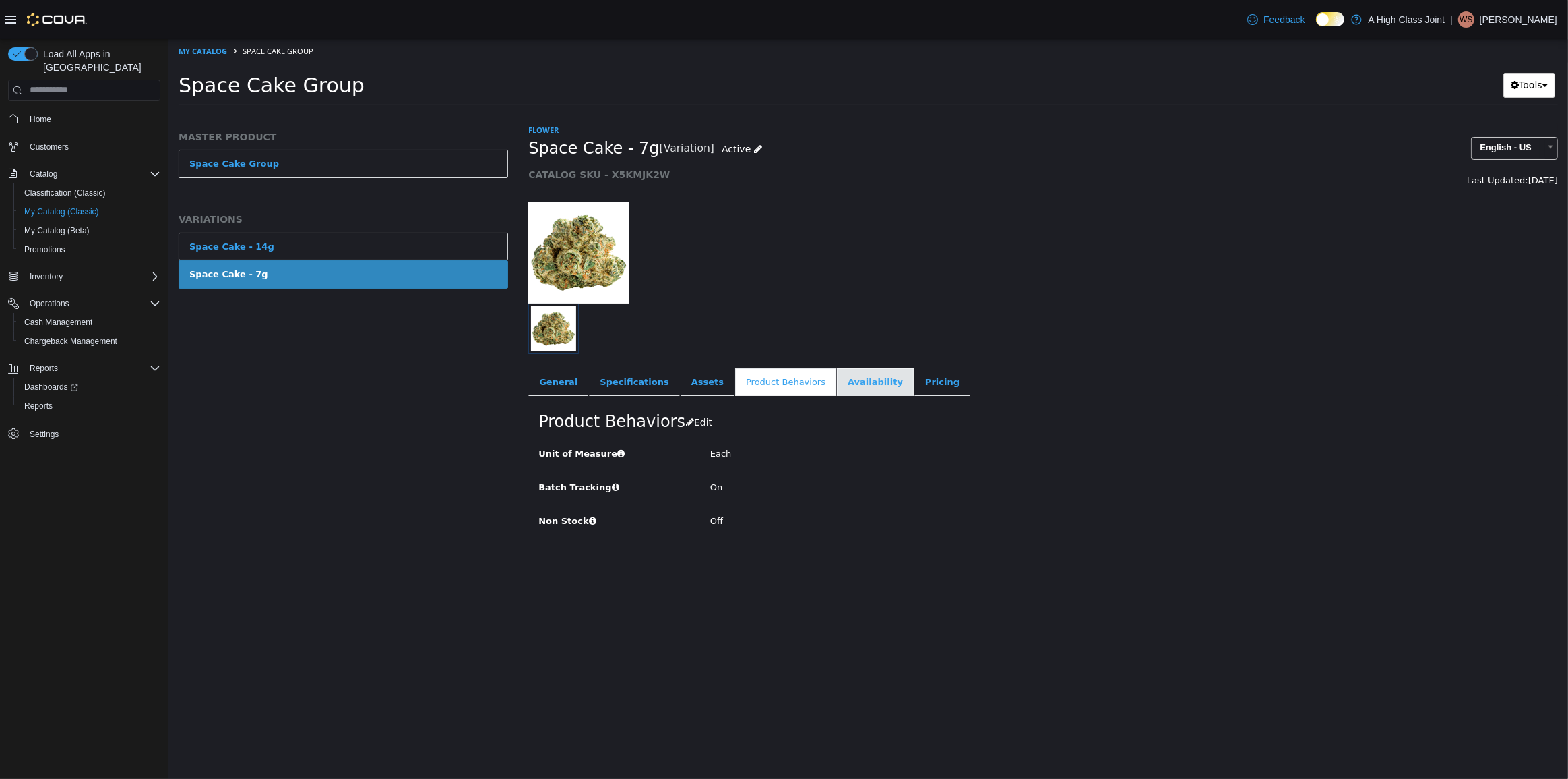
click at [852, 378] on link "Availability" at bounding box center [874, 381] width 77 height 28
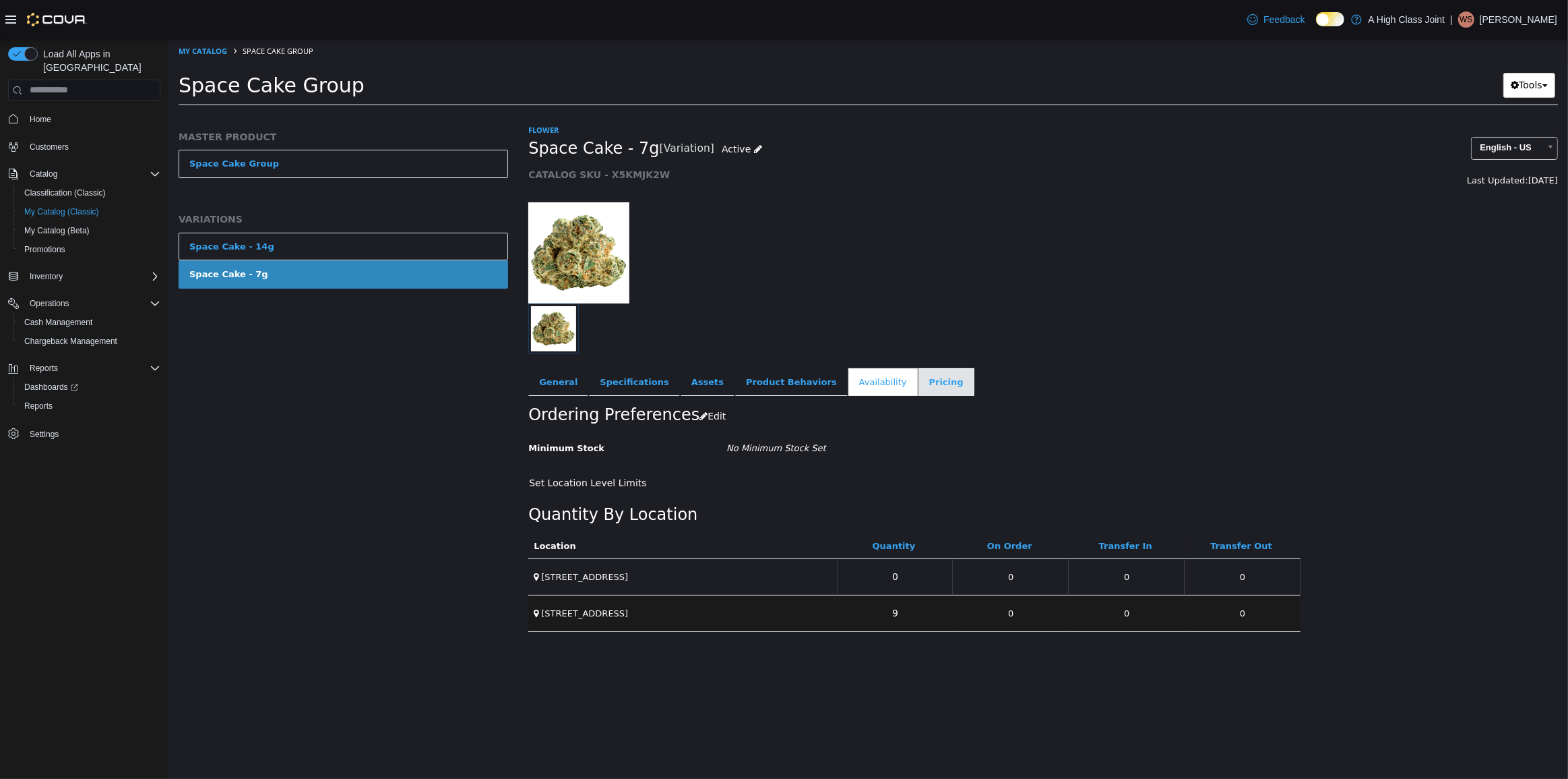
click at [918, 383] on link "Pricing" at bounding box center [946, 381] width 56 height 28
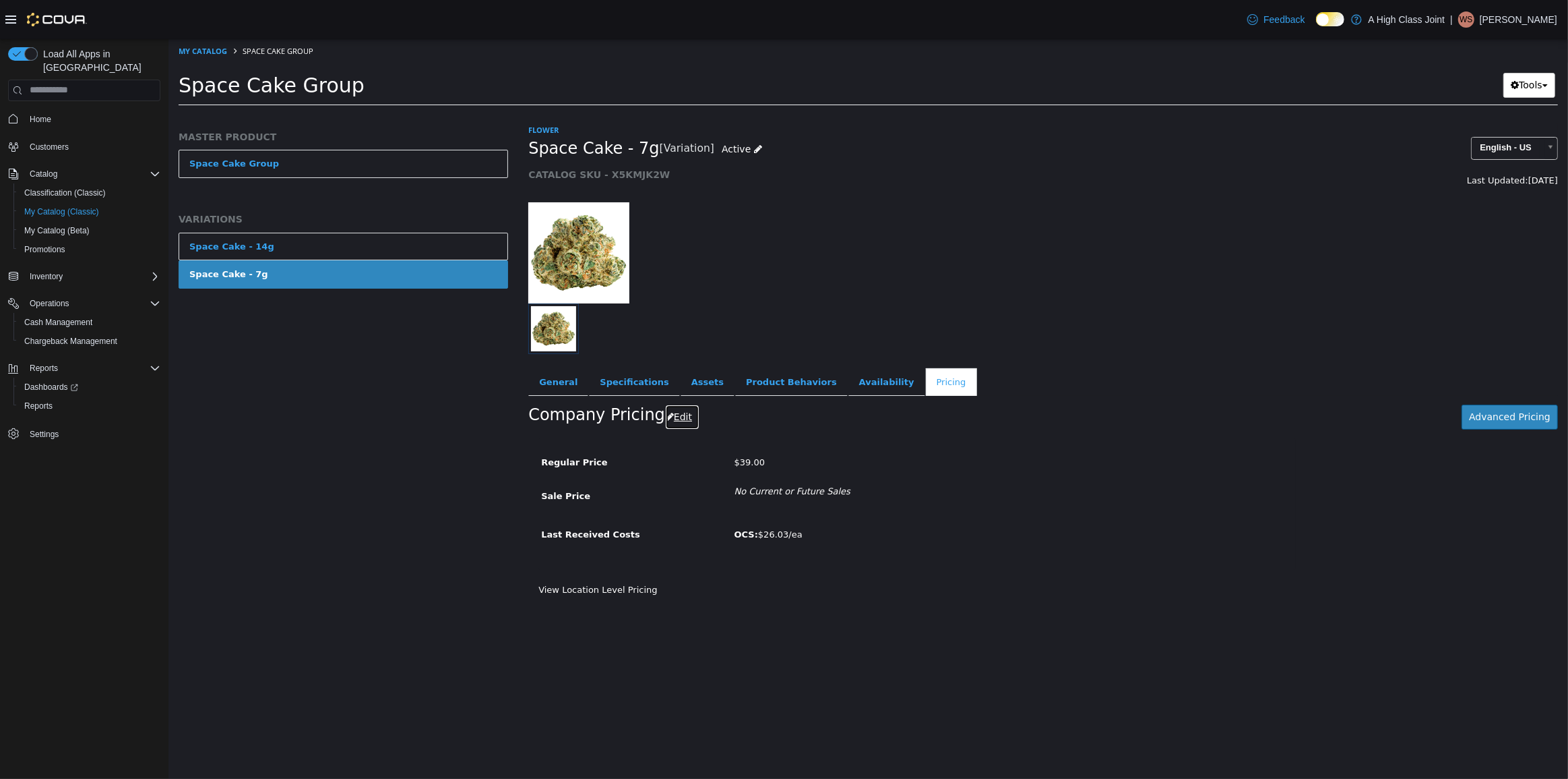
click at [675, 424] on button "Edit" at bounding box center [681, 416] width 34 height 25
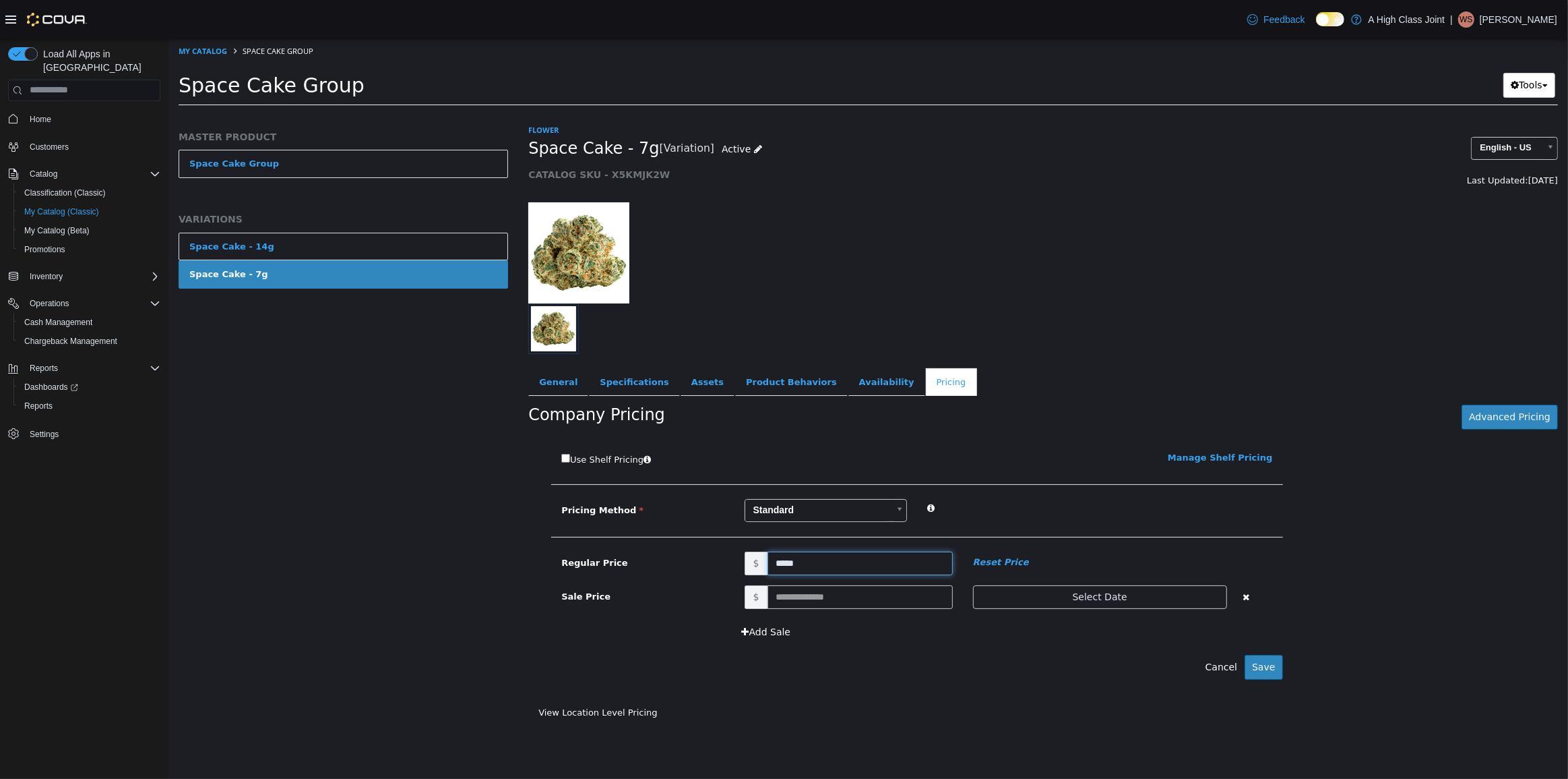
drag, startPoint x: 836, startPoint y: 559, endPoint x: 260, endPoint y: 512, distance: 577.9
click at [367, 113] on div "MASTER PRODUCT Space Cake Group VARIATIONS Space Cake - 14g Space Cake - 7g Flo…" at bounding box center [868, 113] width 1400 height 0
type input "*****"
click at [1257, 659] on button "Save" at bounding box center [1263, 666] width 38 height 25
